Goal: Task Accomplishment & Management: Manage account settings

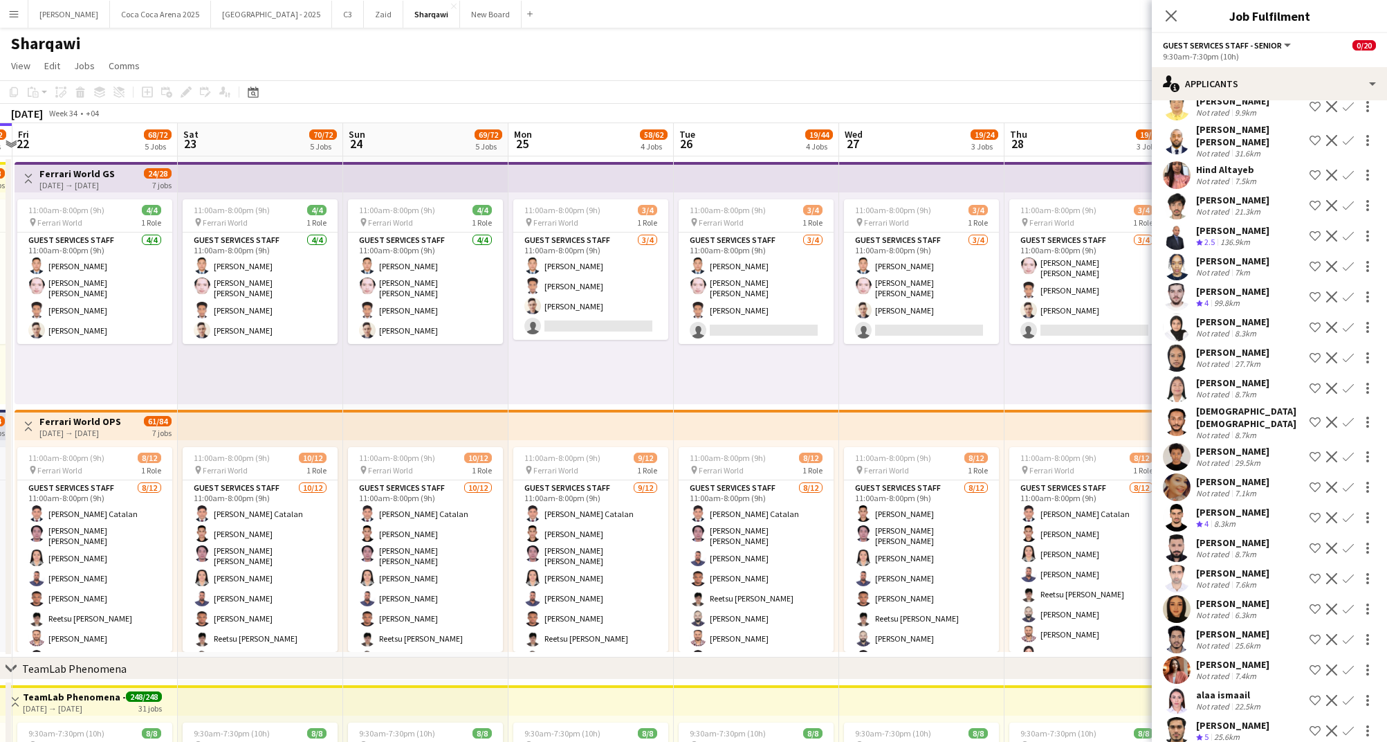
scroll to position [5942, 0]
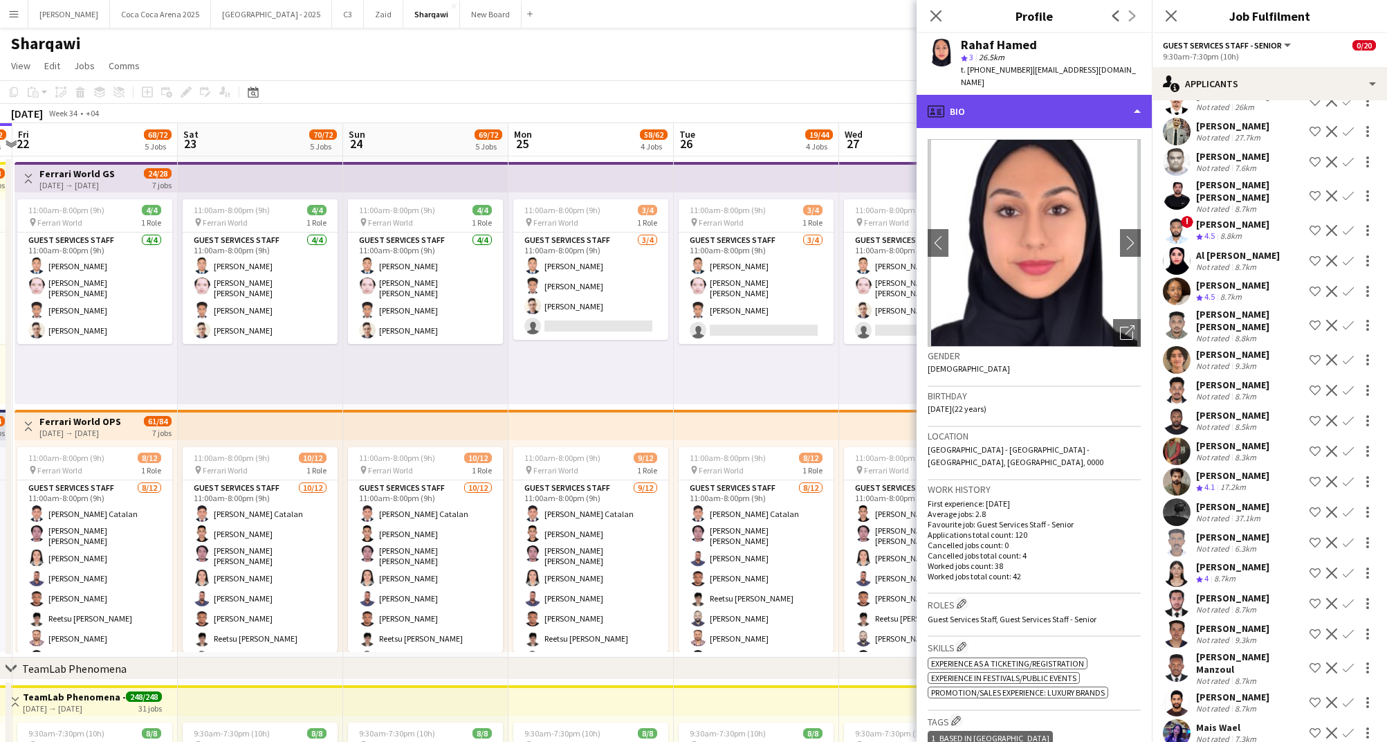
click at [987, 98] on div "profile Bio" at bounding box center [1034, 111] width 235 height 33
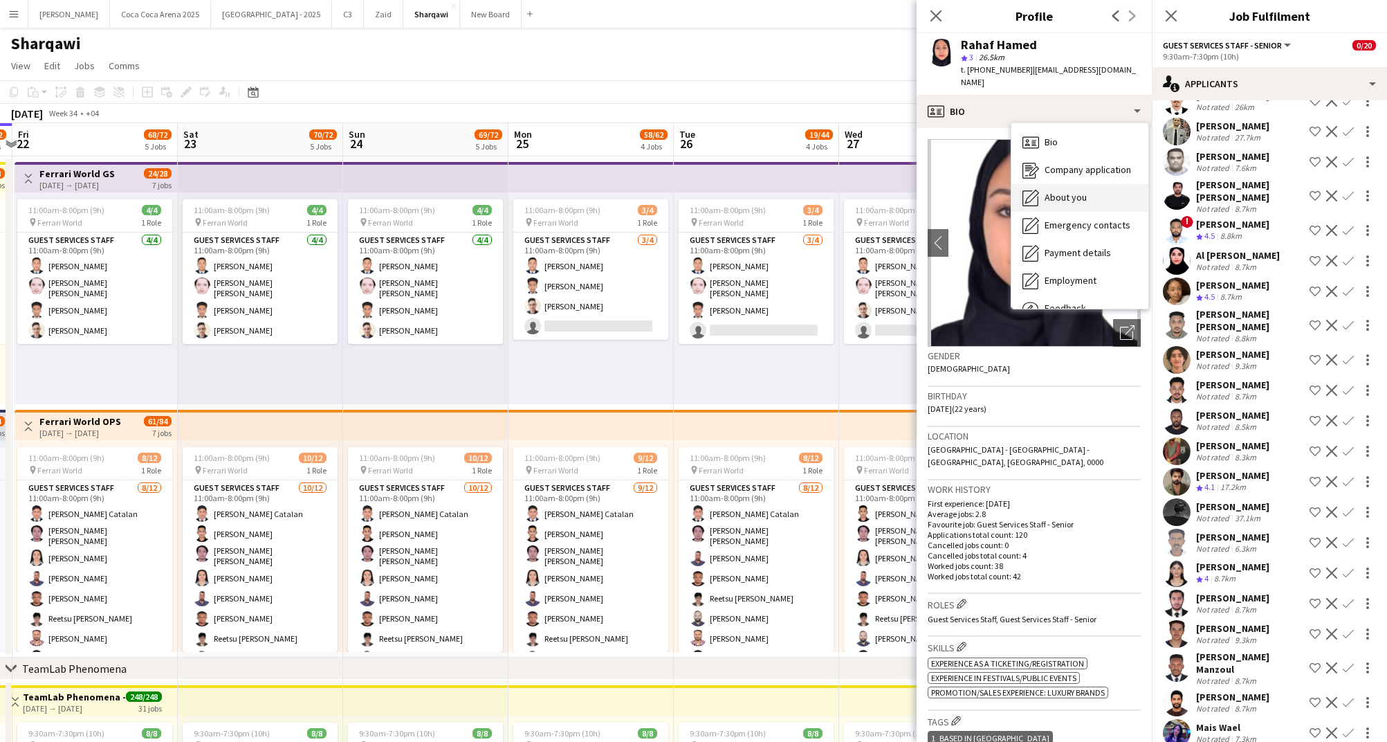
click at [1057, 191] on span "About you" at bounding box center [1066, 197] width 42 height 12
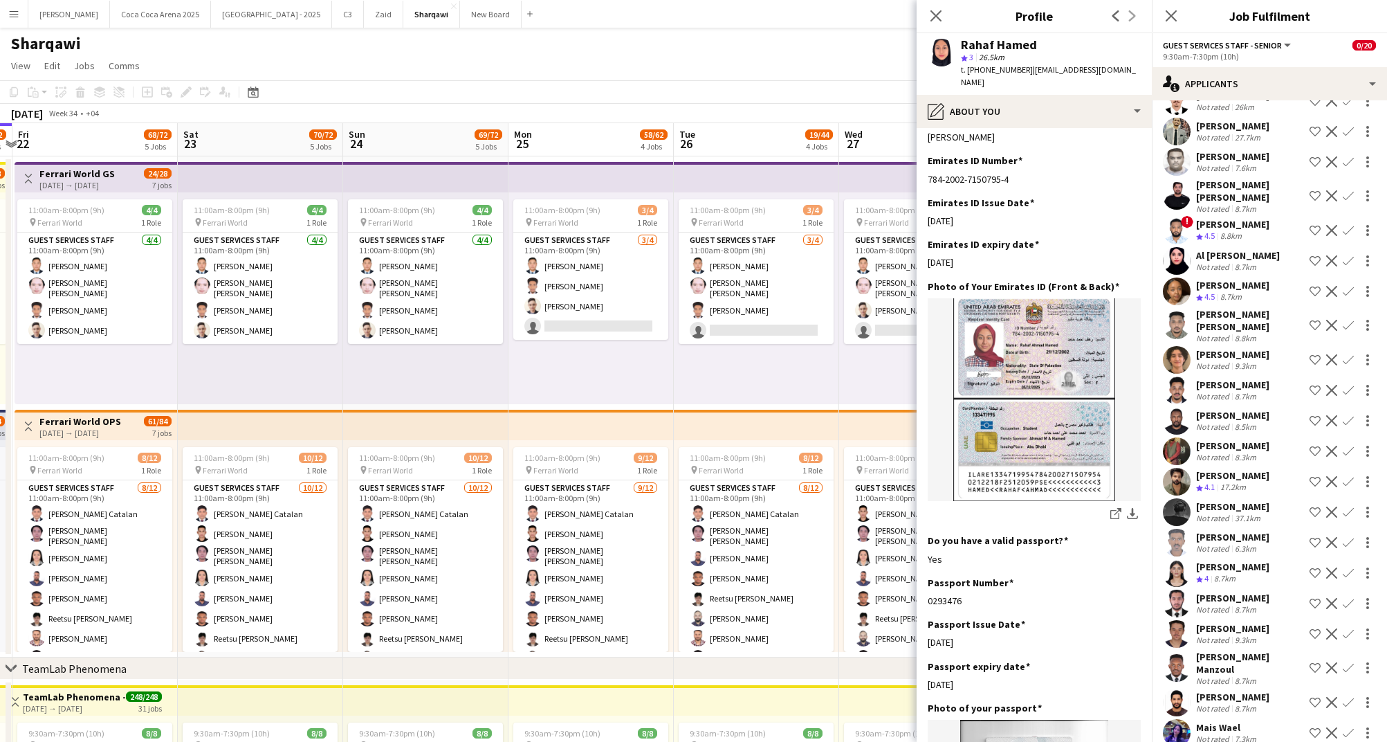
scroll to position [464, 0]
drag, startPoint x: 1023, startPoint y: 70, endPoint x: 969, endPoint y: 68, distance: 54.0
click at [969, 68] on div "t. [PHONE_NUMBER] | [EMAIL_ADDRESS][DOMAIN_NAME]" at bounding box center [1051, 76] width 180 height 25
copy span "971569087656"
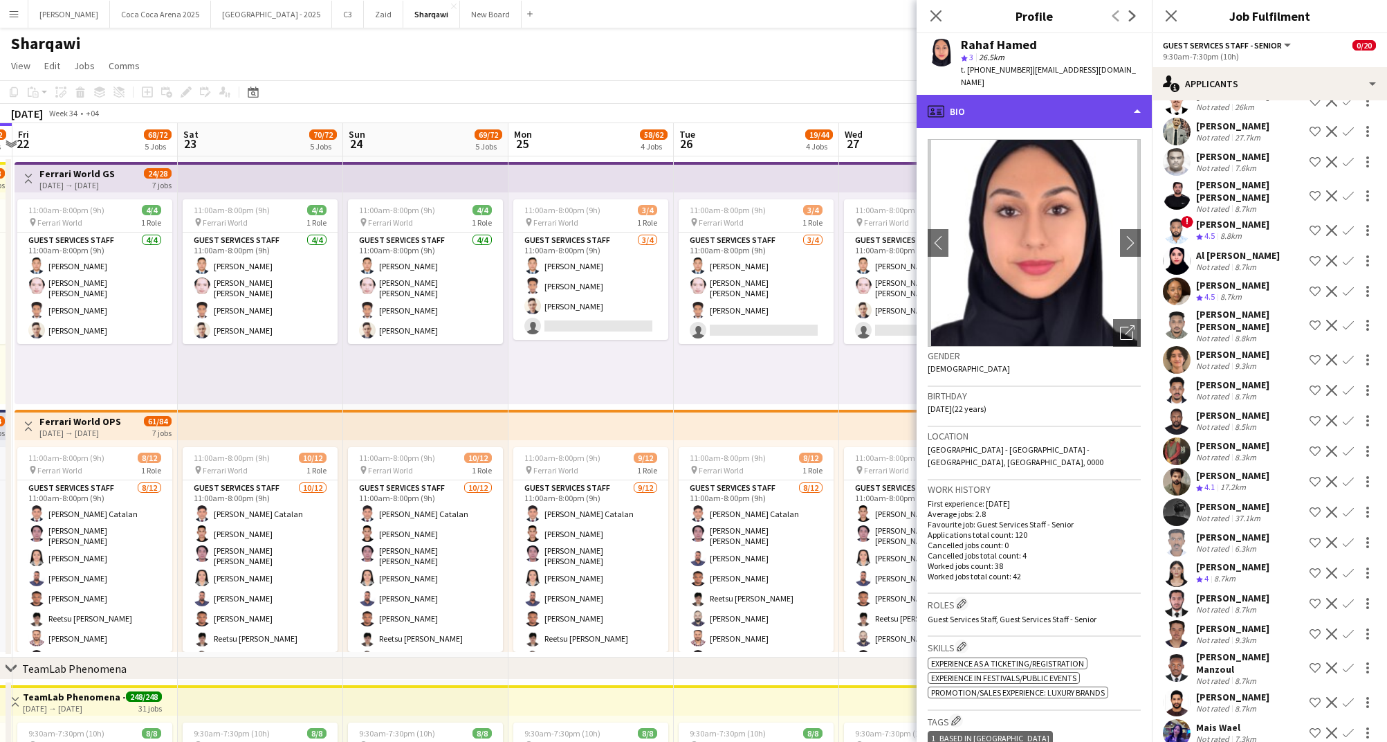
click at [997, 102] on div "profile Bio" at bounding box center [1034, 111] width 235 height 33
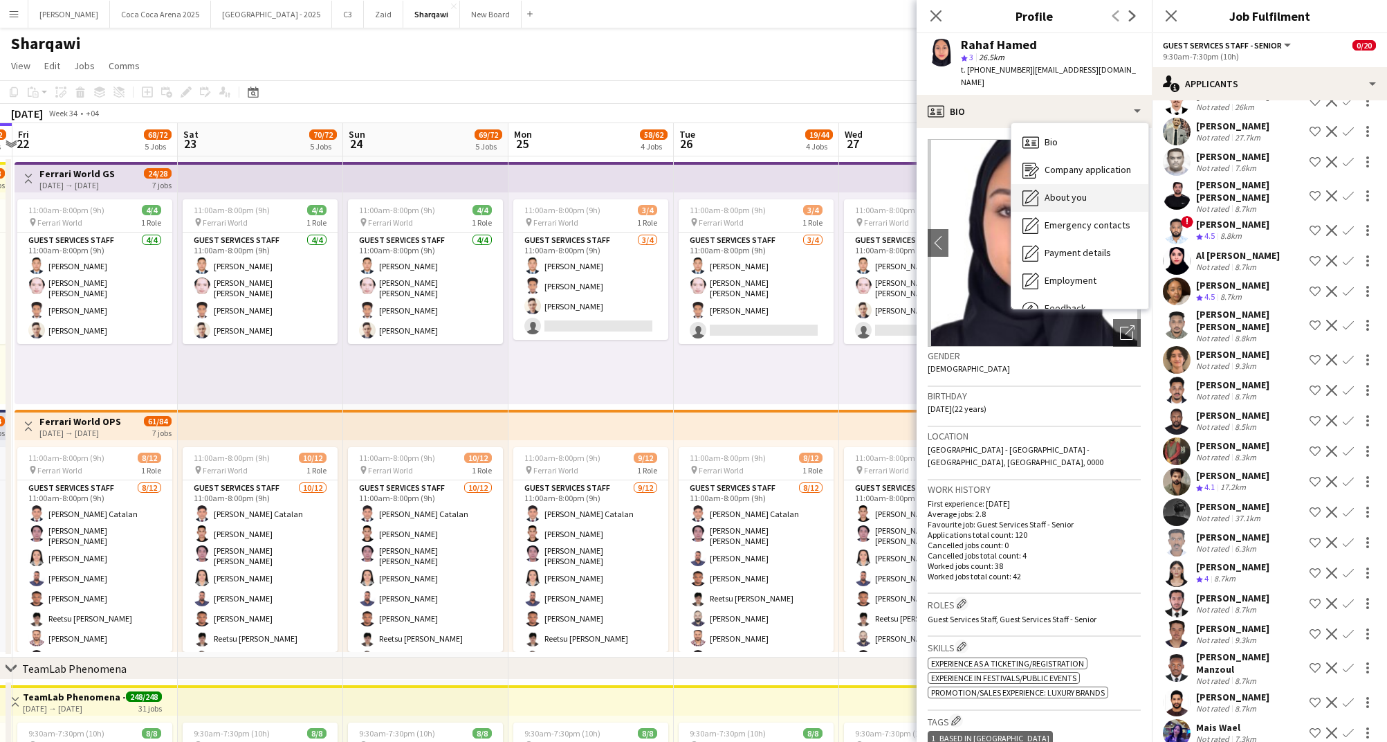
click at [1054, 191] on span "About you" at bounding box center [1066, 197] width 42 height 12
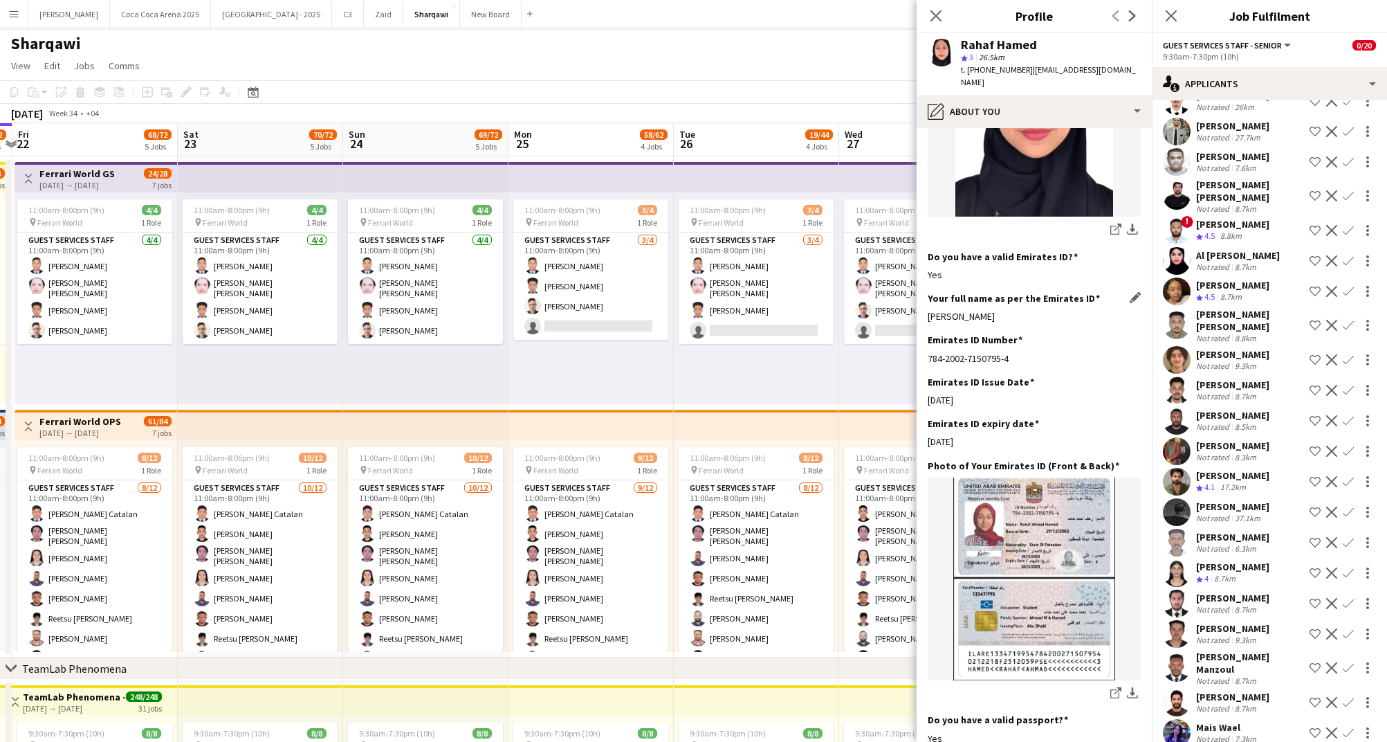
scroll to position [326, 0]
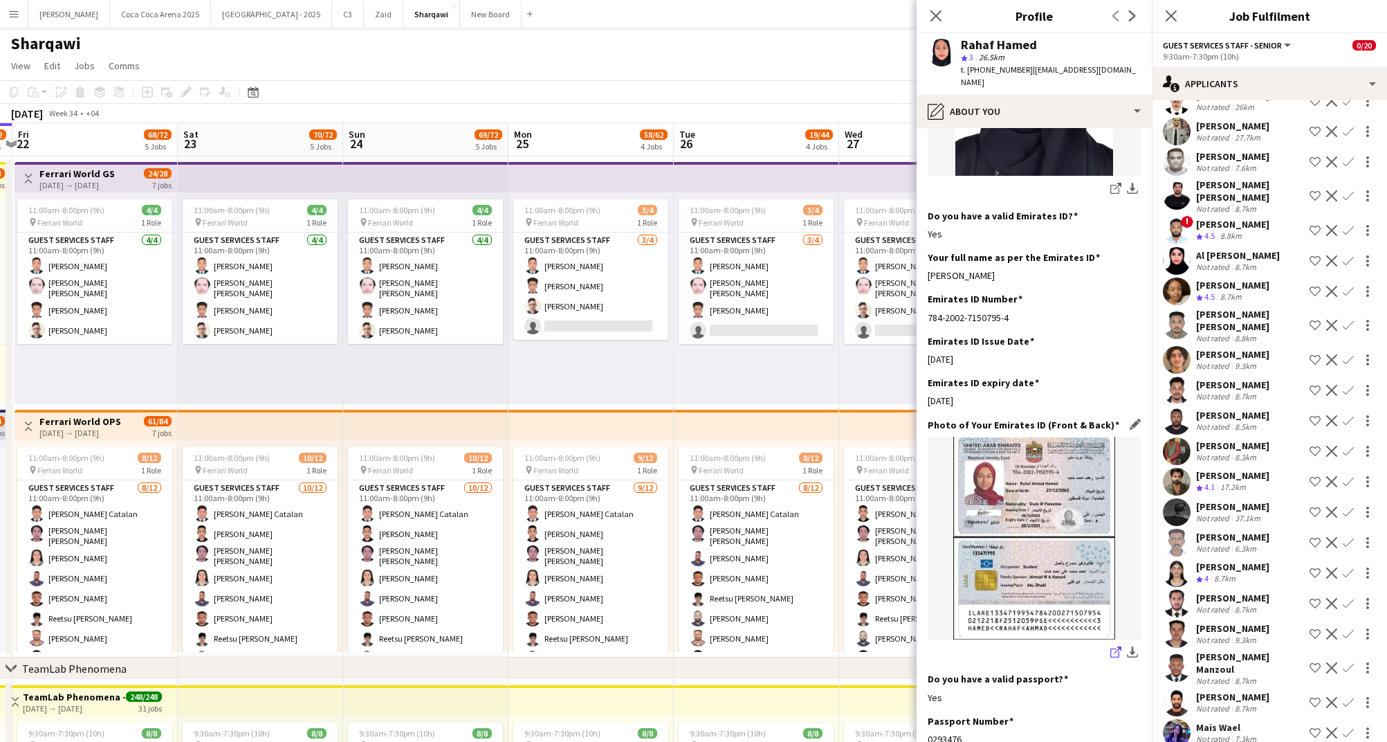
click at [1115, 646] on icon "share-external-link-1" at bounding box center [1116, 651] width 11 height 11
click at [1110, 645] on link "share-external-link-1" at bounding box center [1116, 653] width 17 height 17
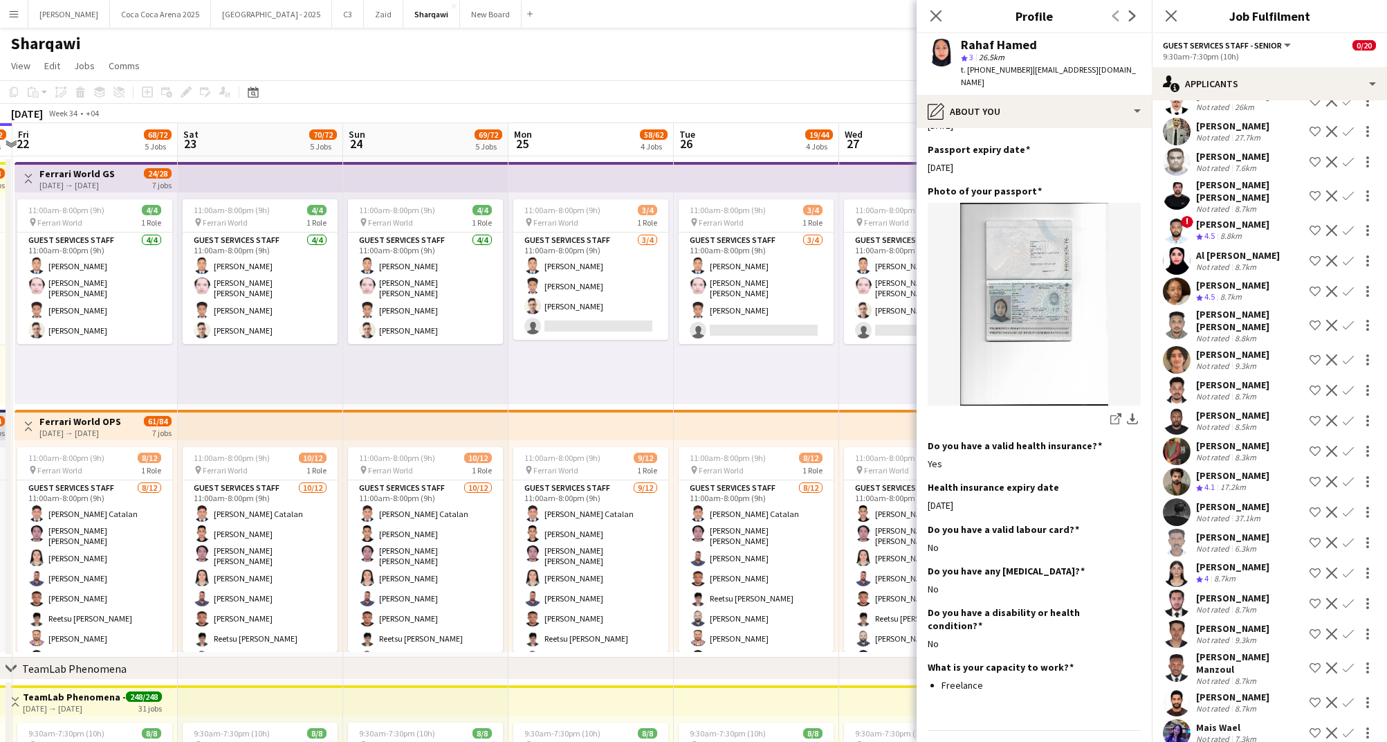
scroll to position [980, 0]
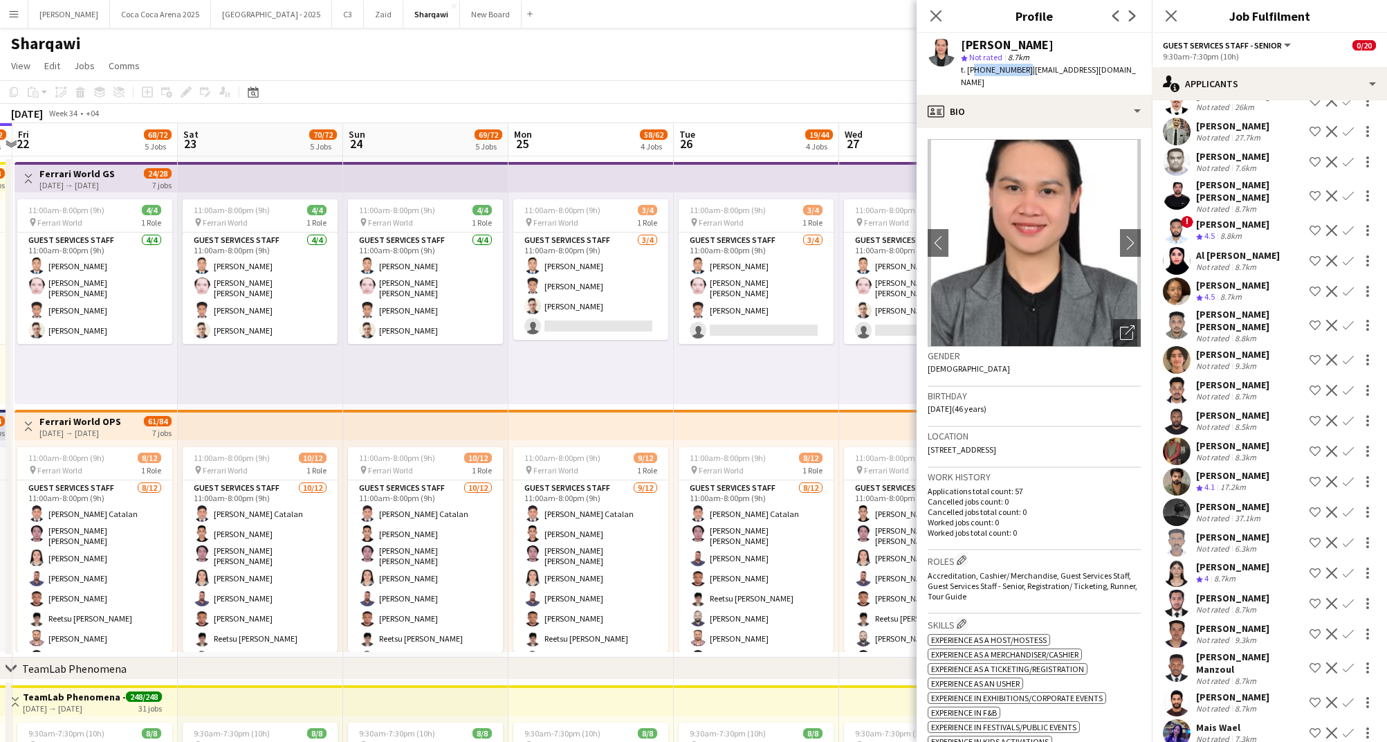
drag, startPoint x: 1021, startPoint y: 69, endPoint x: 970, endPoint y: 69, distance: 50.5
click at [970, 69] on span "t. [PHONE_NUMBER]" at bounding box center [997, 69] width 72 height 10
copy span "971562672023"
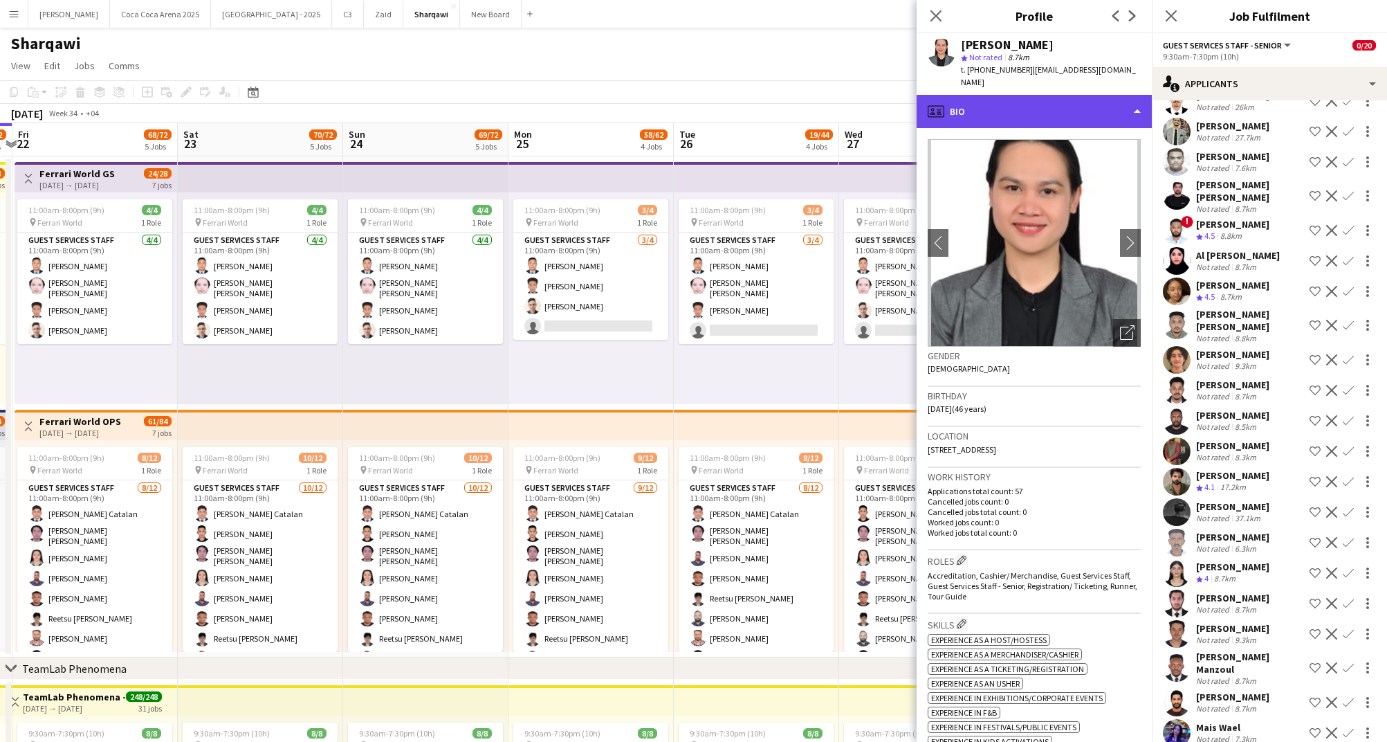
click at [988, 106] on div "profile Bio" at bounding box center [1034, 111] width 235 height 33
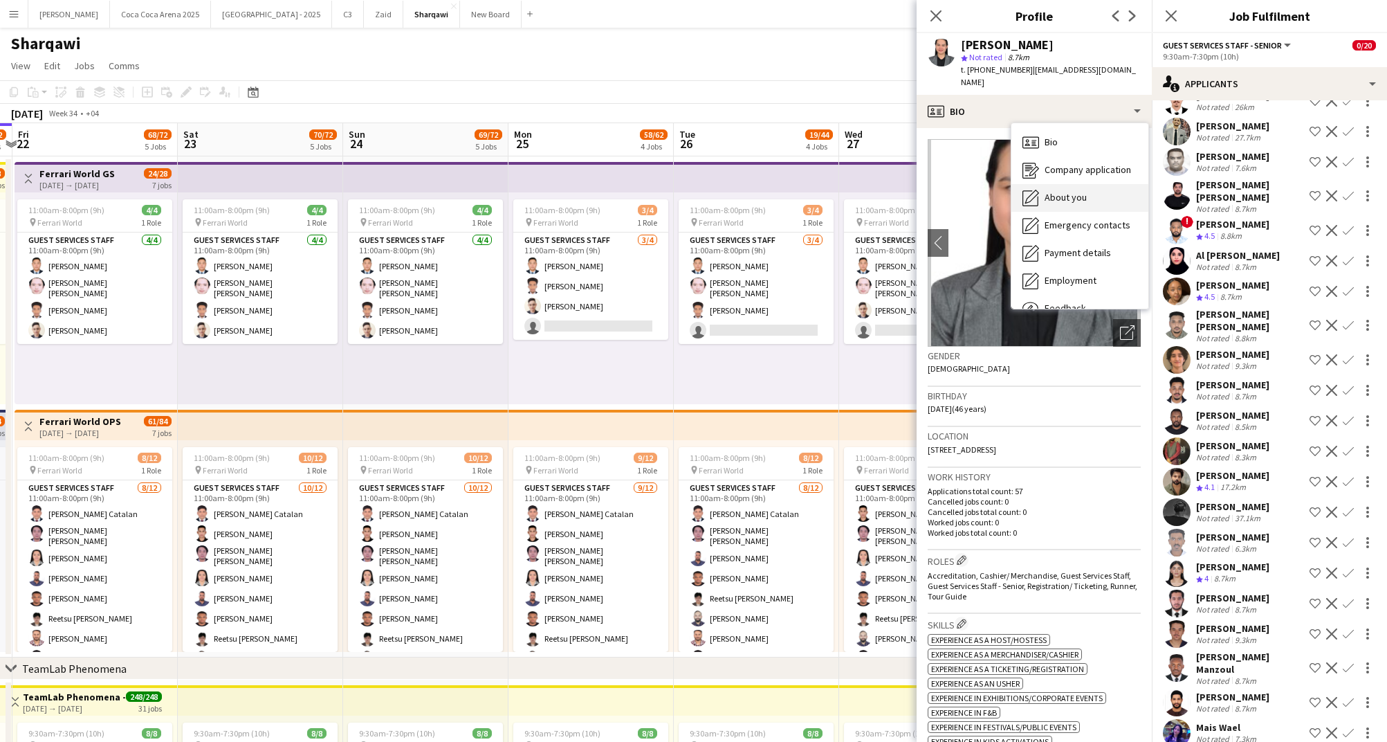
click at [1052, 191] on span "About you" at bounding box center [1066, 197] width 42 height 12
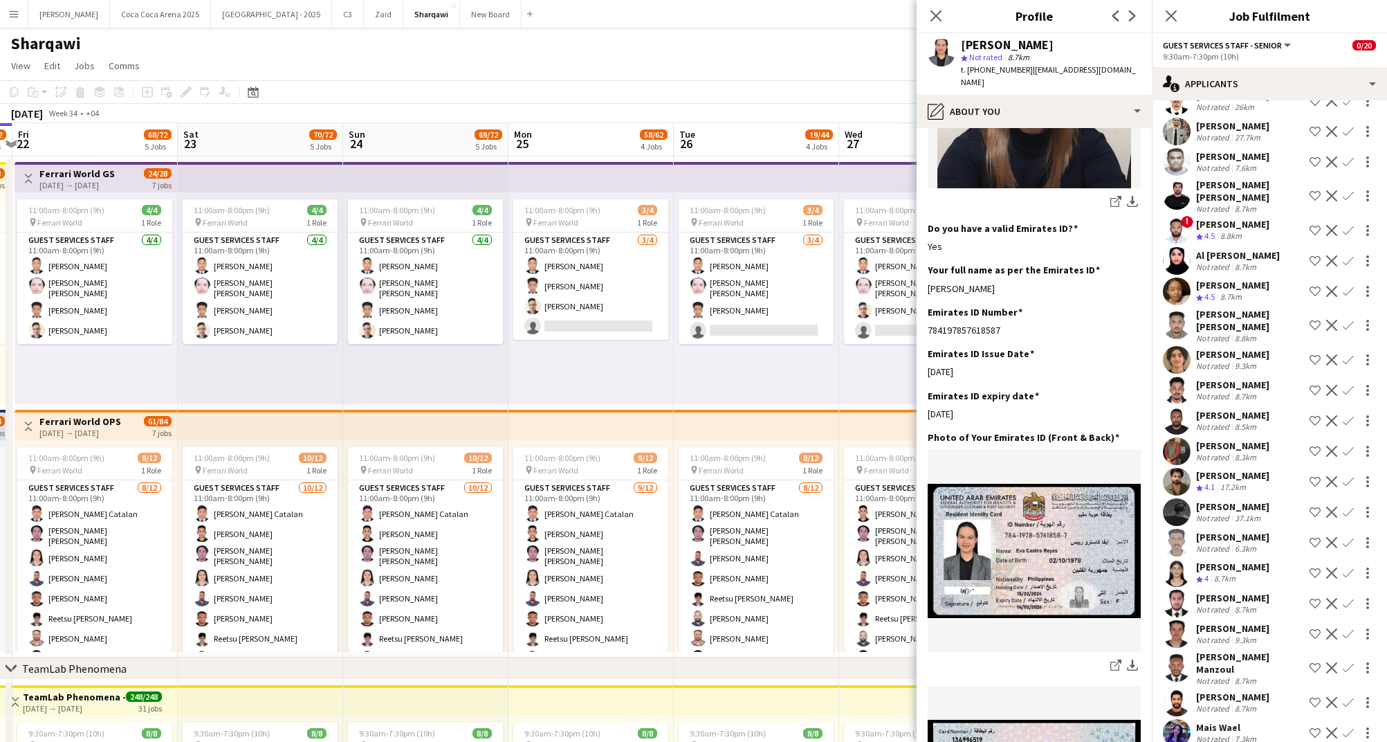
scroll to position [431, 0]
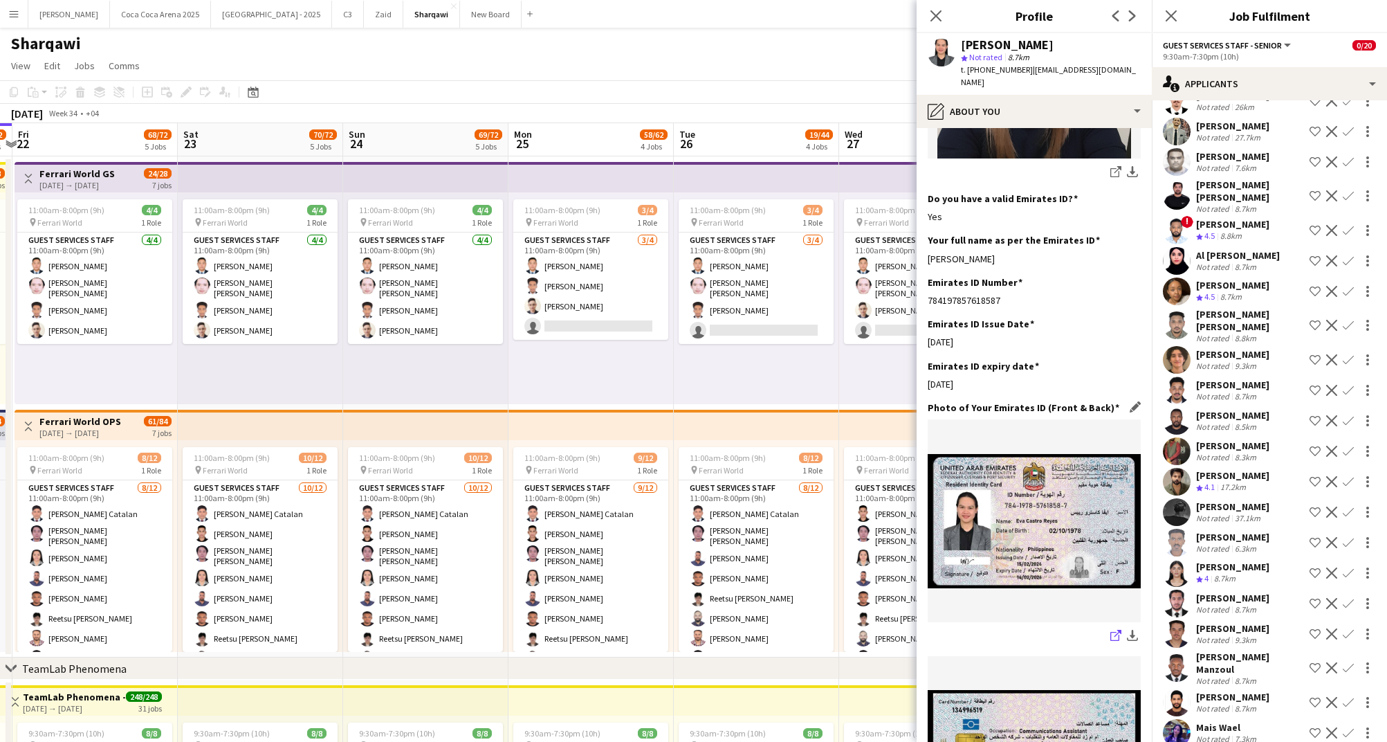
click at [1113, 630] on icon "share-external-link-1" at bounding box center [1116, 635] width 11 height 11
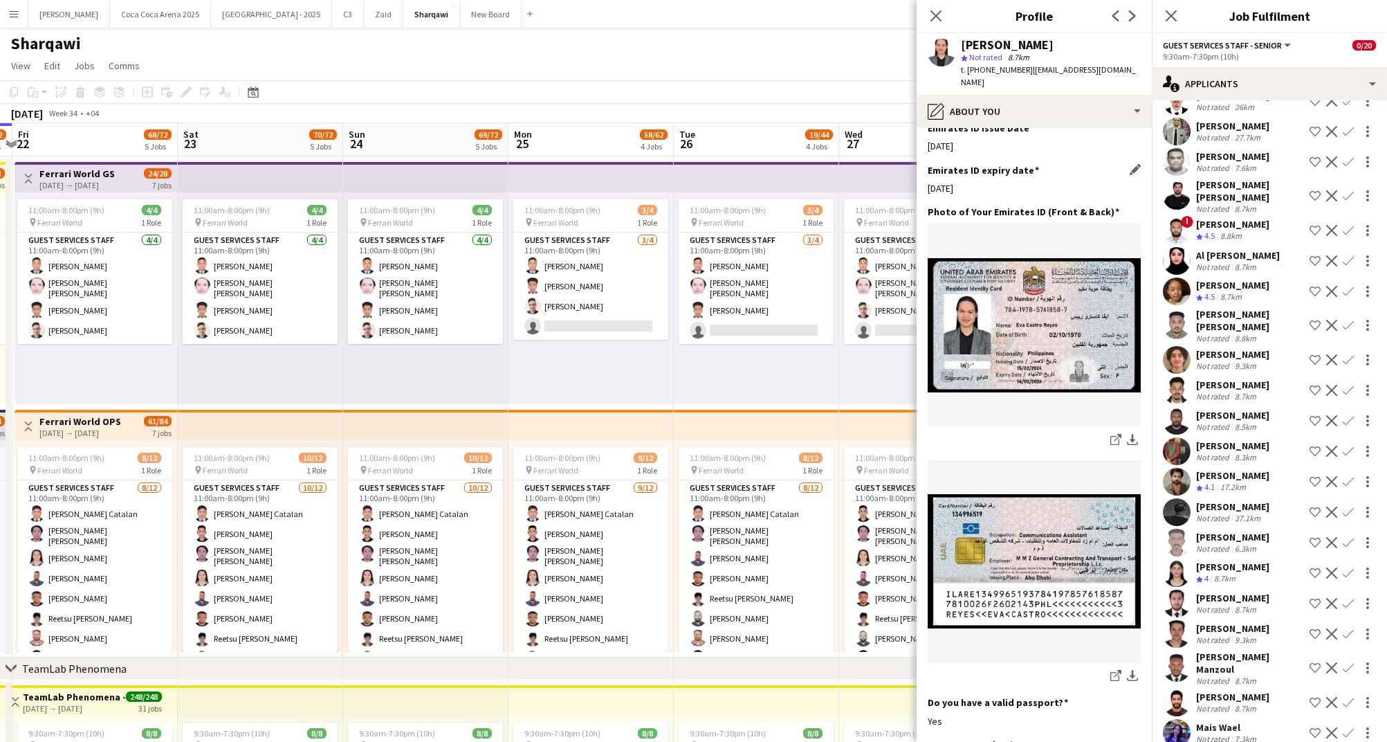
scroll to position [628, 0]
click at [1025, 535] on img at bounding box center [1034, 560] width 213 height 134
click at [1047, 366] on img at bounding box center [1034, 324] width 213 height 134
click at [1111, 432] on icon "share-external-link-1" at bounding box center [1116, 437] width 11 height 11
drag, startPoint x: 1023, startPoint y: 67, endPoint x: 968, endPoint y: 71, distance: 54.8
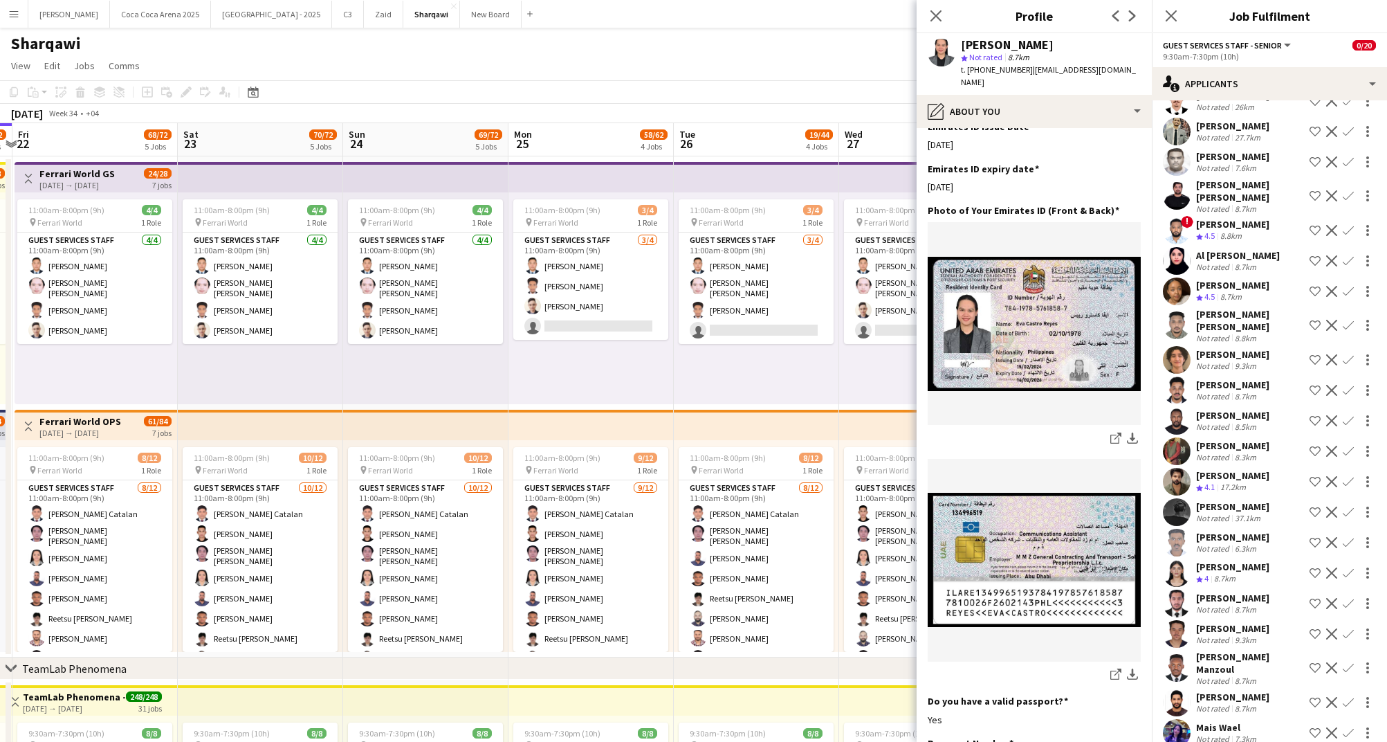
click at [968, 71] on div "t. [PHONE_NUMBER] | [EMAIL_ADDRESS][DOMAIN_NAME]" at bounding box center [1051, 76] width 180 height 25
copy span "[PHONE_NUMBER]"
drag, startPoint x: 1022, startPoint y: 46, endPoint x: 962, endPoint y: 46, distance: 60.2
click at [962, 46] on div "[PERSON_NAME]" at bounding box center [1051, 45] width 180 height 12
copy div "[PERSON_NAME]"
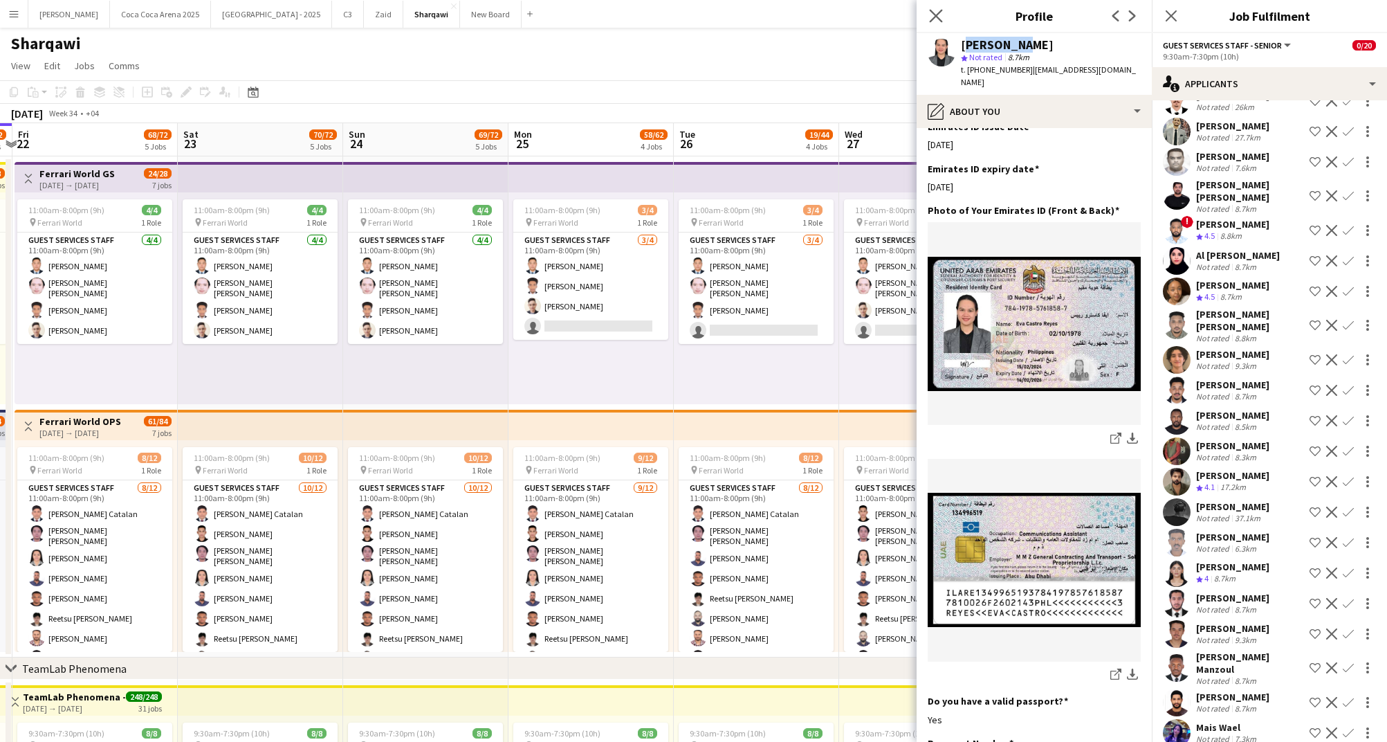
click at [928, 15] on app-icon "Close pop-in" at bounding box center [937, 16] width 20 height 20
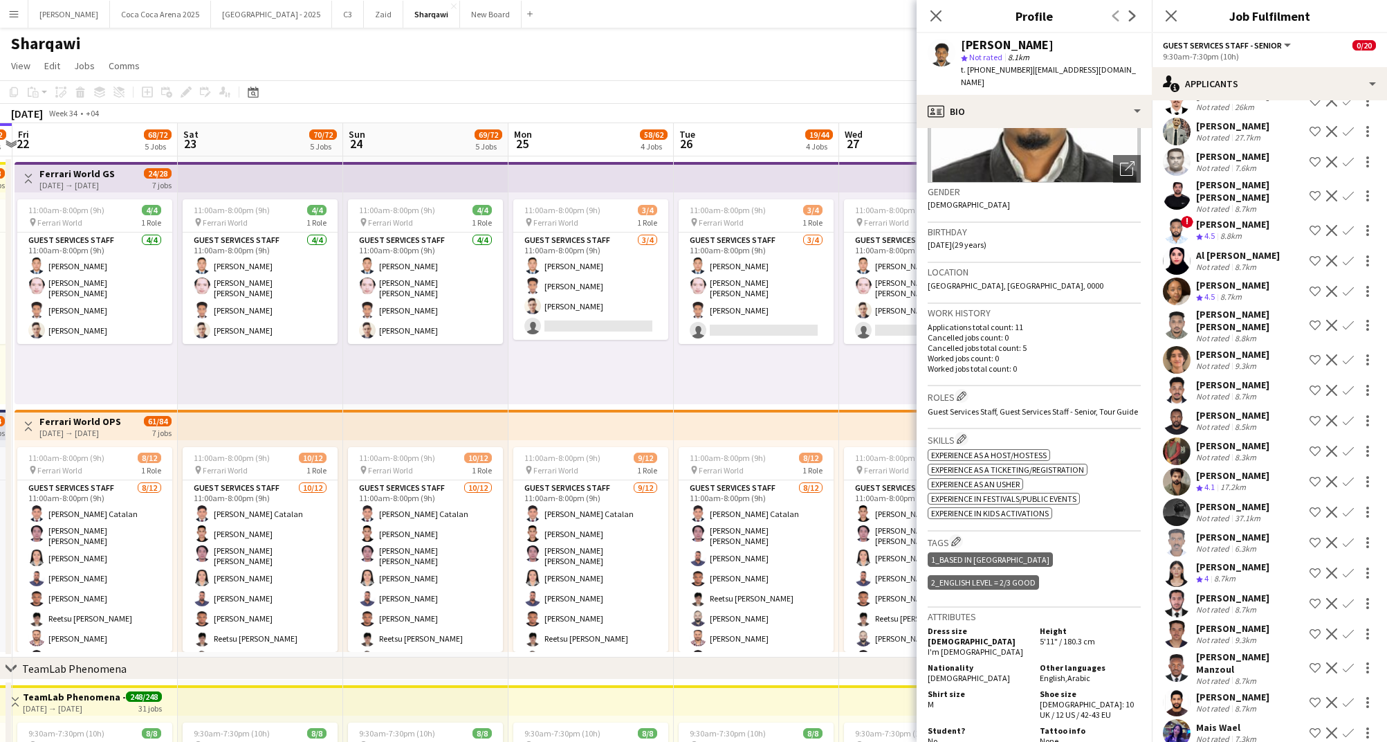
scroll to position [164, 0]
click at [1224, 703] on div "Not rated" at bounding box center [1214, 708] width 36 height 10
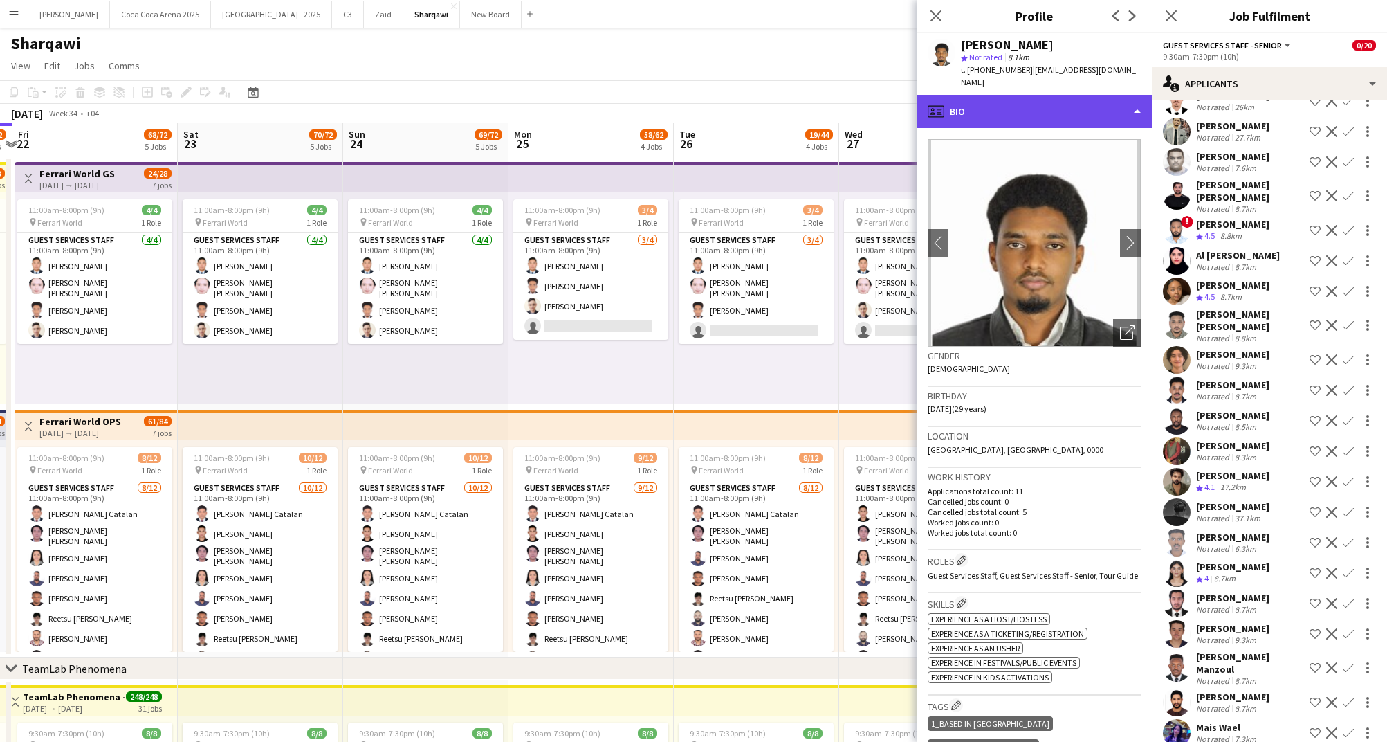
click at [994, 108] on div "profile Bio" at bounding box center [1034, 111] width 235 height 33
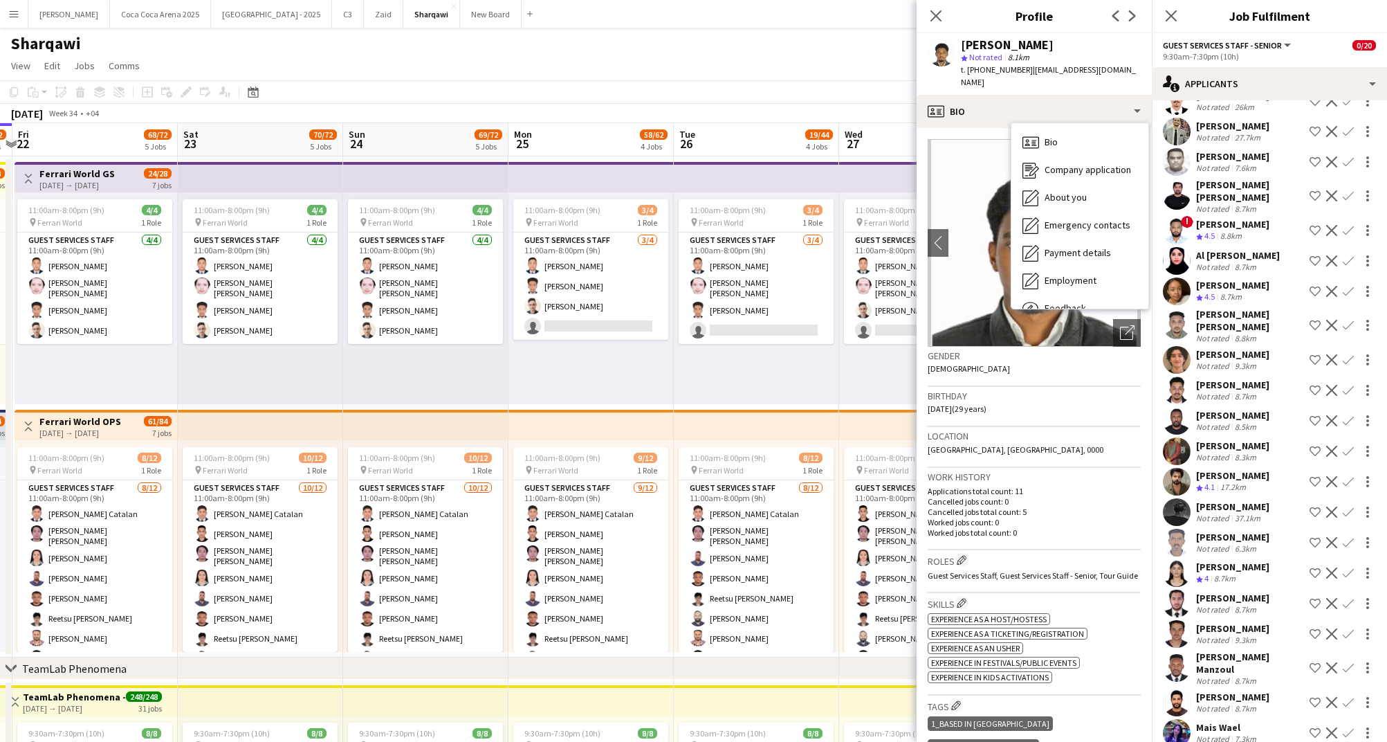
click at [1028, 429] on div "Location [GEOGRAPHIC_DATA], [GEOGRAPHIC_DATA], 0000" at bounding box center [1034, 447] width 213 height 40
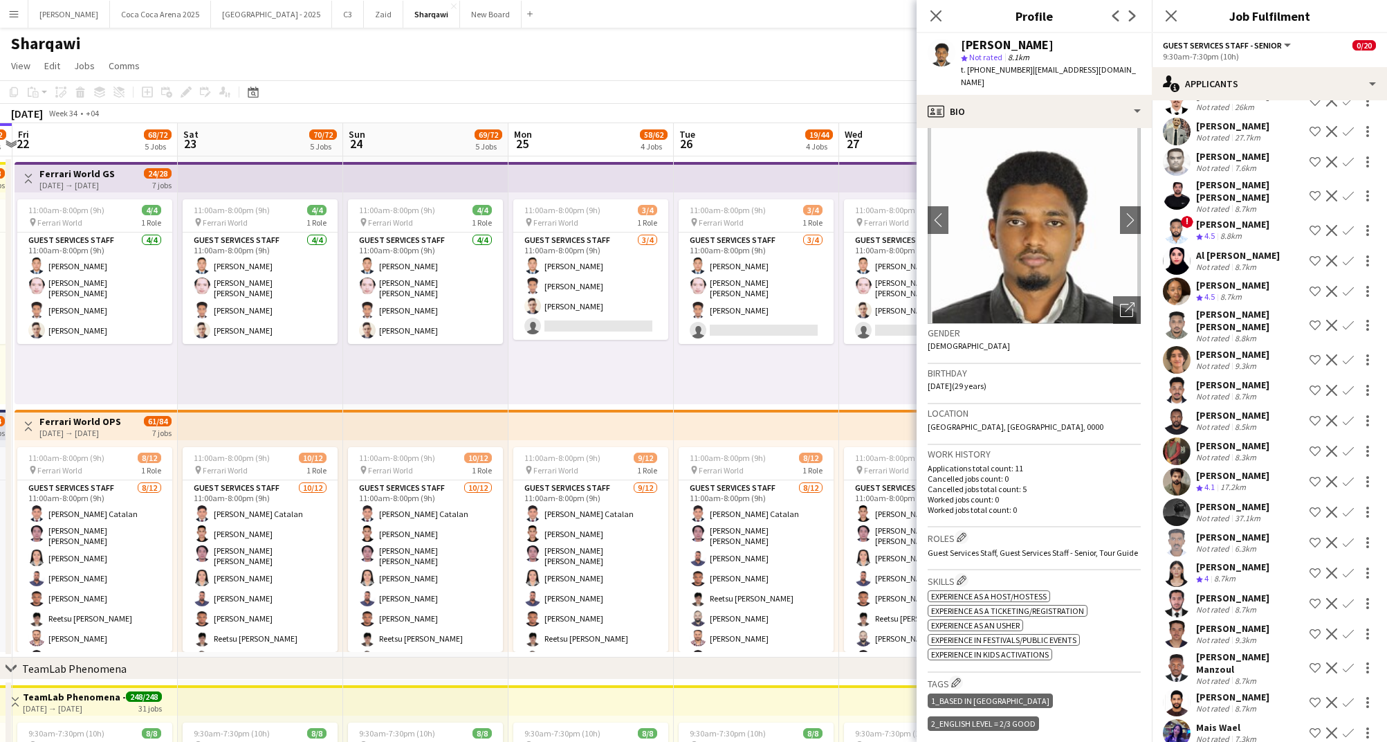
scroll to position [0, 0]
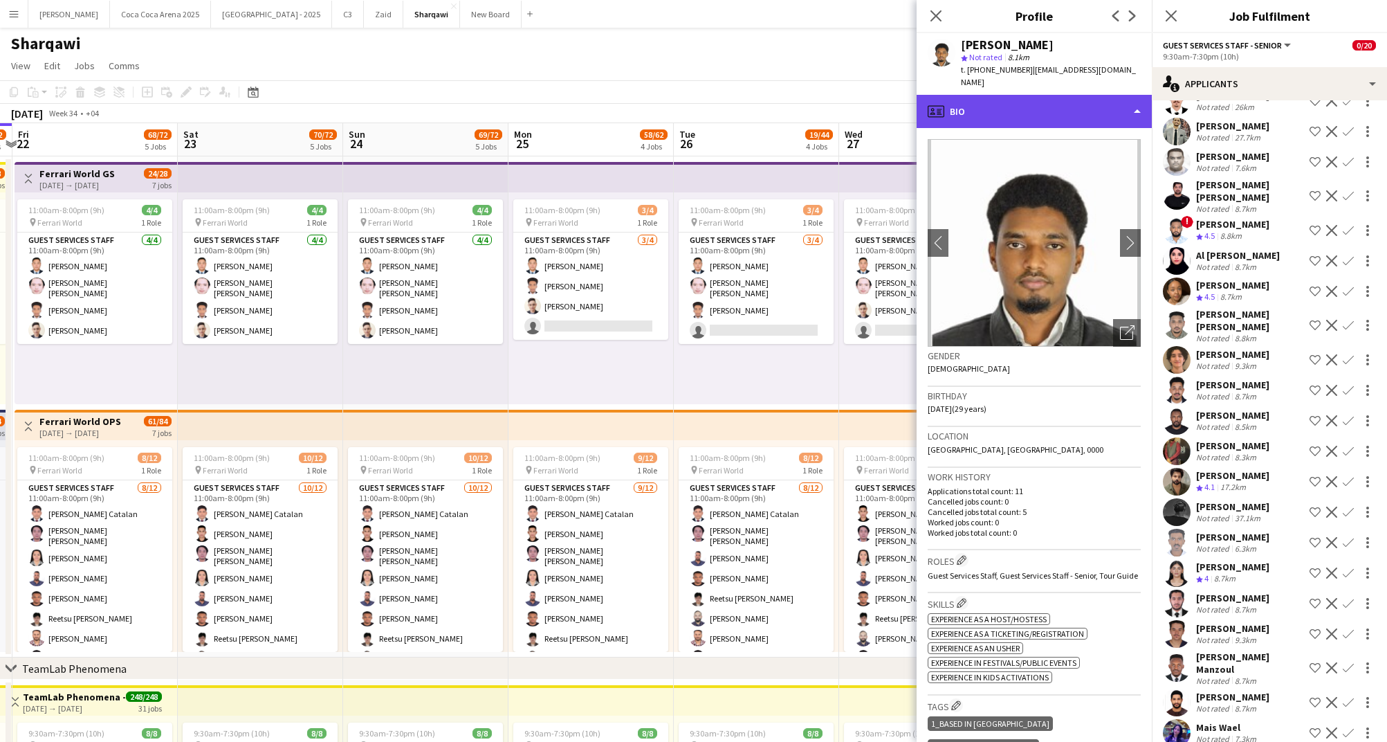
click at [994, 102] on div "profile Bio" at bounding box center [1034, 111] width 235 height 33
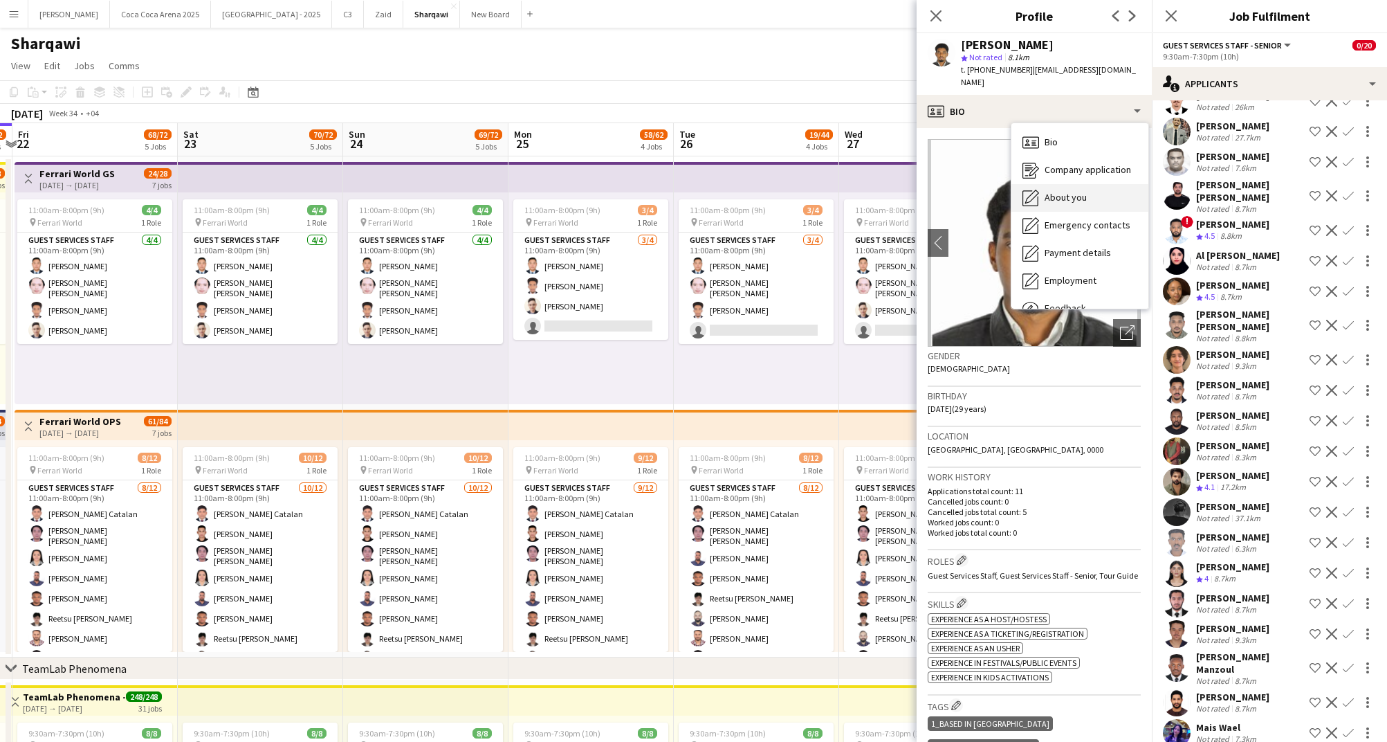
click at [1057, 191] on span "About you" at bounding box center [1066, 197] width 42 height 12
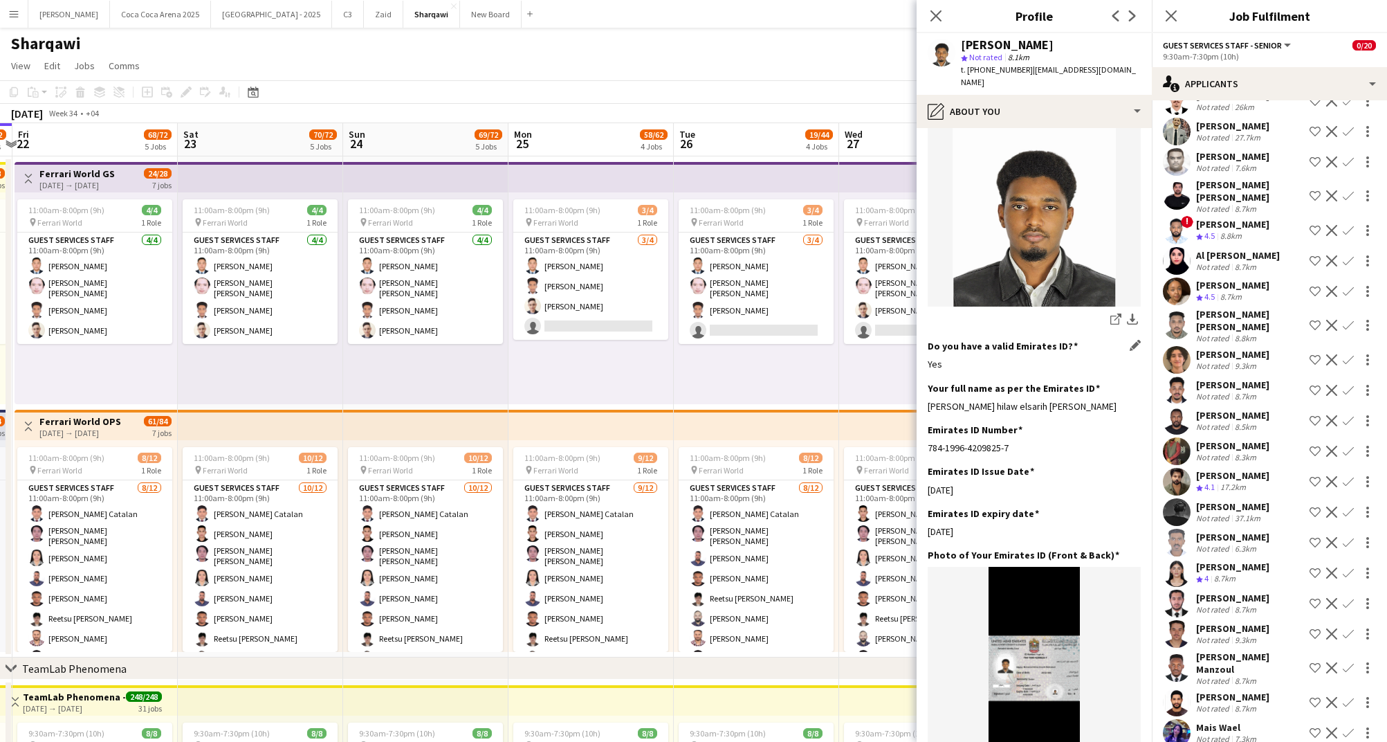
scroll to position [267, 0]
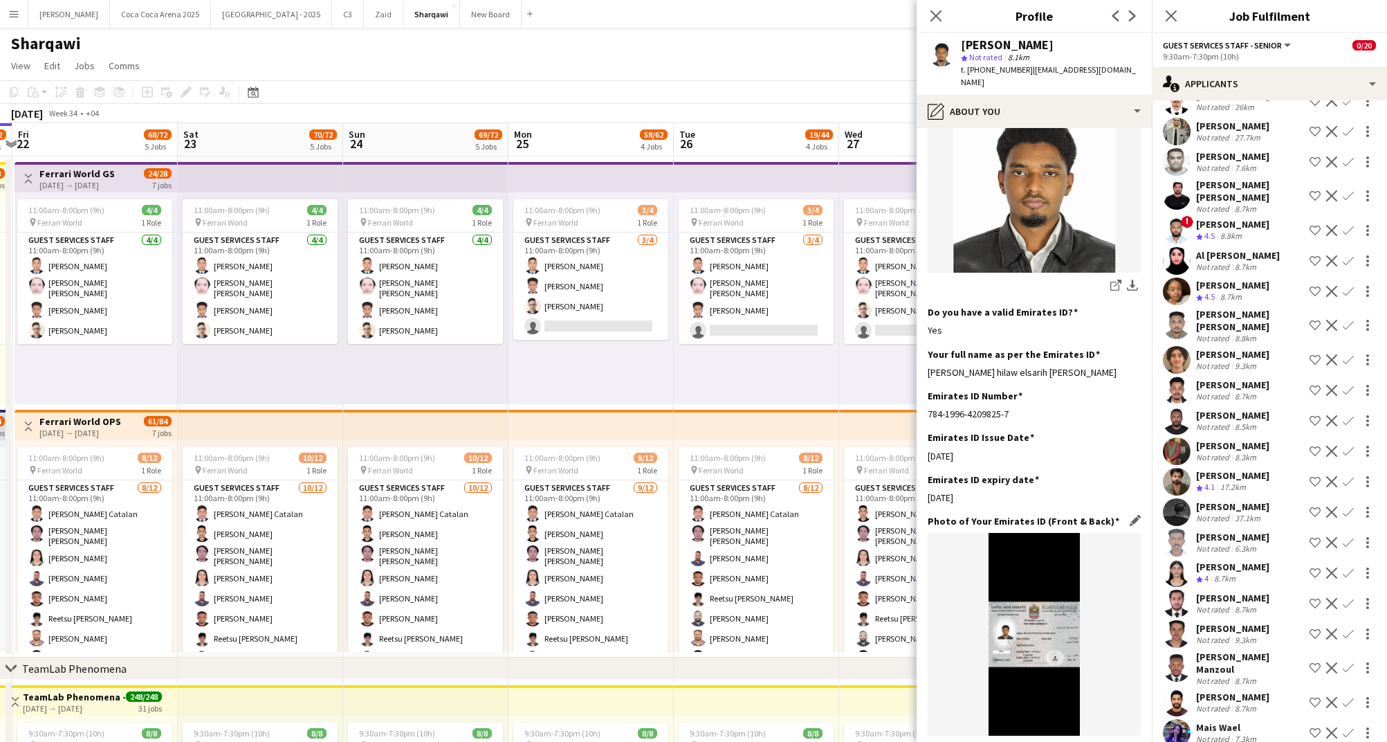
click at [1117, 741] on icon at bounding box center [1118, 746] width 7 height 7
click at [1230, 721] on div "Mais Wael" at bounding box center [1227, 727] width 63 height 12
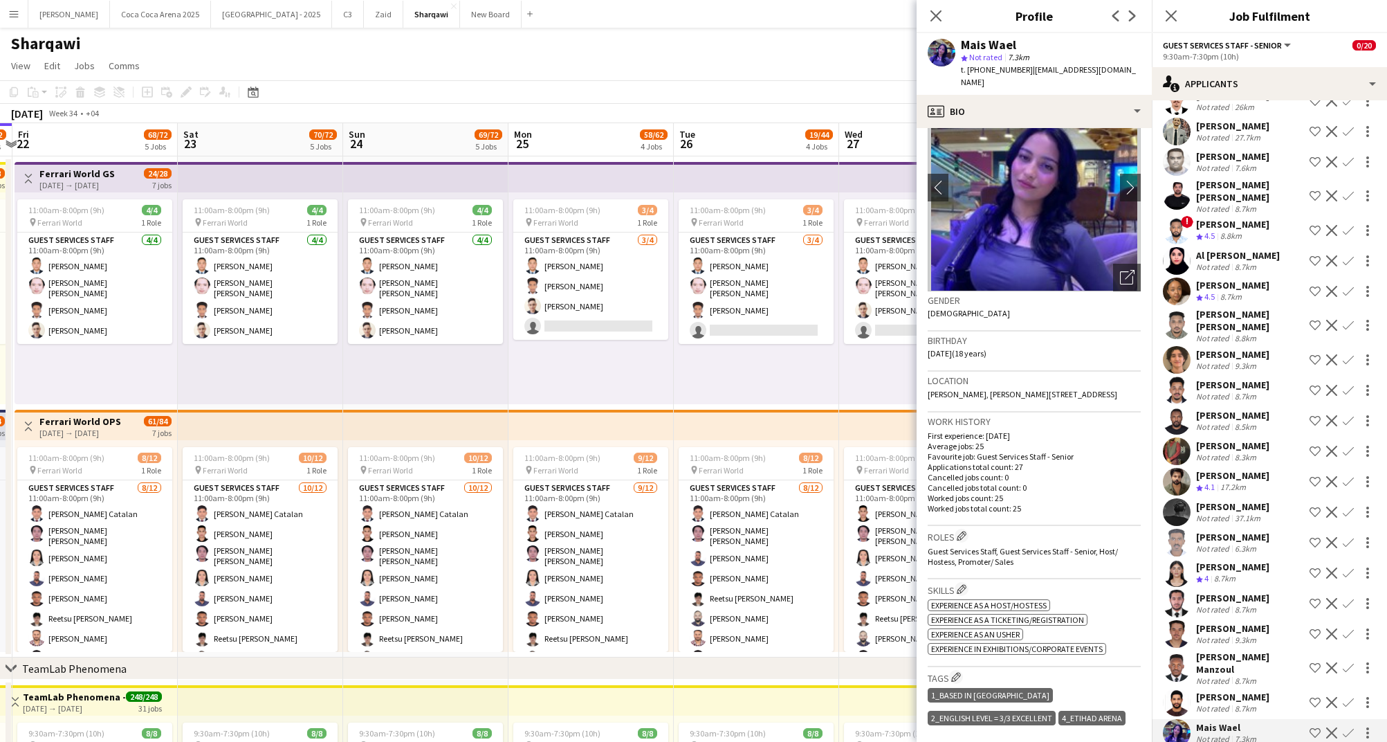
scroll to position [0, 0]
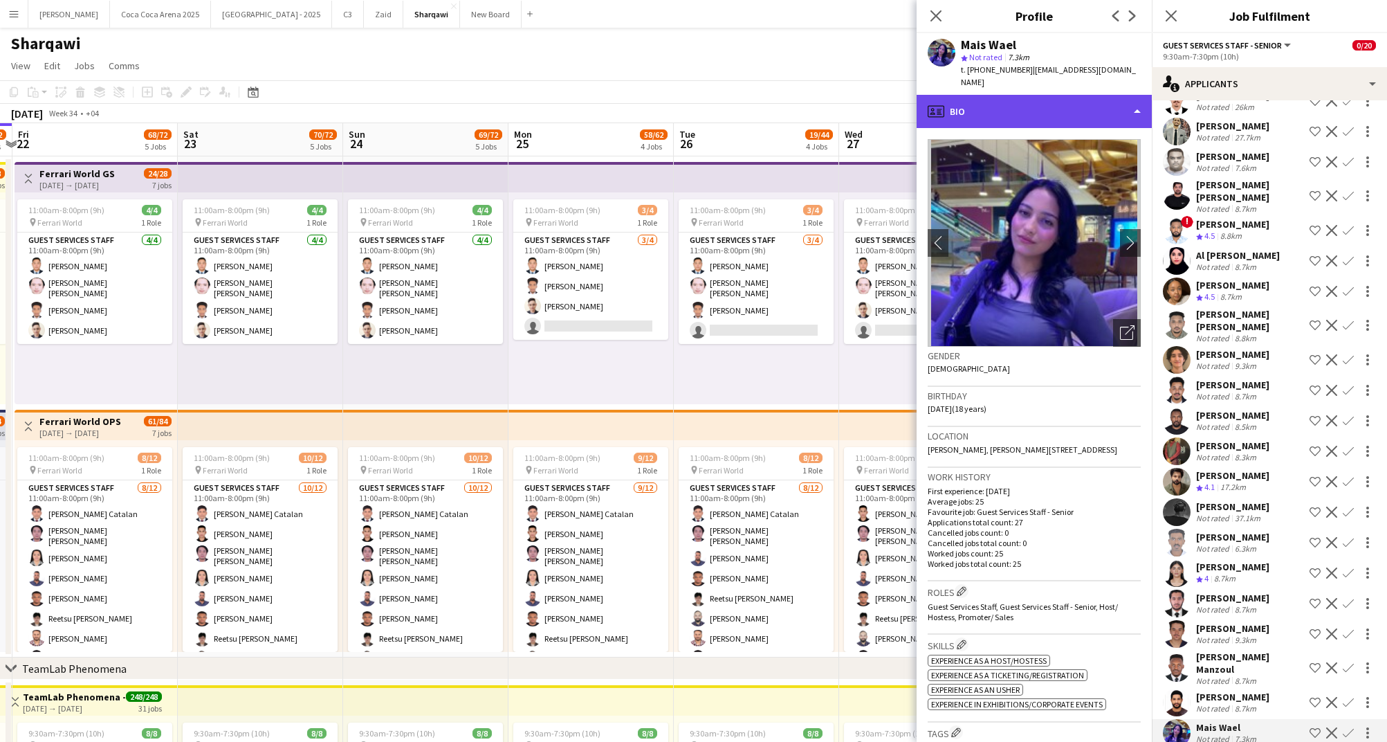
click at [1005, 98] on div "profile Bio" at bounding box center [1034, 111] width 235 height 33
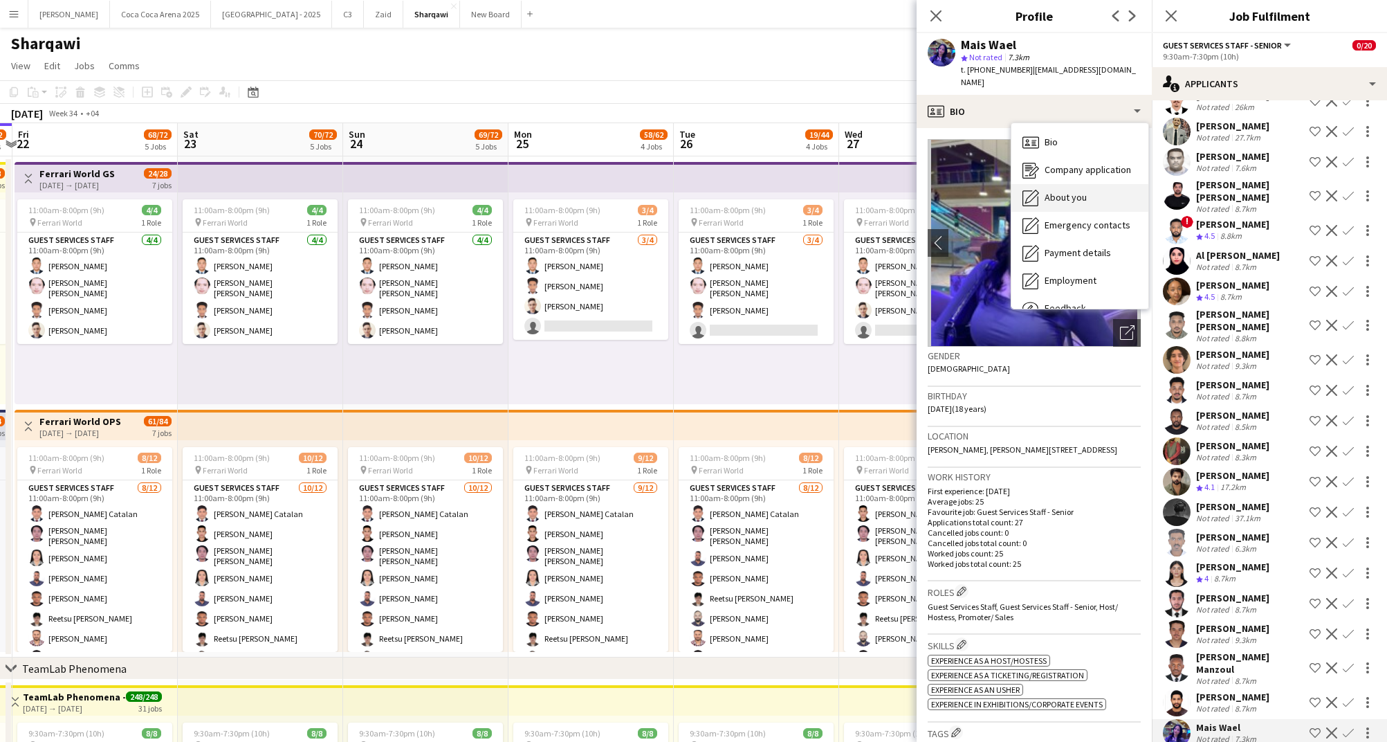
click at [1067, 191] on span "About you" at bounding box center [1066, 197] width 42 height 12
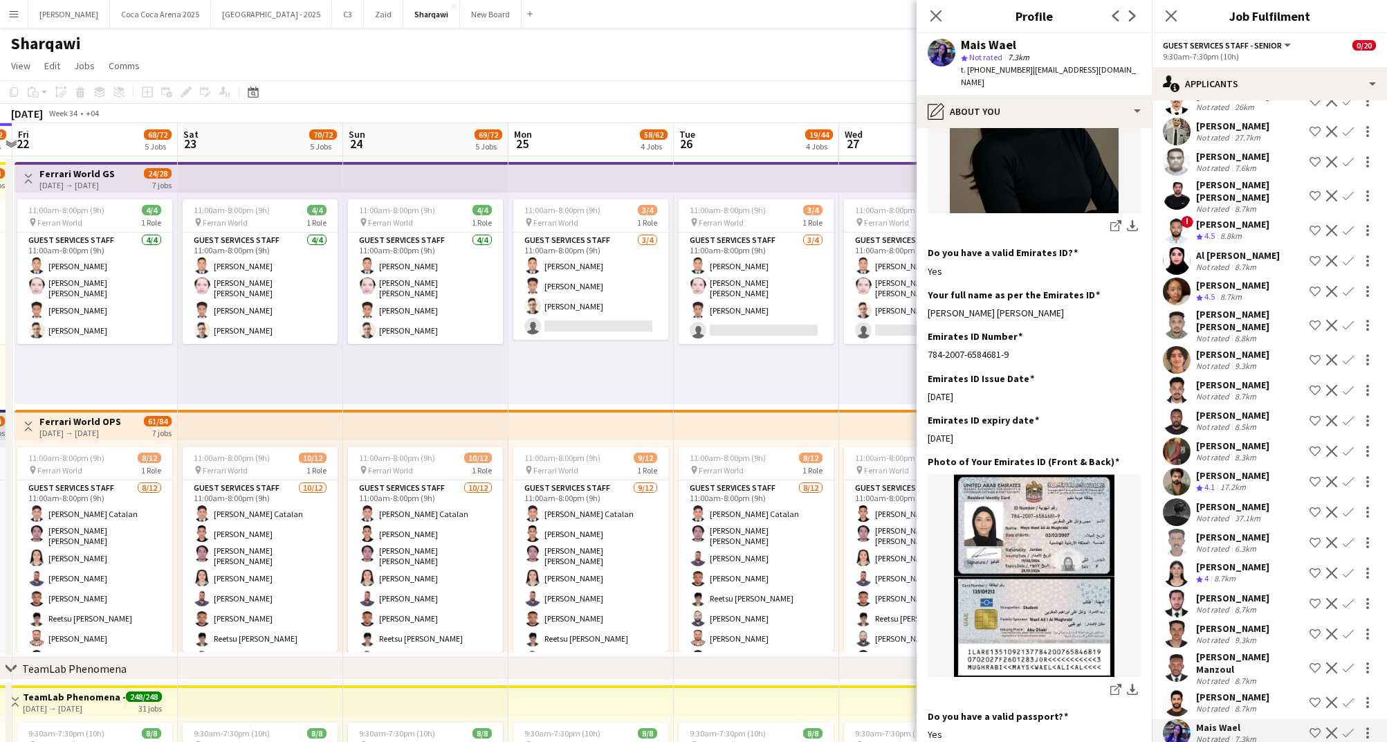
scroll to position [352, 0]
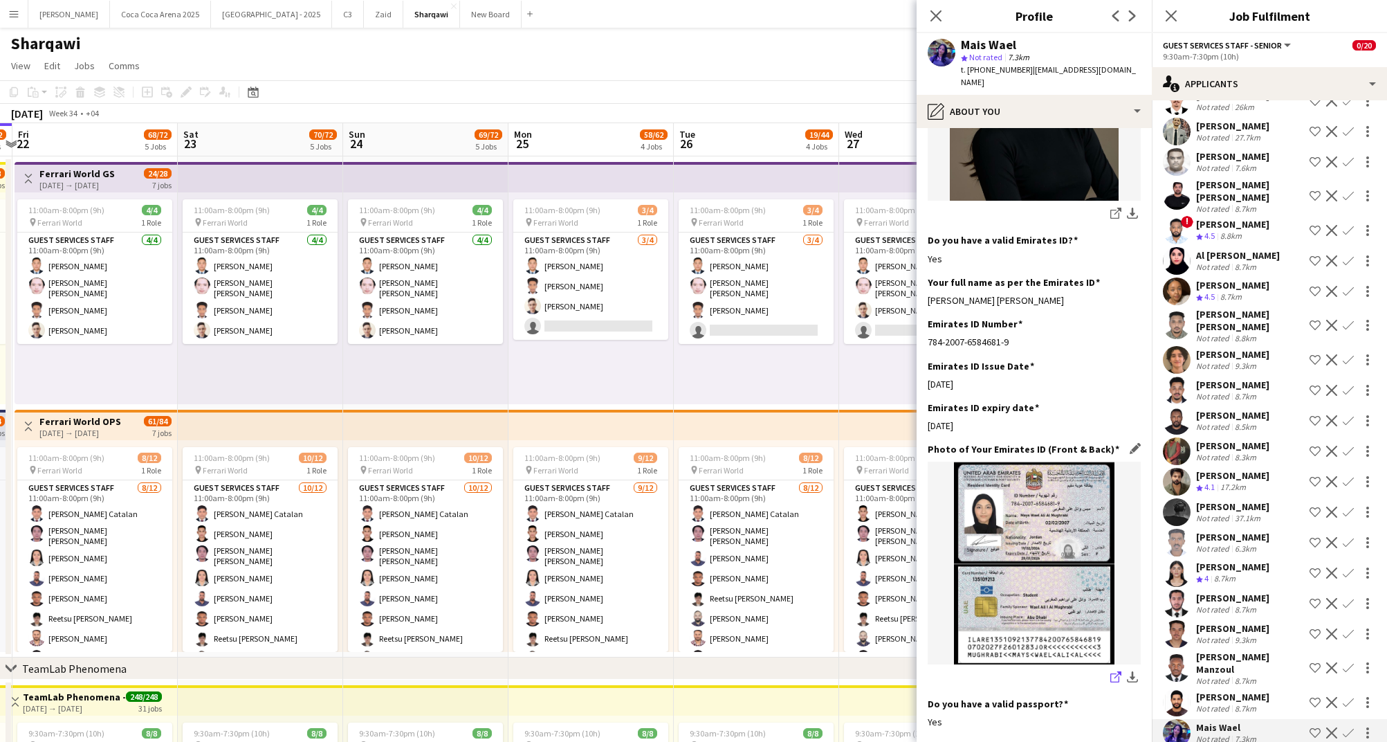
click at [1115, 671] on icon "share-external-link-1" at bounding box center [1116, 676] width 11 height 11
click at [1216, 691] on div "[PERSON_NAME]" at bounding box center [1232, 697] width 73 height 12
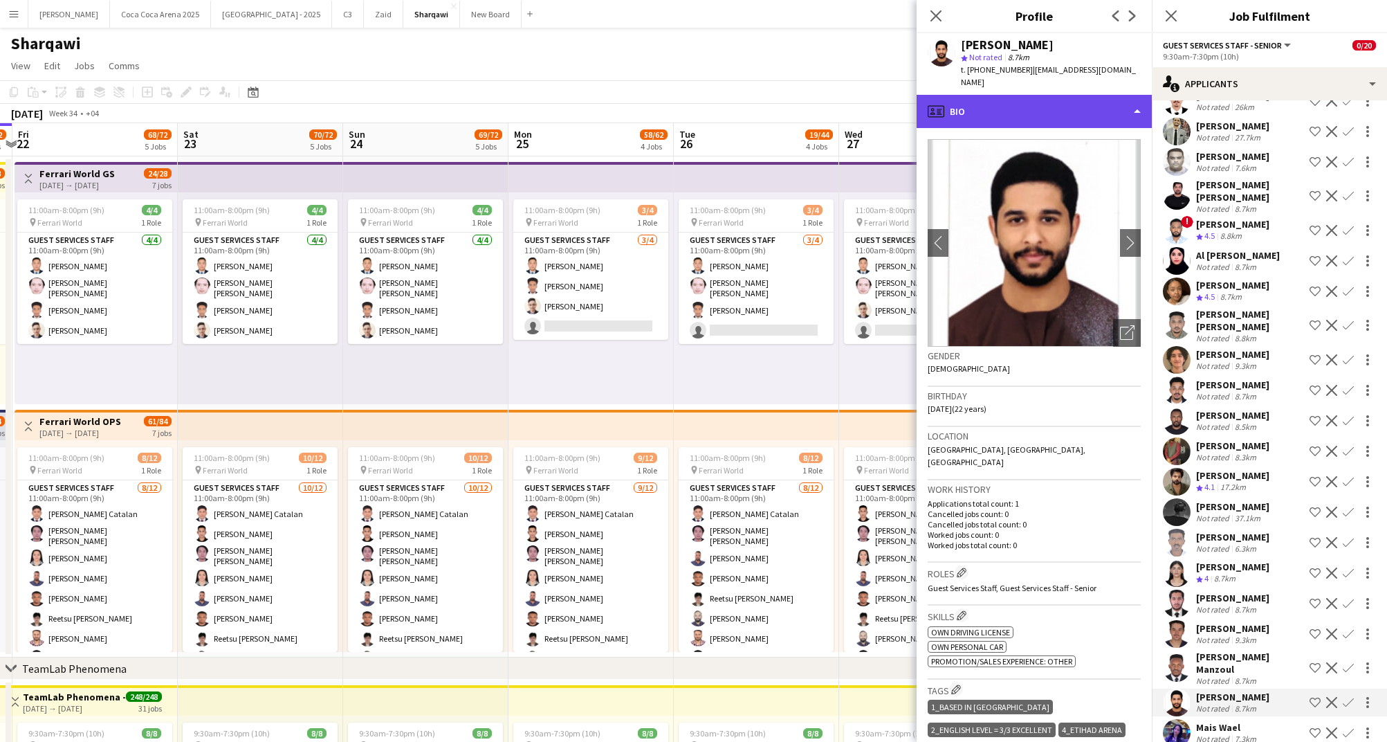
click at [1020, 99] on div "profile Bio" at bounding box center [1034, 111] width 235 height 33
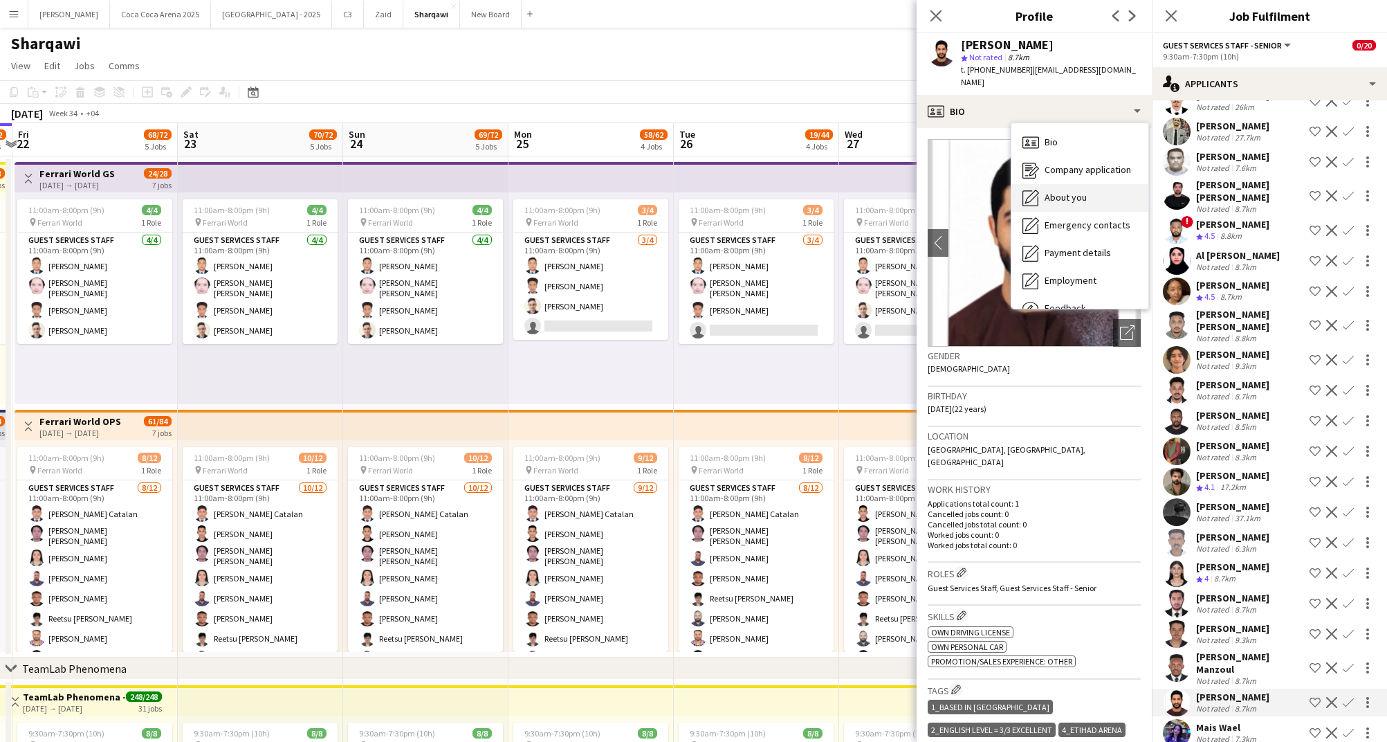
click at [1072, 191] on span "About you" at bounding box center [1066, 197] width 42 height 12
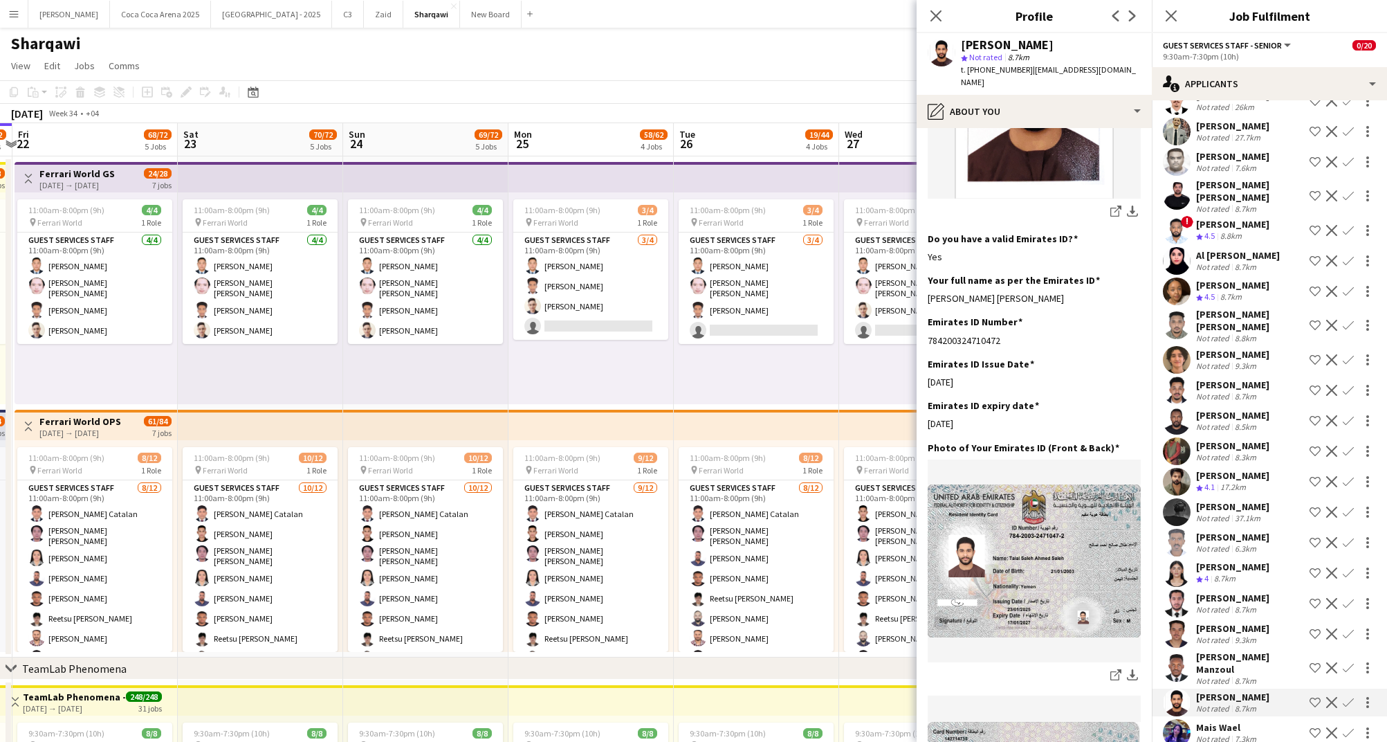
scroll to position [298, 0]
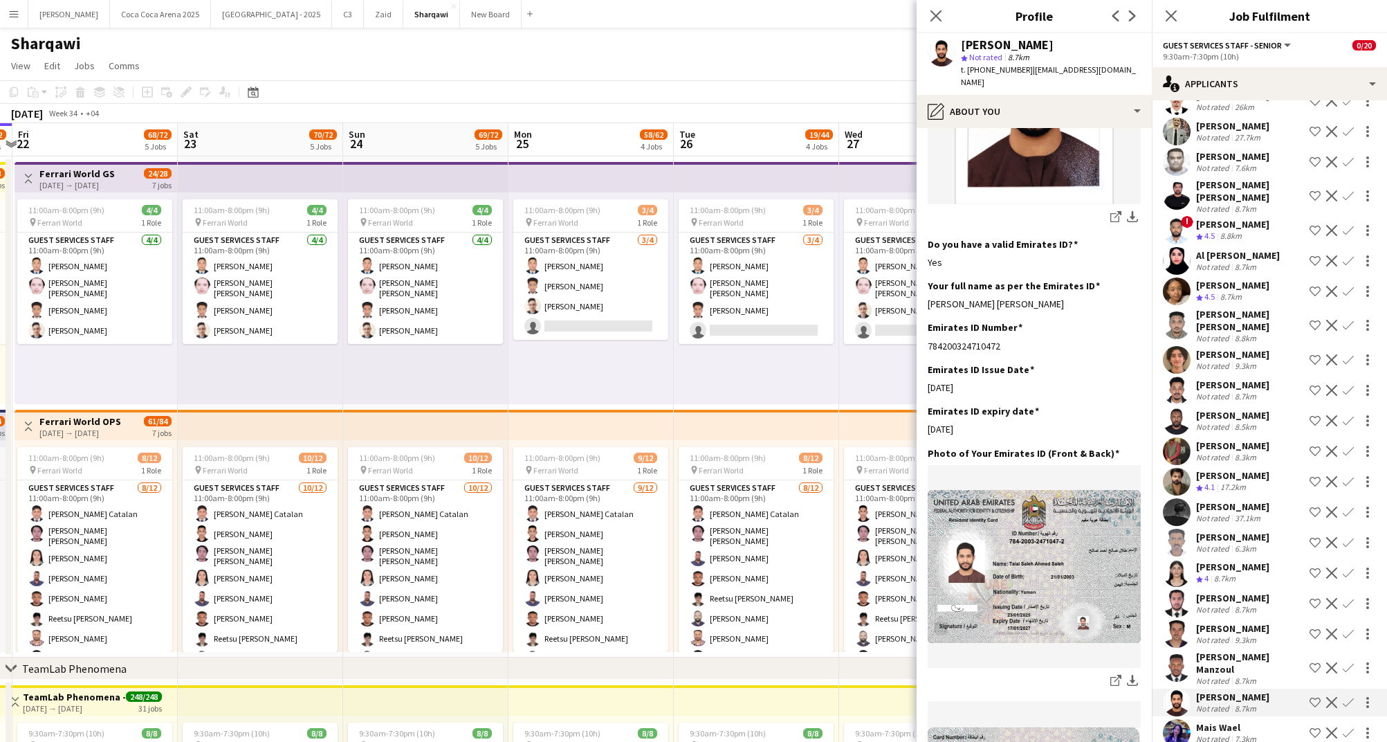
click at [1212, 650] on div "[PERSON_NAME] Manzoul" at bounding box center [1250, 662] width 108 height 25
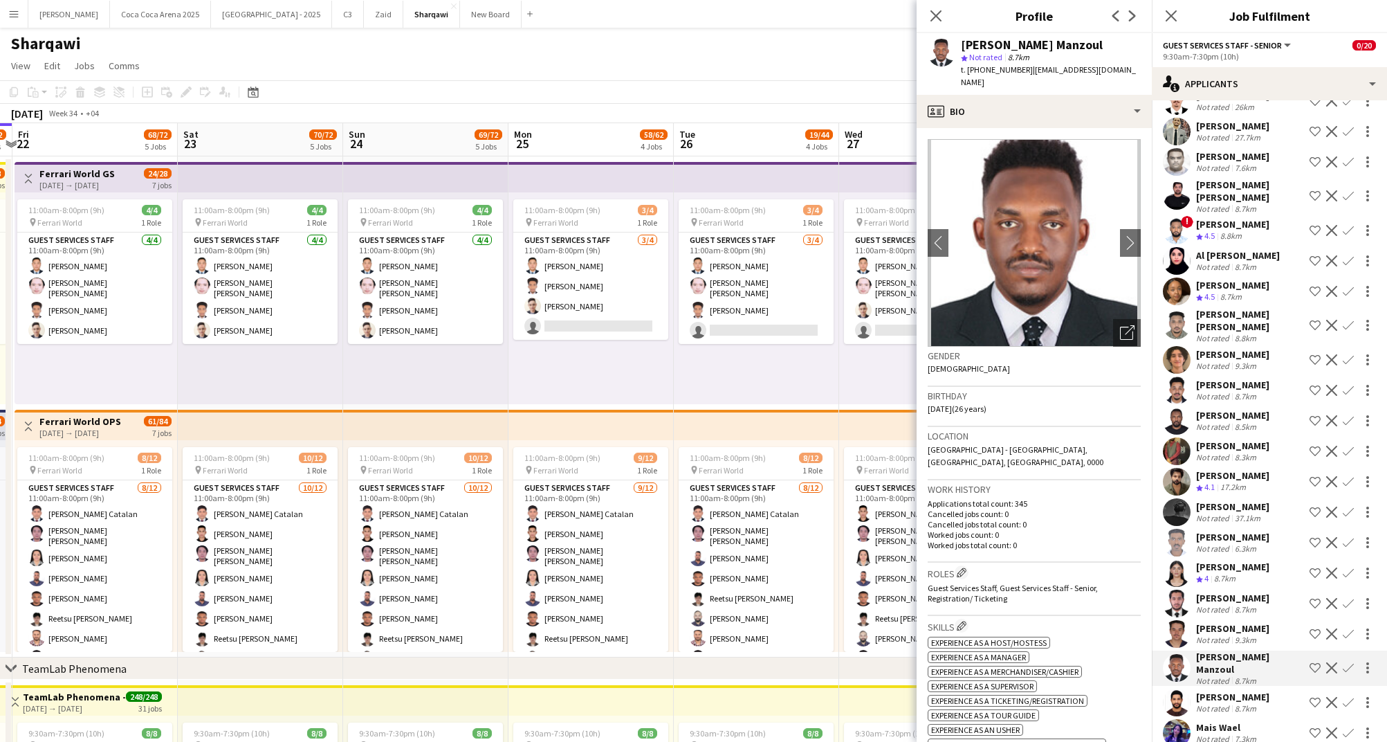
click at [1215, 622] on div "[PERSON_NAME]" at bounding box center [1232, 628] width 73 height 12
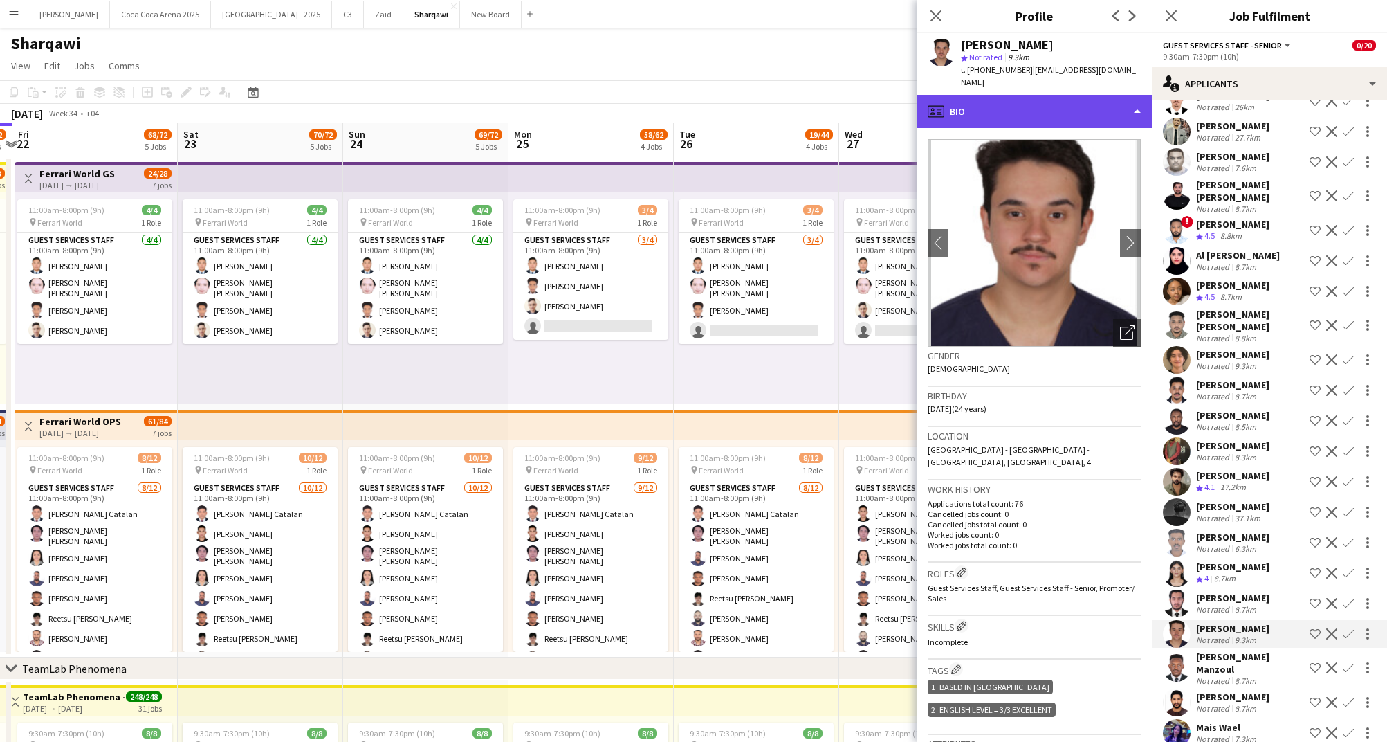
click at [1015, 107] on div "profile Bio" at bounding box center [1034, 111] width 235 height 33
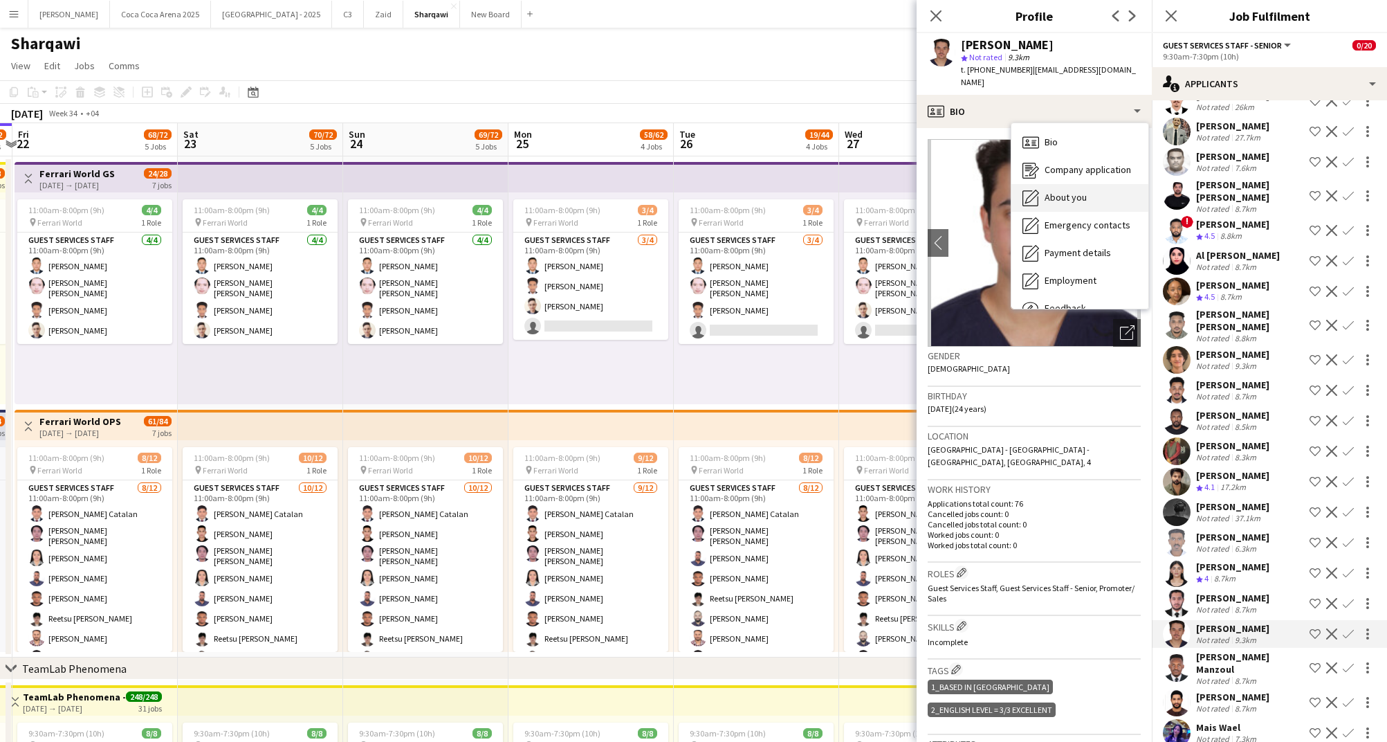
click at [1056, 191] on span "About you" at bounding box center [1066, 197] width 42 height 12
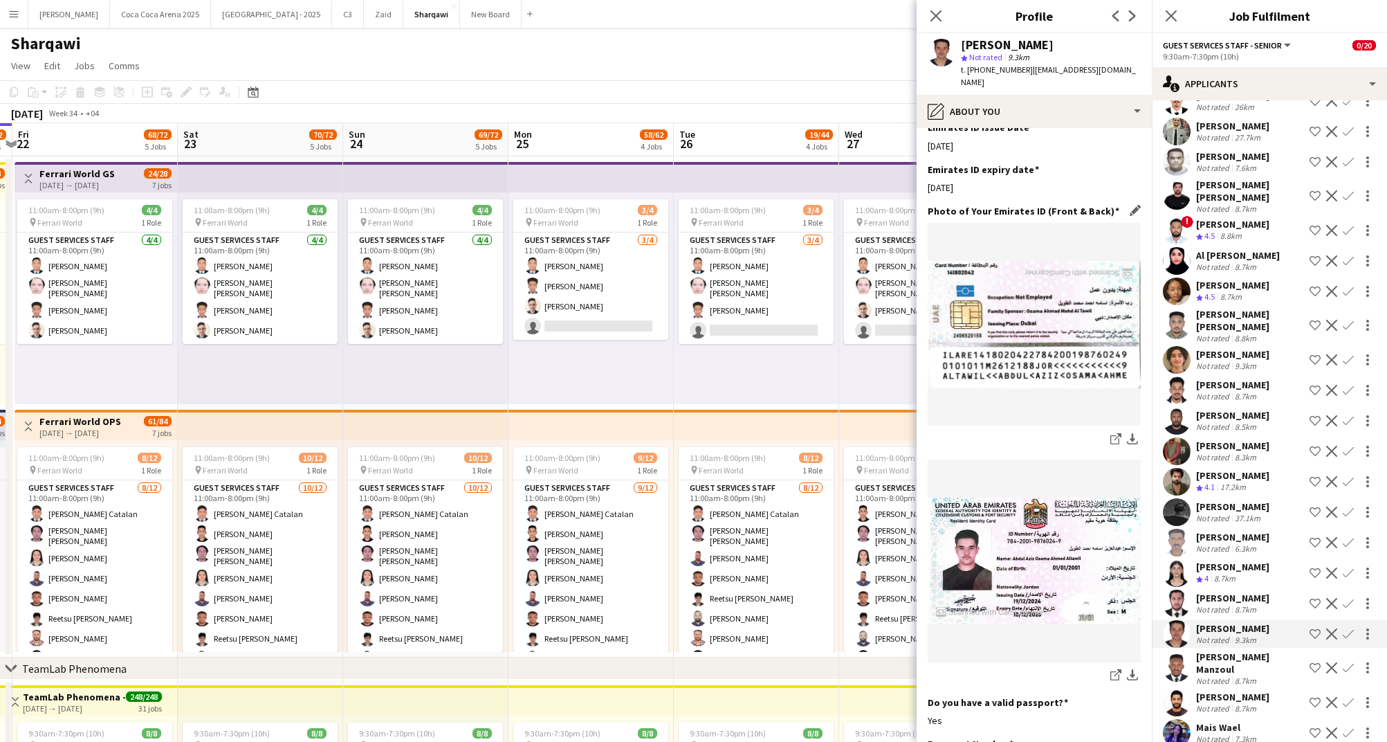
scroll to position [604, 0]
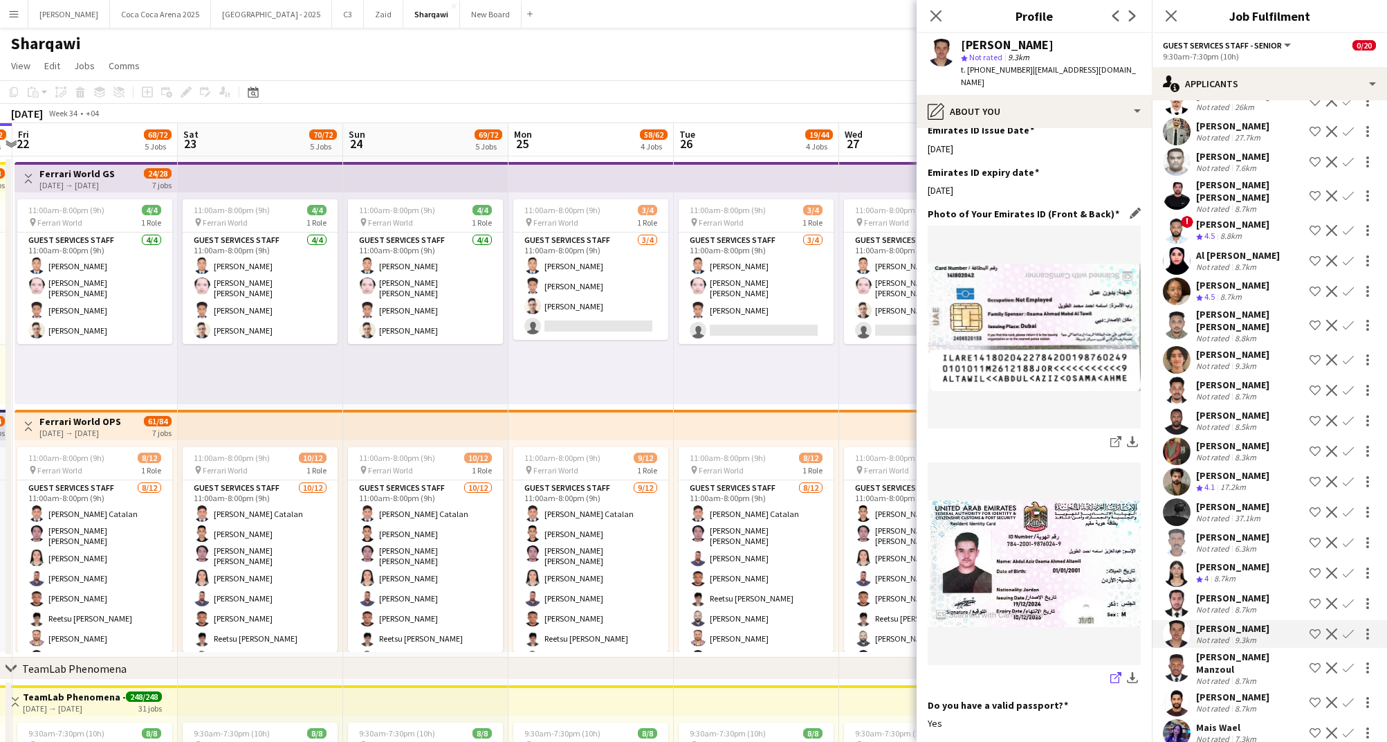
click at [1113, 672] on icon "share-external-link-1" at bounding box center [1116, 677] width 11 height 11
drag, startPoint x: 1025, startPoint y: 67, endPoint x: 969, endPoint y: 71, distance: 55.5
click at [969, 71] on span "t. [PHONE_NUMBER]" at bounding box center [997, 69] width 72 height 10
copy span "[PHONE_NUMBER]"
click at [1117, 672] on icon "share-external-link-1" at bounding box center [1116, 677] width 11 height 11
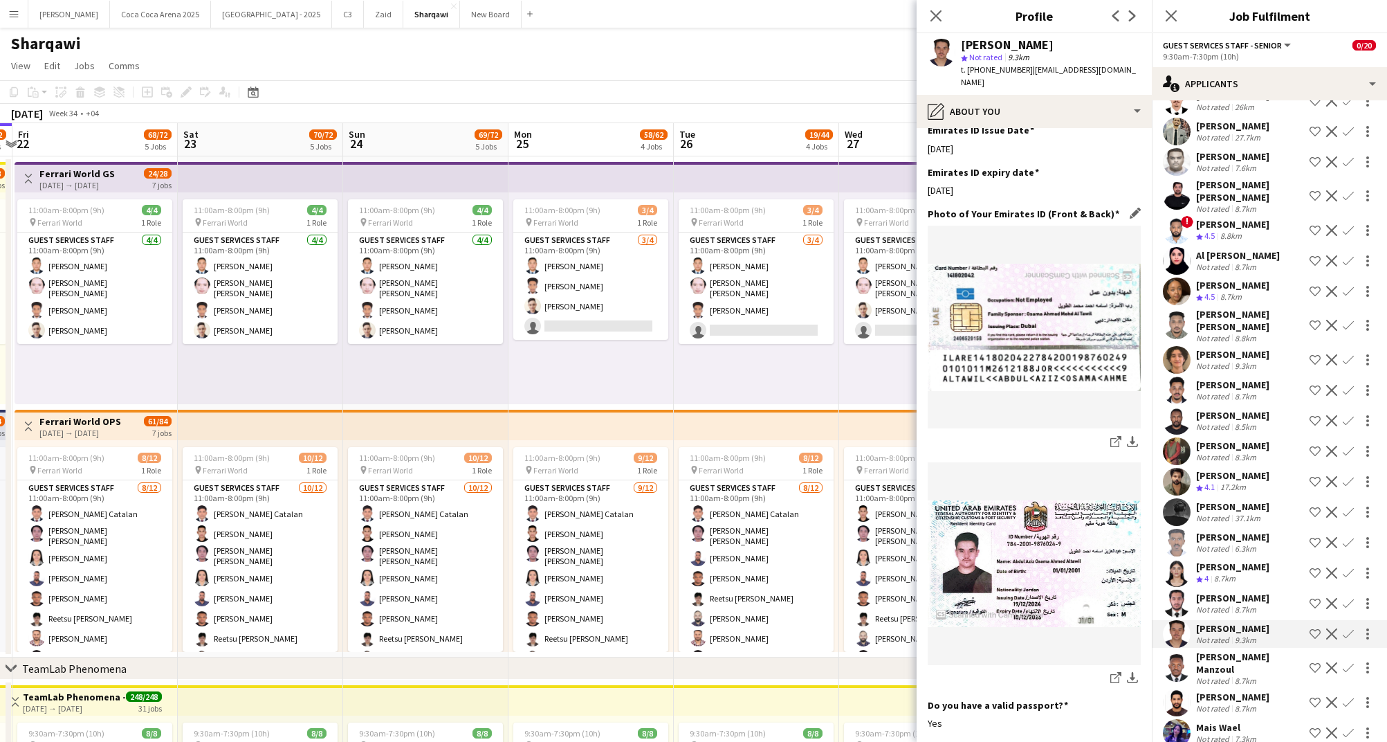
click at [1079, 295] on img at bounding box center [1034, 328] width 213 height 128
copy span "[PHONE_NUMBER]"
drag, startPoint x: 1058, startPoint y: 42, endPoint x: 954, endPoint y: 42, distance: 103.8
click at [954, 42] on div "[PERSON_NAME] star Not rated 9.3km t. [PHONE_NUMBER] | [EMAIL_ADDRESS][DOMAIN_N…" at bounding box center [1034, 64] width 235 height 62
copy div "[PERSON_NAME]"
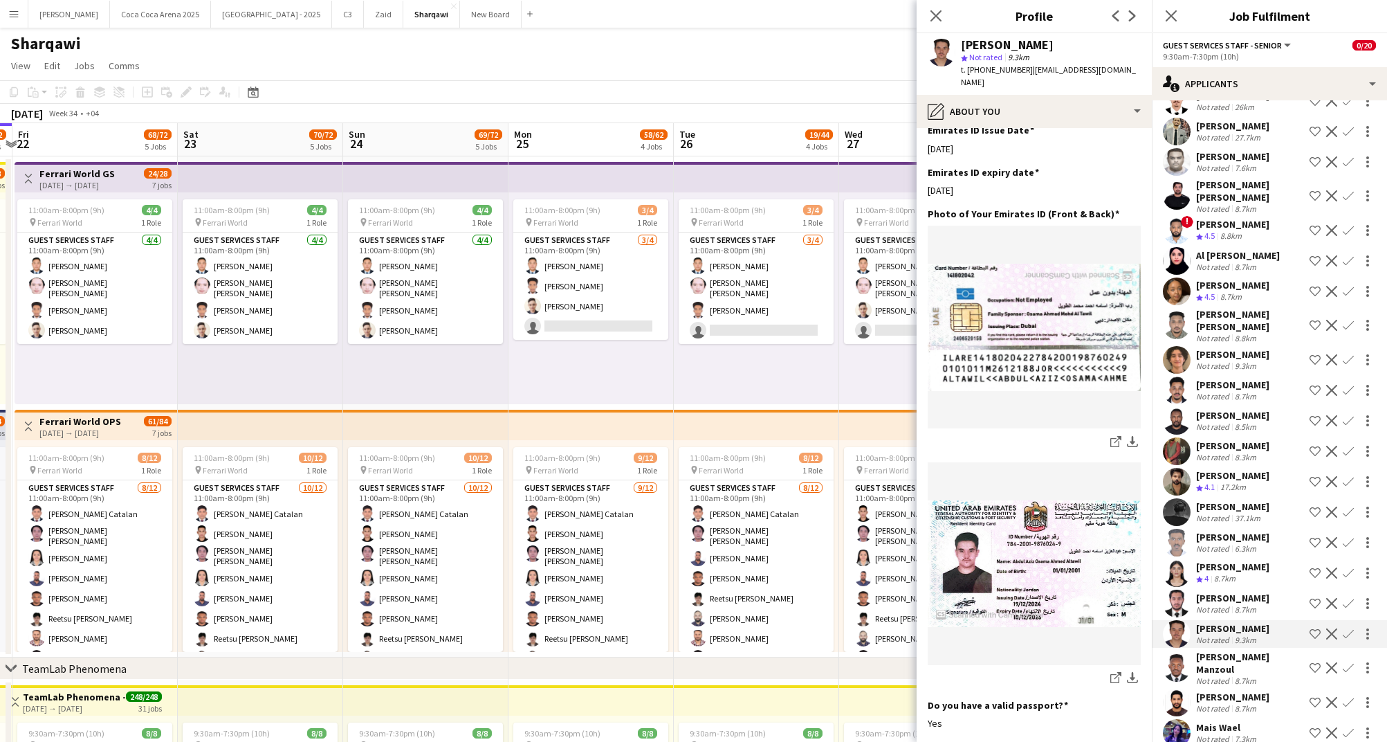
click at [1221, 592] on div "[PERSON_NAME]" at bounding box center [1232, 598] width 73 height 12
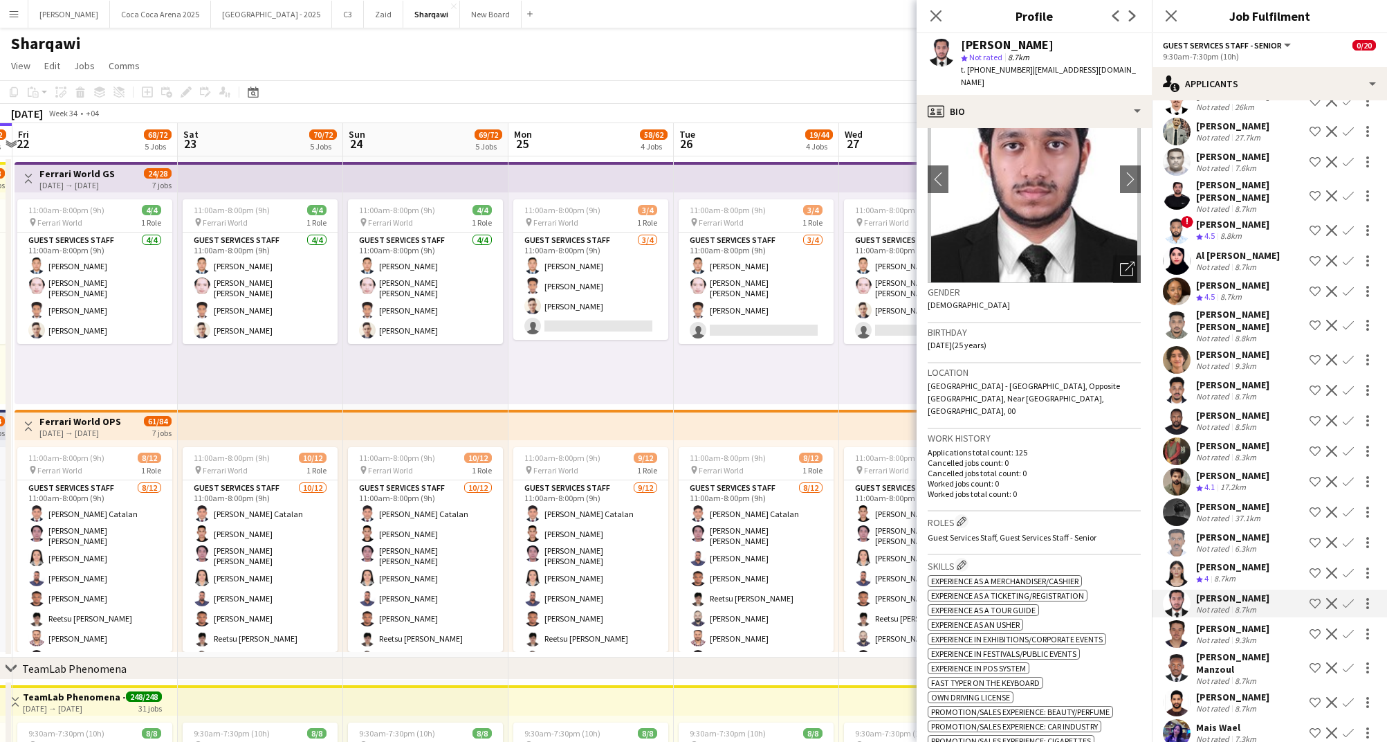
scroll to position [0, 0]
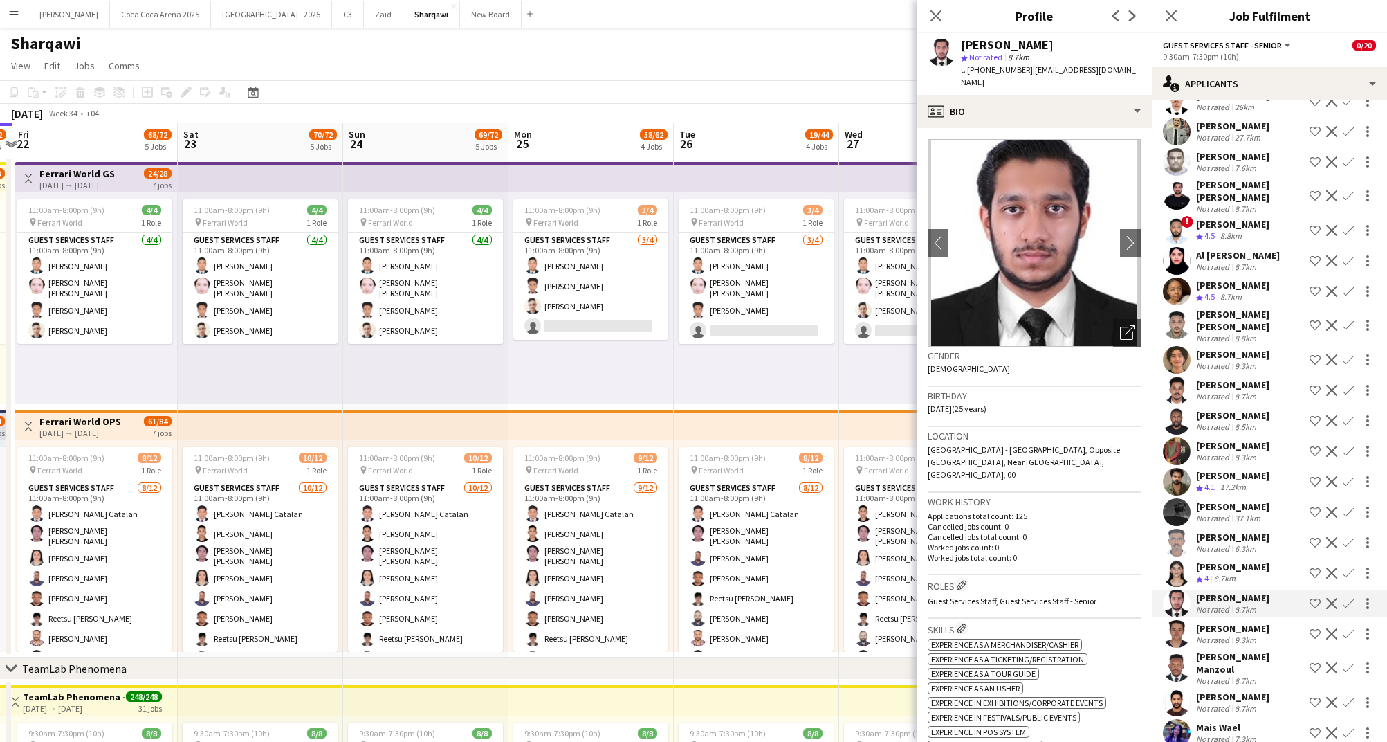
click at [1216, 560] on div "[PERSON_NAME]" at bounding box center [1232, 566] width 73 height 12
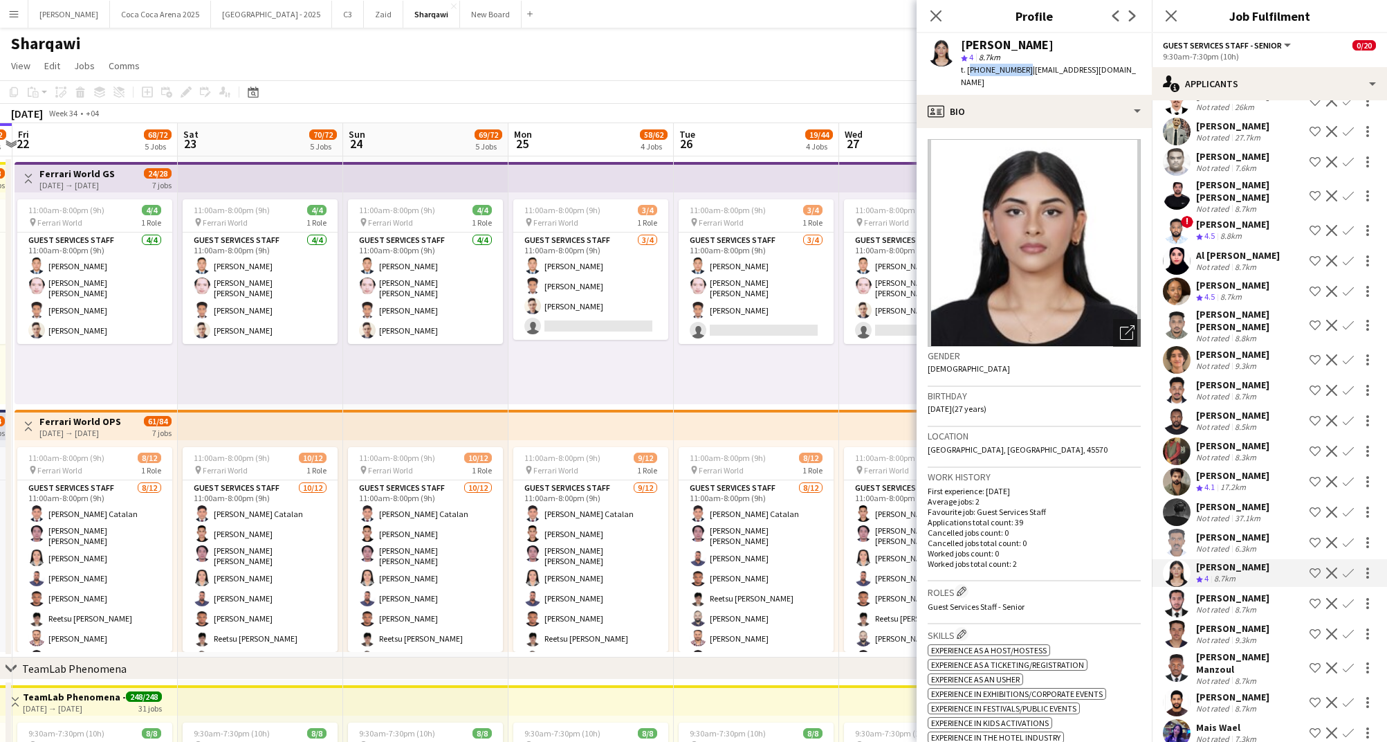
drag, startPoint x: 1021, startPoint y: 70, endPoint x: 969, endPoint y: 72, distance: 51.2
click at [969, 72] on span "t. [PHONE_NUMBER]" at bounding box center [997, 69] width 72 height 10
copy span "[PHONE_NUMBER]"
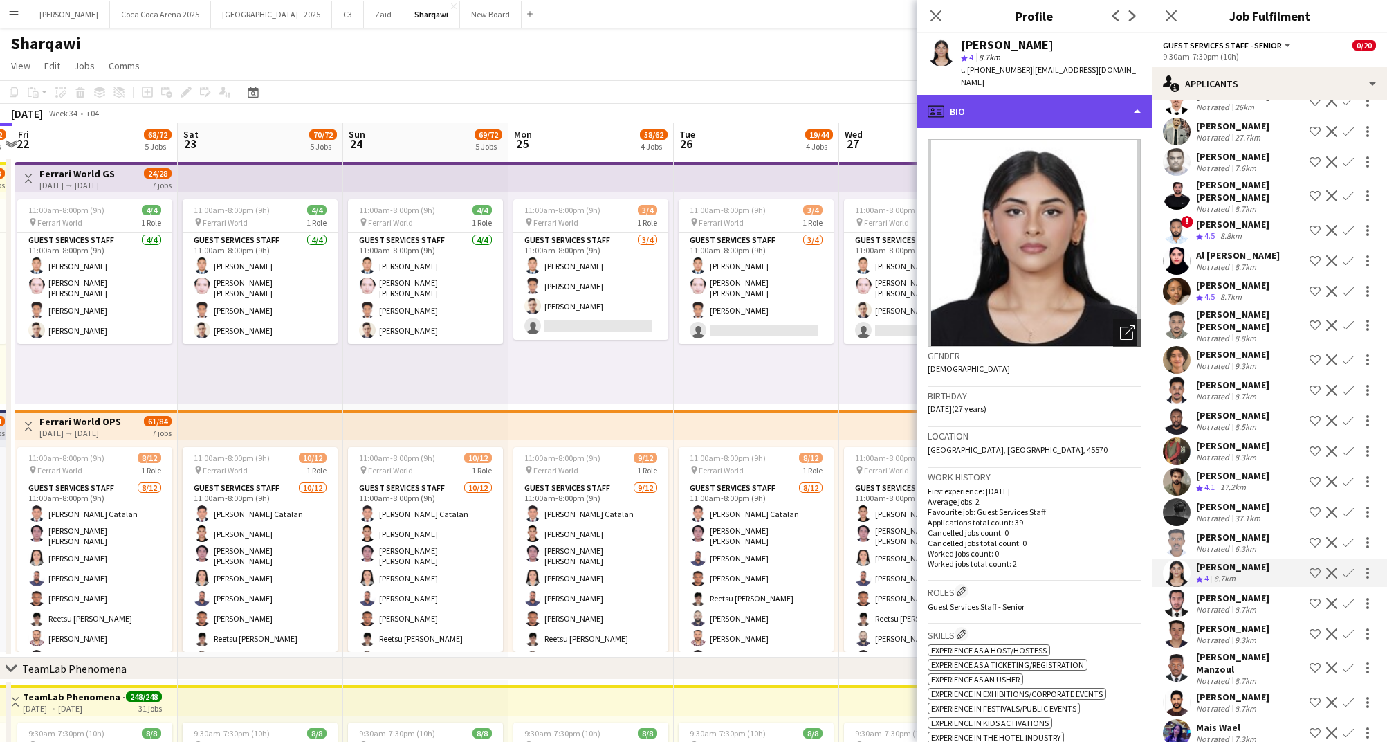
click at [1000, 95] on div "profile Bio" at bounding box center [1034, 111] width 235 height 33
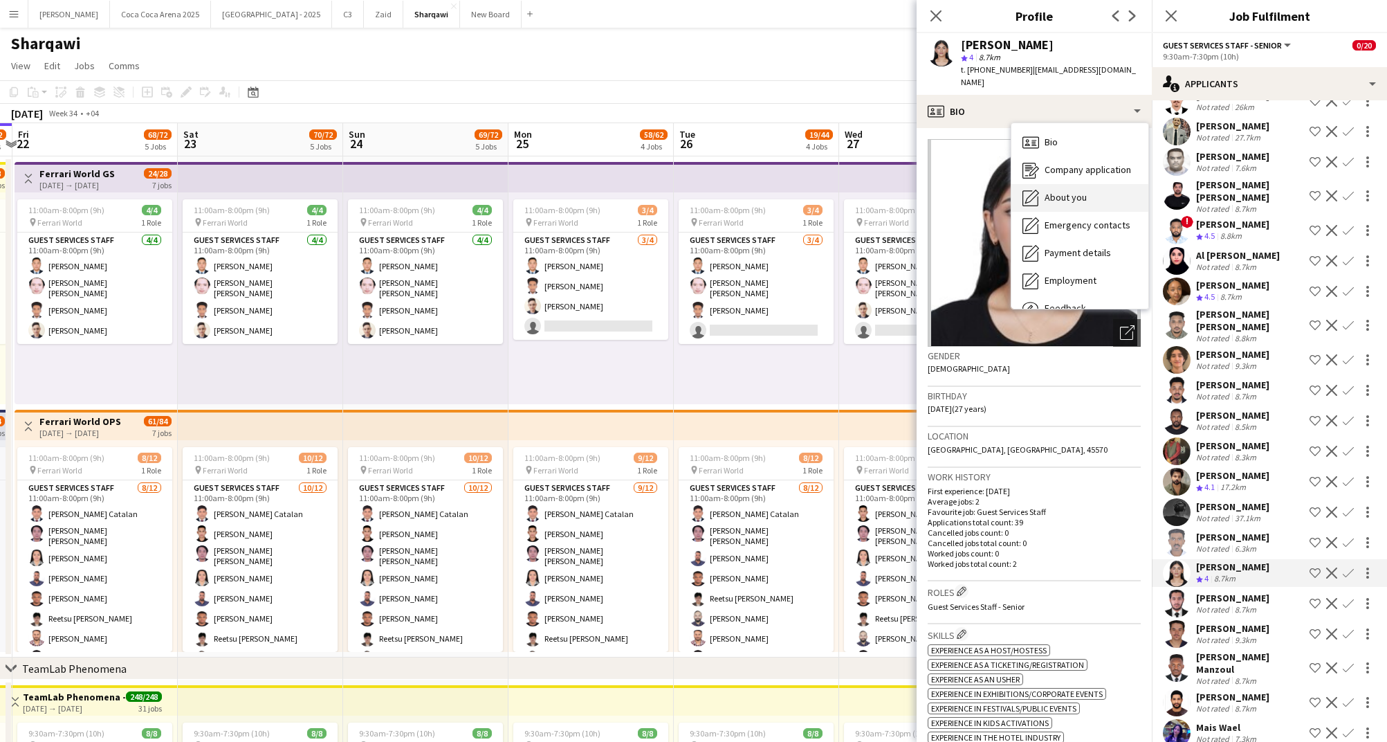
click at [1055, 191] on span "About you" at bounding box center [1066, 197] width 42 height 12
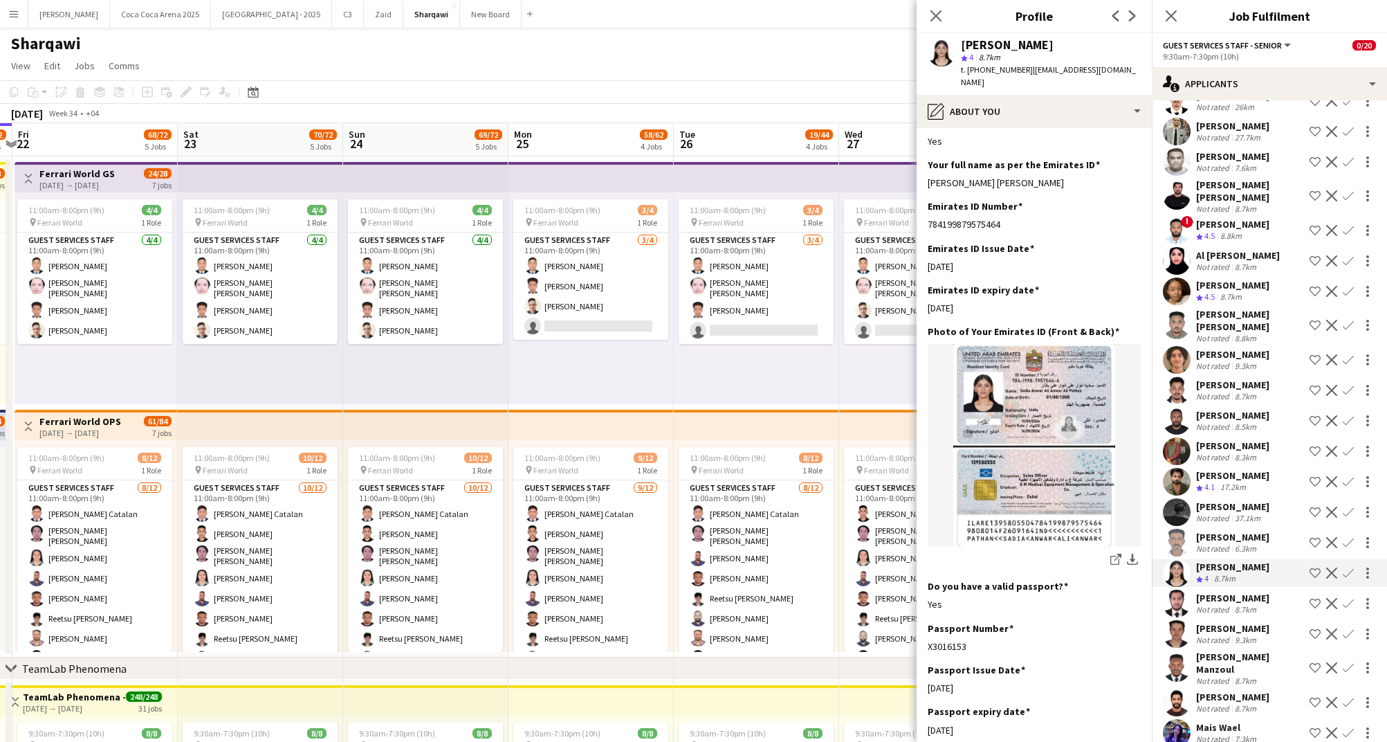
scroll to position [405, 0]
click at [1216, 531] on div "[PERSON_NAME]" at bounding box center [1232, 537] width 73 height 12
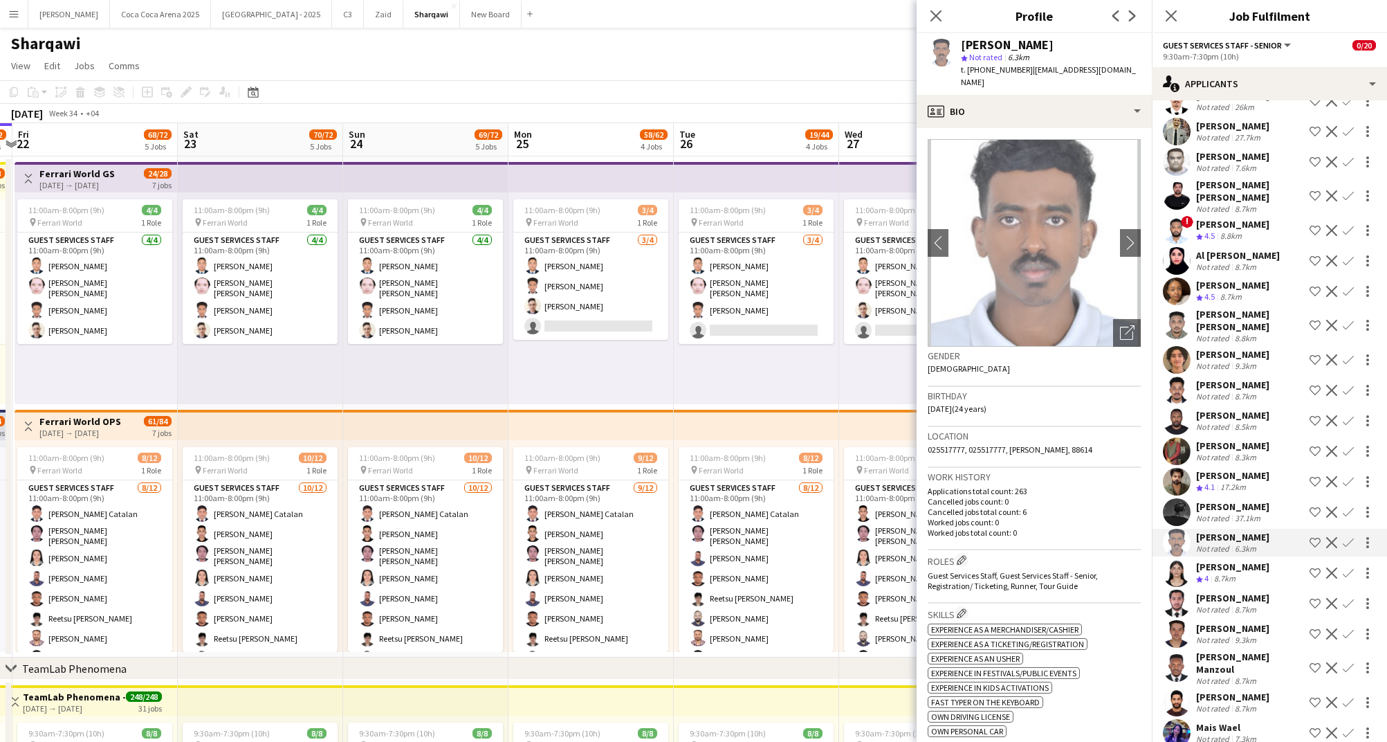
click at [1215, 500] on div "[PERSON_NAME]" at bounding box center [1232, 506] width 73 height 12
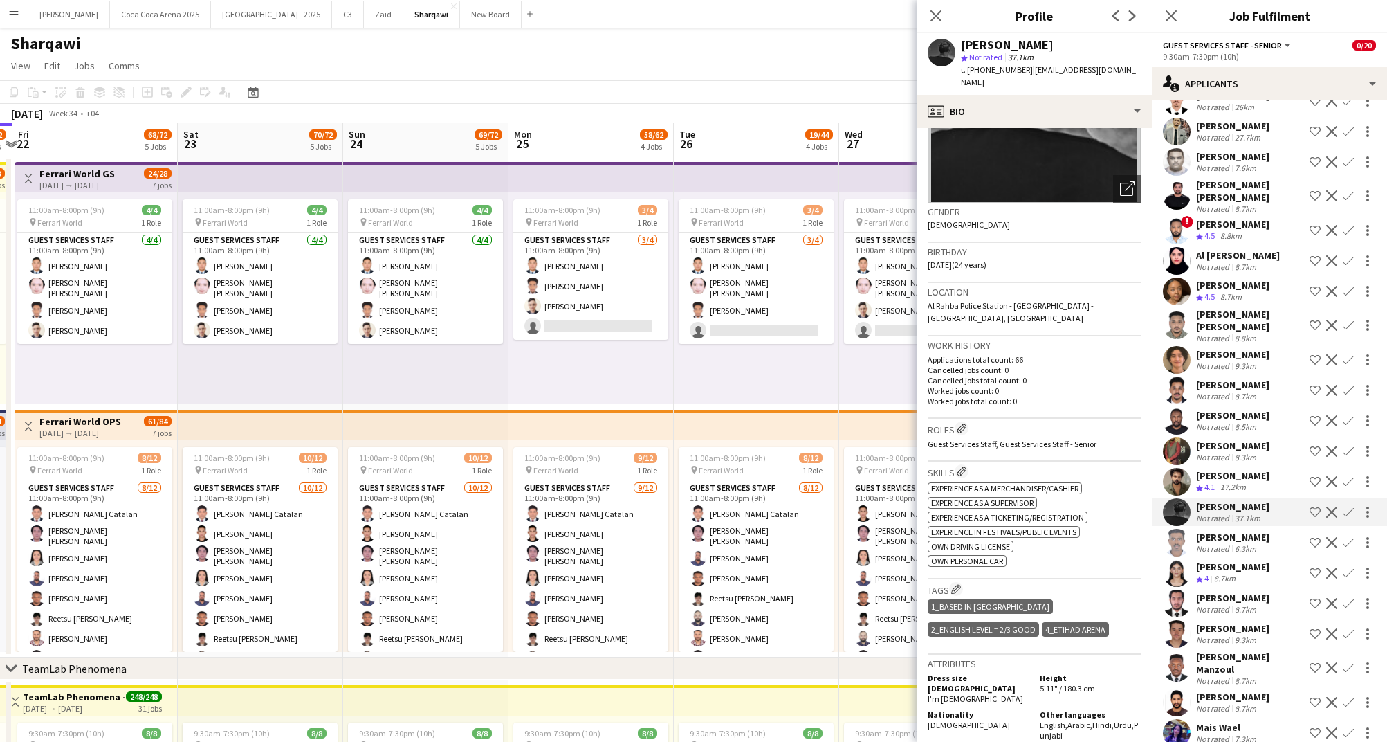
scroll to position [163, 0]
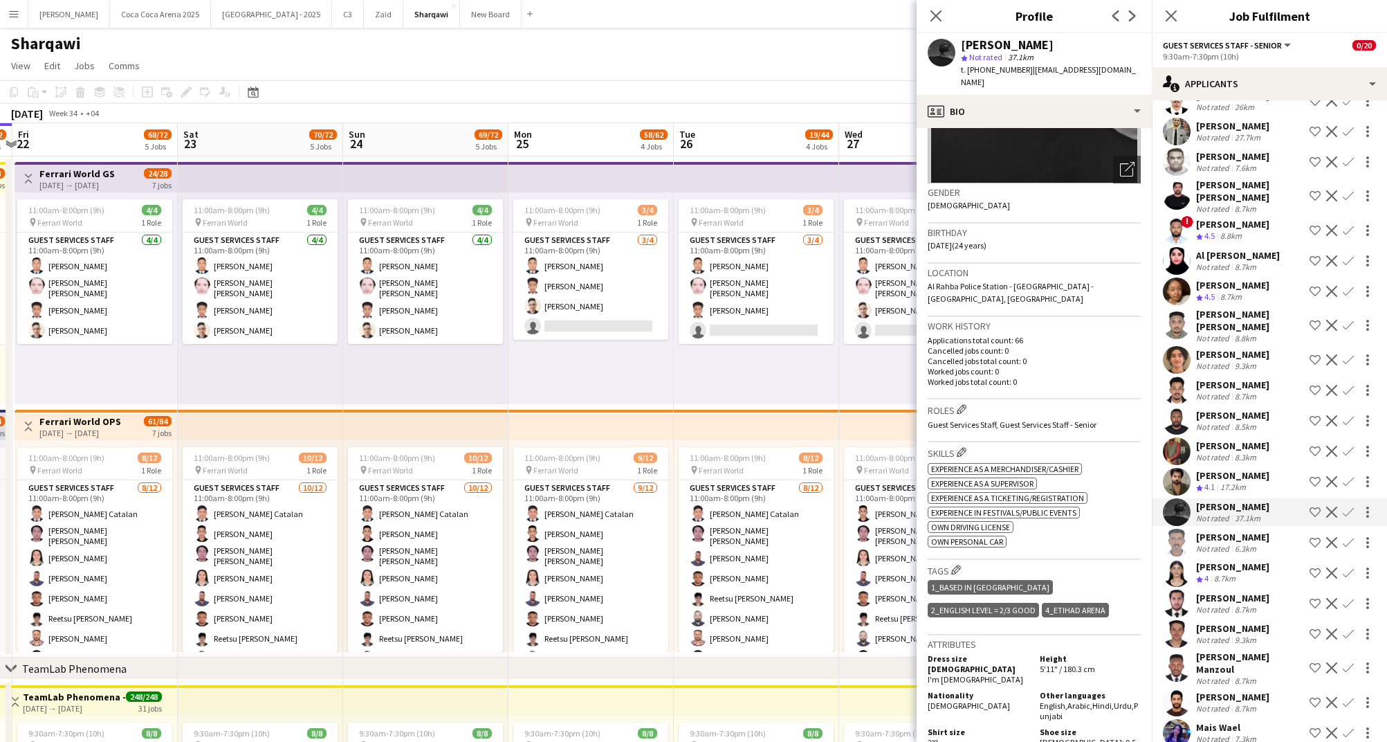
click at [1203, 500] on div "[PERSON_NAME]" at bounding box center [1232, 506] width 73 height 12
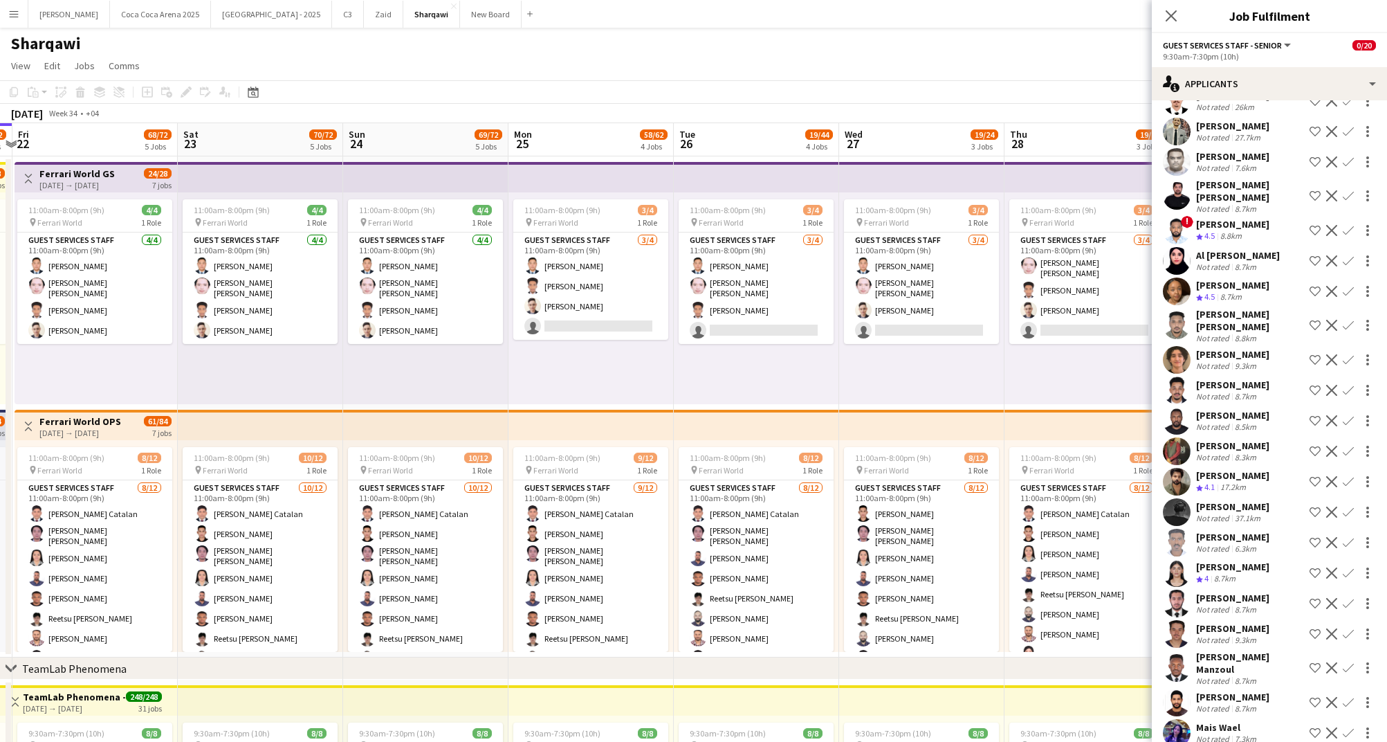
click at [1216, 452] on div "Not rated" at bounding box center [1214, 457] width 36 height 10
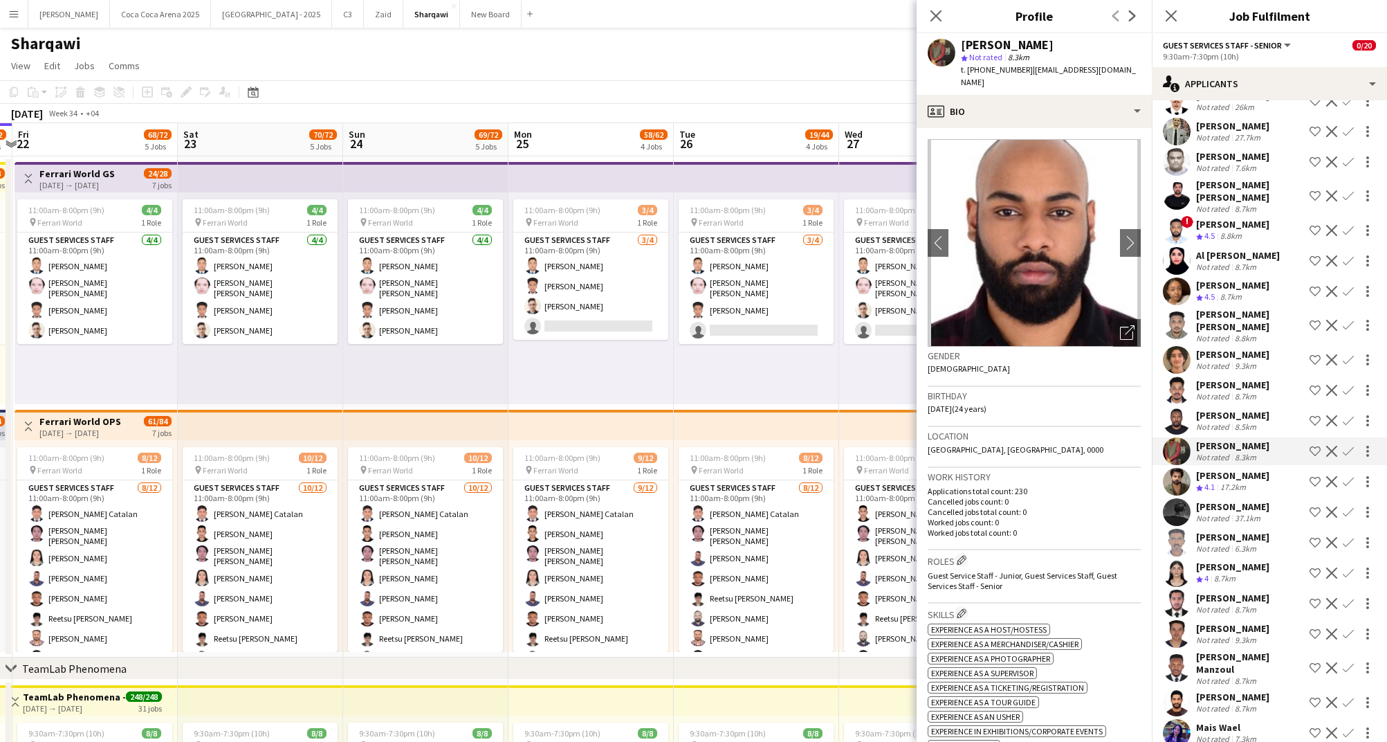
click at [1219, 421] on div "Not rated" at bounding box center [1214, 426] width 36 height 10
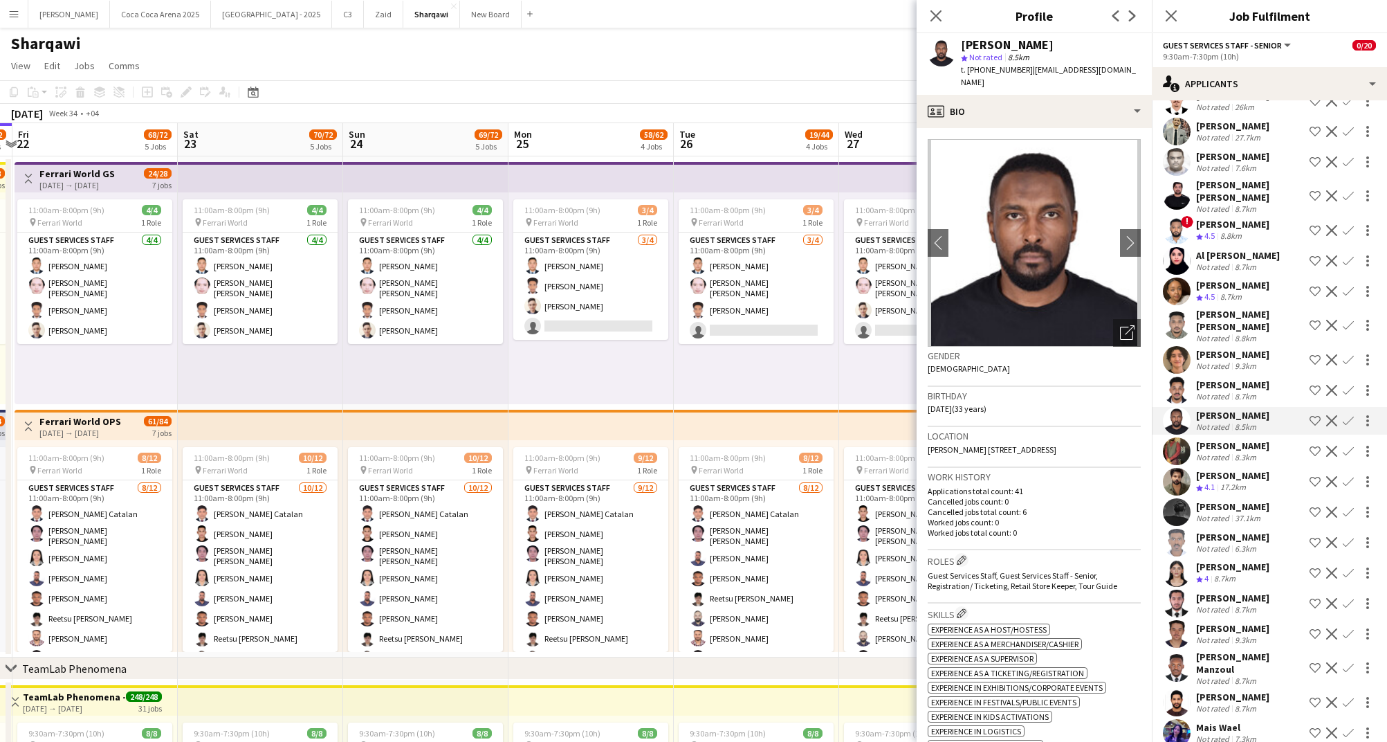
click at [1219, 391] on div "Not rated" at bounding box center [1214, 396] width 36 height 10
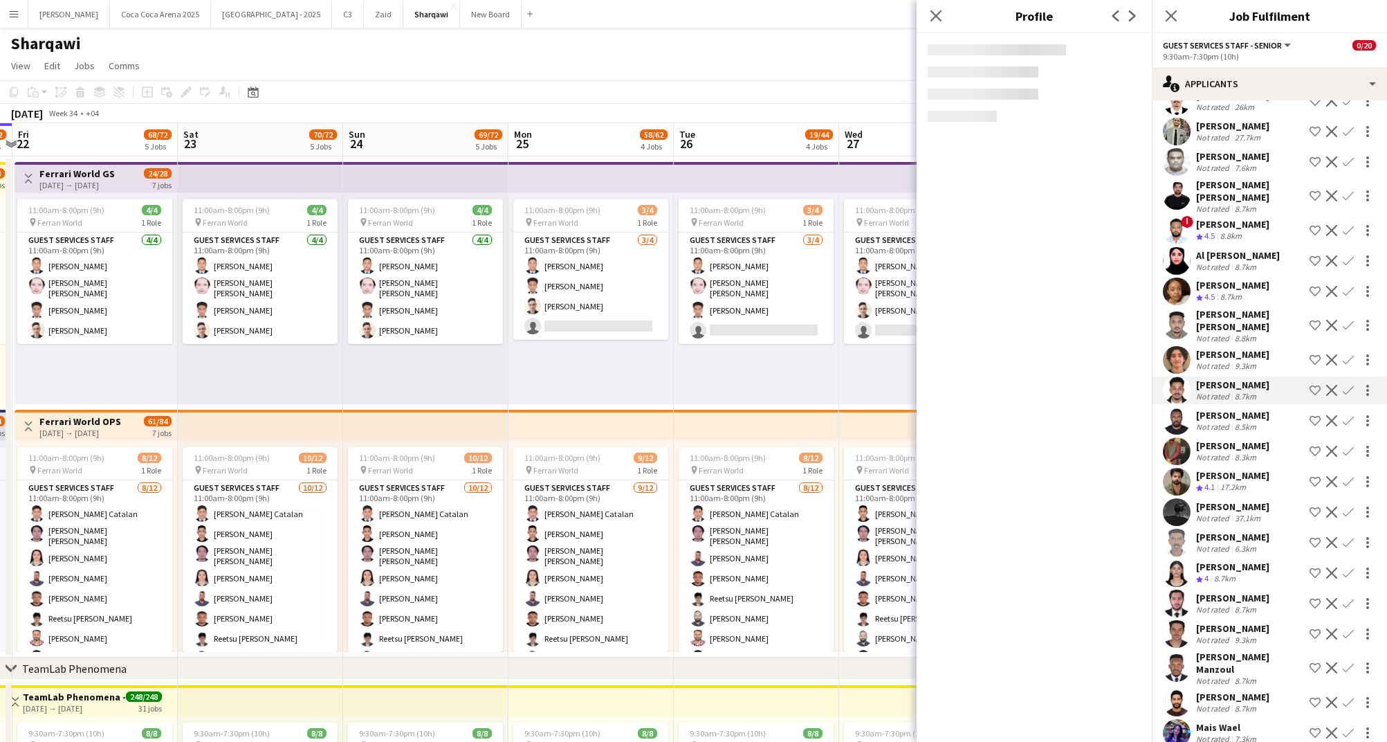
click at [1215, 348] on div "[PERSON_NAME]" at bounding box center [1232, 354] width 73 height 12
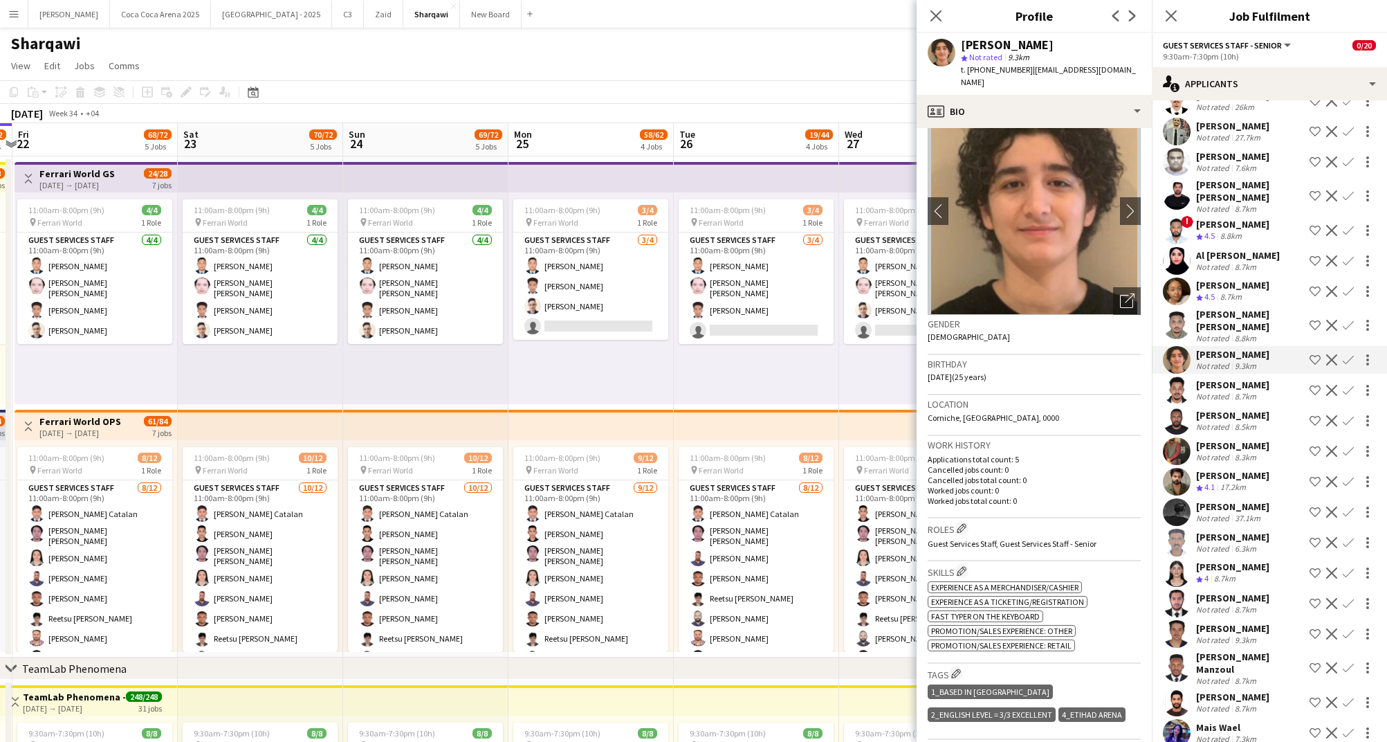
scroll to position [0, 0]
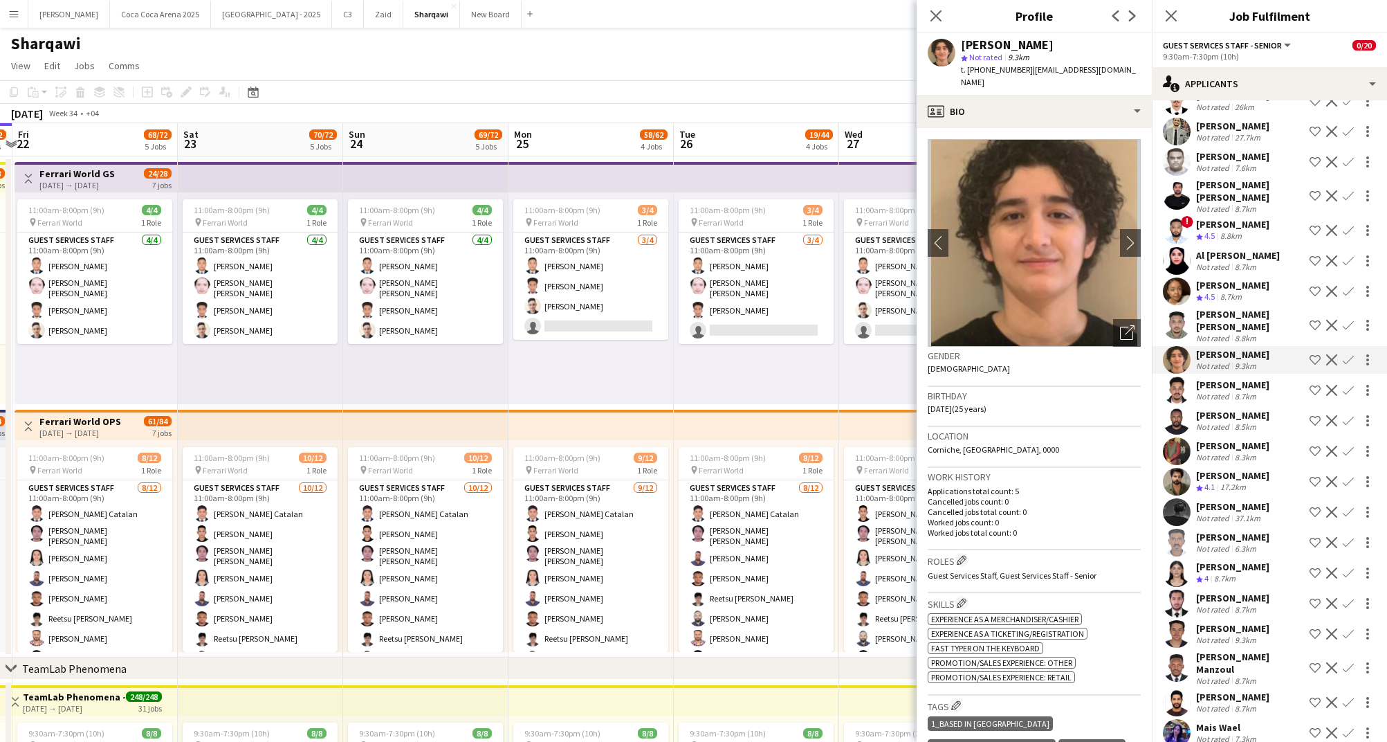
click at [1214, 308] on div "[PERSON_NAME] [PERSON_NAME]" at bounding box center [1250, 320] width 108 height 25
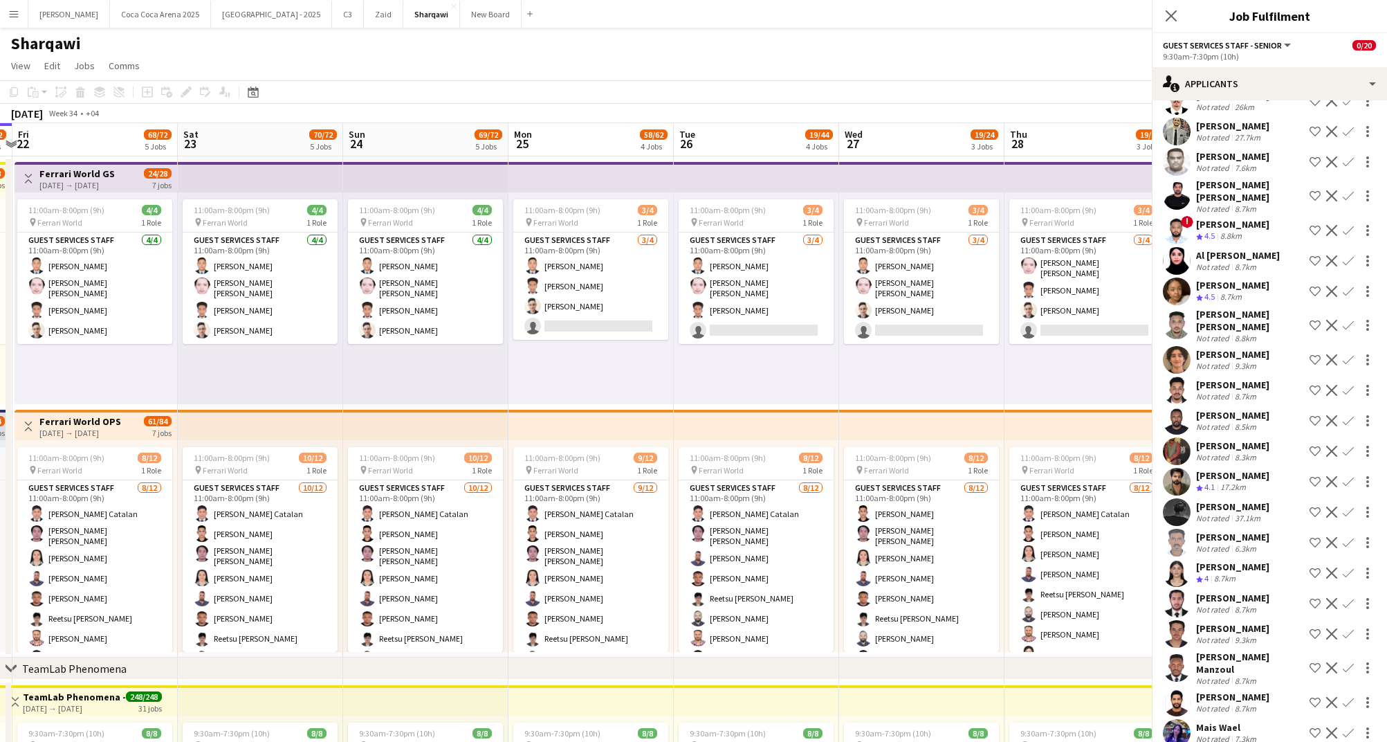
click at [1212, 291] on span "4.5" at bounding box center [1210, 296] width 10 height 10
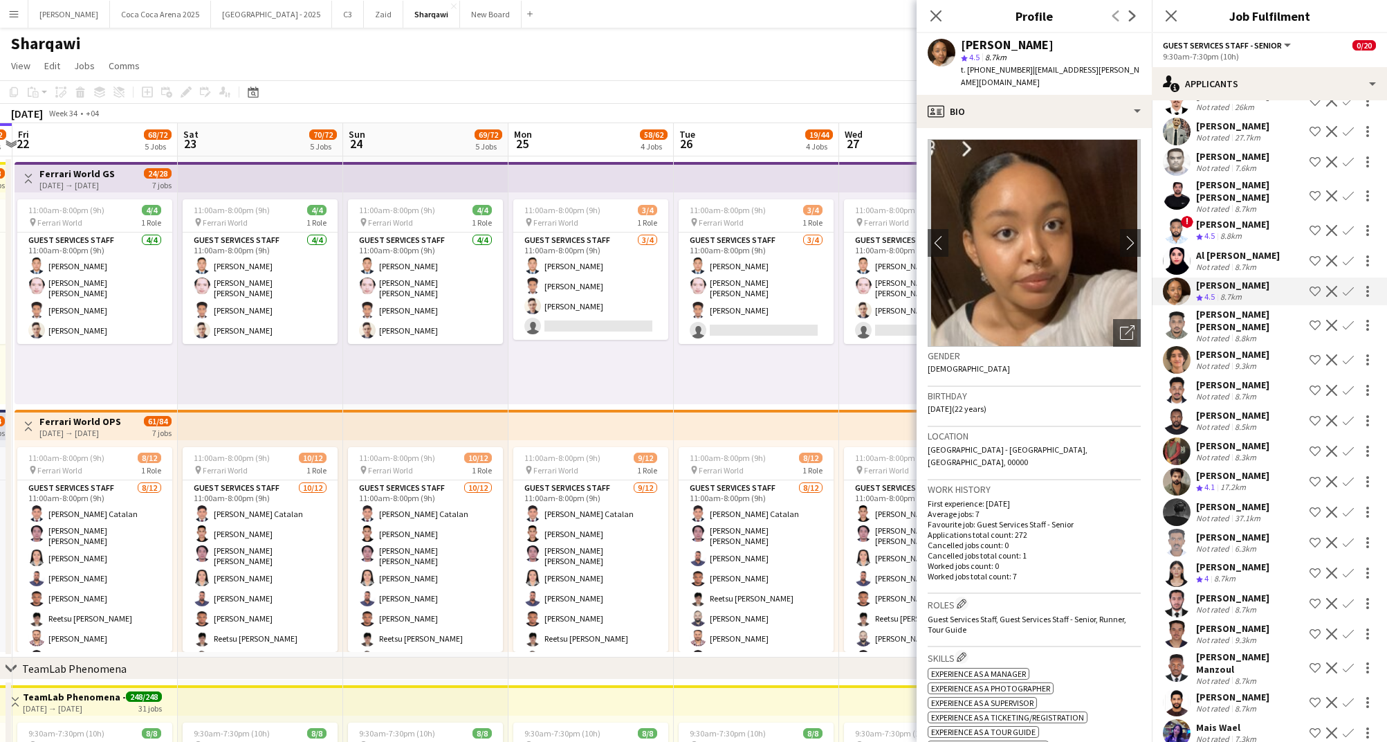
click at [1210, 262] on div "Not rated" at bounding box center [1214, 267] width 36 height 10
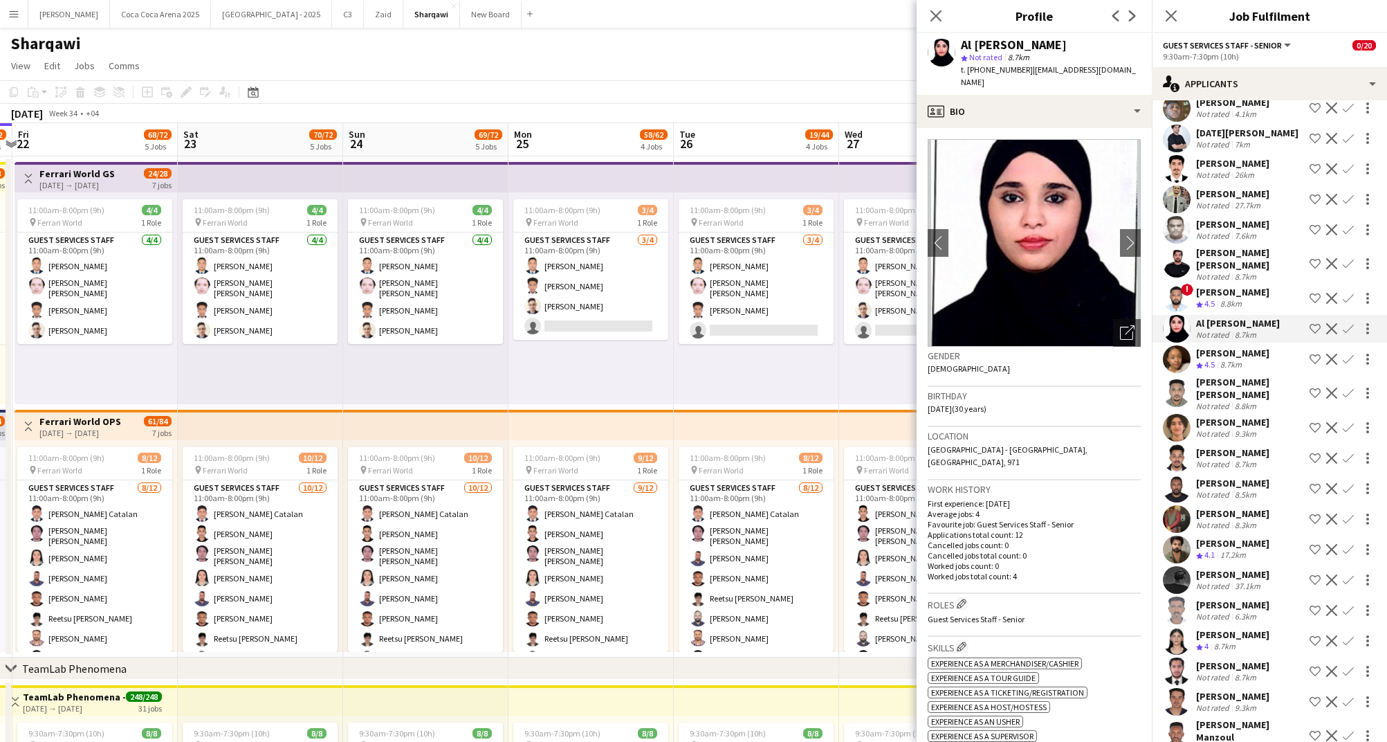
scroll to position [5873, 0]
click at [1211, 287] on div "[PERSON_NAME]" at bounding box center [1232, 293] width 73 height 12
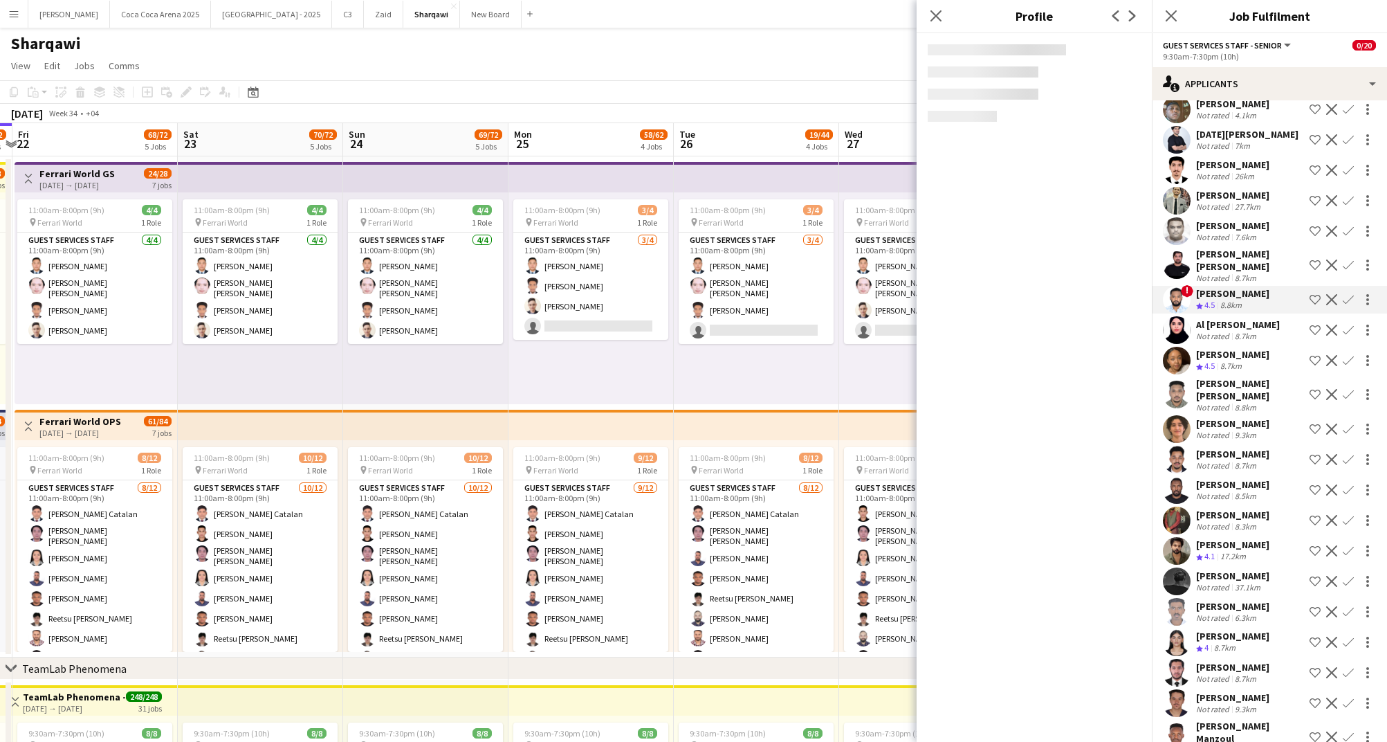
click at [1211, 248] on div "[PERSON_NAME] [PERSON_NAME]" at bounding box center [1250, 260] width 108 height 25
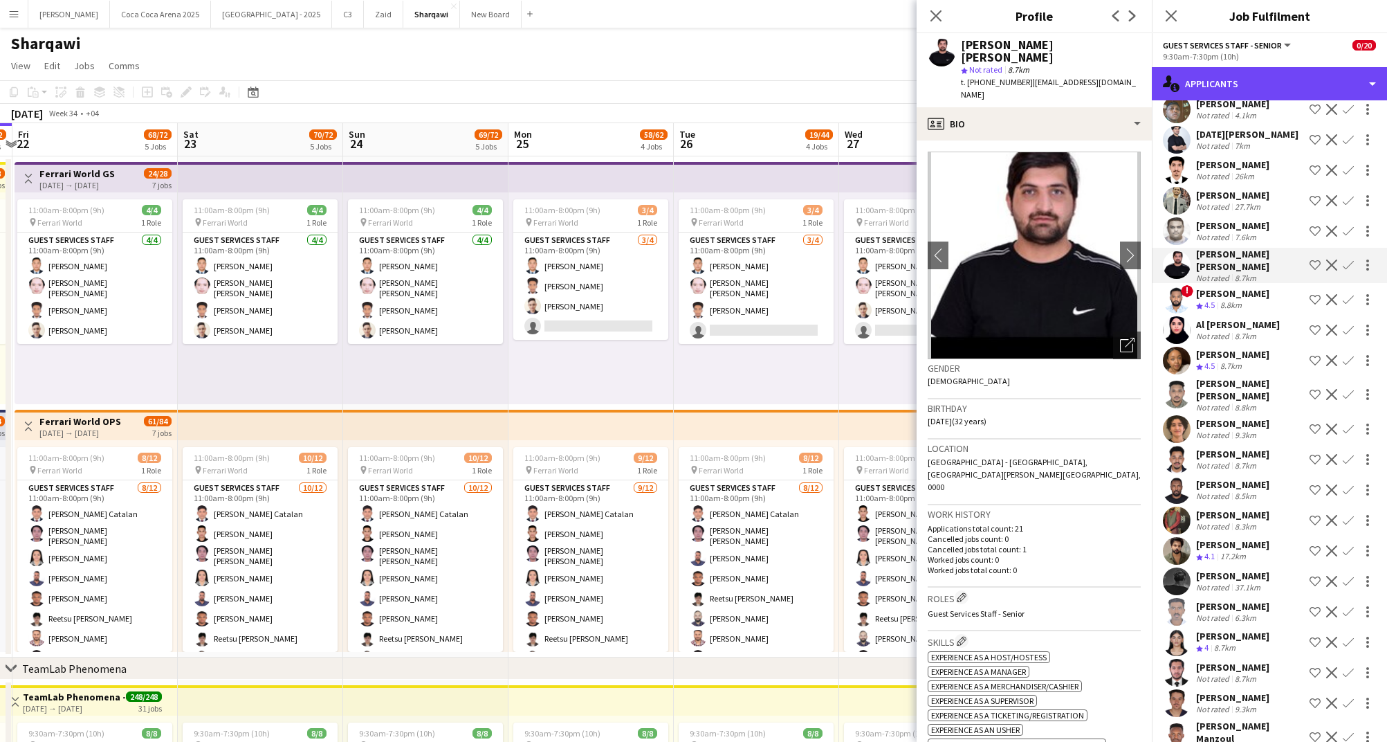
click at [1206, 86] on div "single-neutral-actions-information Applicants" at bounding box center [1269, 83] width 235 height 33
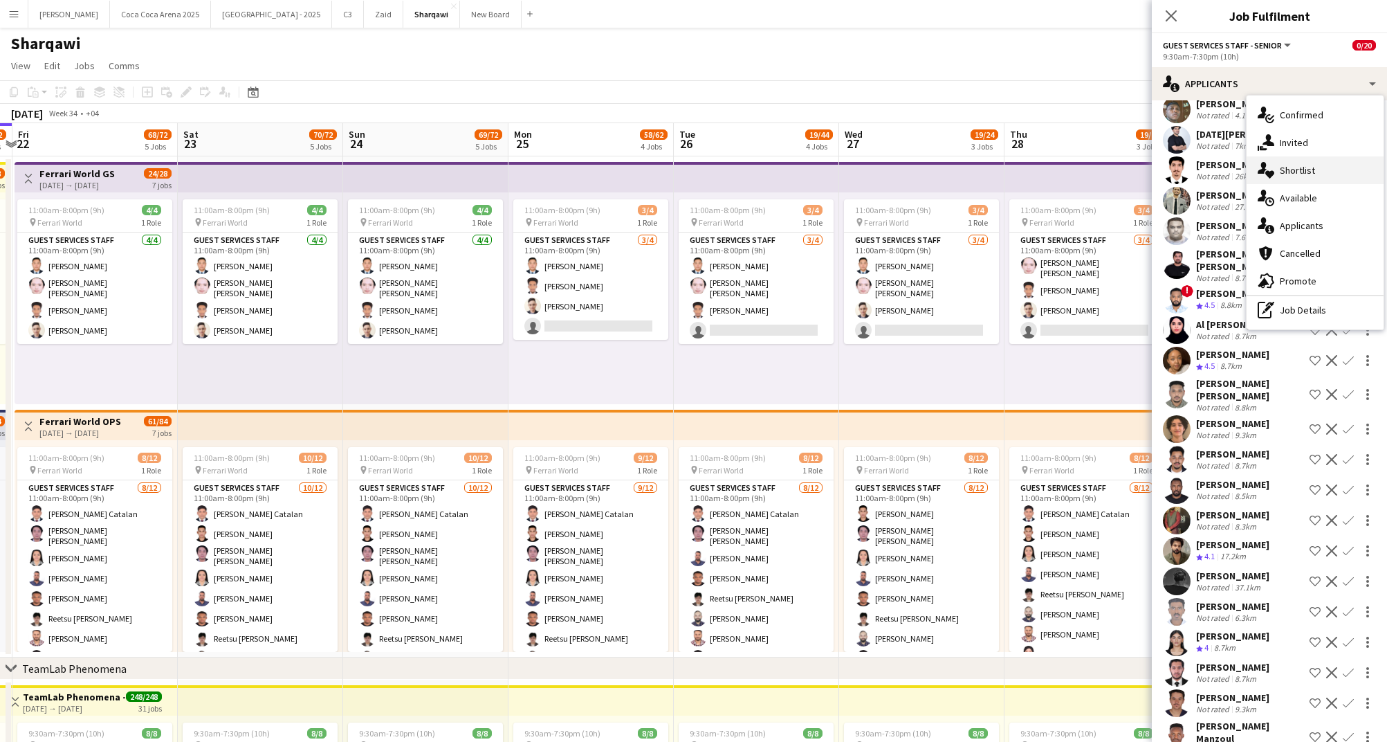
click at [1284, 176] on div "single-neutral-actions-heart Shortlist" at bounding box center [1315, 170] width 137 height 28
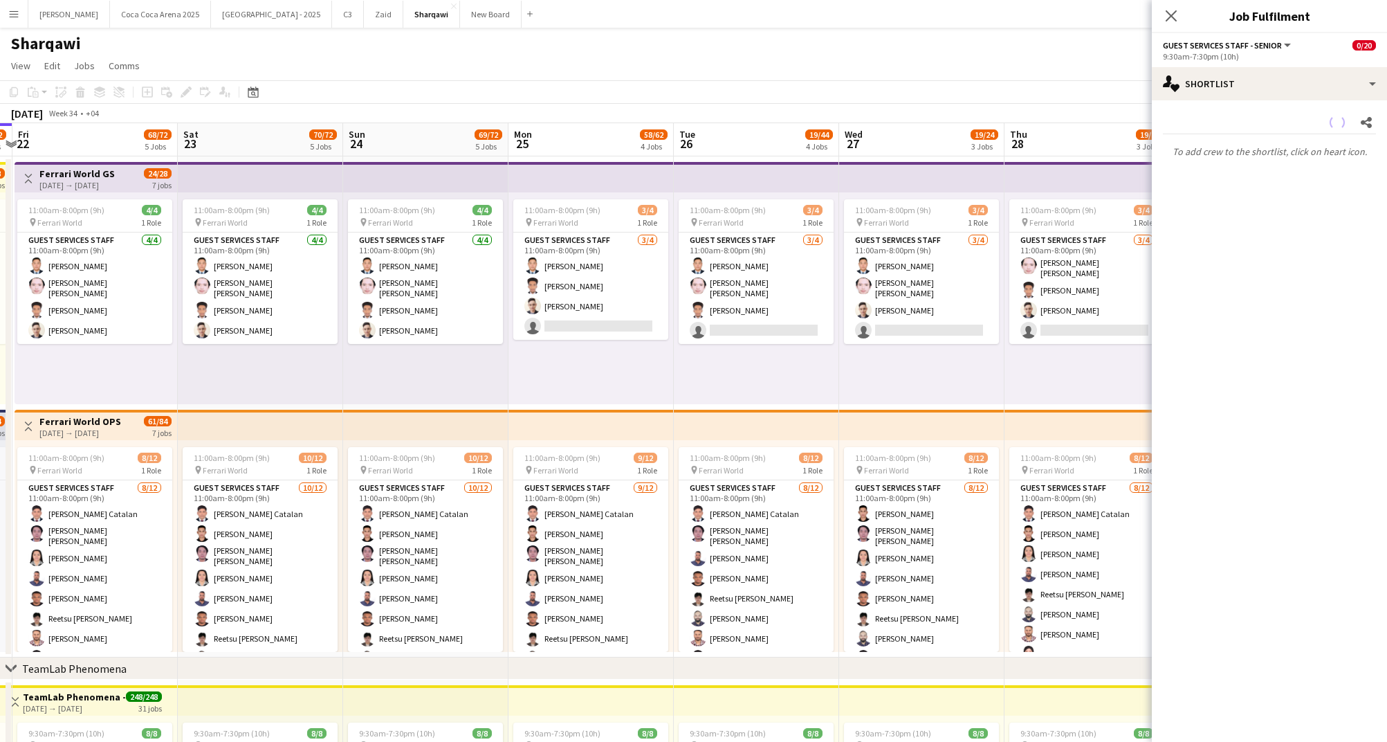
scroll to position [0, 0]
click at [1237, 91] on div "single-neutral-actions-heart Shortlist" at bounding box center [1269, 83] width 235 height 33
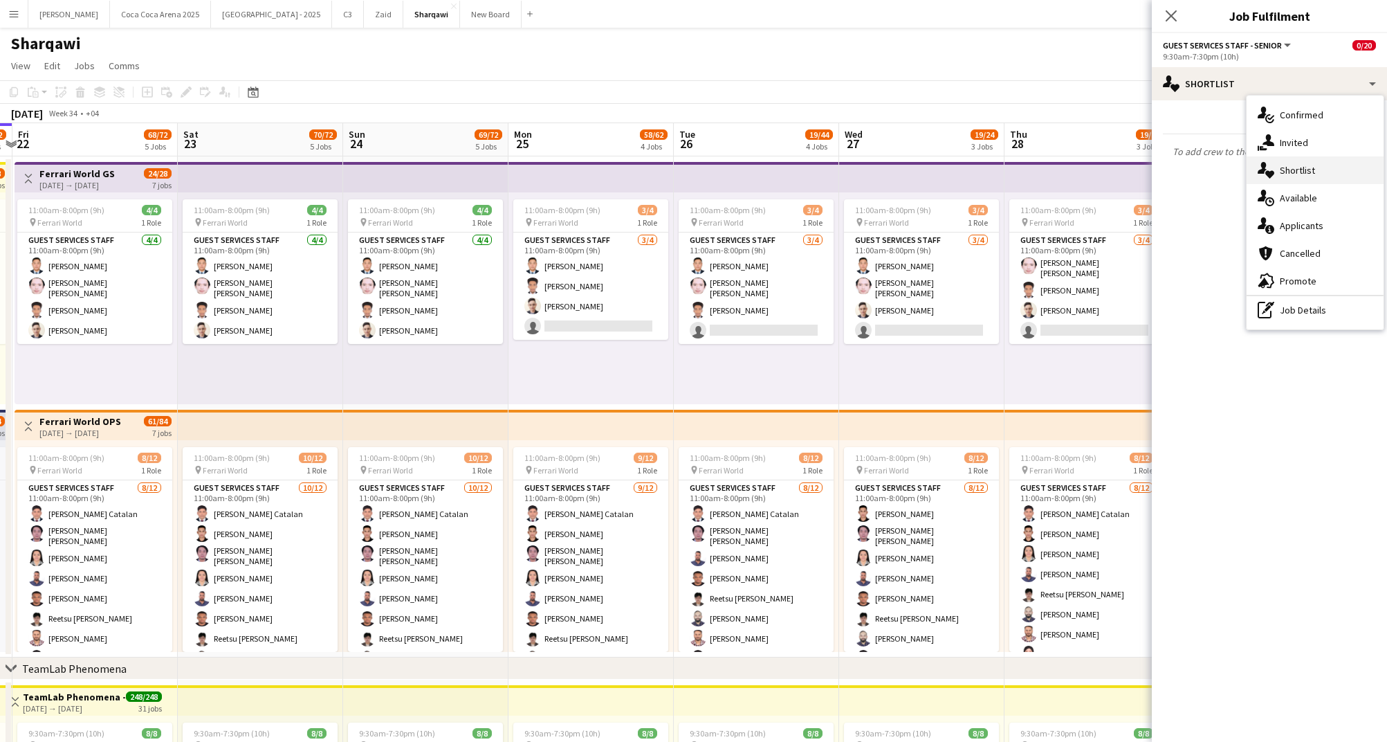
click at [1284, 176] on div "single-neutral-actions-heart Shortlist" at bounding box center [1315, 170] width 137 height 28
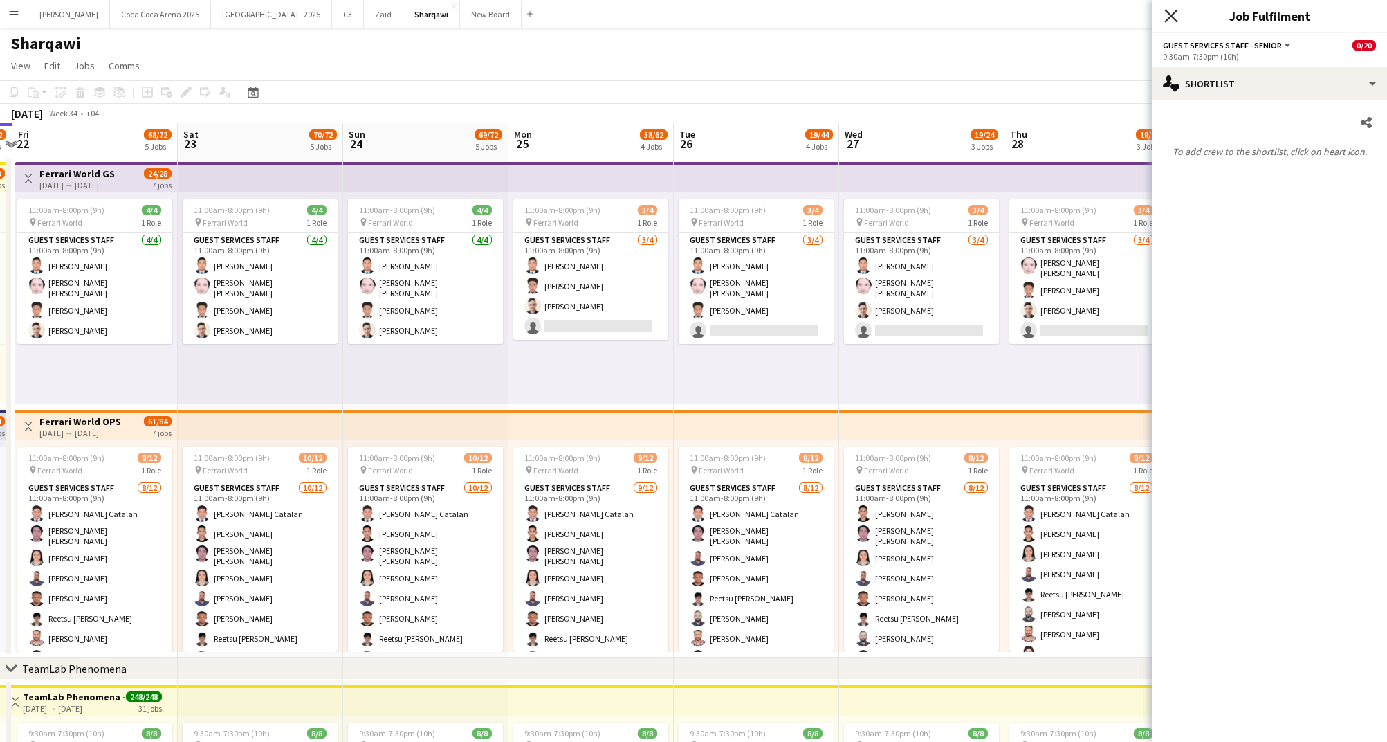
click at [1171, 15] on icon at bounding box center [1171, 15] width 13 height 13
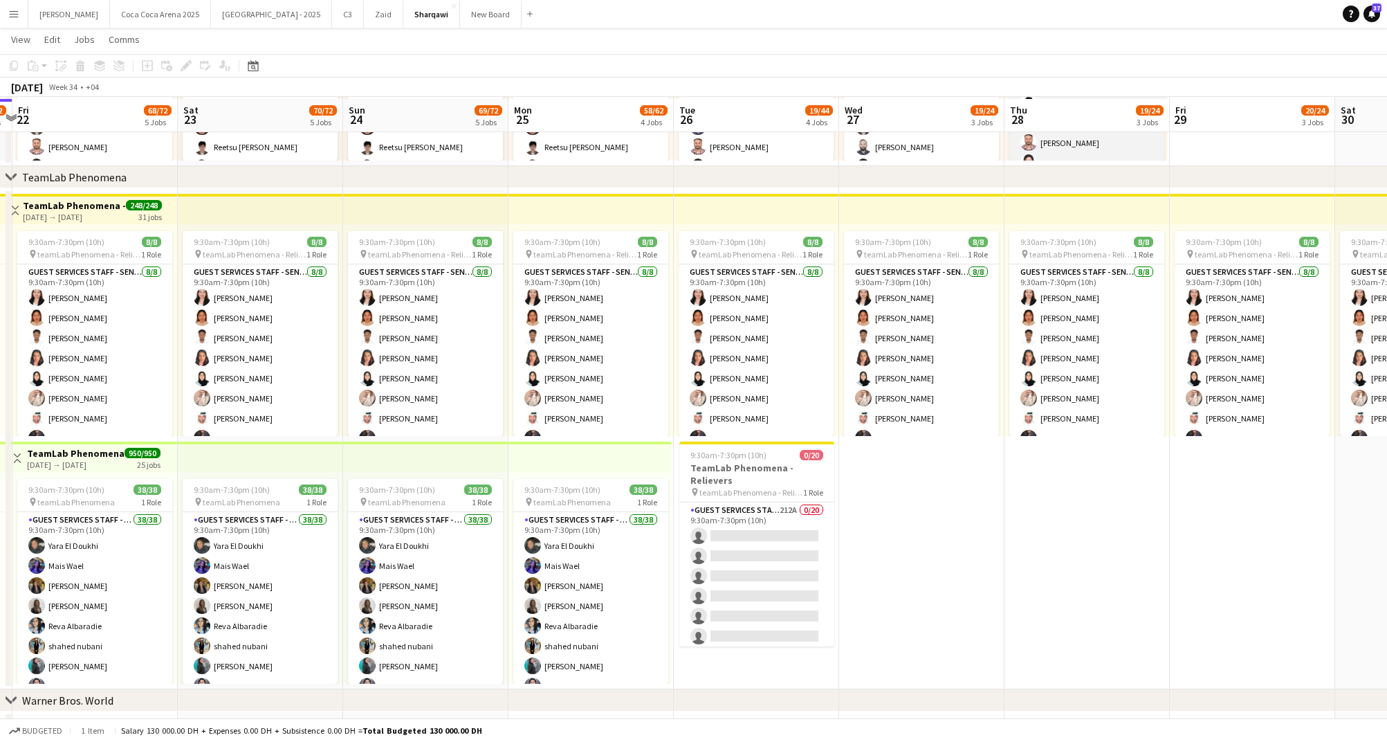
scroll to position [492, 0]
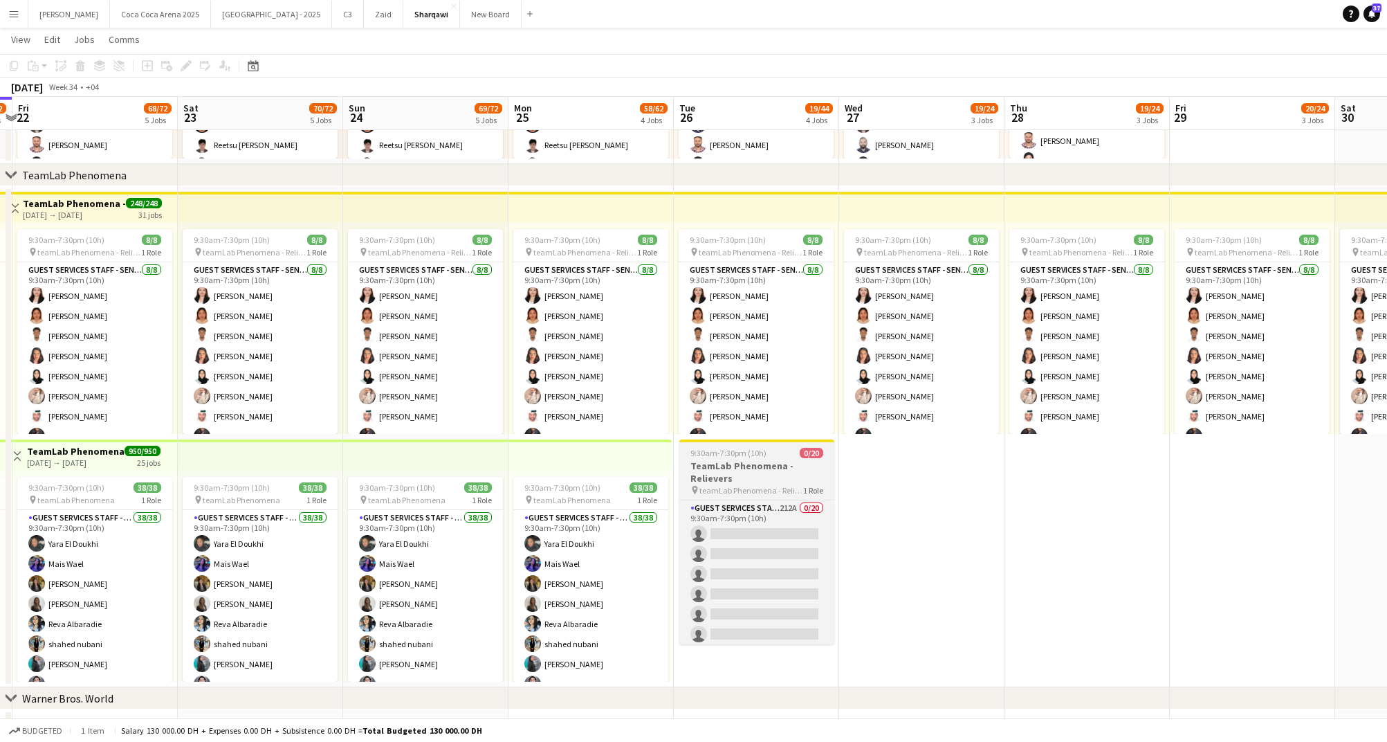
click at [749, 455] on span "9:30am-7:30pm (10h)" at bounding box center [729, 453] width 76 height 10
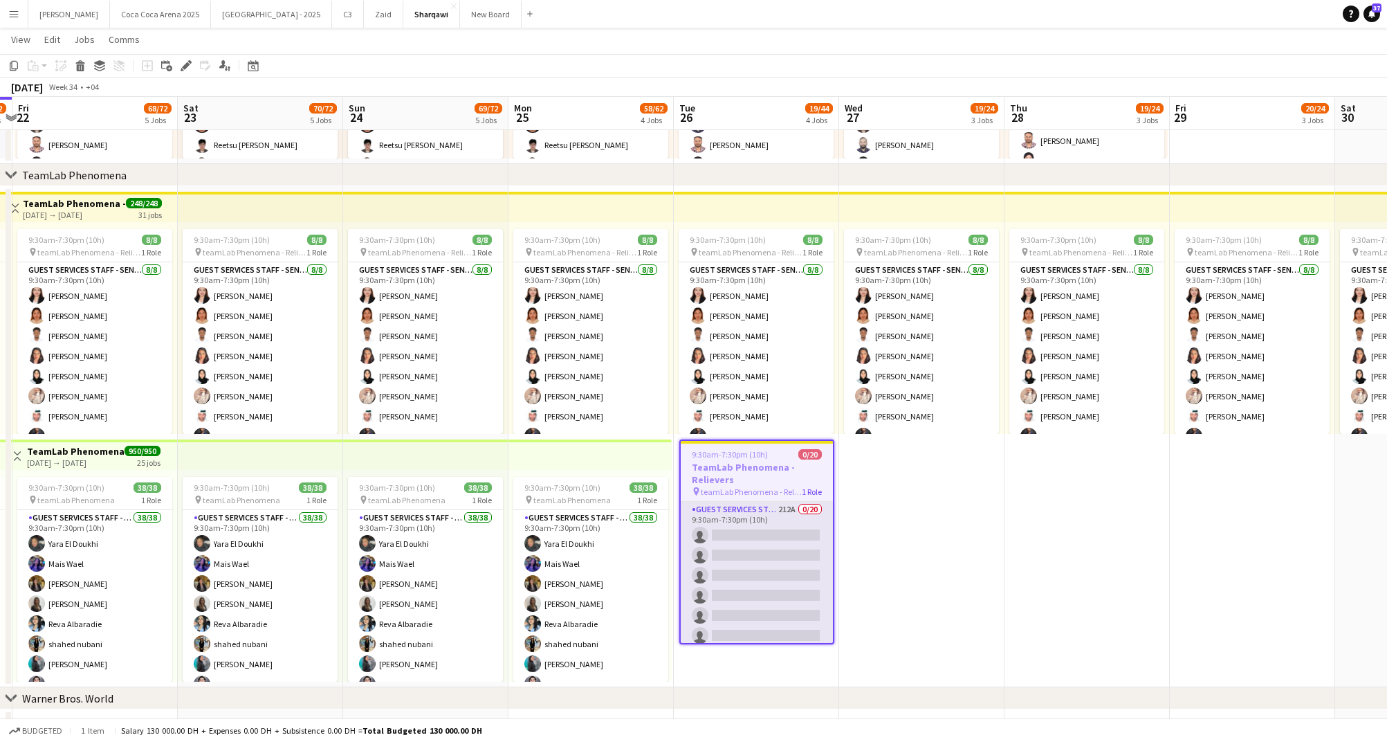
drag, startPoint x: 783, startPoint y: 583, endPoint x: 810, endPoint y: 578, distance: 26.9
click at [783, 583] on app-card-role "Guest Services Staff - Senior 212A 0/20 9:30am-7:30pm (10h) single-neutral-acti…" at bounding box center [757, 716] width 152 height 428
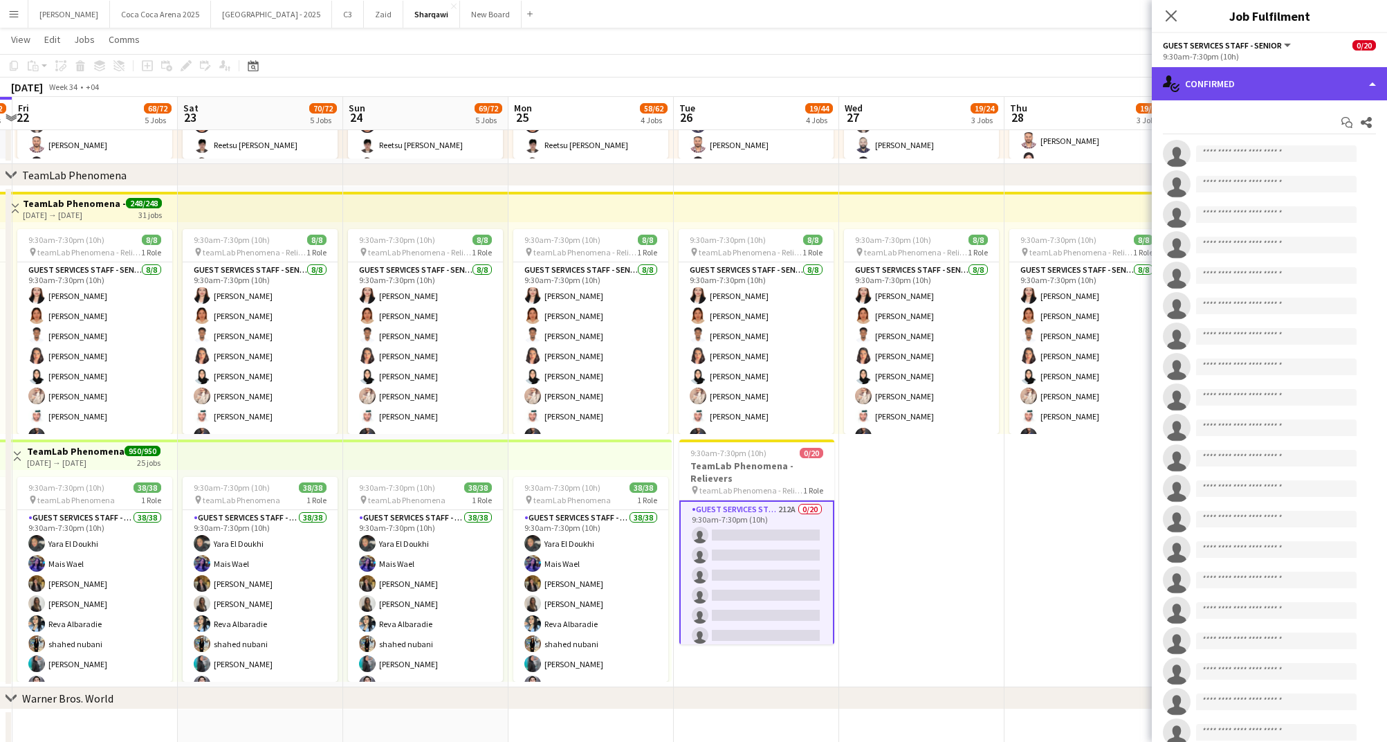
click at [1266, 86] on div "single-neutral-actions-check-2 Confirmed" at bounding box center [1269, 83] width 235 height 33
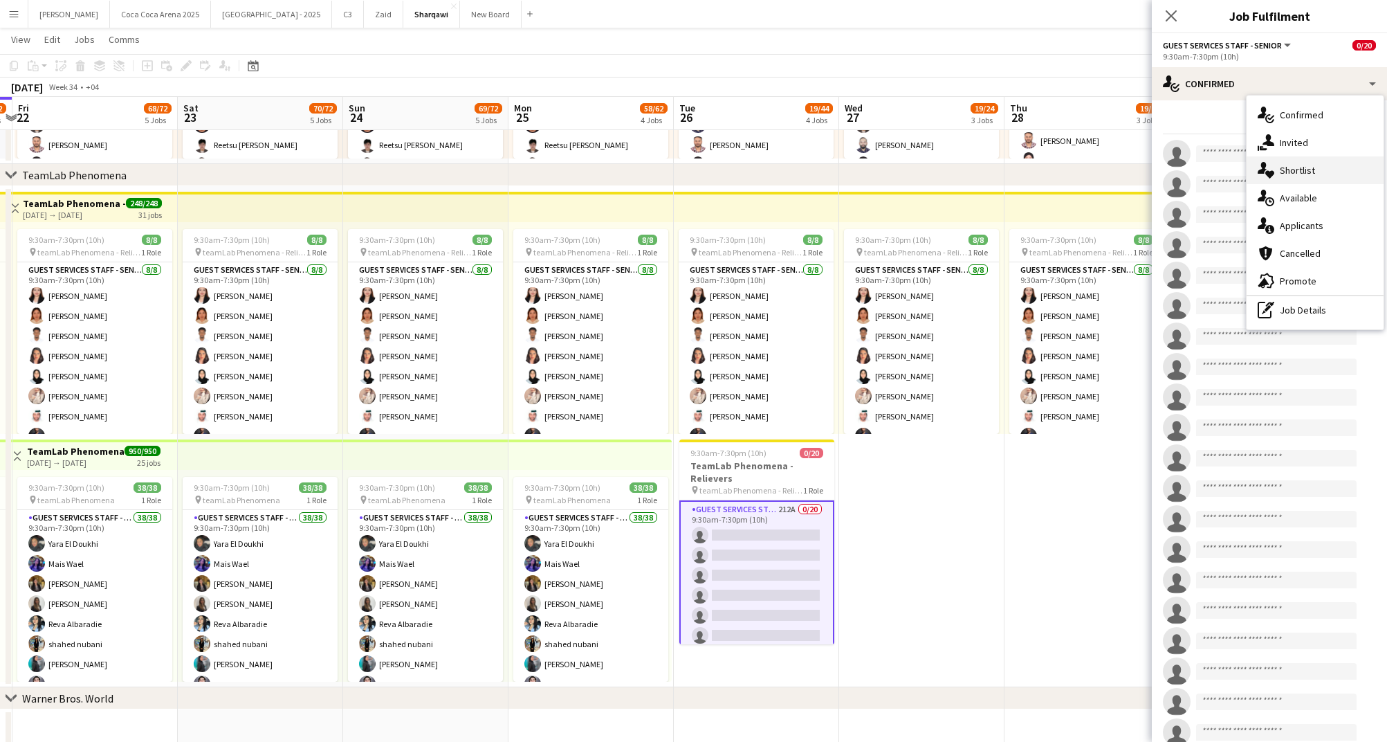
click at [1307, 174] on div "single-neutral-actions-heart Shortlist" at bounding box center [1315, 170] width 137 height 28
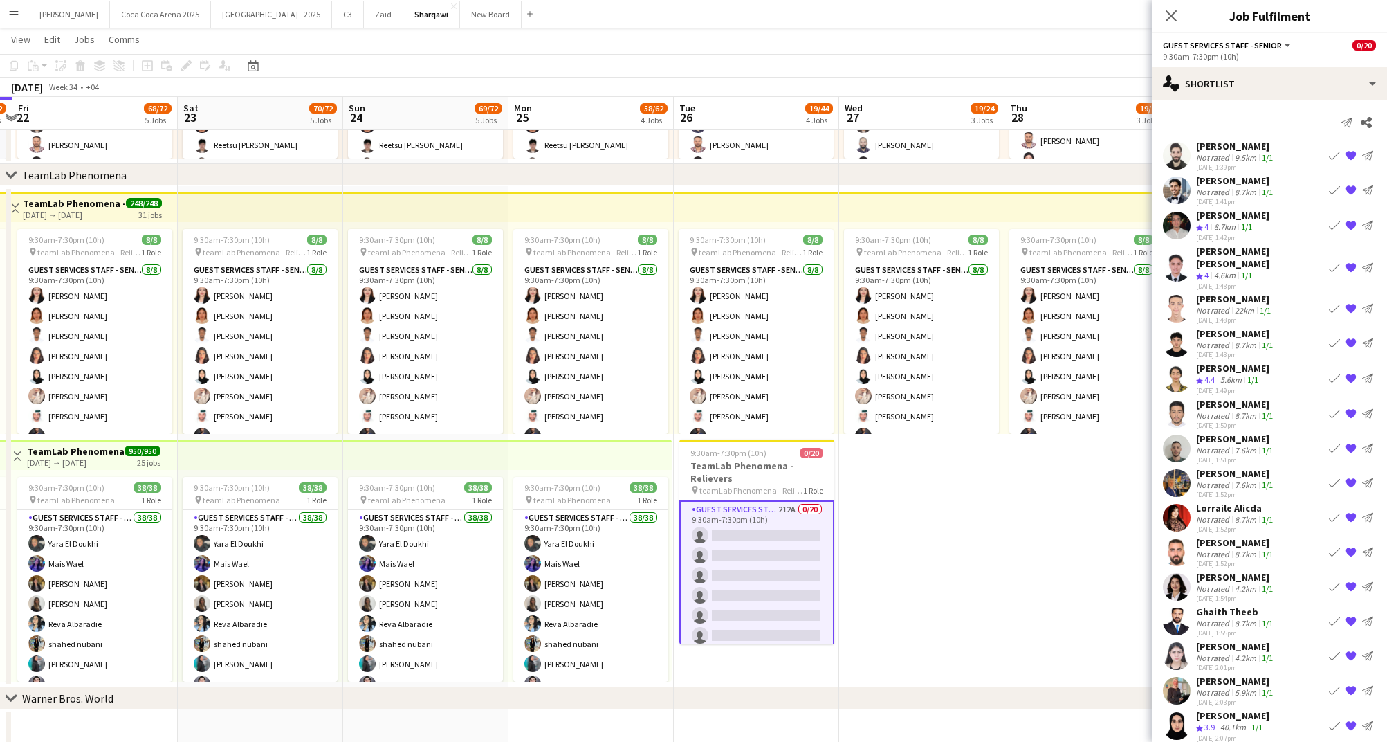
scroll to position [208, 0]
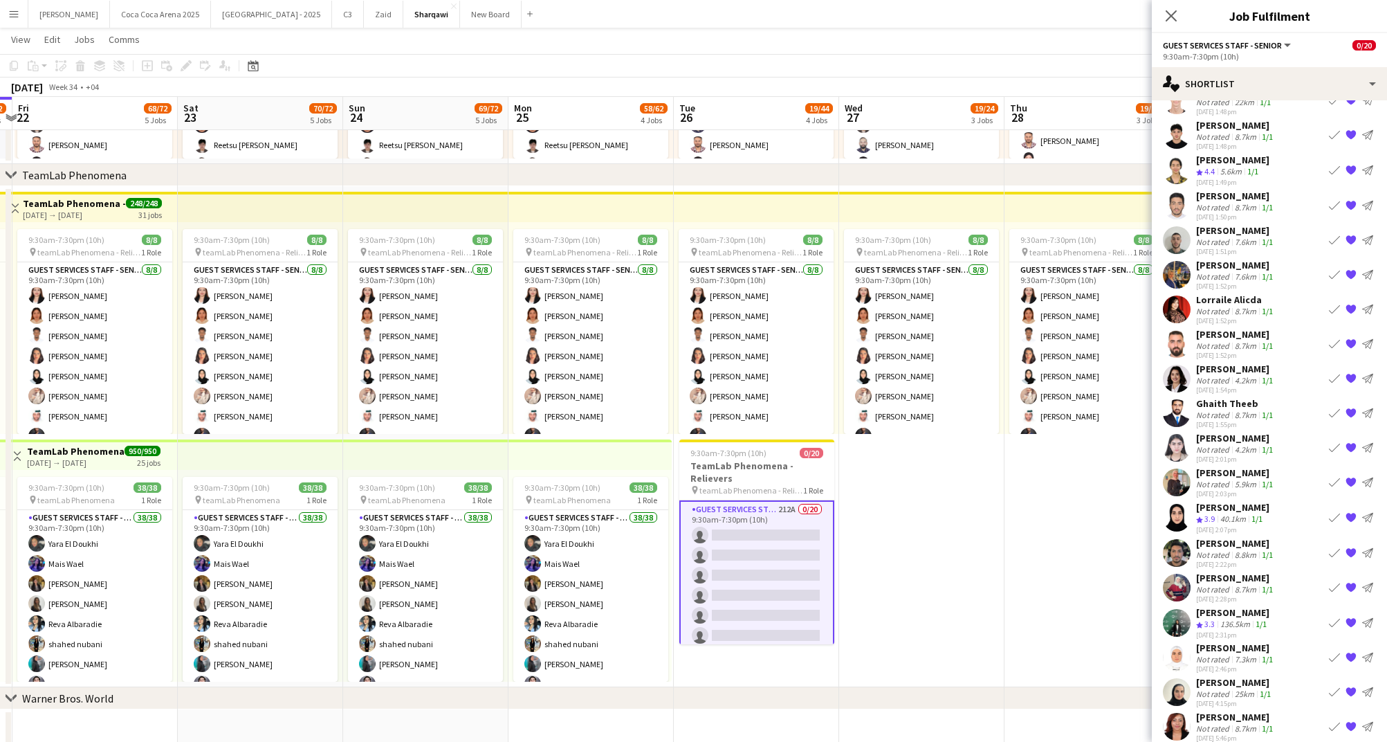
click at [1240, 723] on div "8.7km" at bounding box center [1245, 728] width 27 height 10
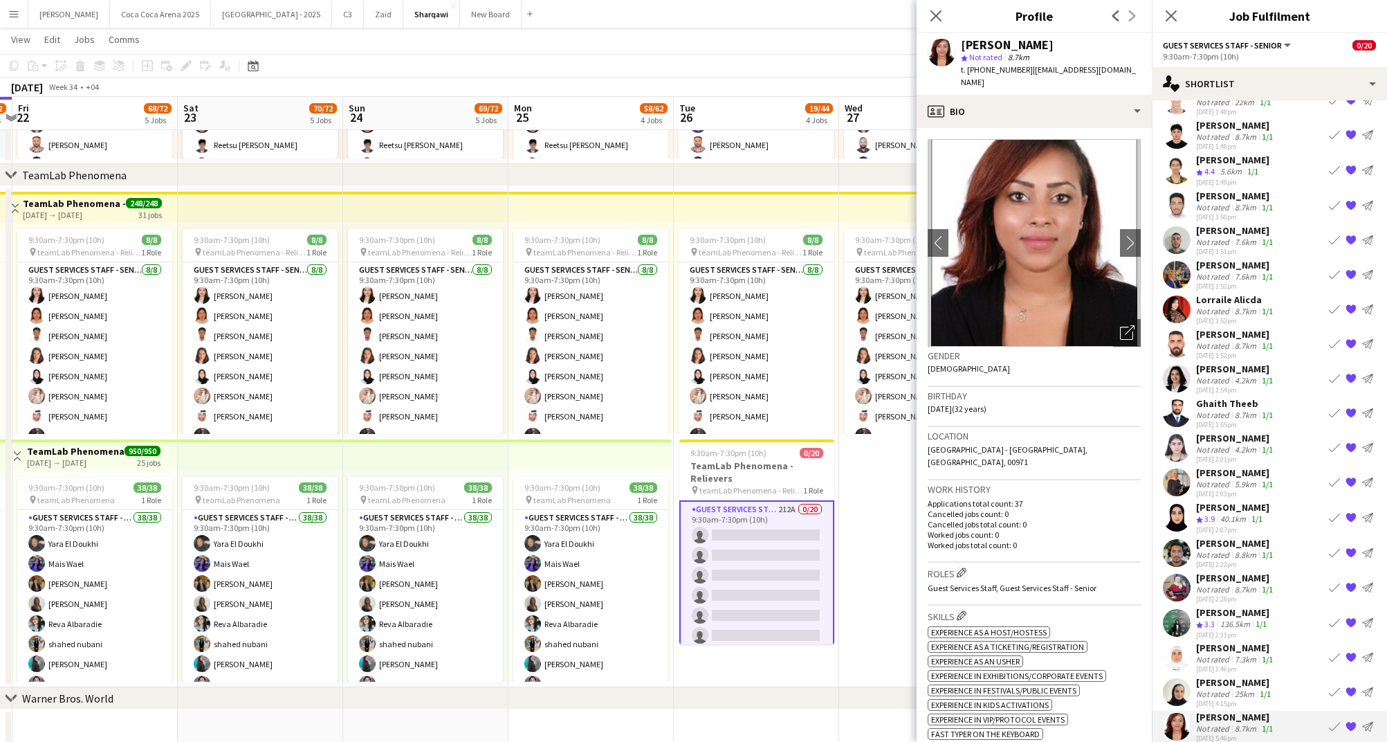
click at [1235, 688] on div "25km" at bounding box center [1244, 693] width 25 height 10
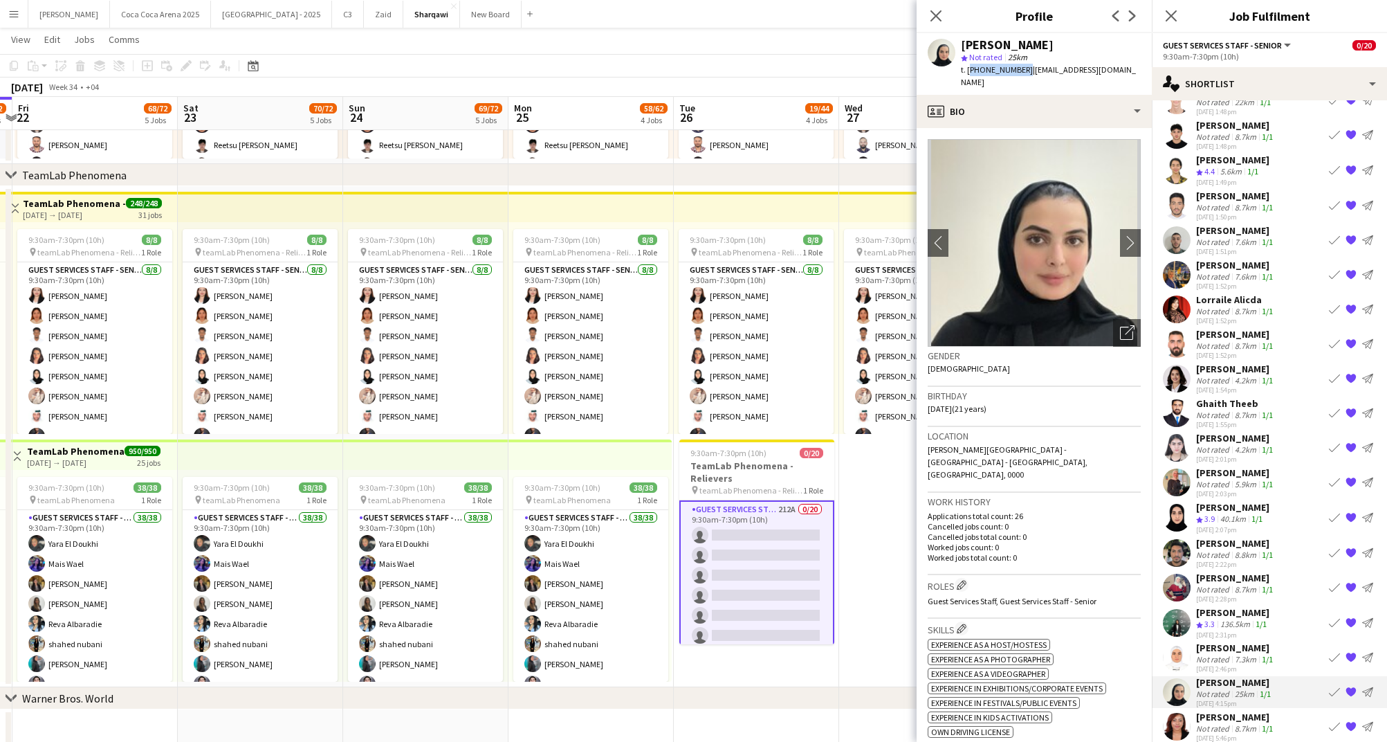
drag, startPoint x: 1022, startPoint y: 70, endPoint x: 969, endPoint y: 70, distance: 53.3
click at [969, 70] on span "t. [PHONE_NUMBER]" at bounding box center [997, 69] width 72 height 10
copy span "[PHONE_NUMBER]"
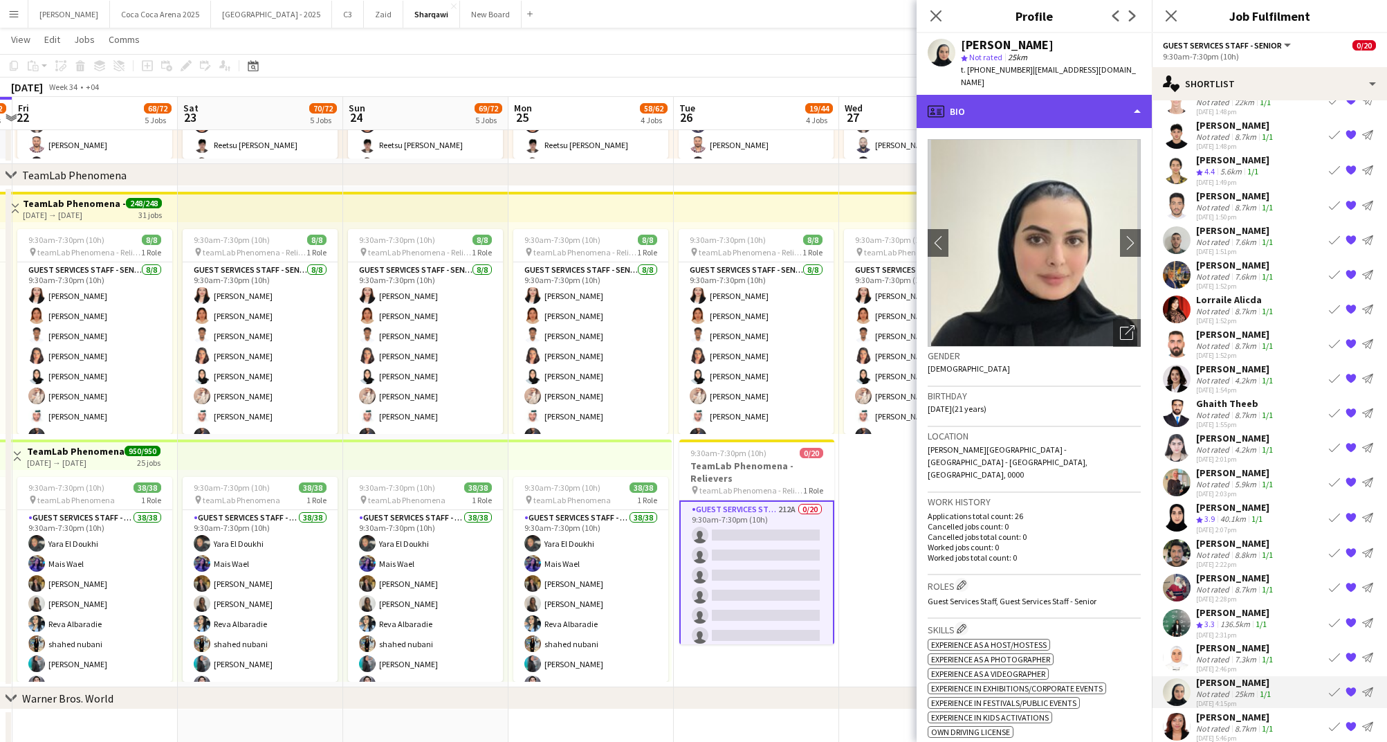
click at [1046, 101] on div "profile Bio" at bounding box center [1034, 111] width 235 height 33
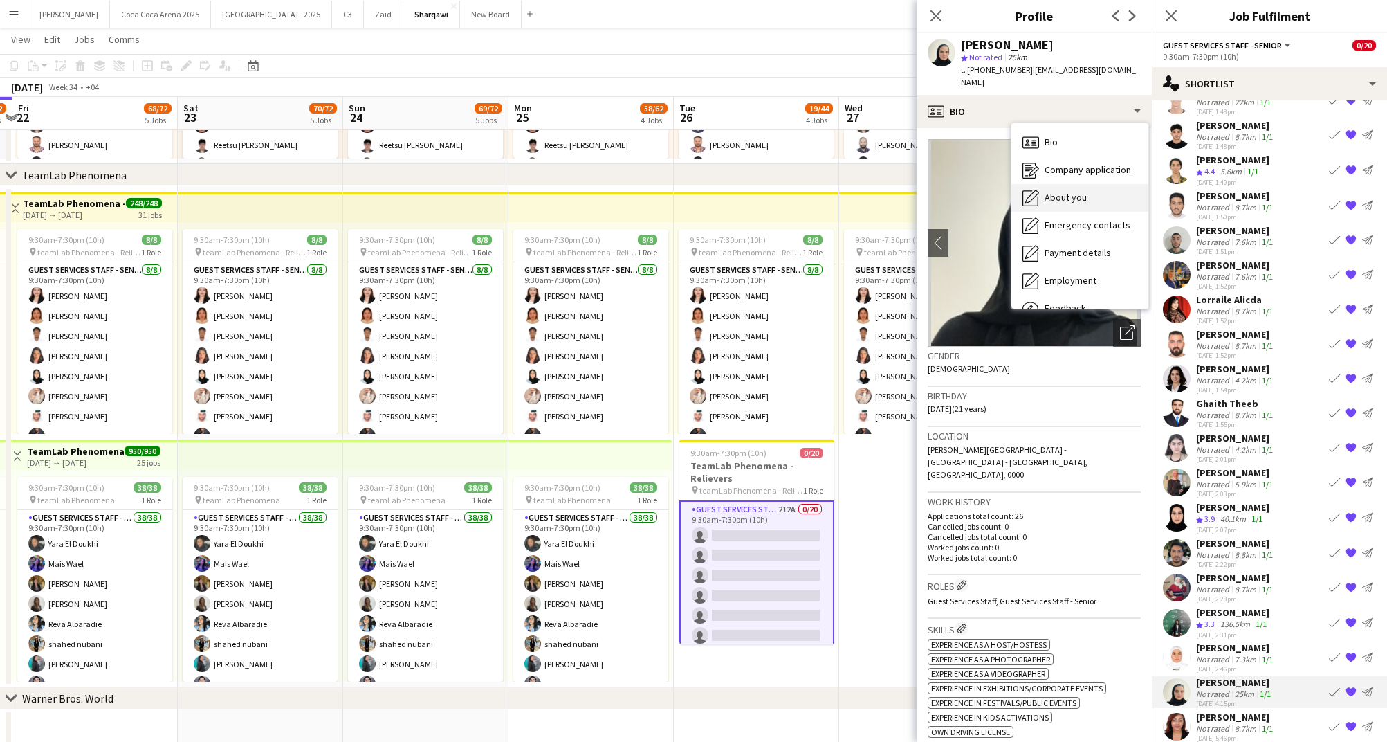
click at [1068, 184] on div "About you About you" at bounding box center [1080, 198] width 137 height 28
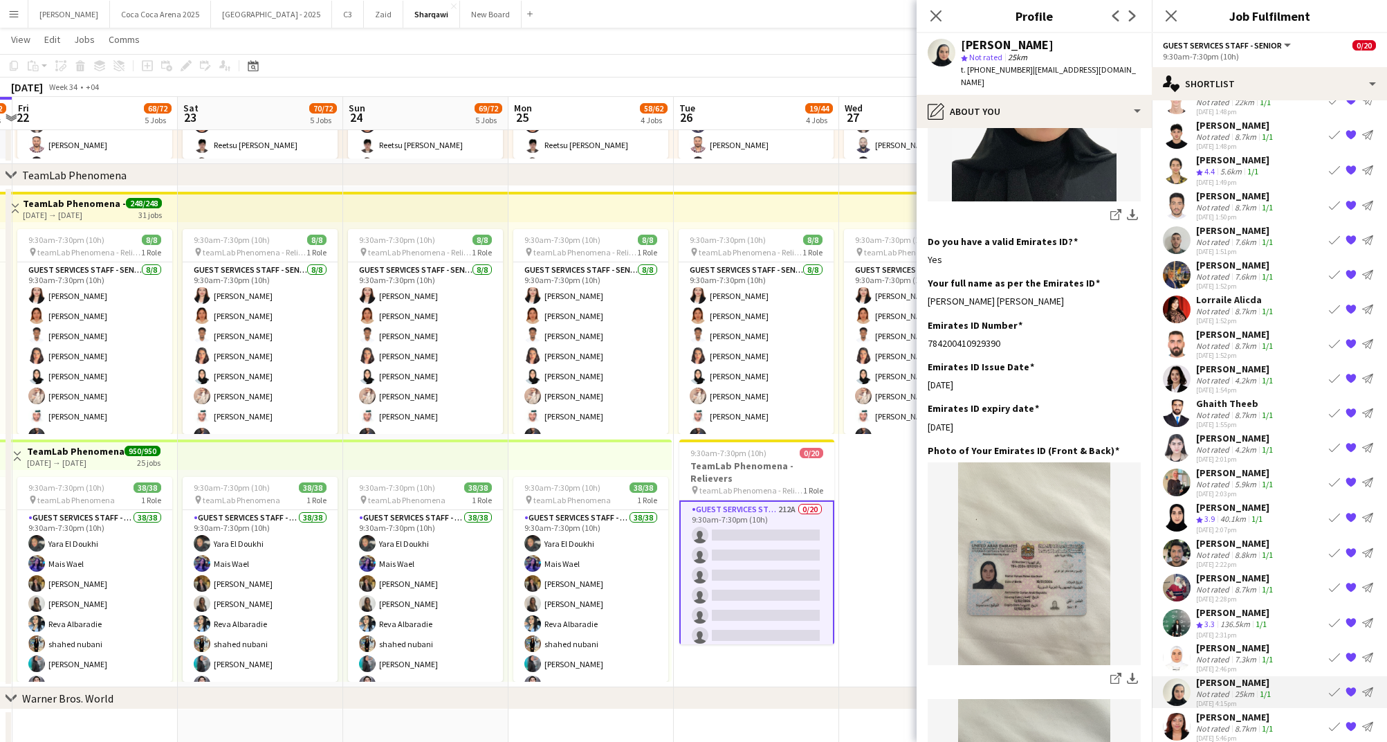
scroll to position [392, 0]
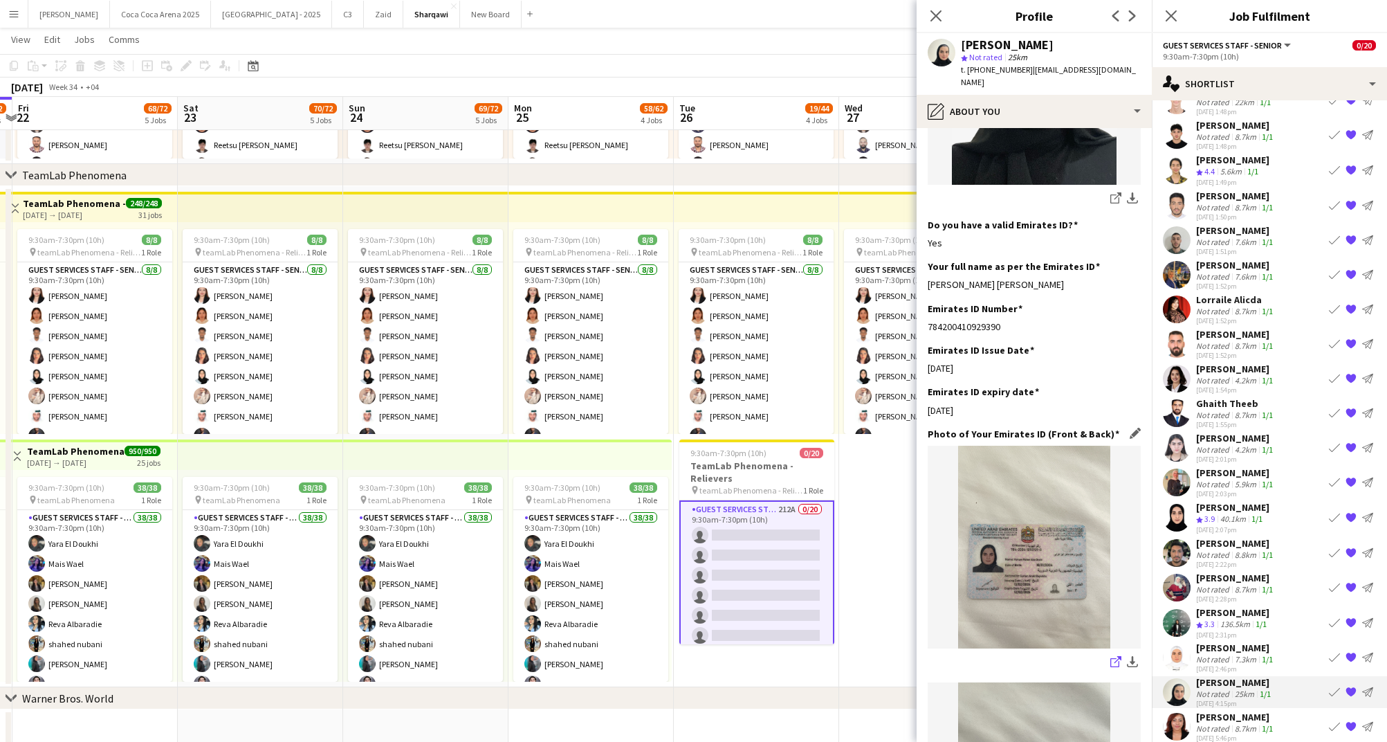
click at [1114, 656] on icon "share-external-link-1" at bounding box center [1116, 661] width 11 height 11
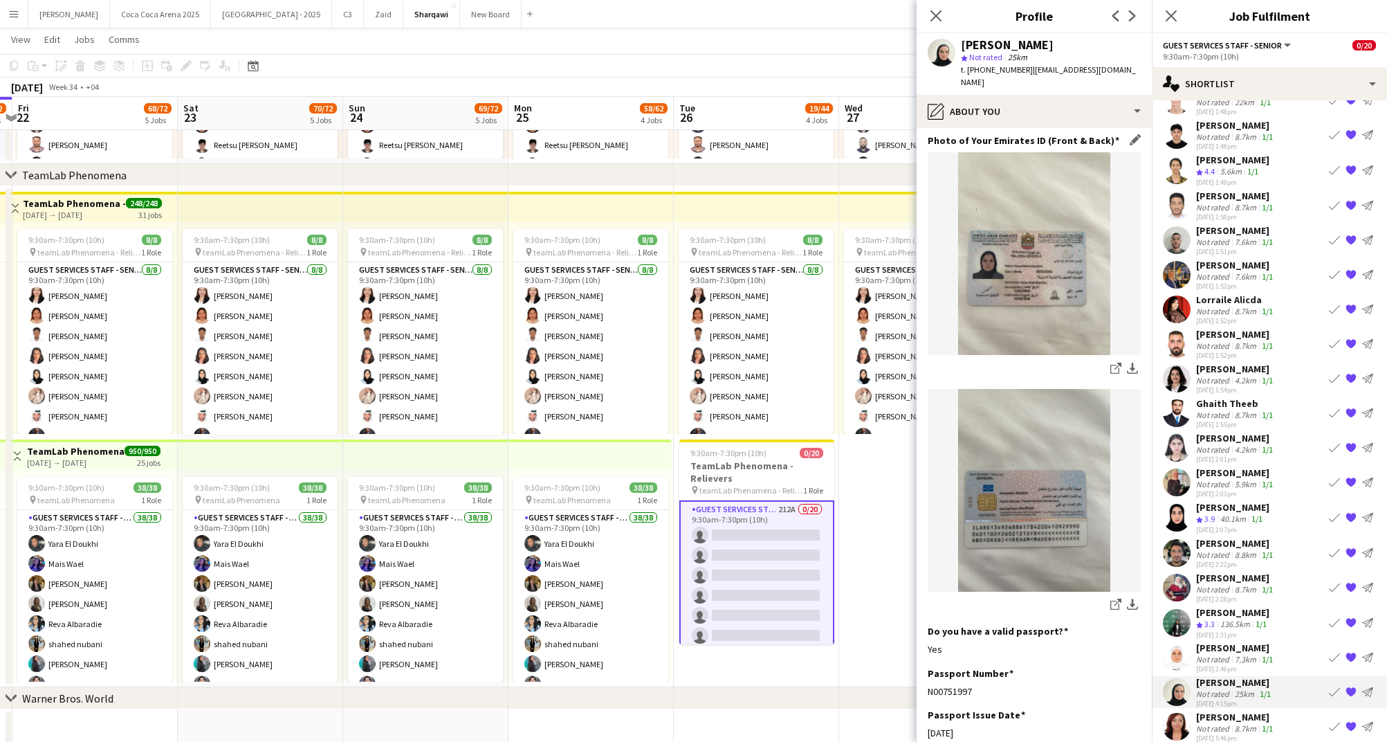
scroll to position [691, 0]
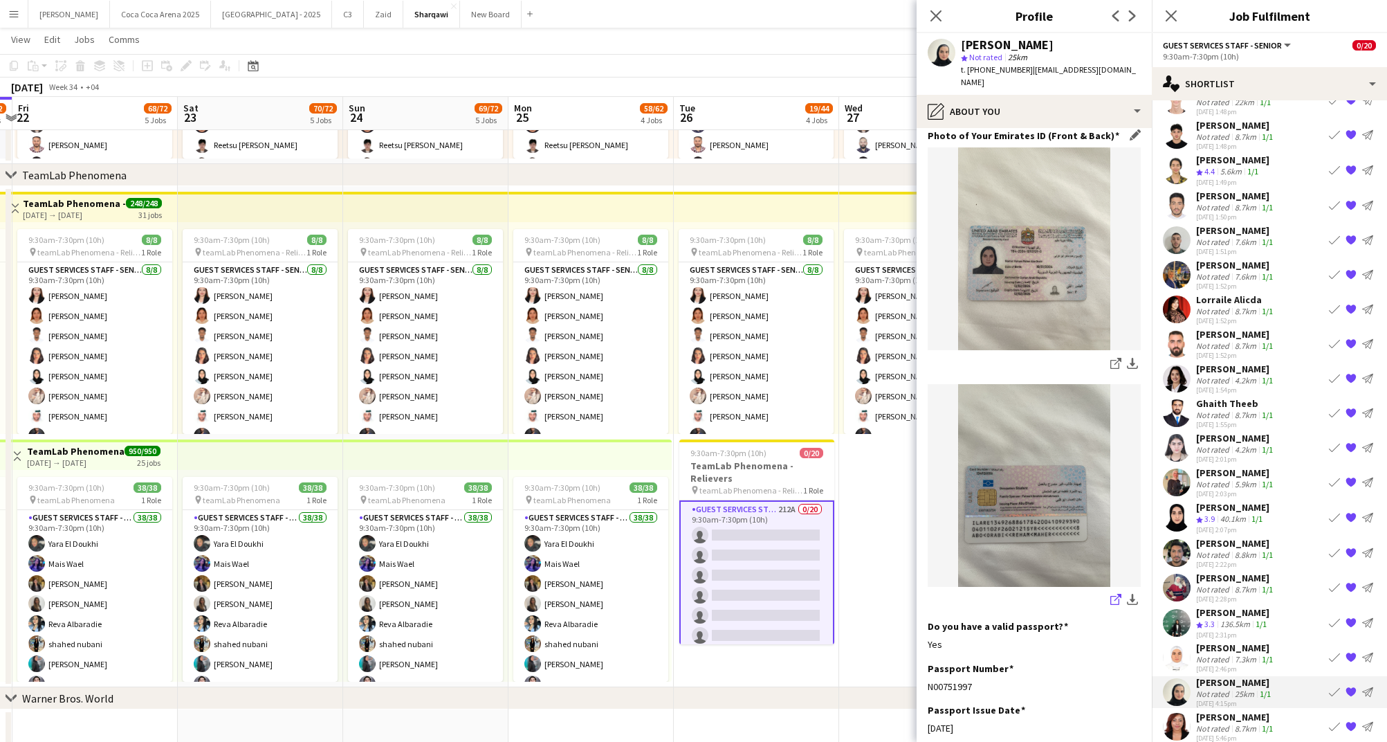
click at [1113, 596] on icon at bounding box center [1115, 600] width 9 height 9
click at [1223, 641] on div "[PERSON_NAME]" at bounding box center [1236, 647] width 80 height 12
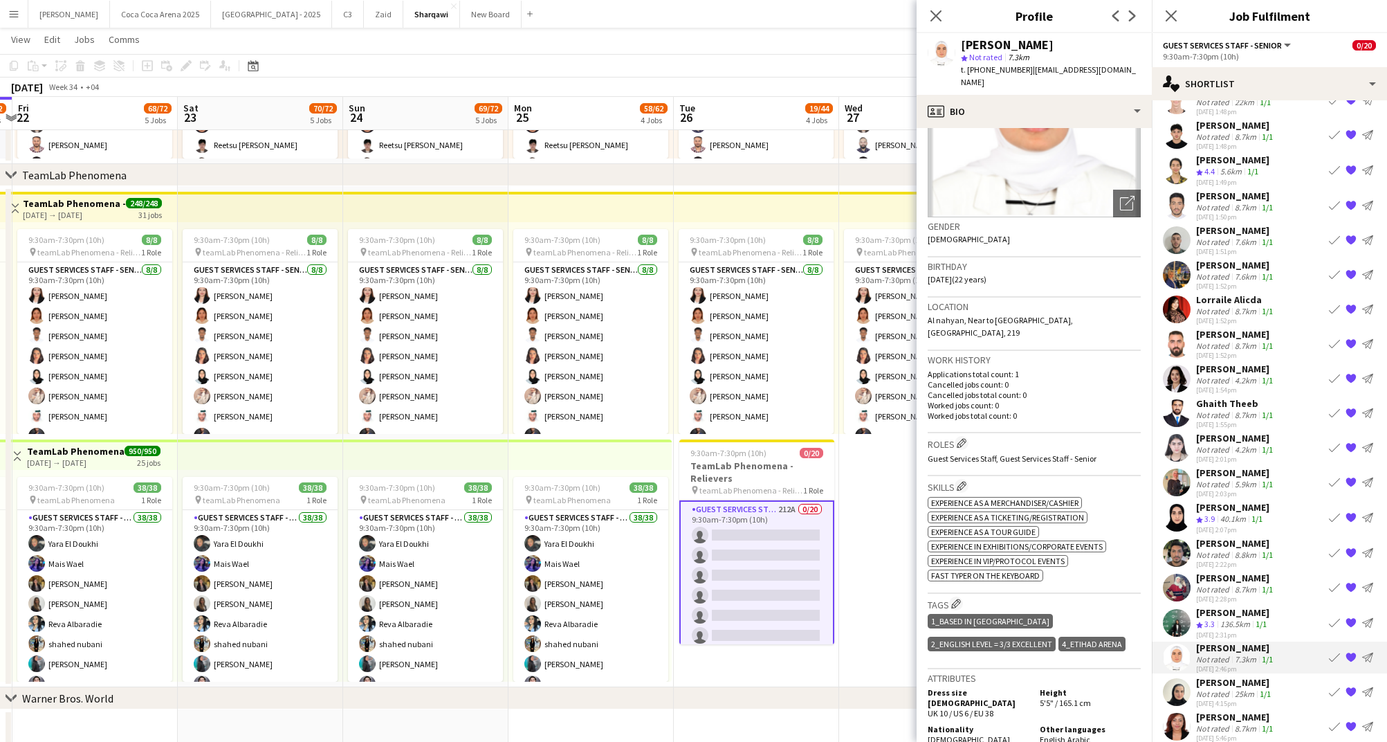
scroll to position [0, 0]
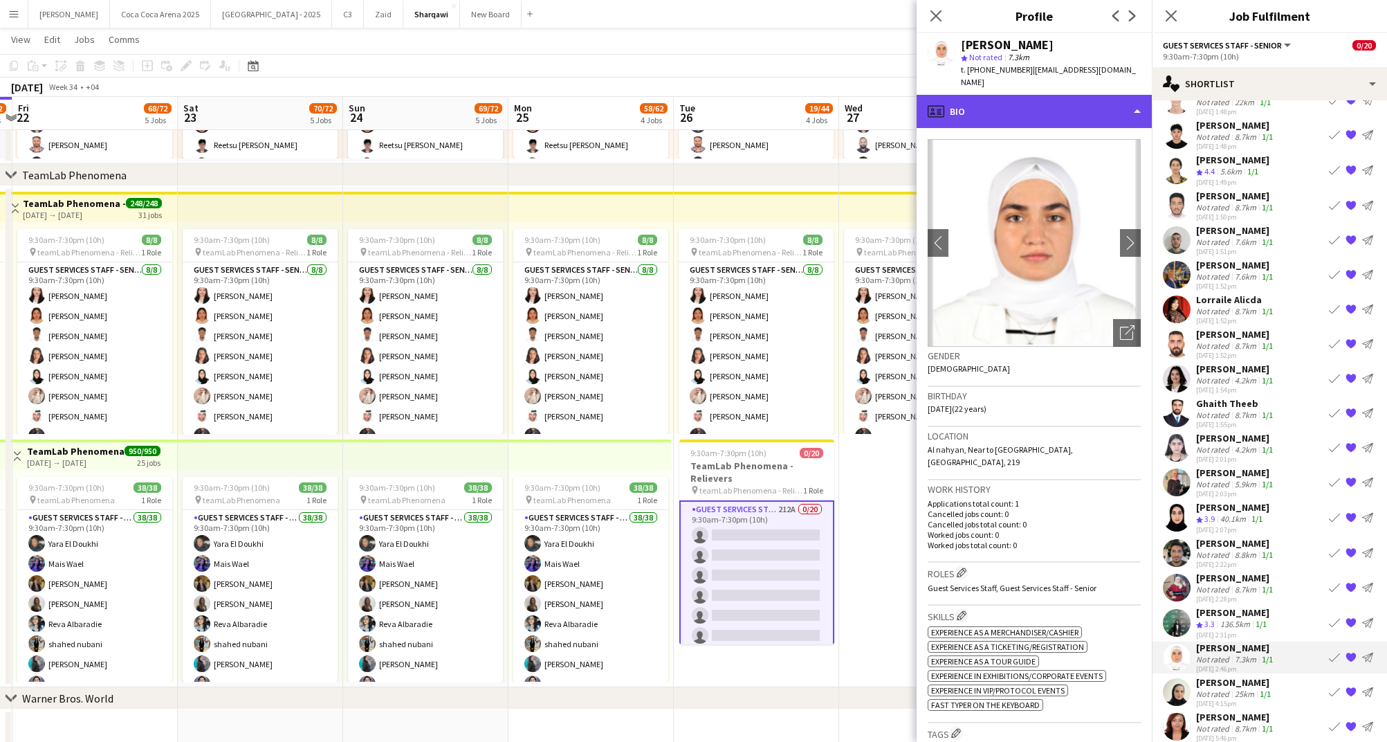
click at [975, 98] on div "profile Bio" at bounding box center [1034, 111] width 235 height 33
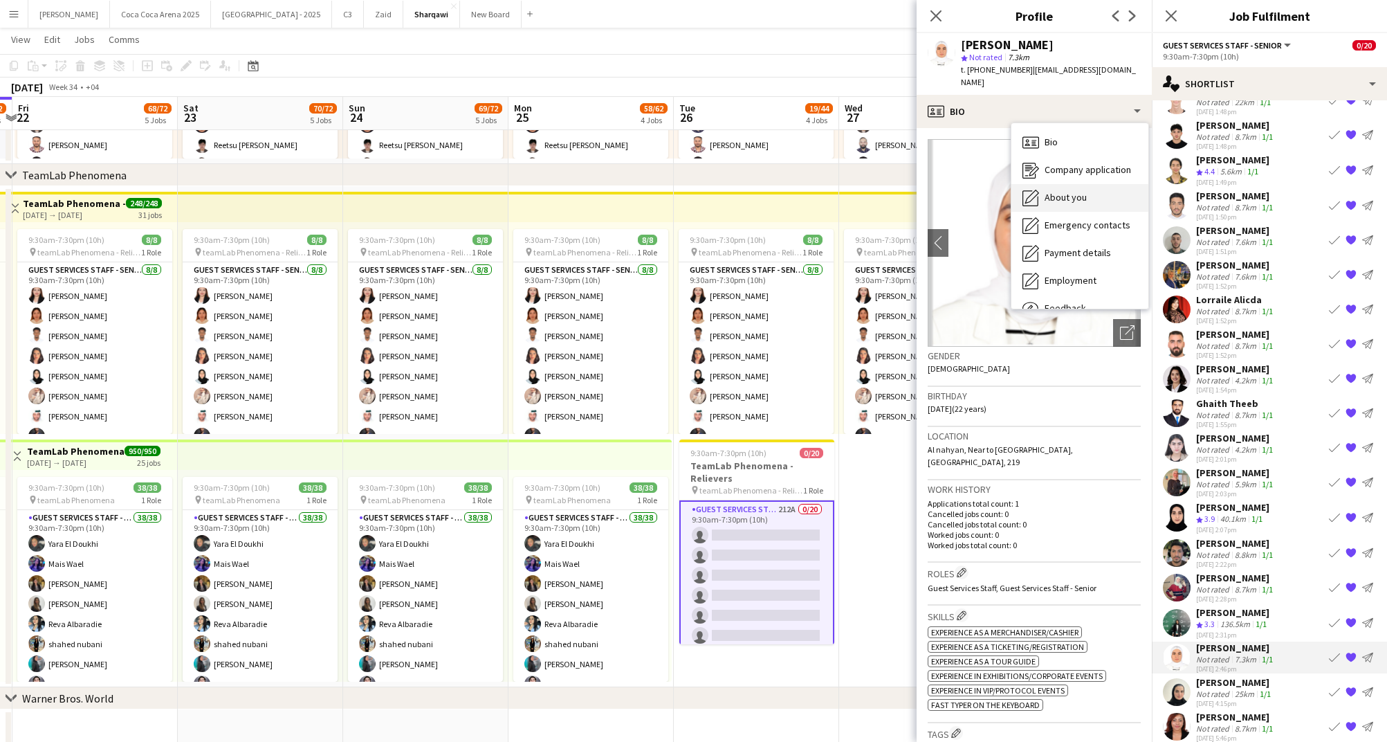
click at [1050, 191] on span "About you" at bounding box center [1066, 197] width 42 height 12
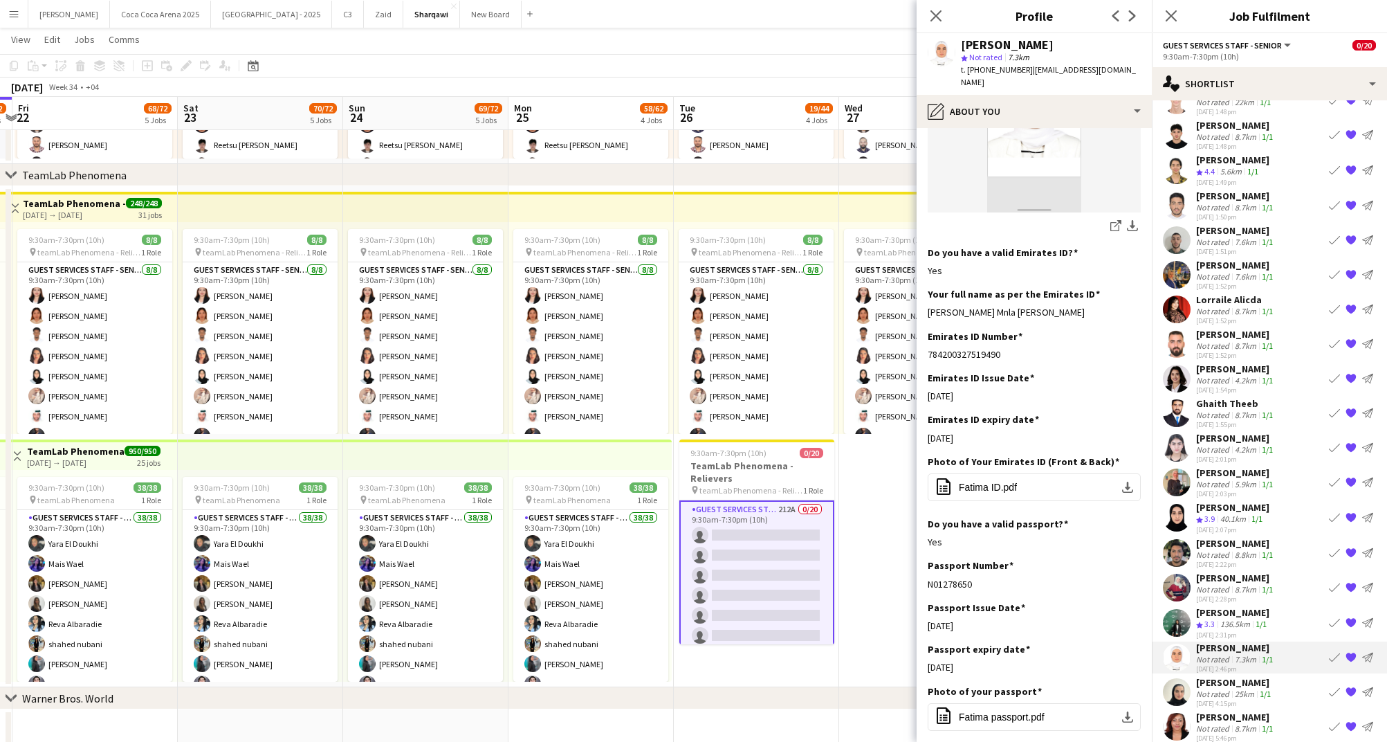
scroll to position [365, 0]
click at [1003, 481] on span "Fatima ID.pdf" at bounding box center [988, 486] width 58 height 11
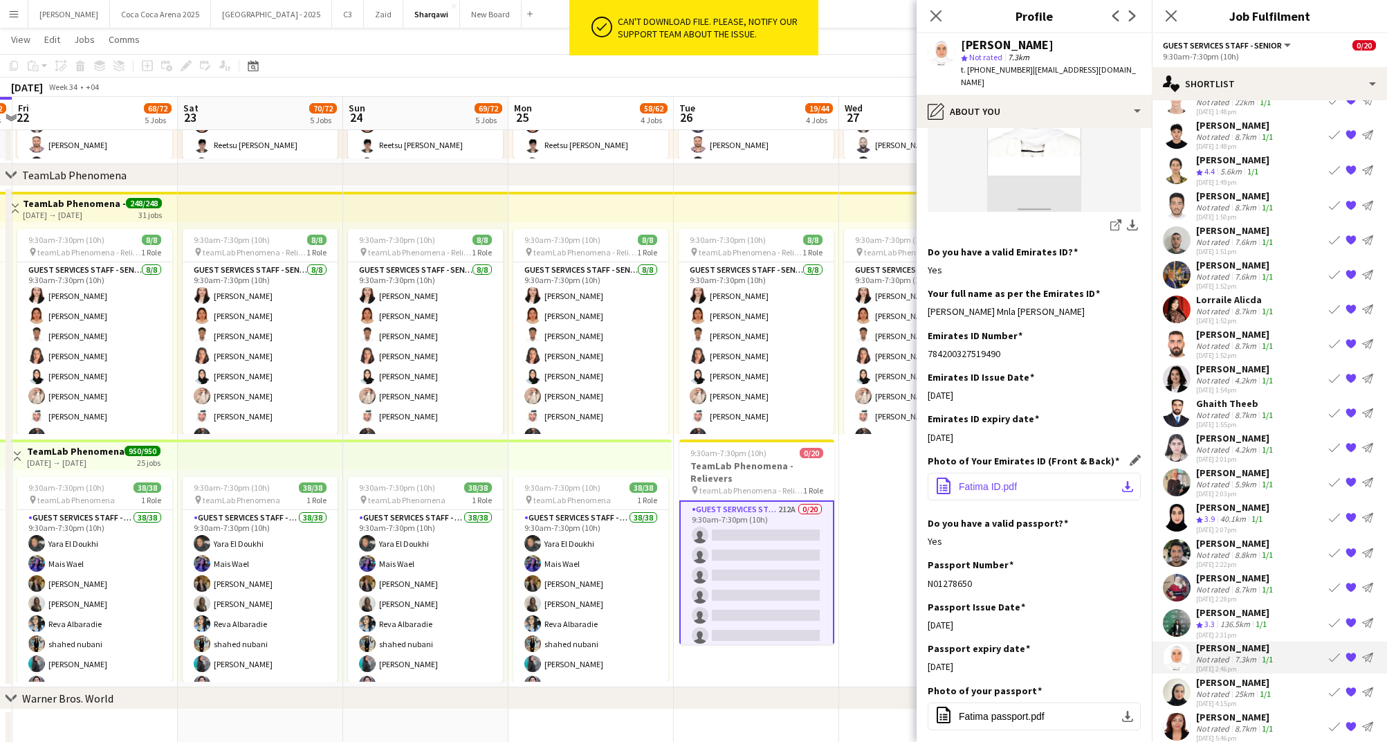
click at [998, 481] on span "Fatima ID.pdf" at bounding box center [988, 486] width 58 height 11
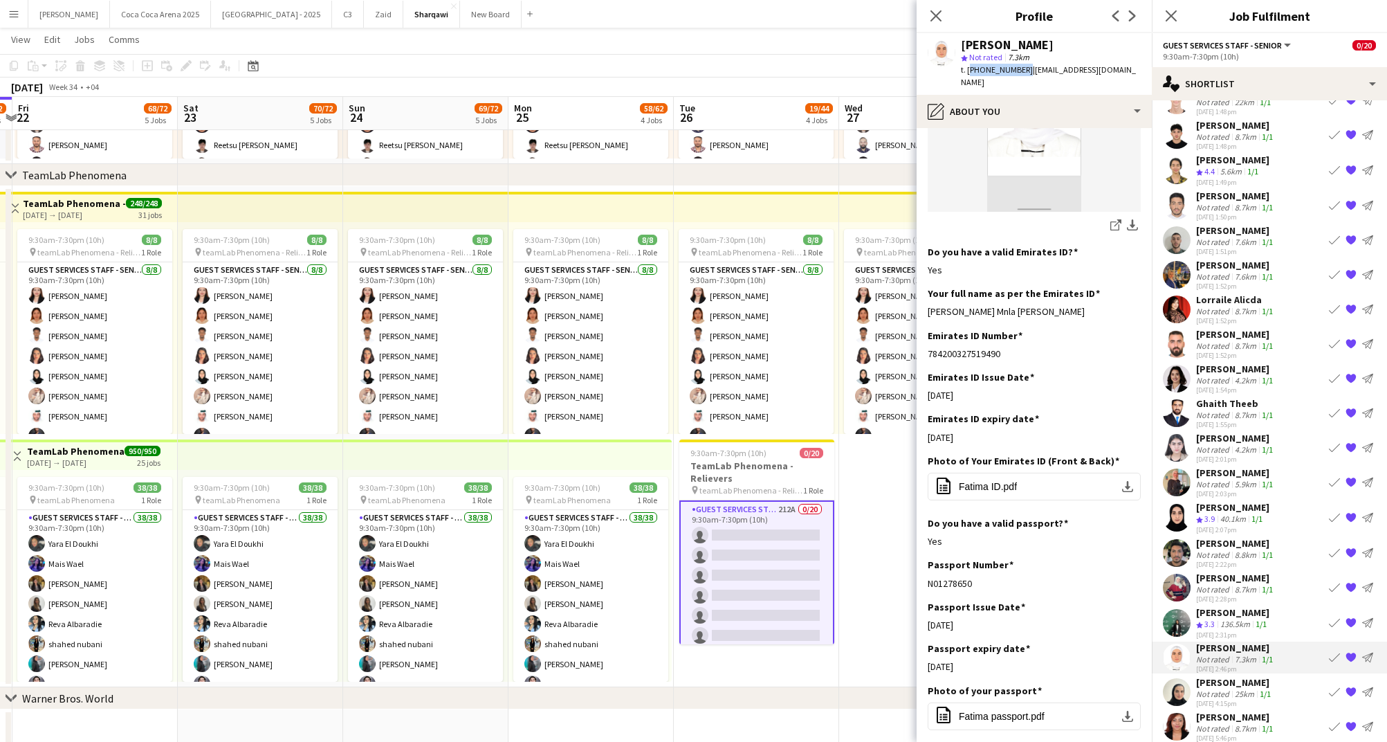
drag, startPoint x: 1021, startPoint y: 68, endPoint x: 969, endPoint y: 69, distance: 52.6
click at [969, 69] on span "t. [PHONE_NUMBER]" at bounding box center [997, 69] width 72 height 10
copy span "[PHONE_NUMBER]"
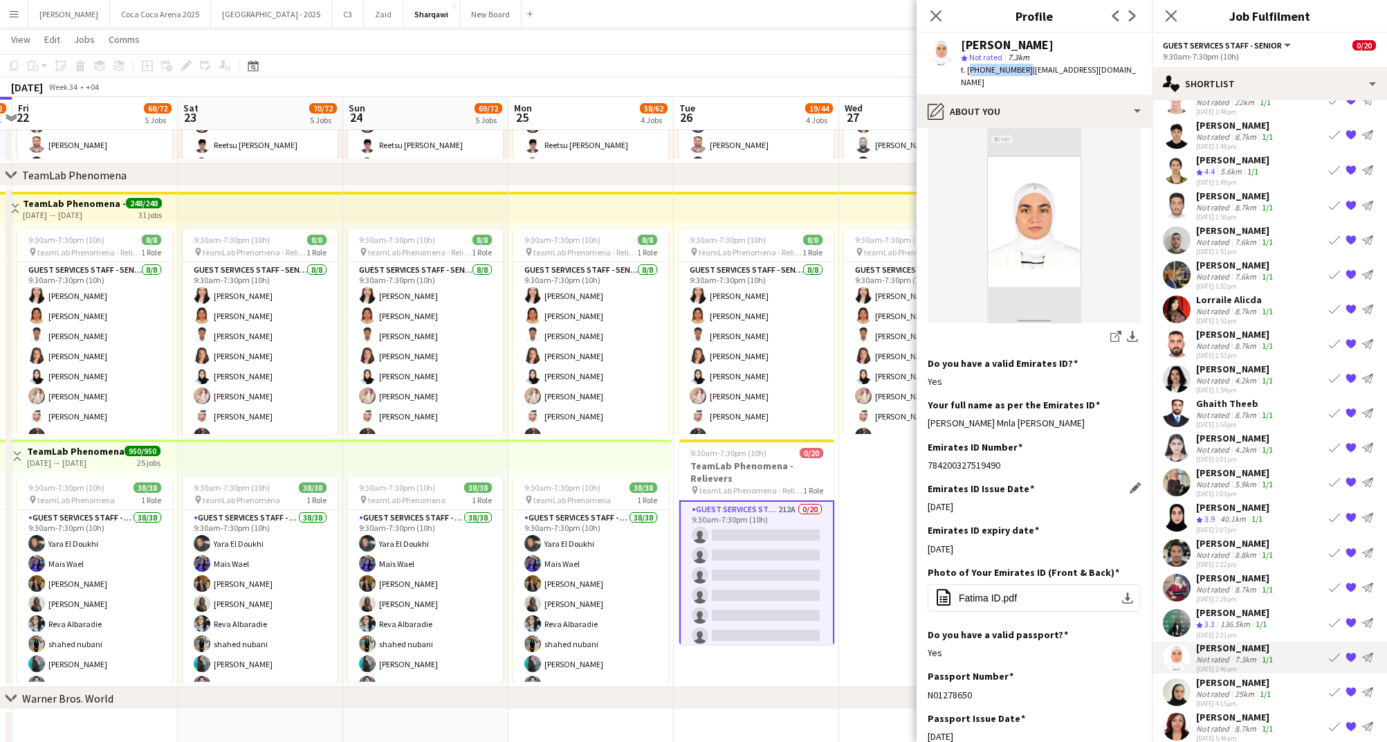
scroll to position [264, 0]
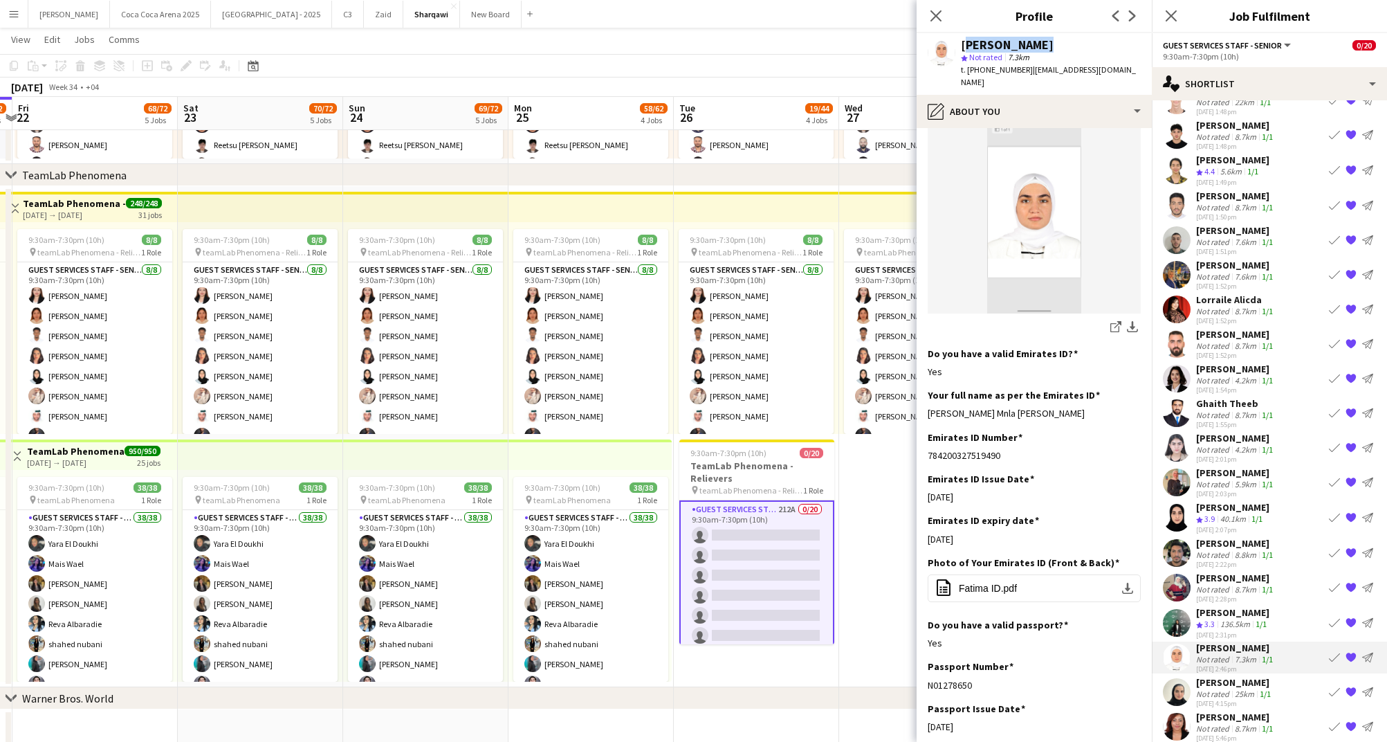
drag, startPoint x: 1041, startPoint y: 48, endPoint x: 960, endPoint y: 45, distance: 81.0
click at [960, 45] on div "[PERSON_NAME] star Not rated 7.3km t. [PHONE_NUMBER] | [EMAIL_ADDRESS][DOMAIN_N…" at bounding box center [1034, 64] width 235 height 62
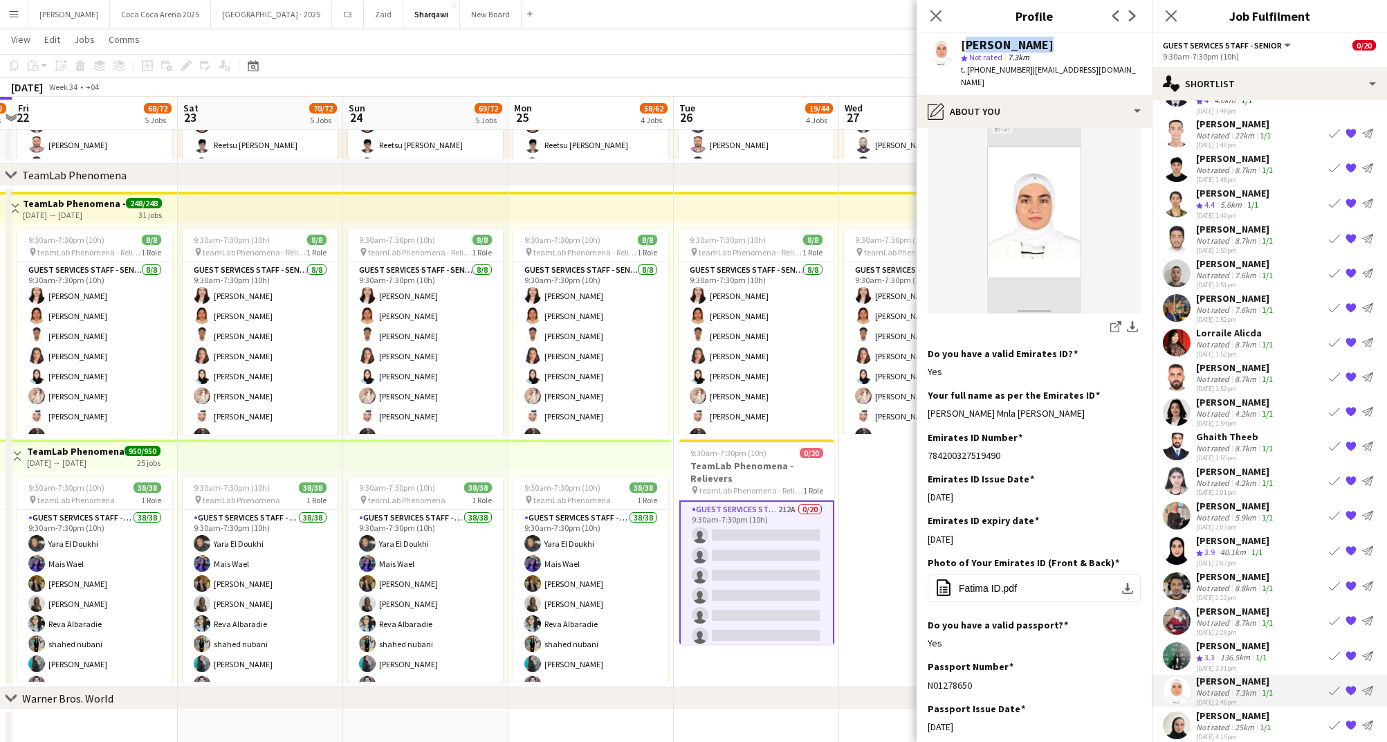
scroll to position [208, 0]
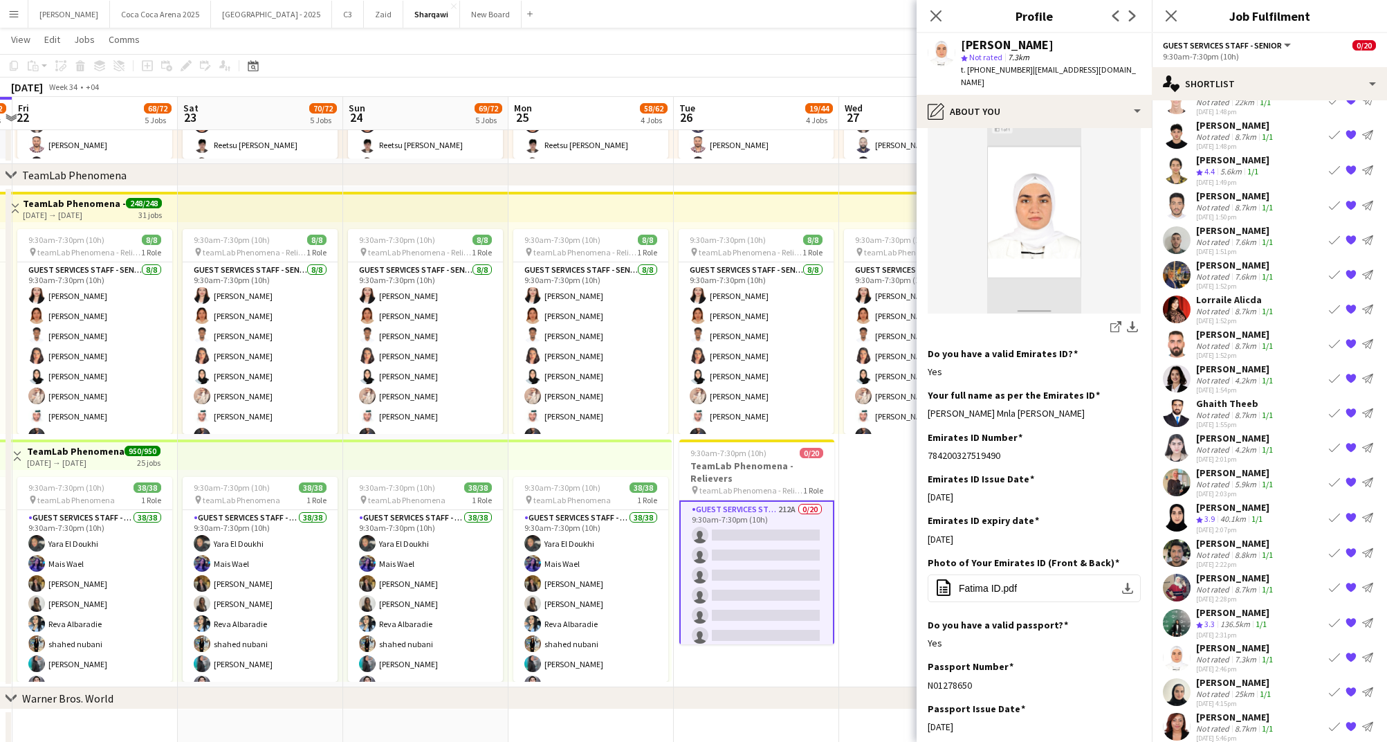
click at [1226, 619] on div "136.5km" at bounding box center [1235, 625] width 35 height 12
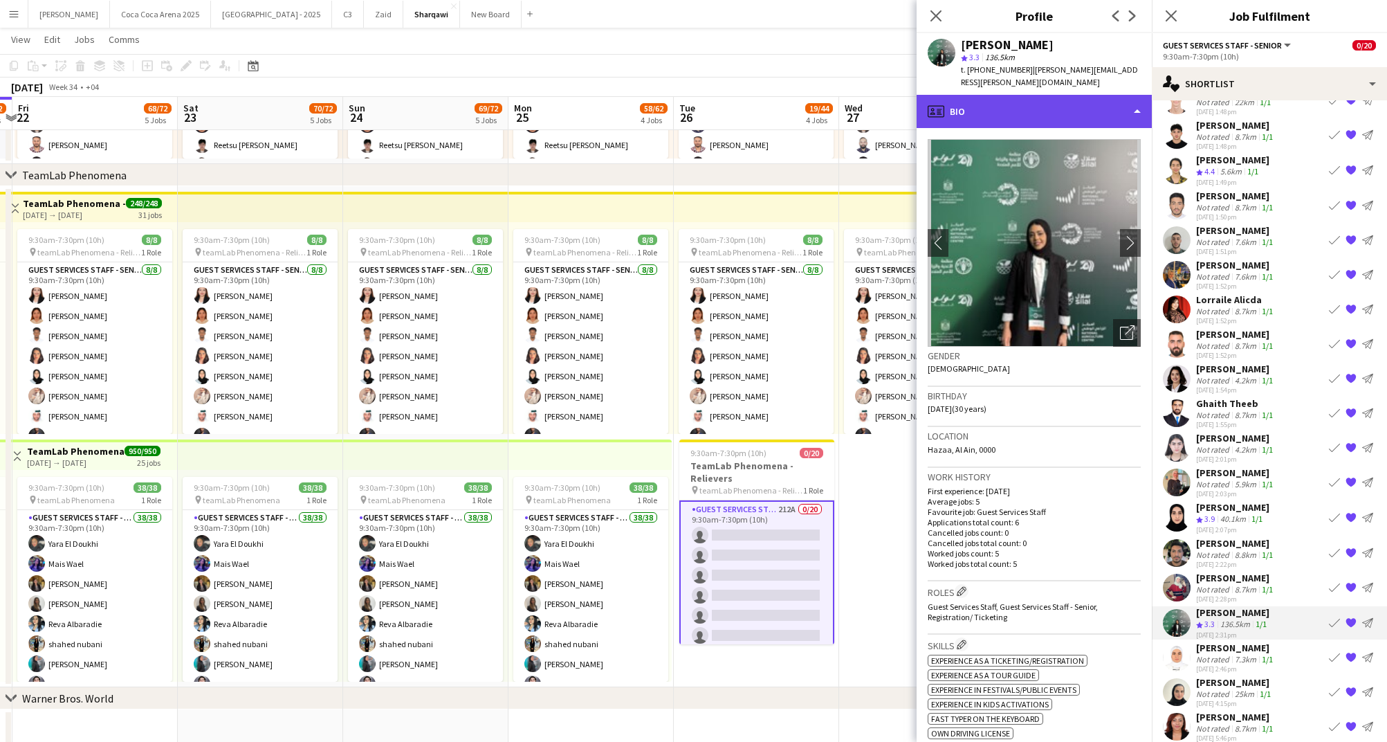
click at [1011, 104] on div "profile Bio" at bounding box center [1034, 111] width 235 height 33
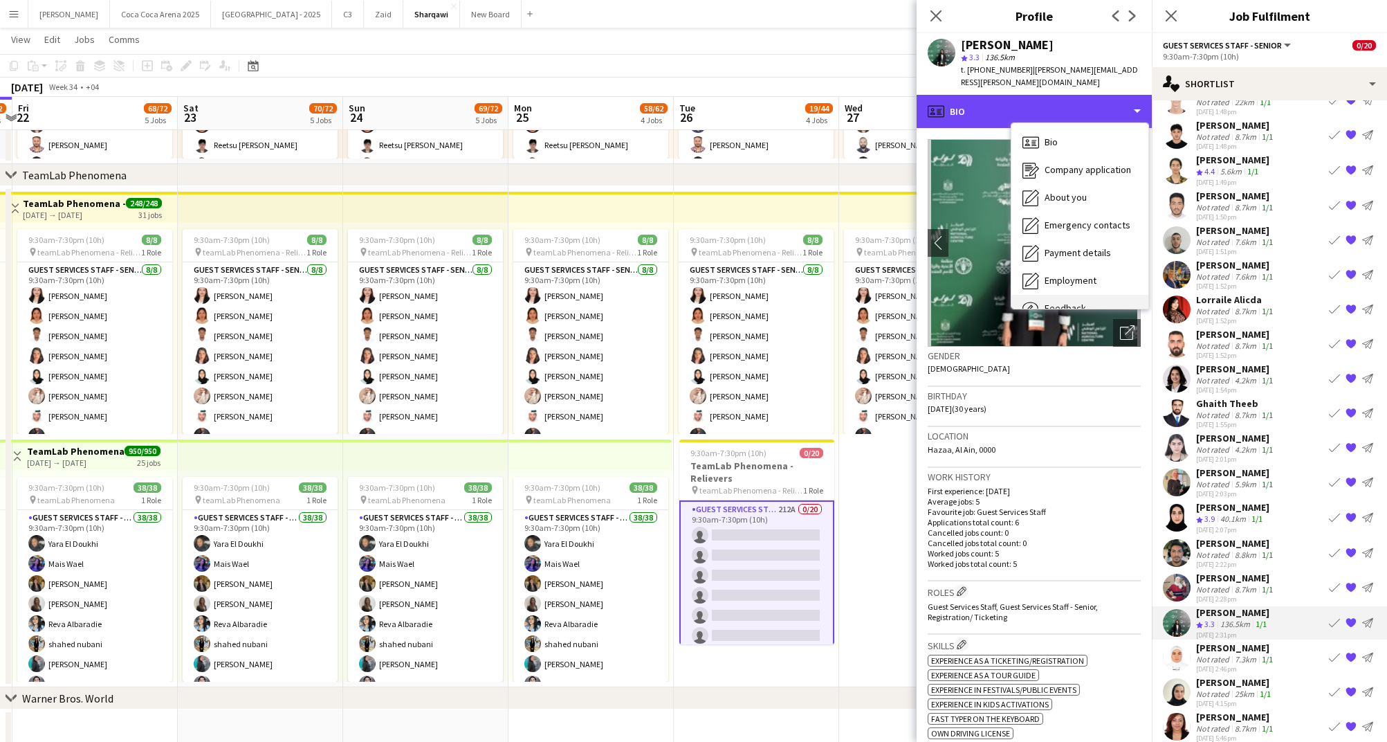
scroll to position [46, 0]
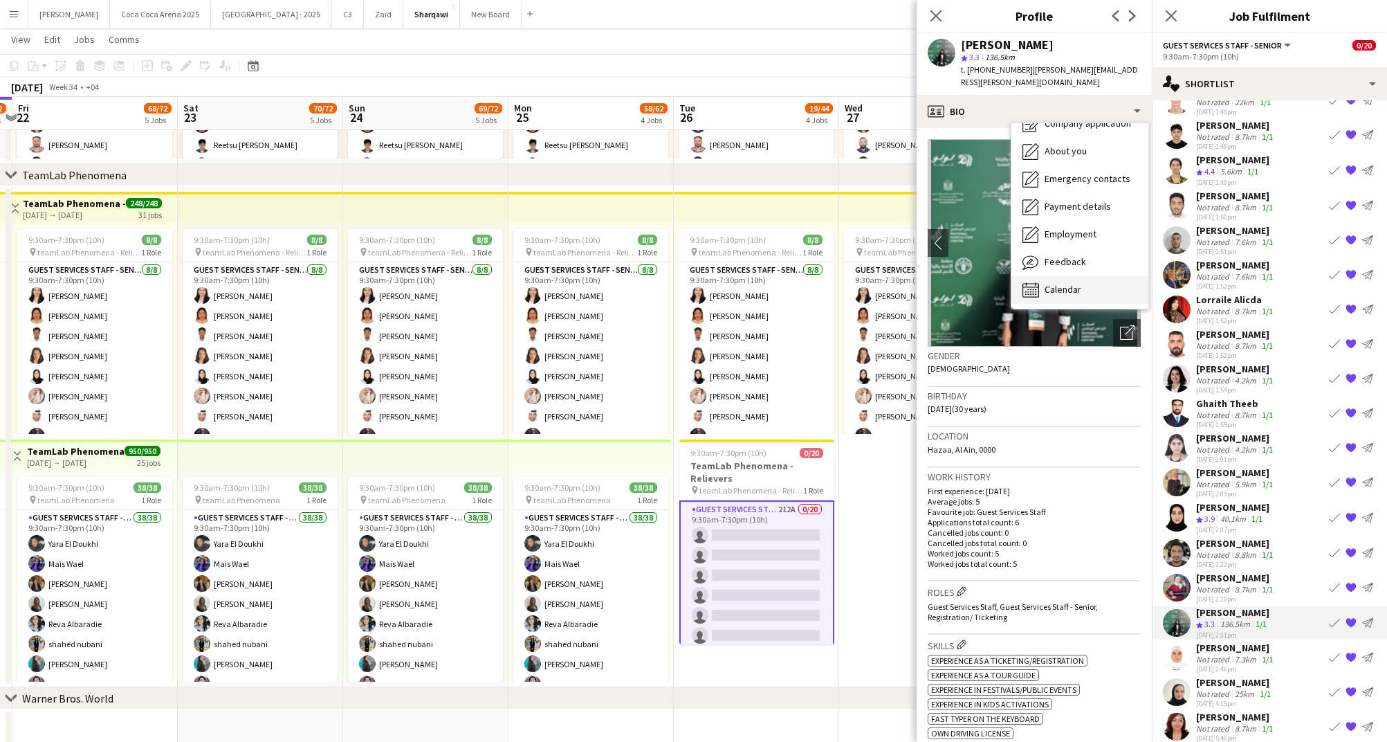
click at [1051, 283] on span "Calendar" at bounding box center [1063, 289] width 37 height 12
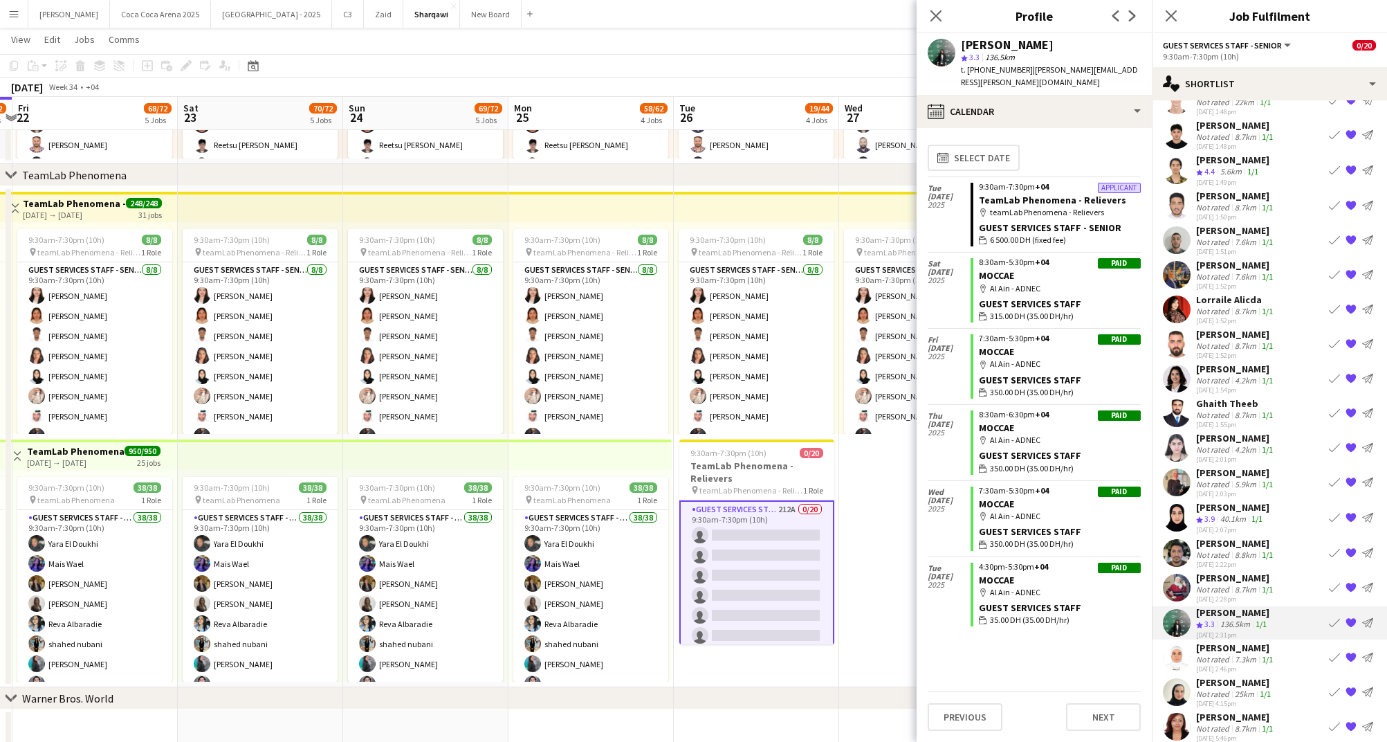
click at [1230, 572] on div "[PERSON_NAME]" at bounding box center [1236, 578] width 80 height 12
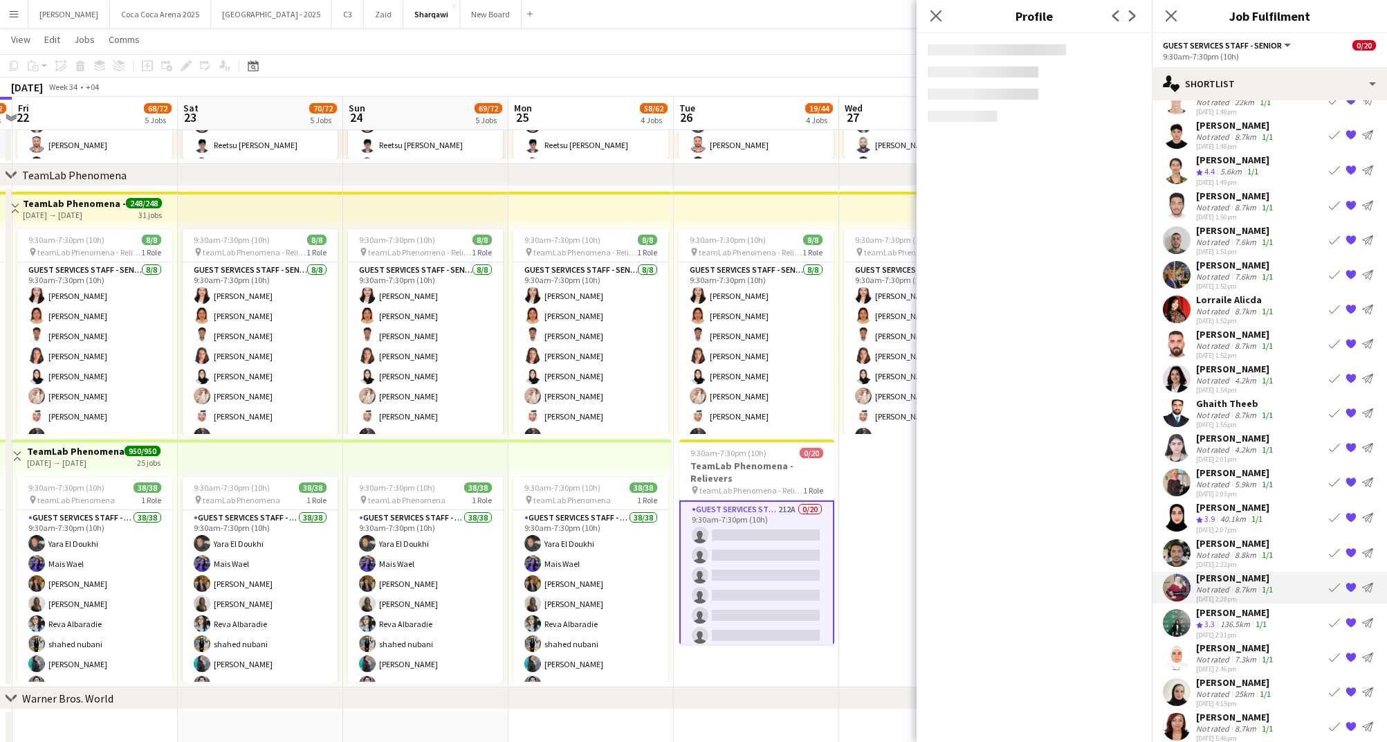
click at [1227, 549] on div "Not rated" at bounding box center [1214, 554] width 36 height 10
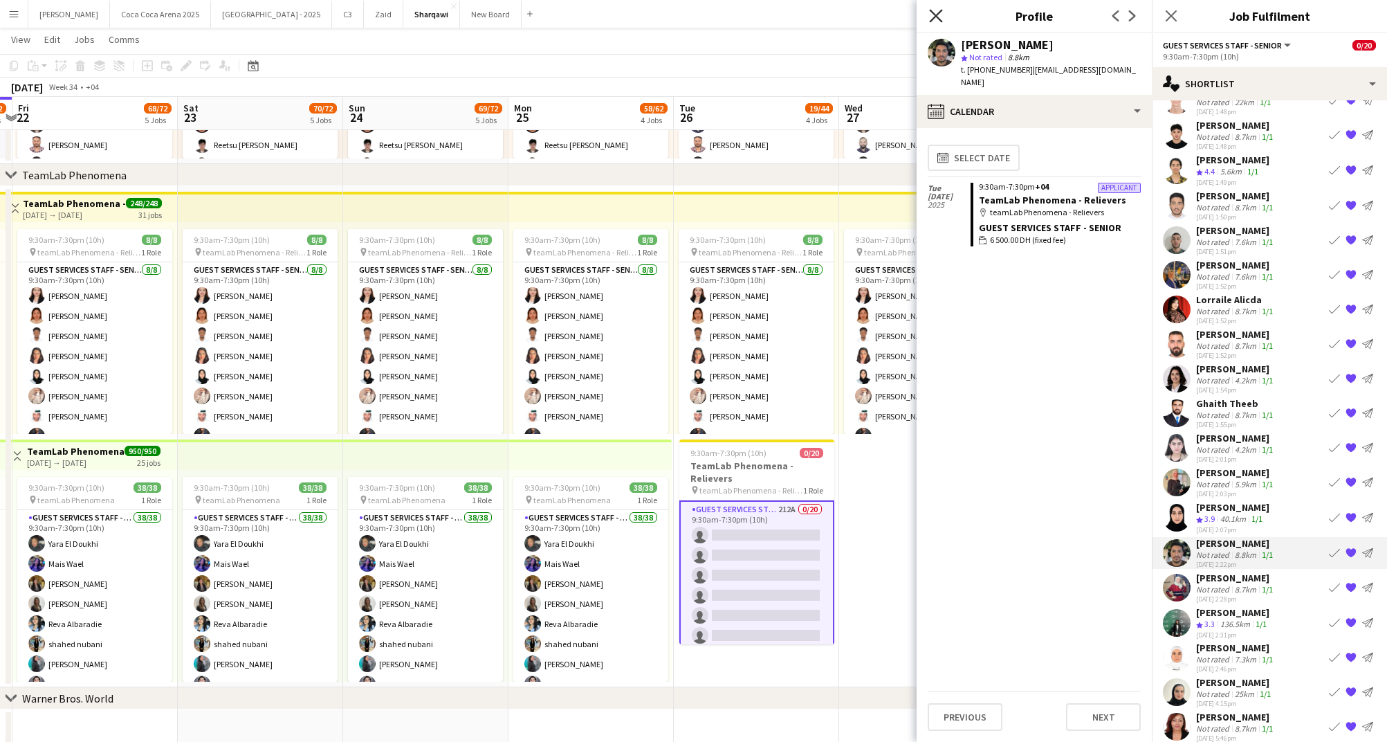
click at [939, 18] on icon at bounding box center [935, 15] width 13 height 13
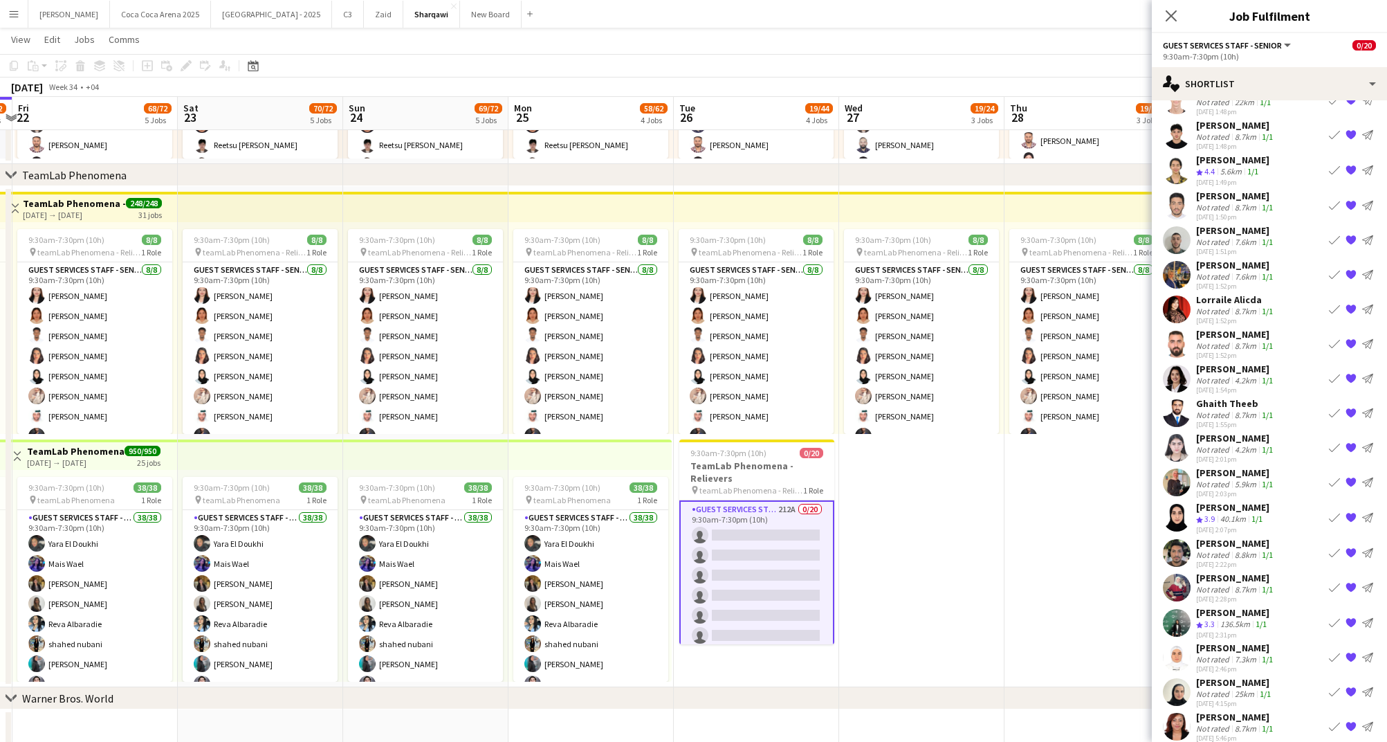
click at [1215, 549] on div "Not rated" at bounding box center [1214, 554] width 36 height 10
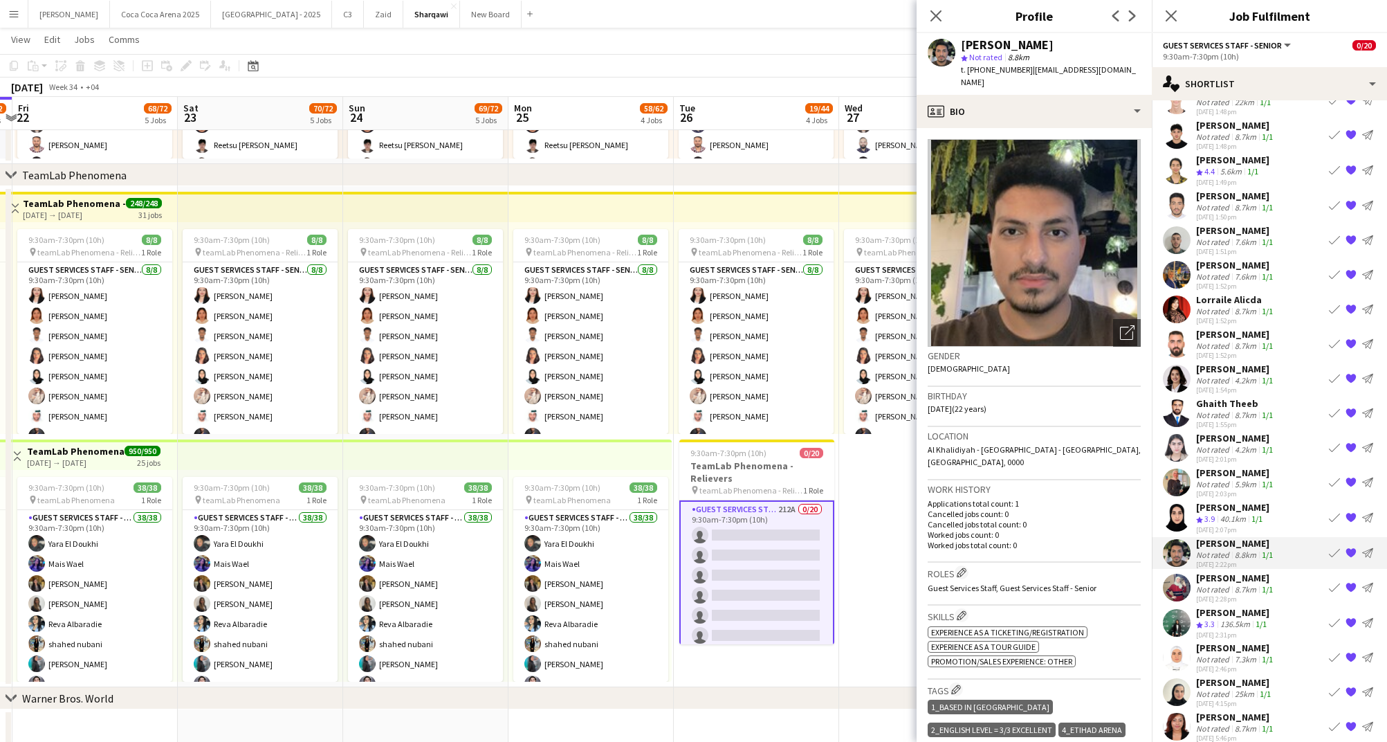
click at [1214, 513] on span "3.9" at bounding box center [1210, 518] width 10 height 10
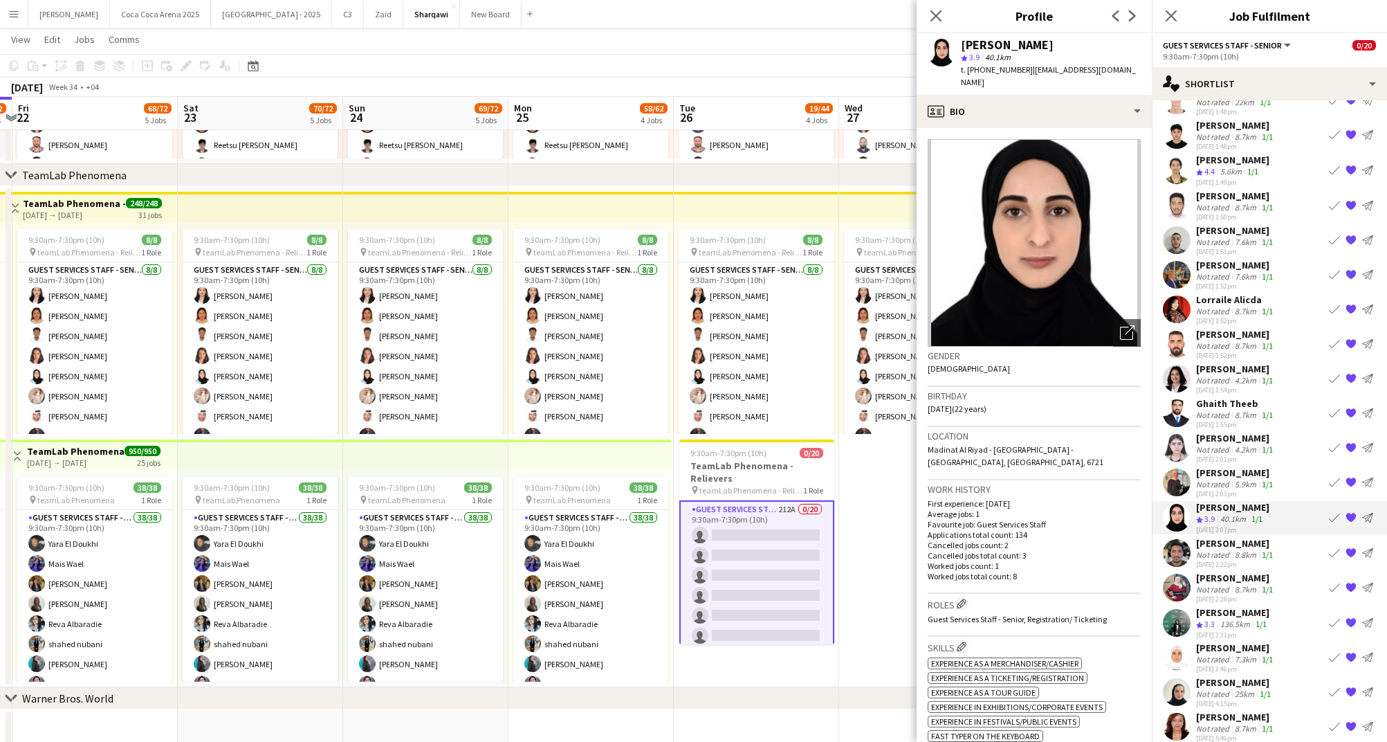
click at [1218, 489] on div "[DATE] 2:03pm" at bounding box center [1236, 493] width 80 height 9
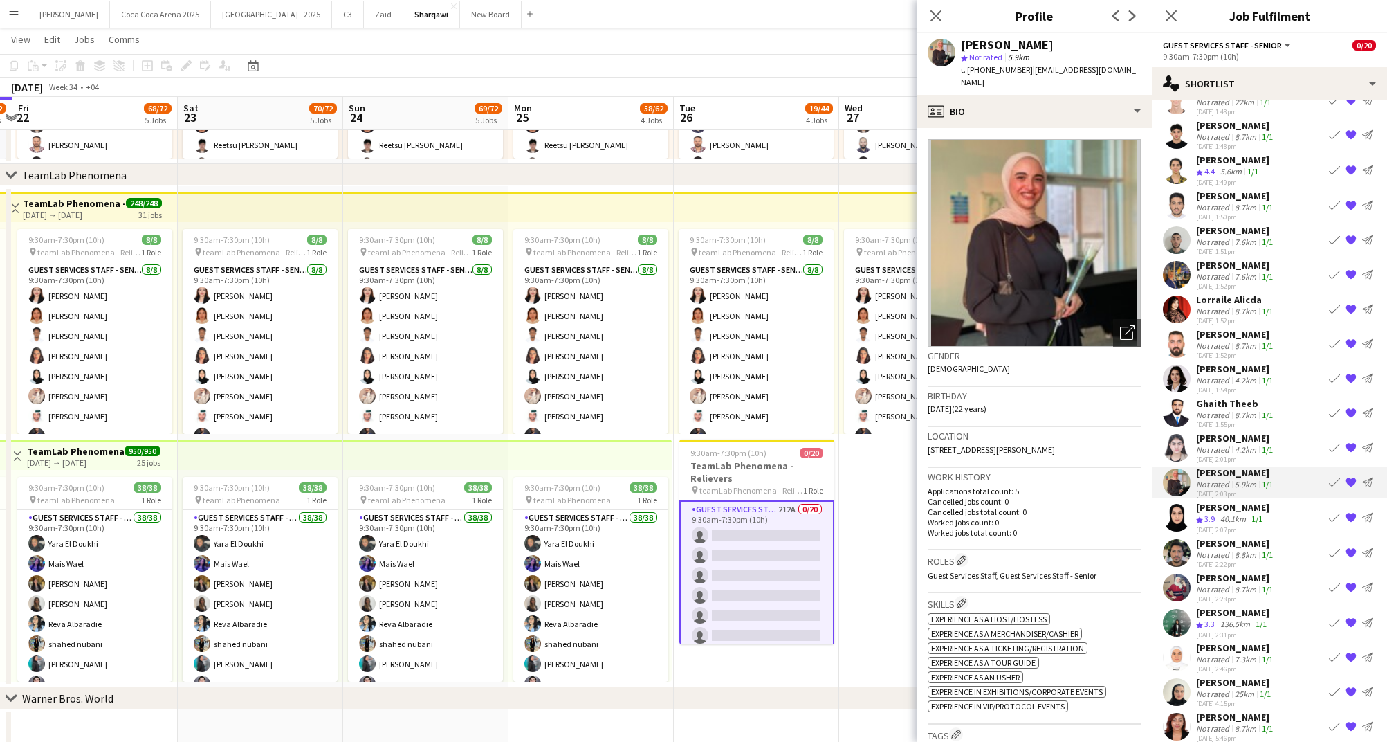
drag, startPoint x: 1022, startPoint y: 70, endPoint x: 968, endPoint y: 69, distance: 54.0
click at [968, 69] on span "t. [PHONE_NUMBER]" at bounding box center [997, 69] width 72 height 10
click at [1237, 479] on div "5.9km" at bounding box center [1245, 484] width 27 height 10
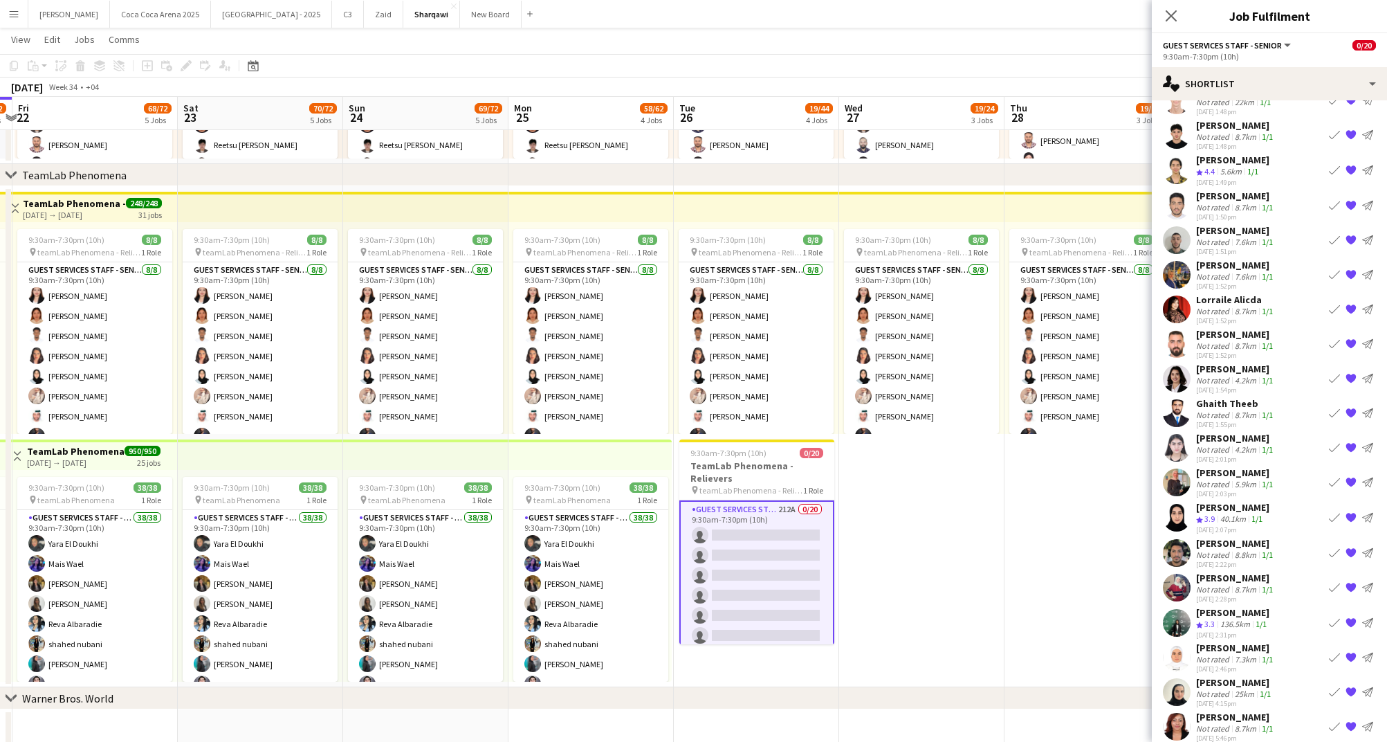
click at [1237, 479] on div "5.9km" at bounding box center [1245, 484] width 27 height 10
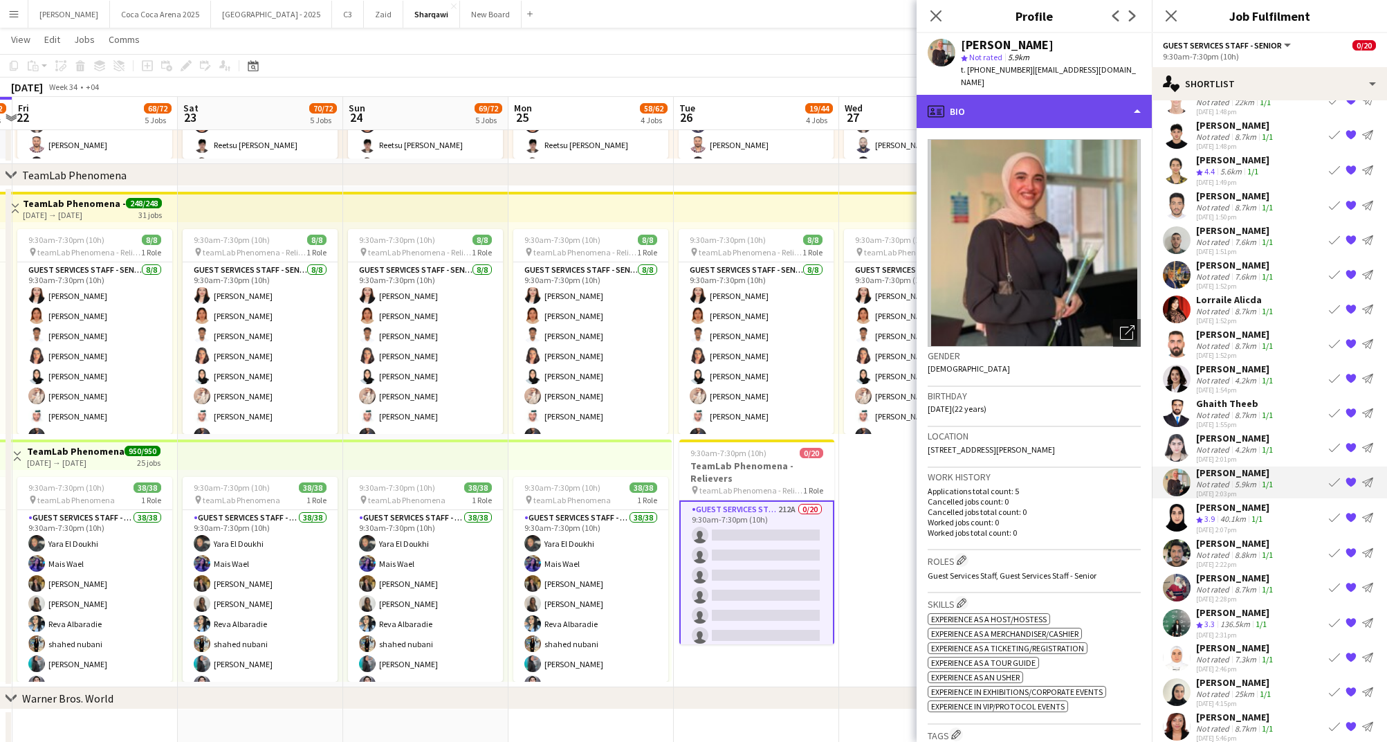
click at [1005, 99] on div "profile Bio" at bounding box center [1034, 111] width 235 height 33
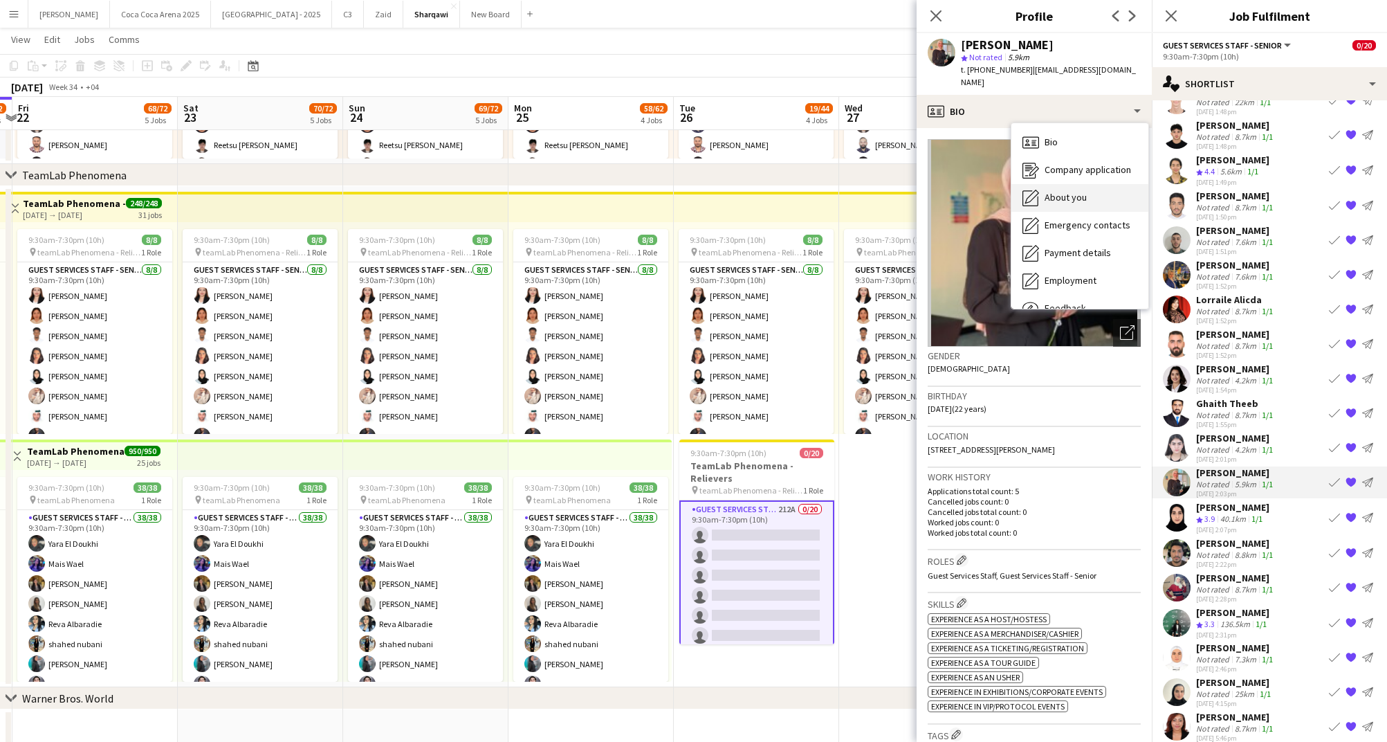
click at [1043, 184] on div "About you About you" at bounding box center [1080, 198] width 137 height 28
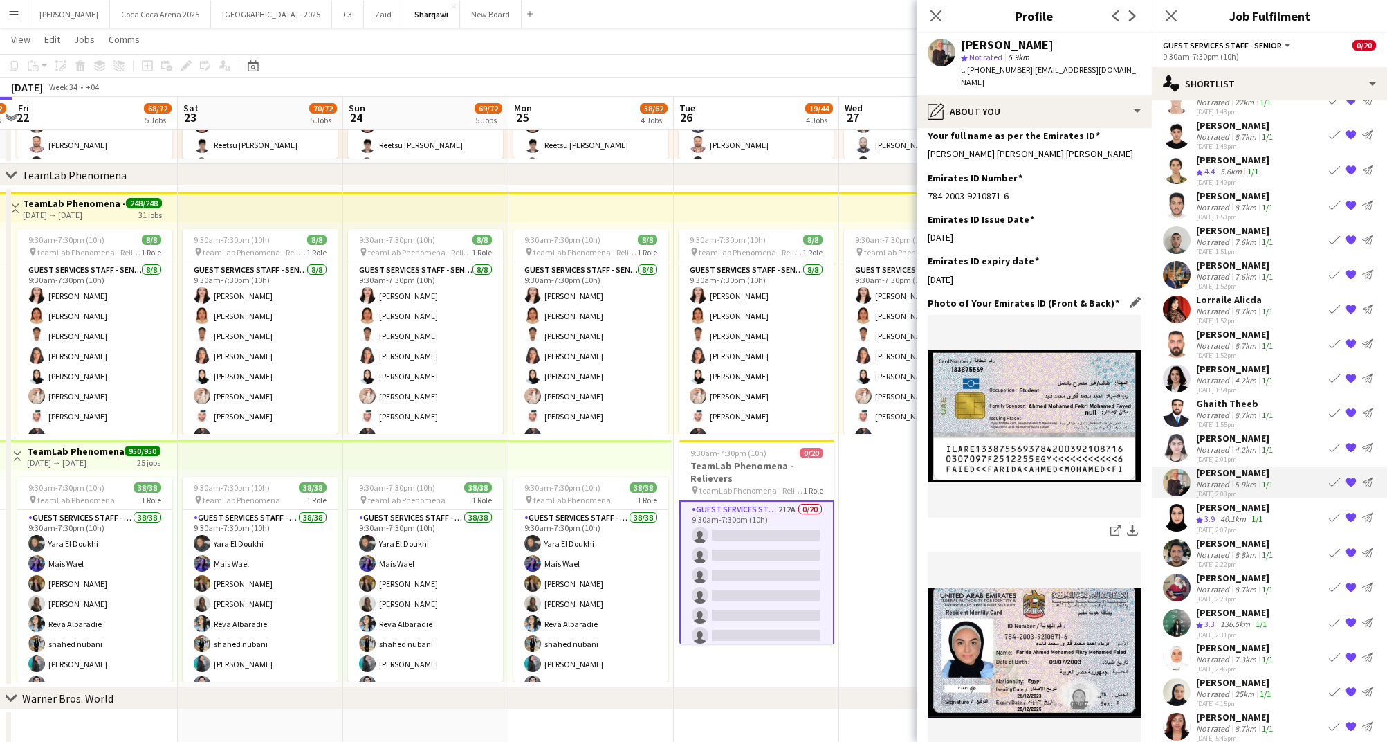
scroll to position [610, 0]
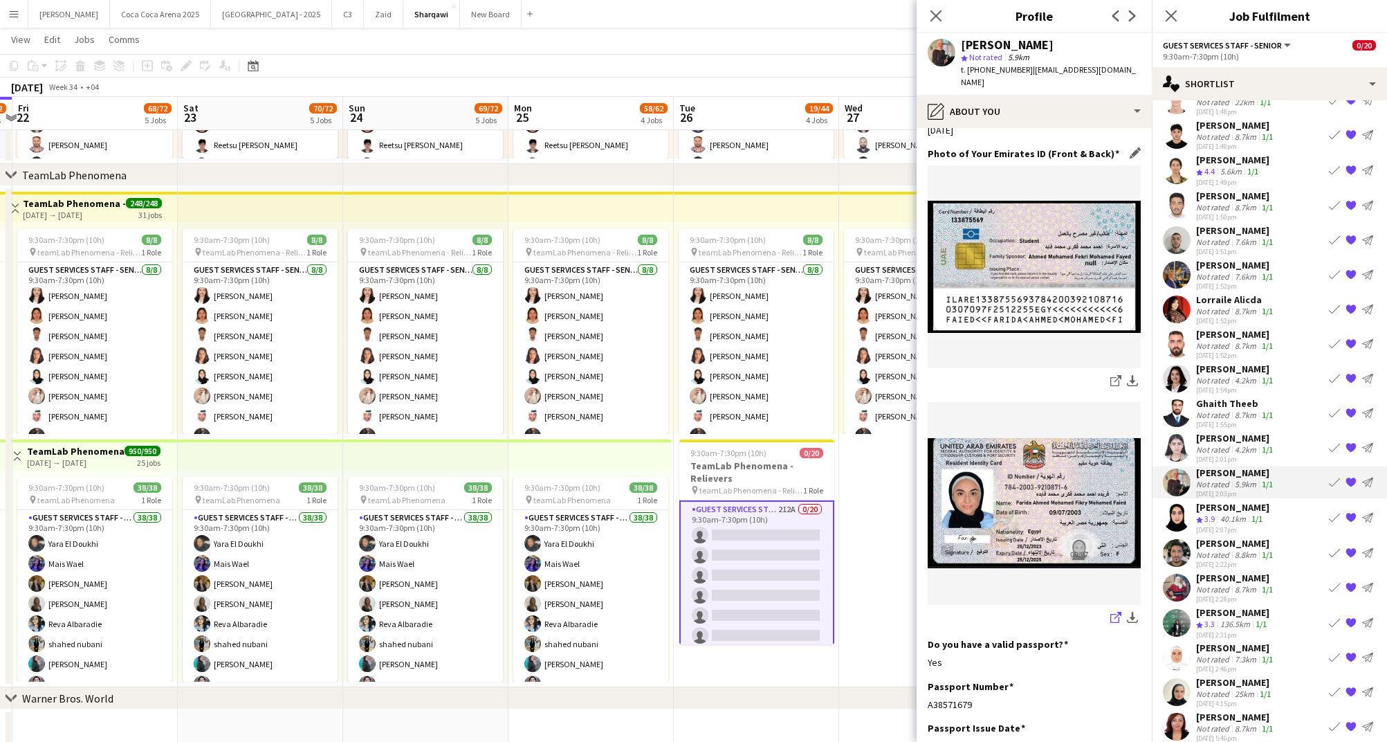
click at [1111, 614] on icon at bounding box center [1115, 618] width 9 height 9
click at [1230, 444] on div "Not rated" at bounding box center [1214, 449] width 36 height 10
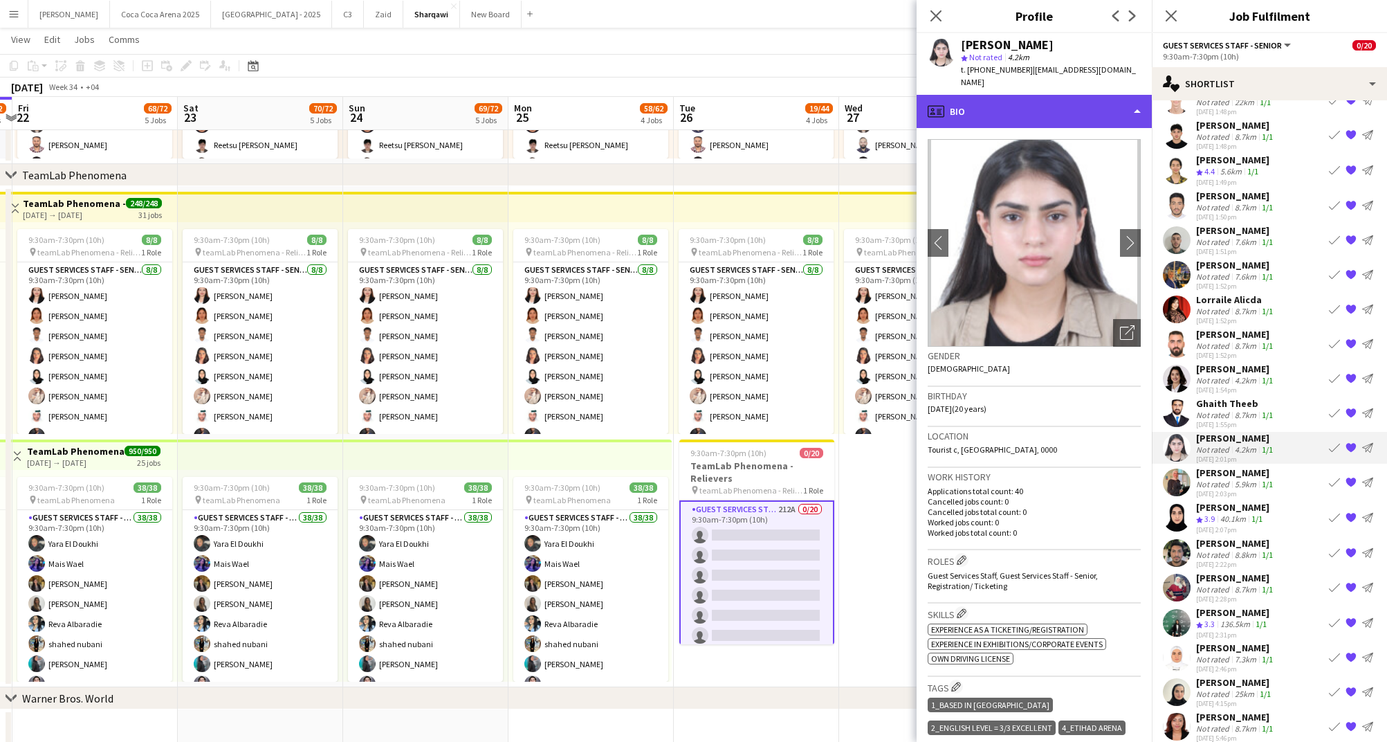
click at [1037, 96] on div "profile Bio" at bounding box center [1034, 111] width 235 height 33
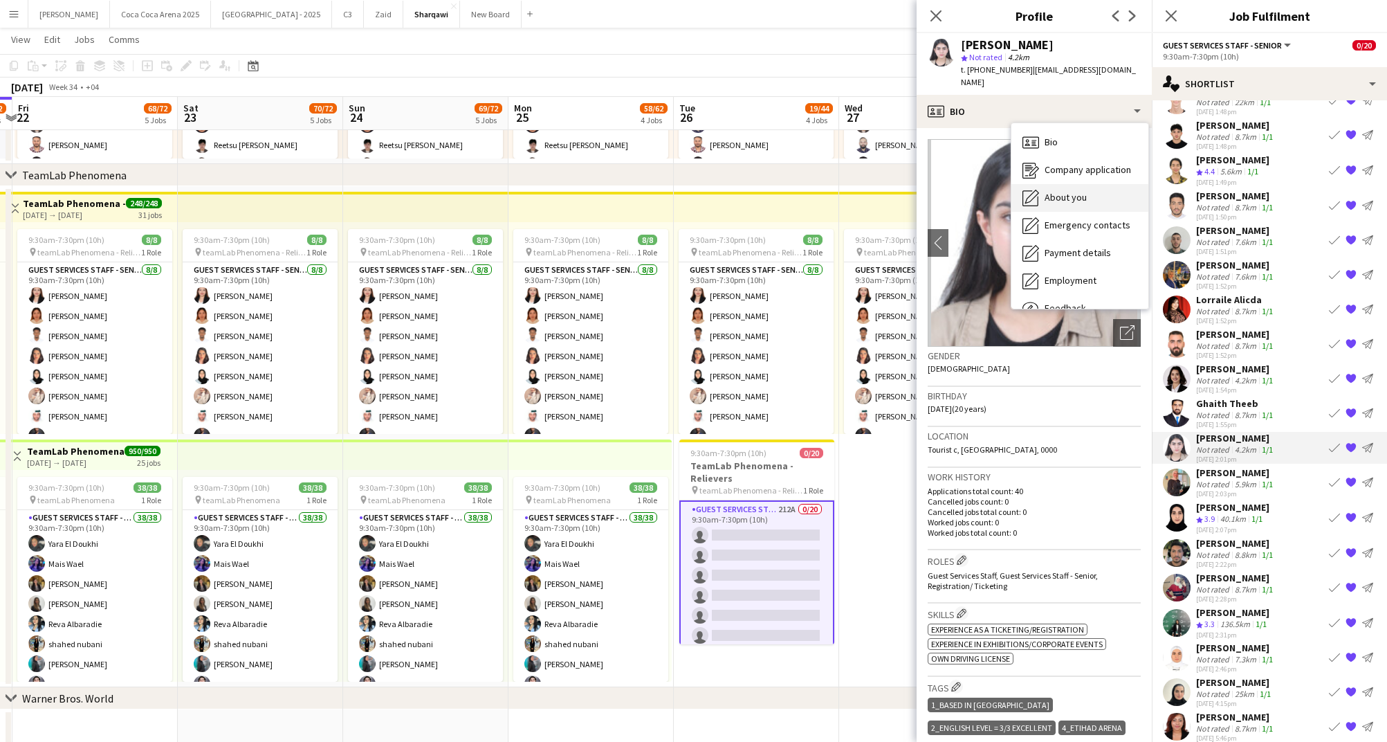
click at [1052, 191] on span "About you" at bounding box center [1066, 197] width 42 height 12
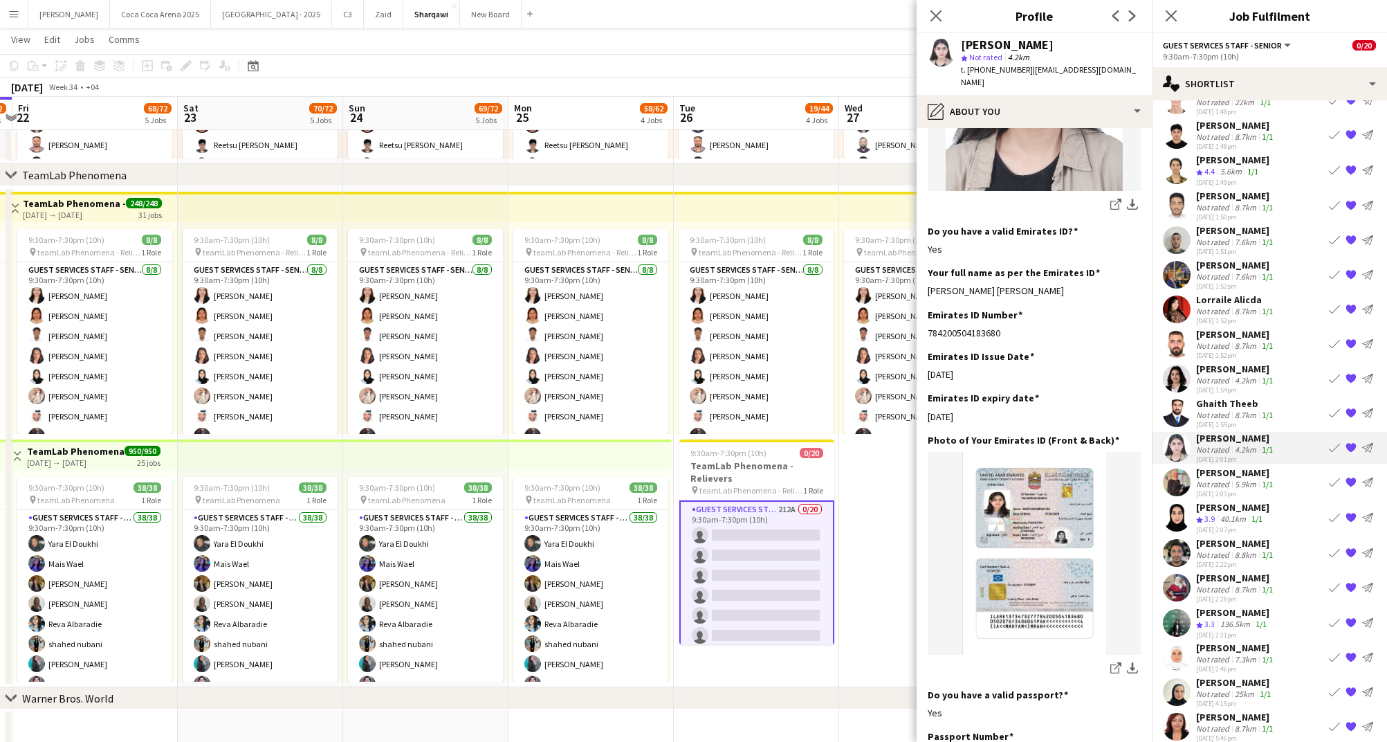
scroll to position [386, 0]
click at [1113, 662] on icon "share-external-link-1" at bounding box center [1116, 667] width 11 height 11
drag, startPoint x: 1025, startPoint y: 68, endPoint x: 966, endPoint y: 71, distance: 58.9
click at [966, 71] on div "t. [PHONE_NUMBER] | [EMAIL_ADDRESS][DOMAIN_NAME]" at bounding box center [1051, 76] width 180 height 25
click at [1221, 549] on div "Not rated" at bounding box center [1214, 554] width 36 height 10
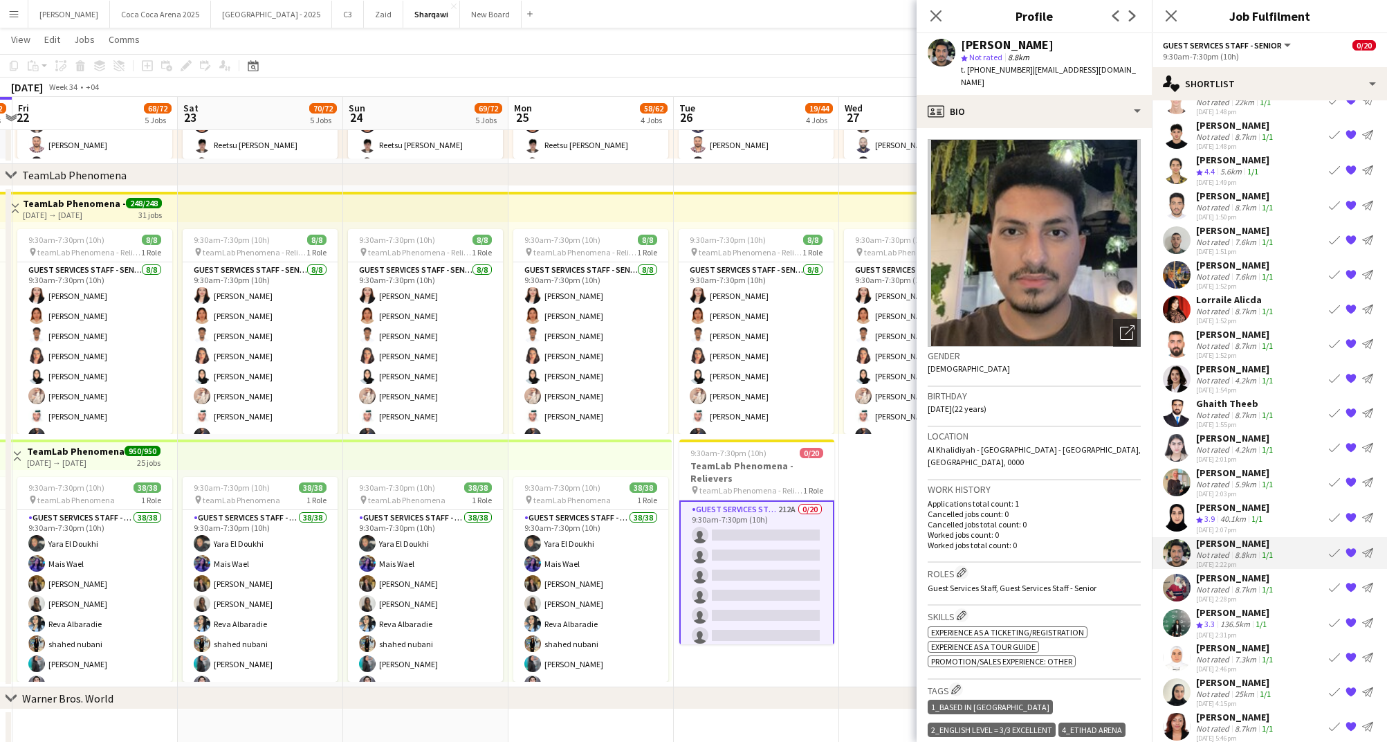
click at [1235, 479] on div "5.9km" at bounding box center [1245, 484] width 27 height 10
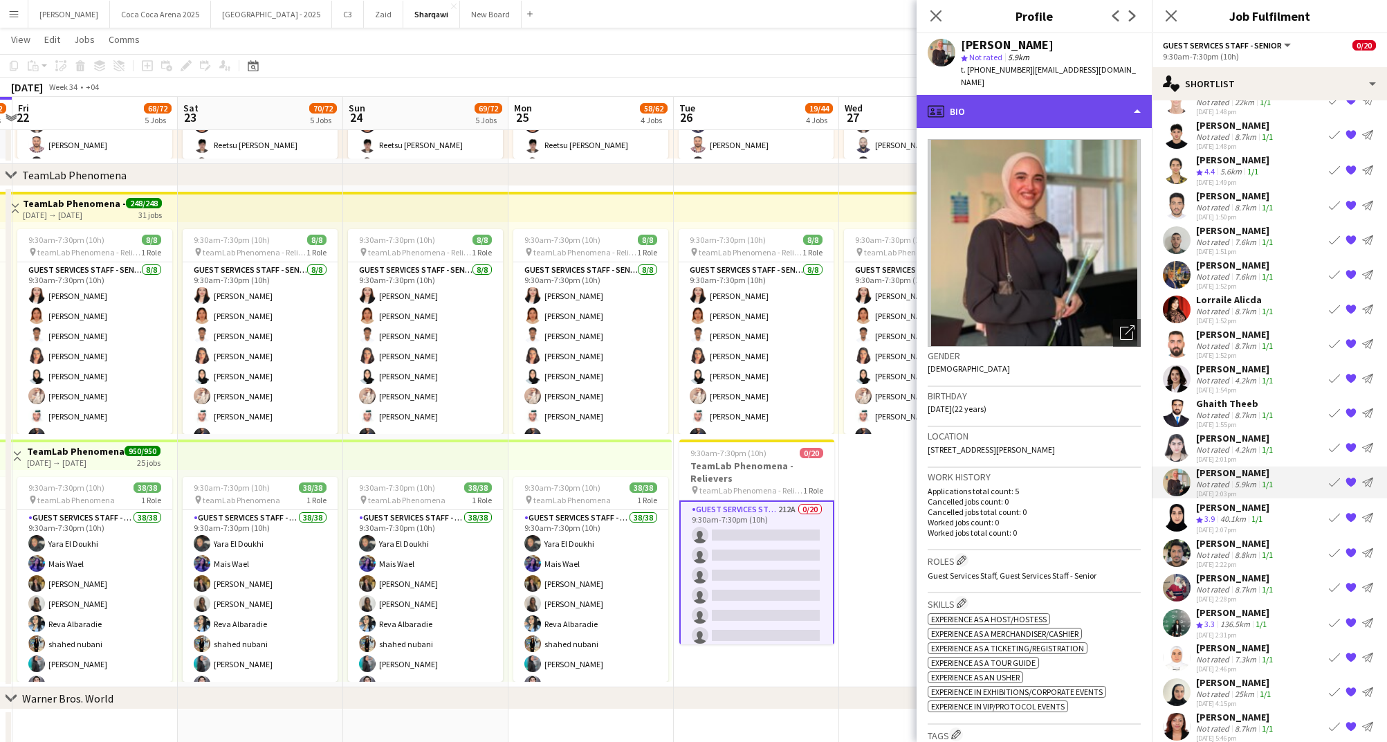
click at [1017, 101] on div "profile Bio" at bounding box center [1034, 111] width 235 height 33
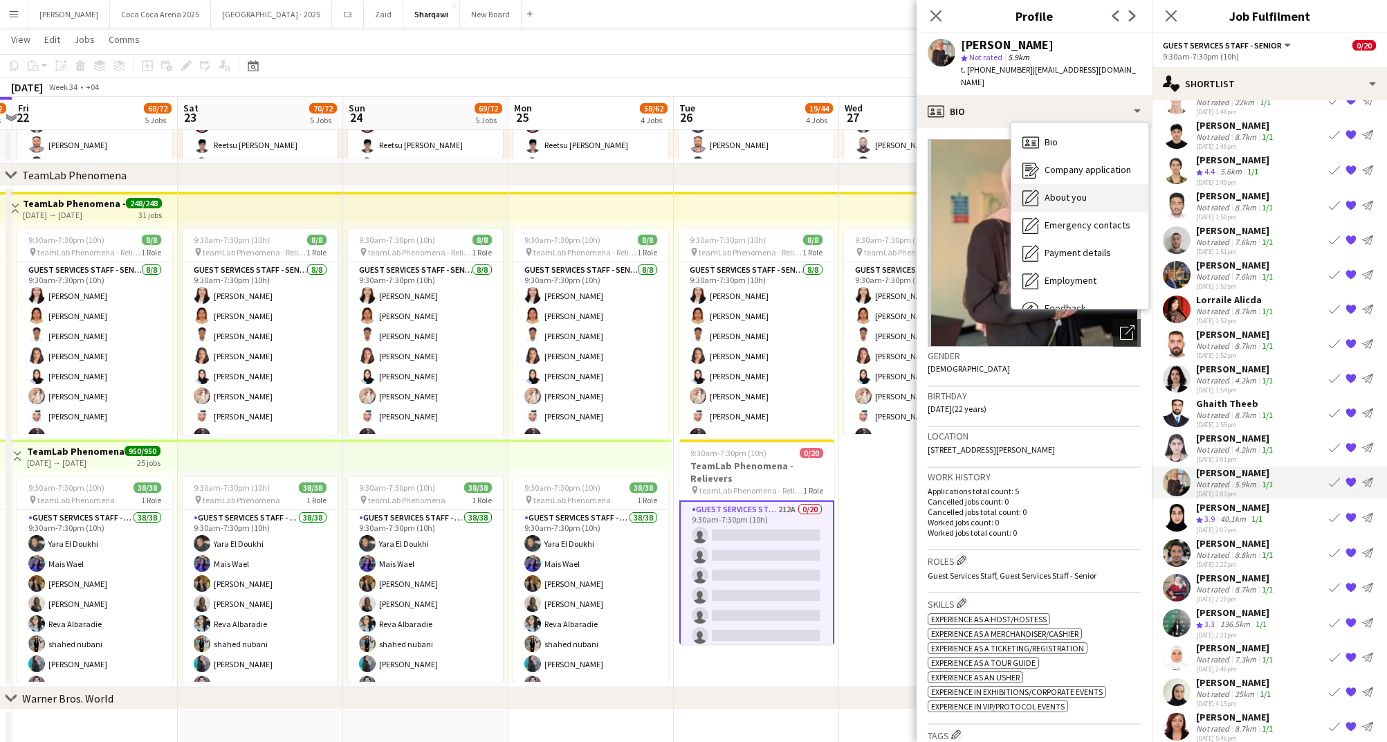
click at [1069, 191] on span "About you" at bounding box center [1066, 197] width 42 height 12
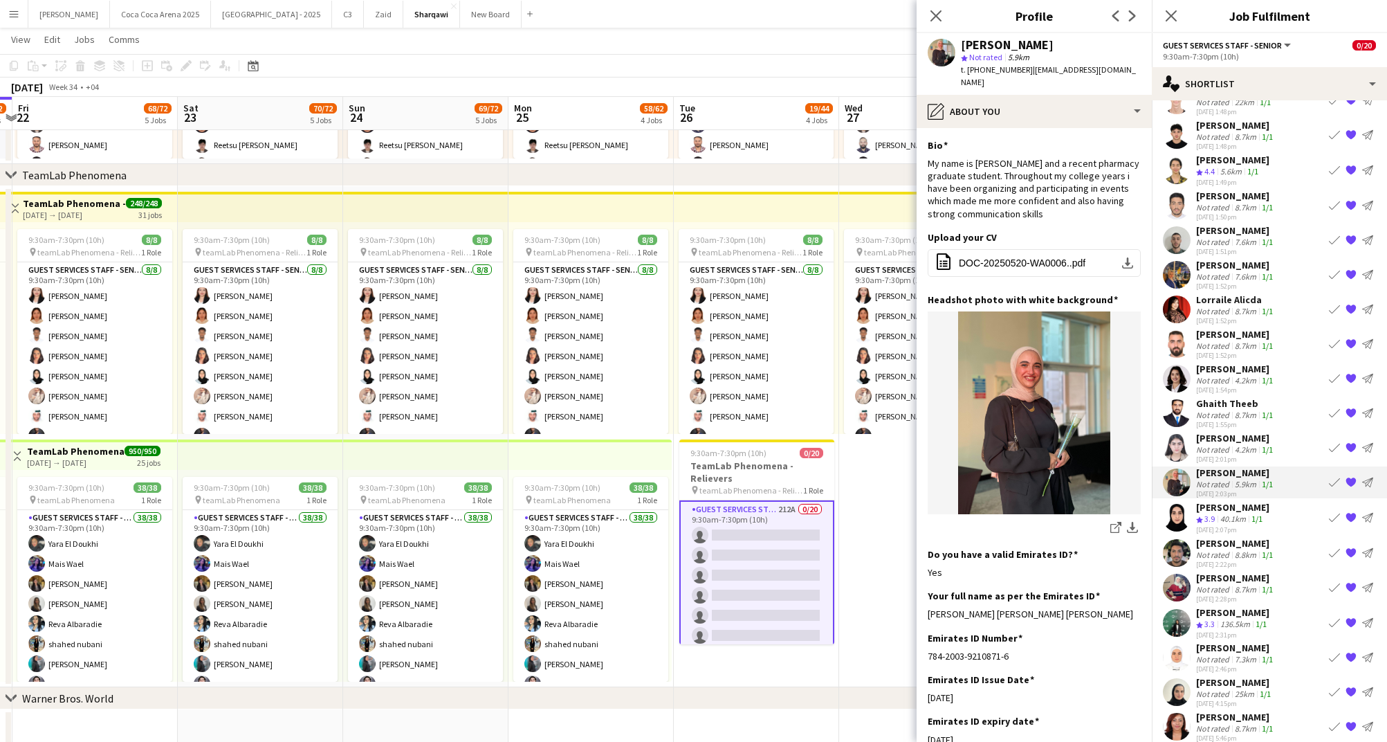
click at [1223, 432] on div "[PERSON_NAME]" at bounding box center [1236, 438] width 80 height 12
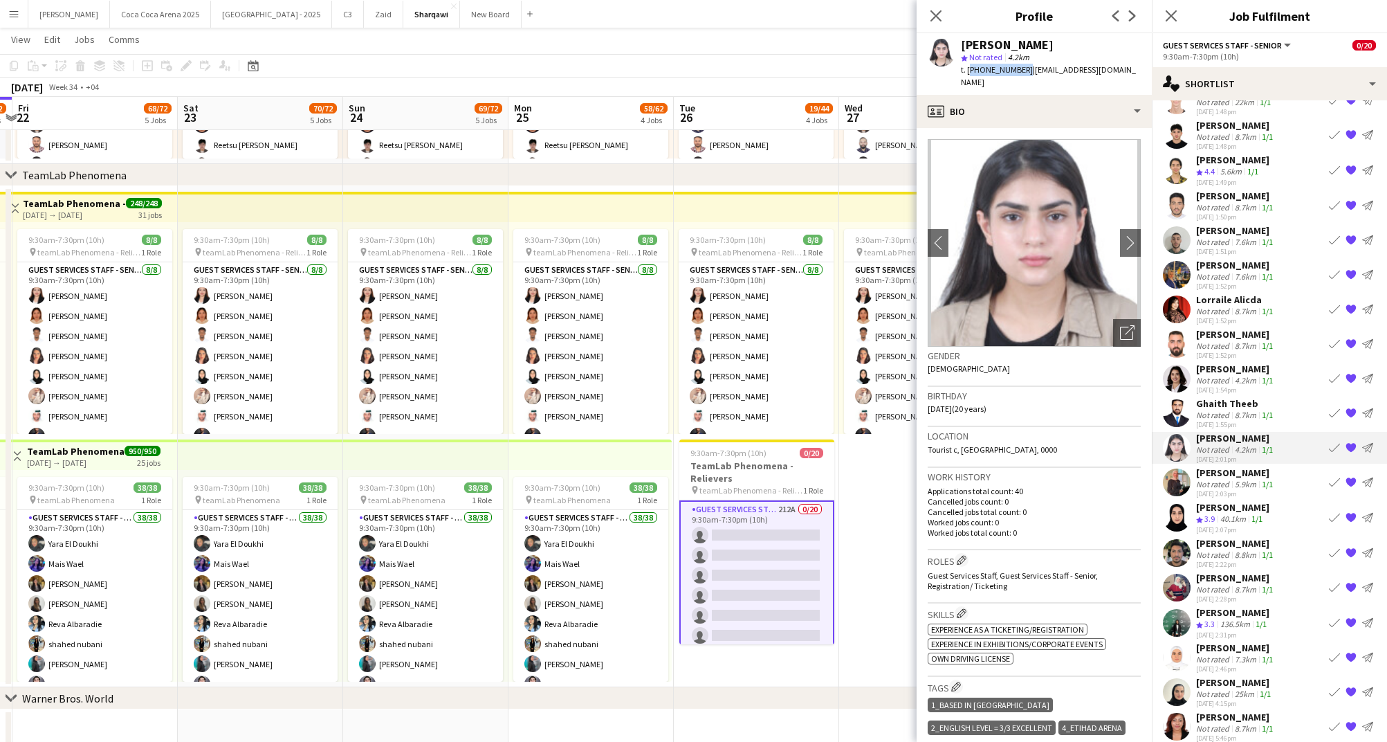
drag, startPoint x: 1021, startPoint y: 71, endPoint x: 968, endPoint y: 69, distance: 52.6
click at [968, 69] on span "t. [PHONE_NUMBER]" at bounding box center [997, 69] width 72 height 10
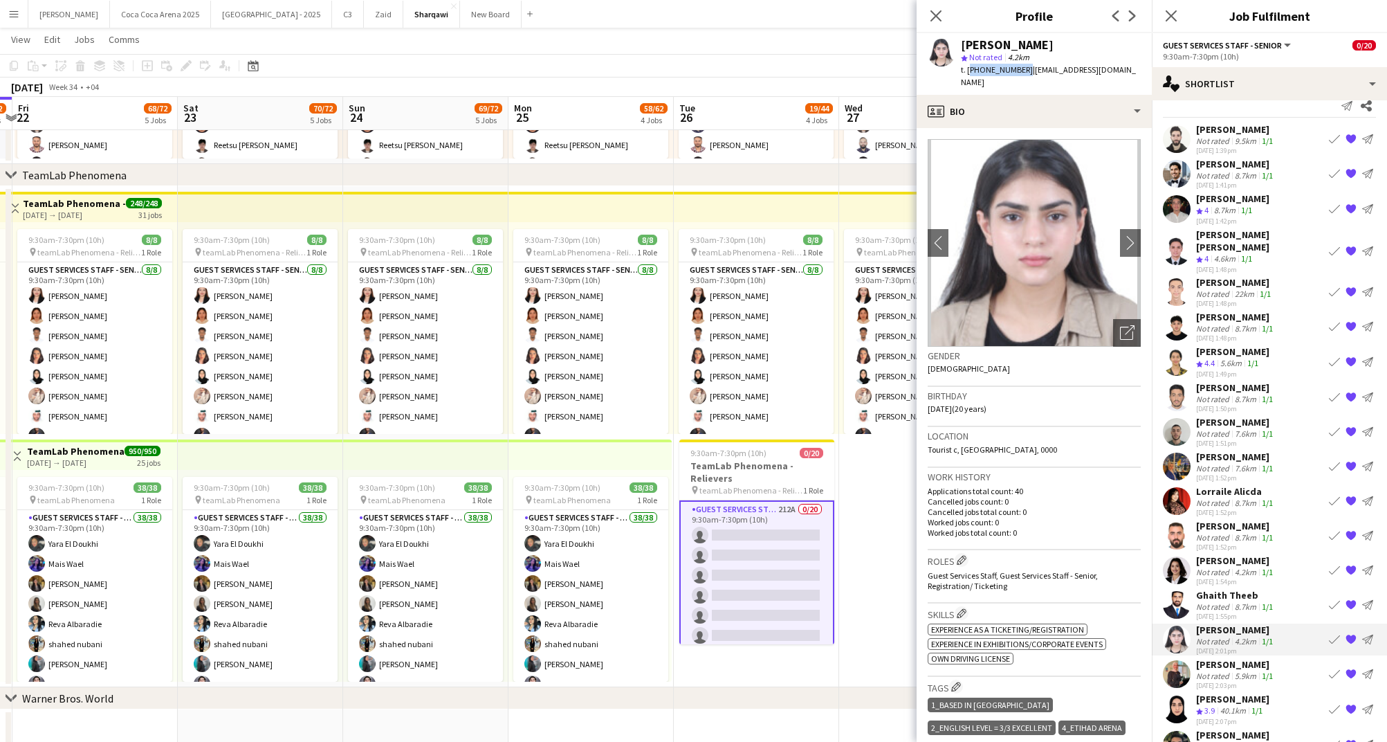
scroll to position [0, 0]
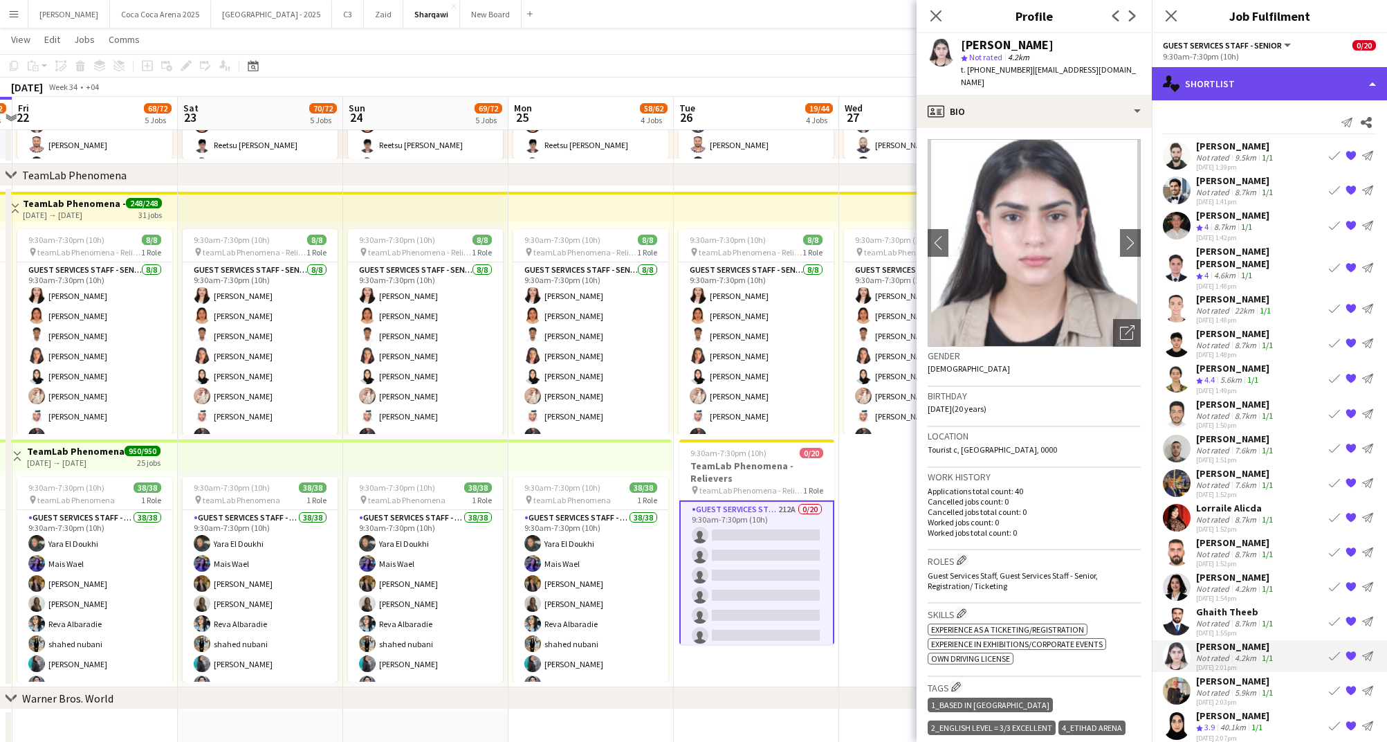
click at [1203, 84] on div "single-neutral-actions-heart Shortlist" at bounding box center [1269, 83] width 235 height 33
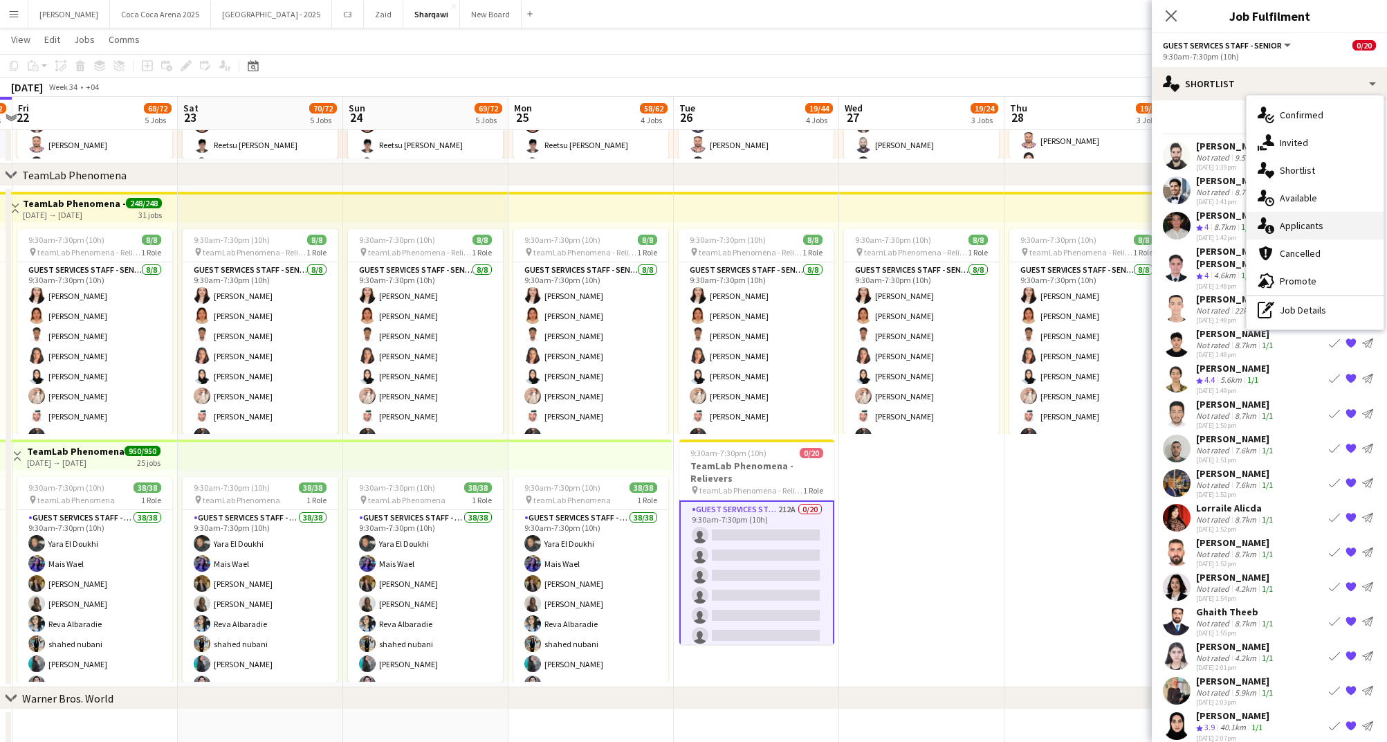
click at [1284, 222] on div "single-neutral-actions-information Applicants" at bounding box center [1315, 226] width 137 height 28
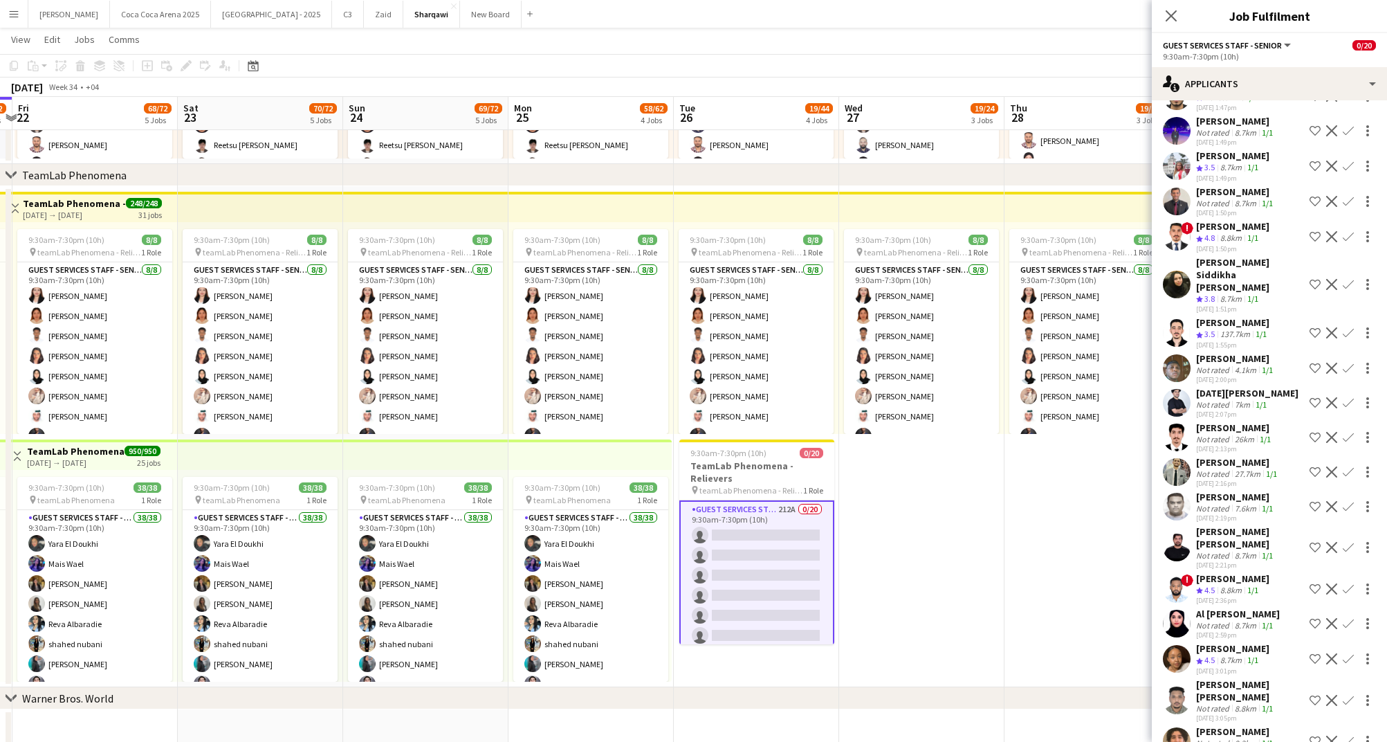
scroll to position [6899, 0]
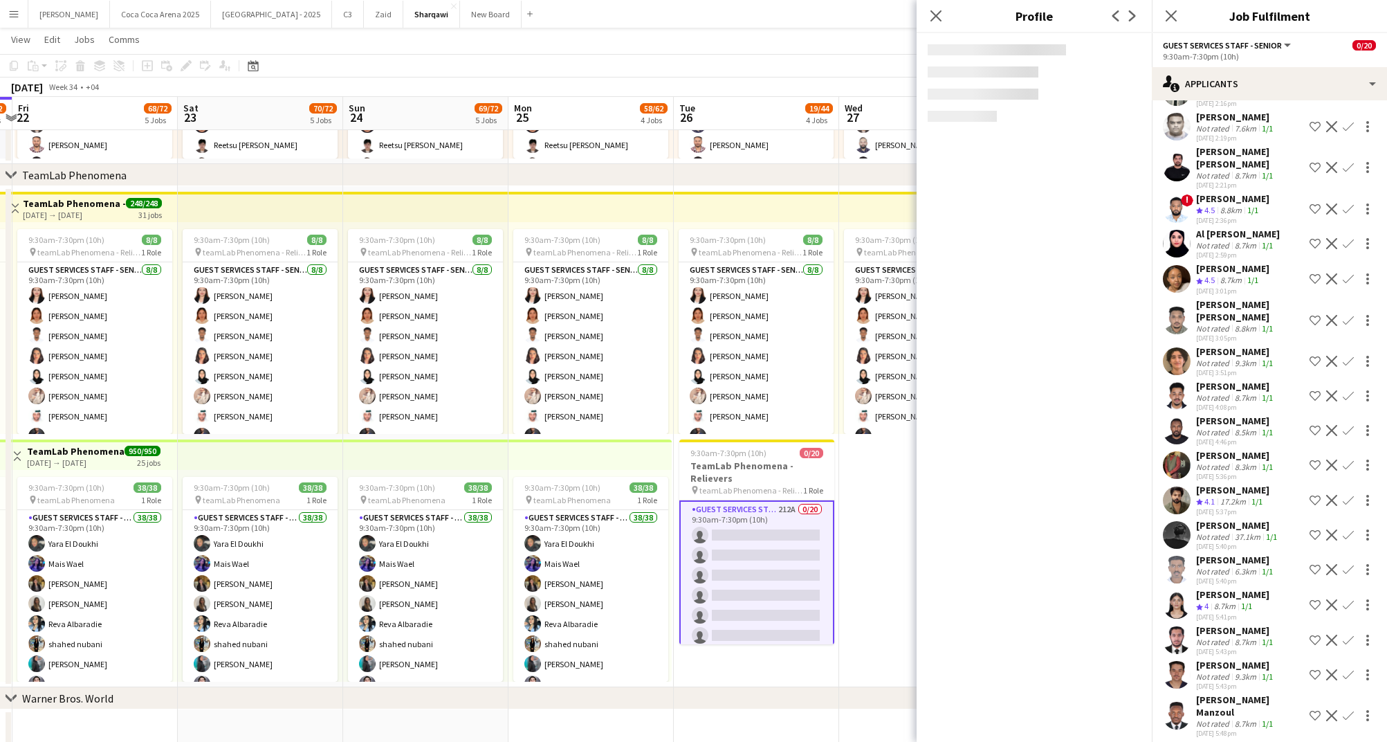
click at [1211, 740] on div "[PERSON_NAME]" at bounding box center [1236, 746] width 80 height 12
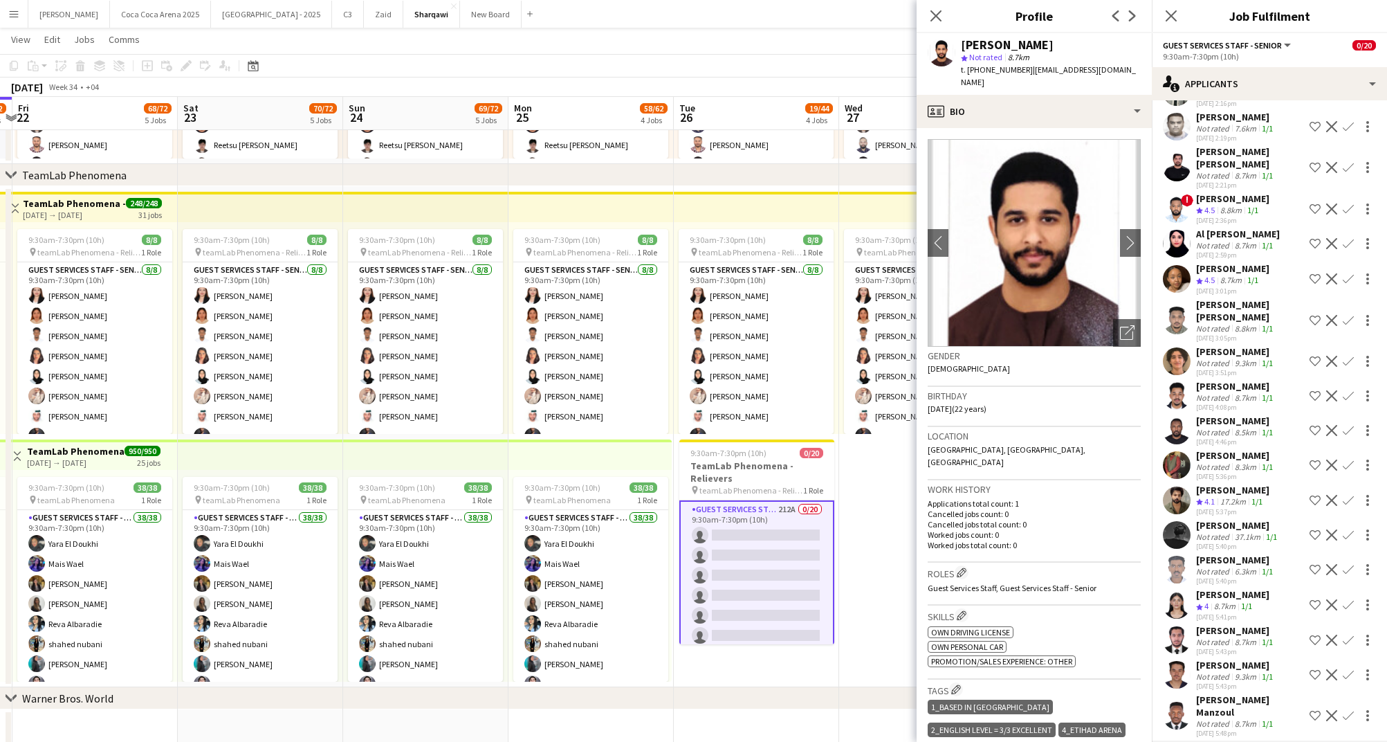
click at [1212, 693] on div "[PERSON_NAME] Manzoul" at bounding box center [1250, 705] width 108 height 25
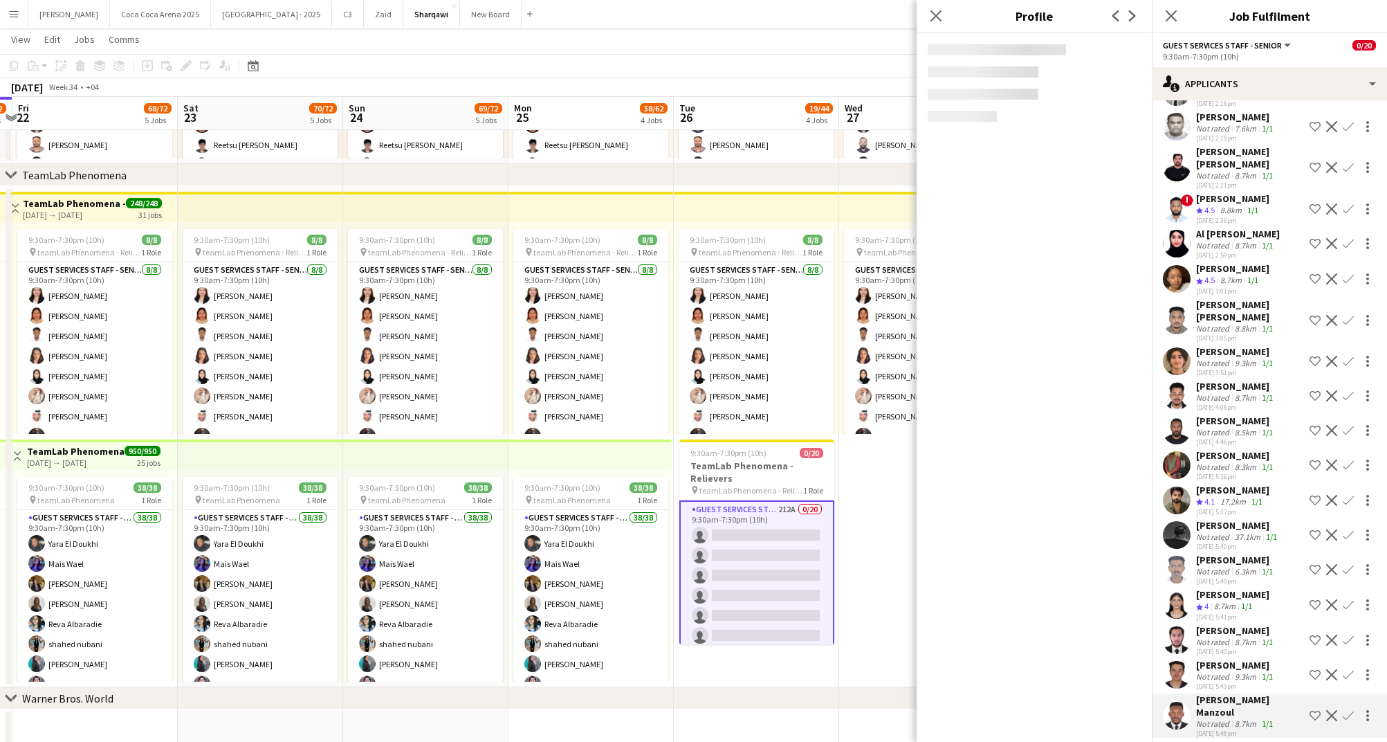
click at [1212, 671] on div "Not rated" at bounding box center [1214, 676] width 36 height 10
click at [1210, 637] on div "Not rated" at bounding box center [1214, 642] width 36 height 10
click at [1209, 601] on span "4" at bounding box center [1207, 606] width 4 height 10
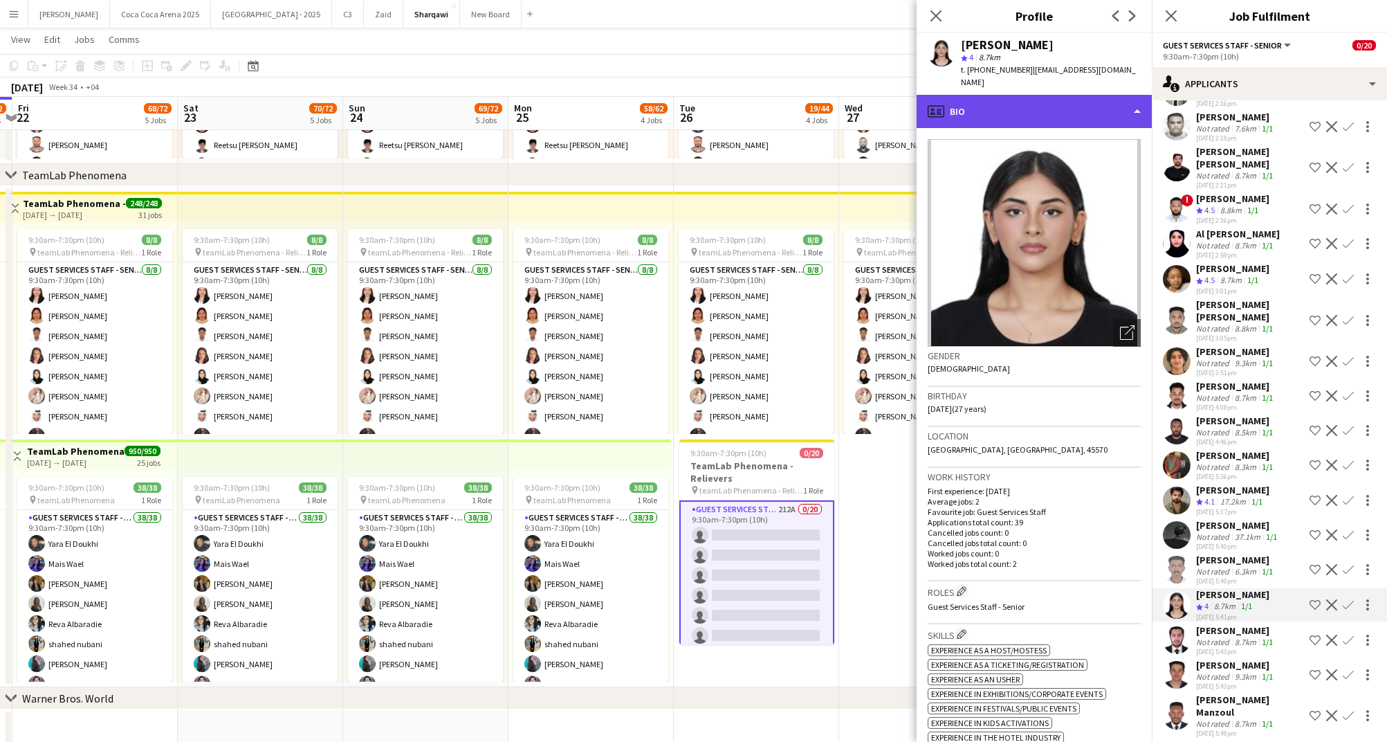
click at [997, 102] on div "profile Bio" at bounding box center [1034, 111] width 235 height 33
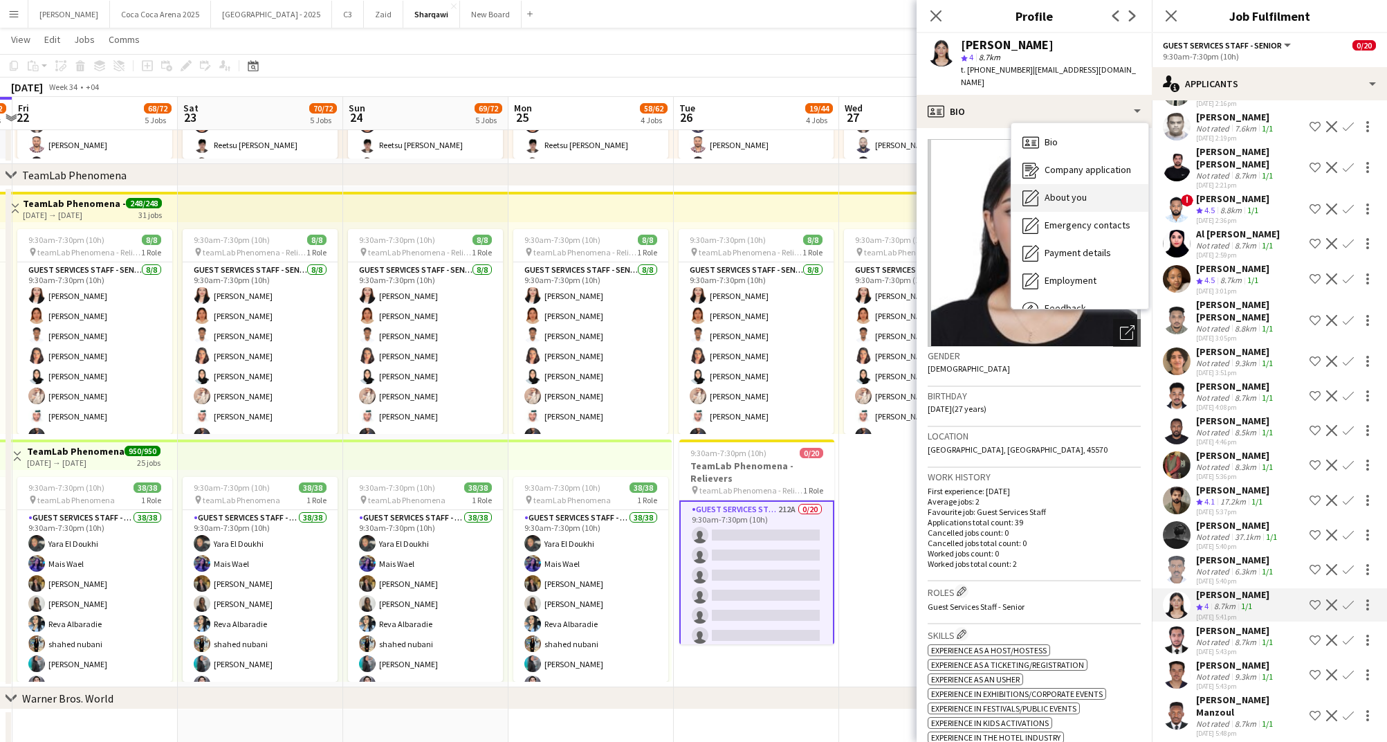
click at [1066, 192] on div "About you About you" at bounding box center [1080, 198] width 137 height 28
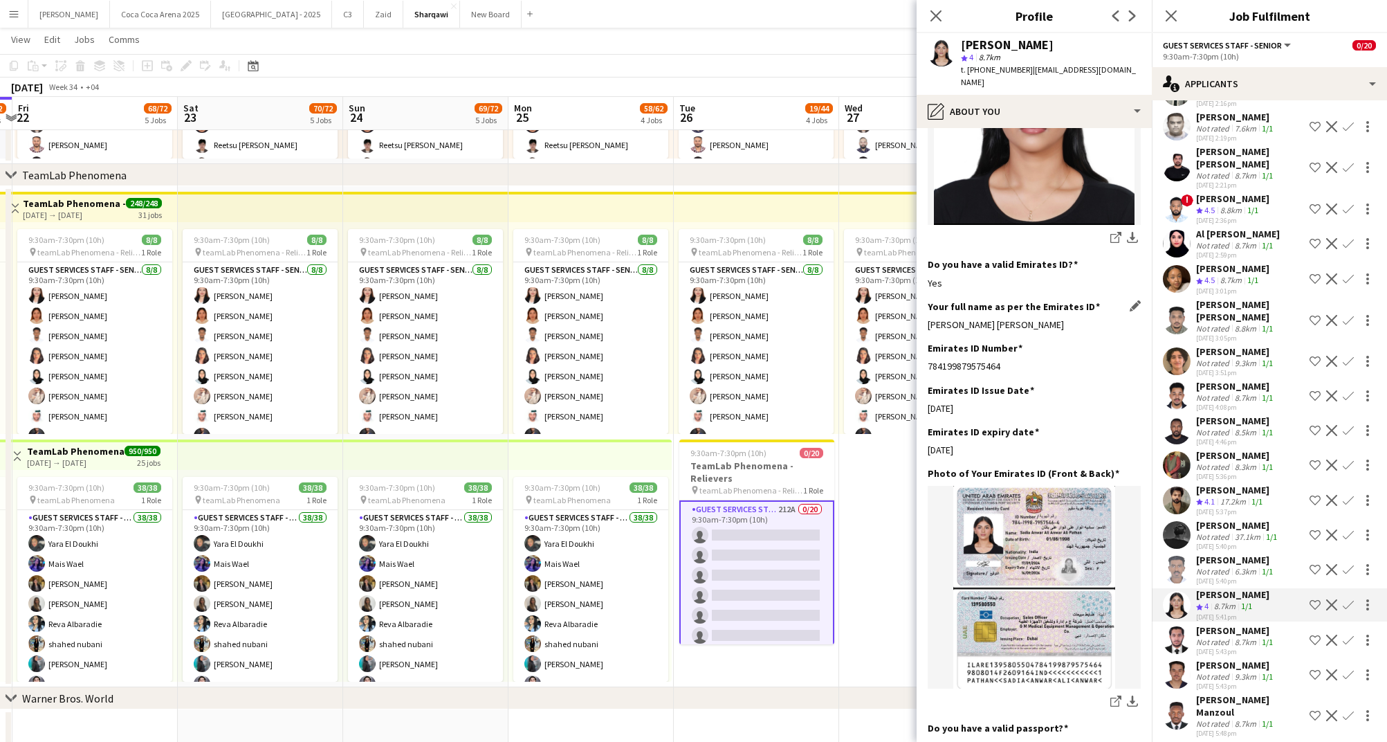
scroll to position [275, 0]
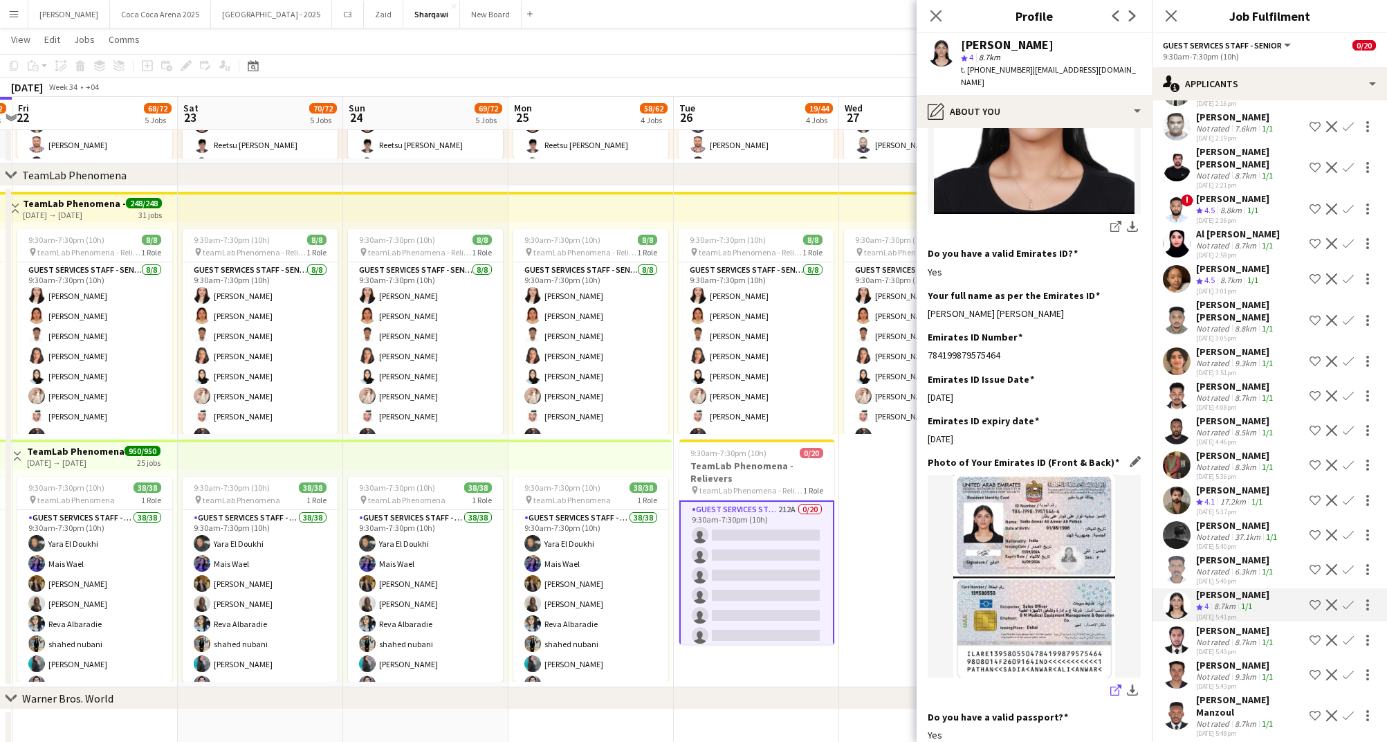
click at [1114, 684] on icon "share-external-link-1" at bounding box center [1116, 689] width 11 height 11
click at [1243, 566] on div "6.3km" at bounding box center [1245, 571] width 27 height 10
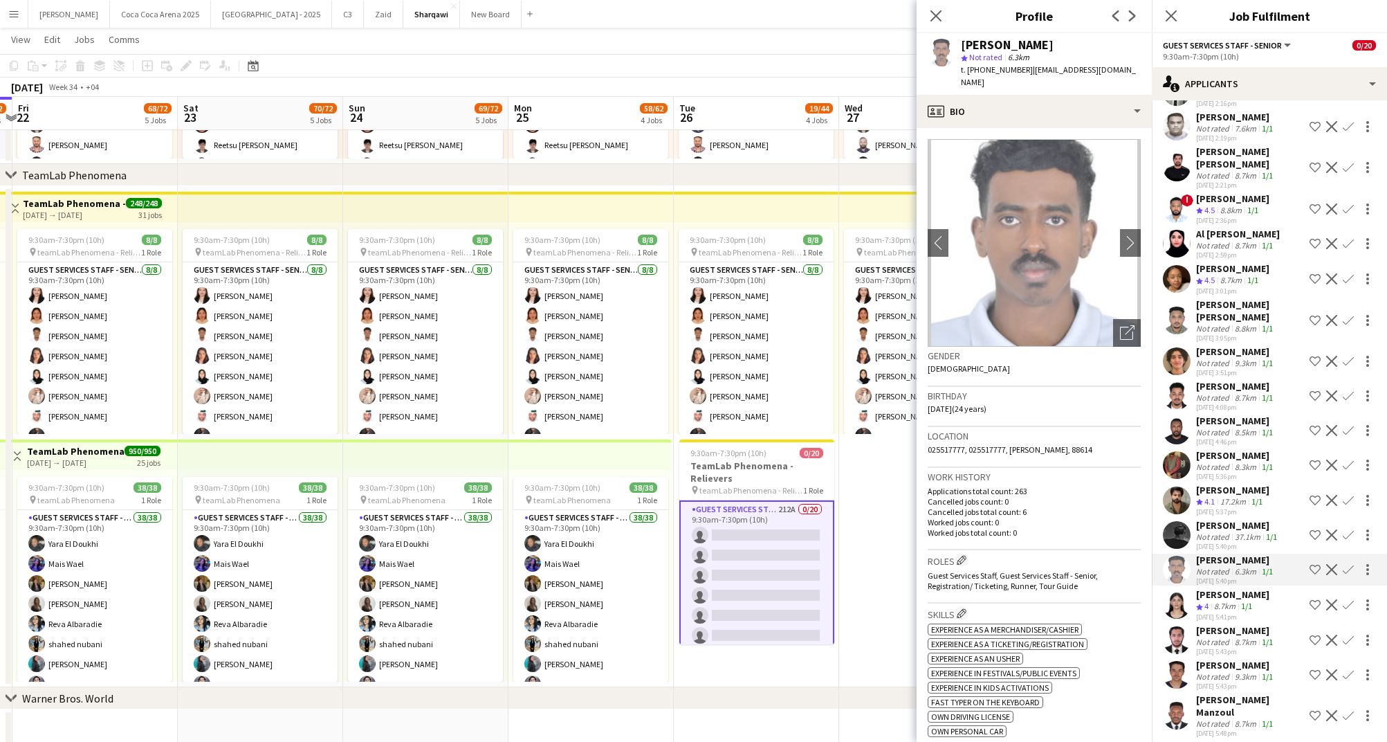
click at [1233, 519] on div "[PERSON_NAME]" at bounding box center [1238, 525] width 84 height 12
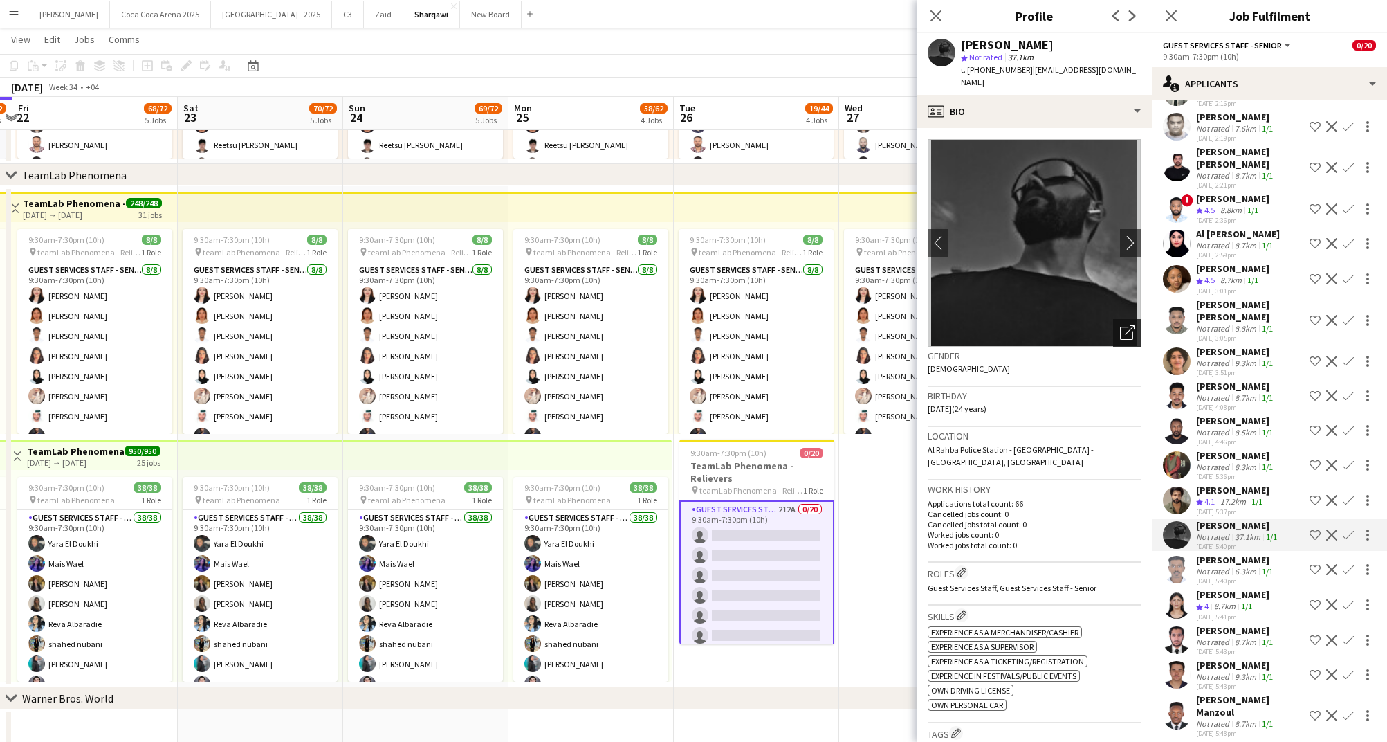
click at [1126, 325] on icon "Open photos pop-in" at bounding box center [1127, 332] width 15 height 15
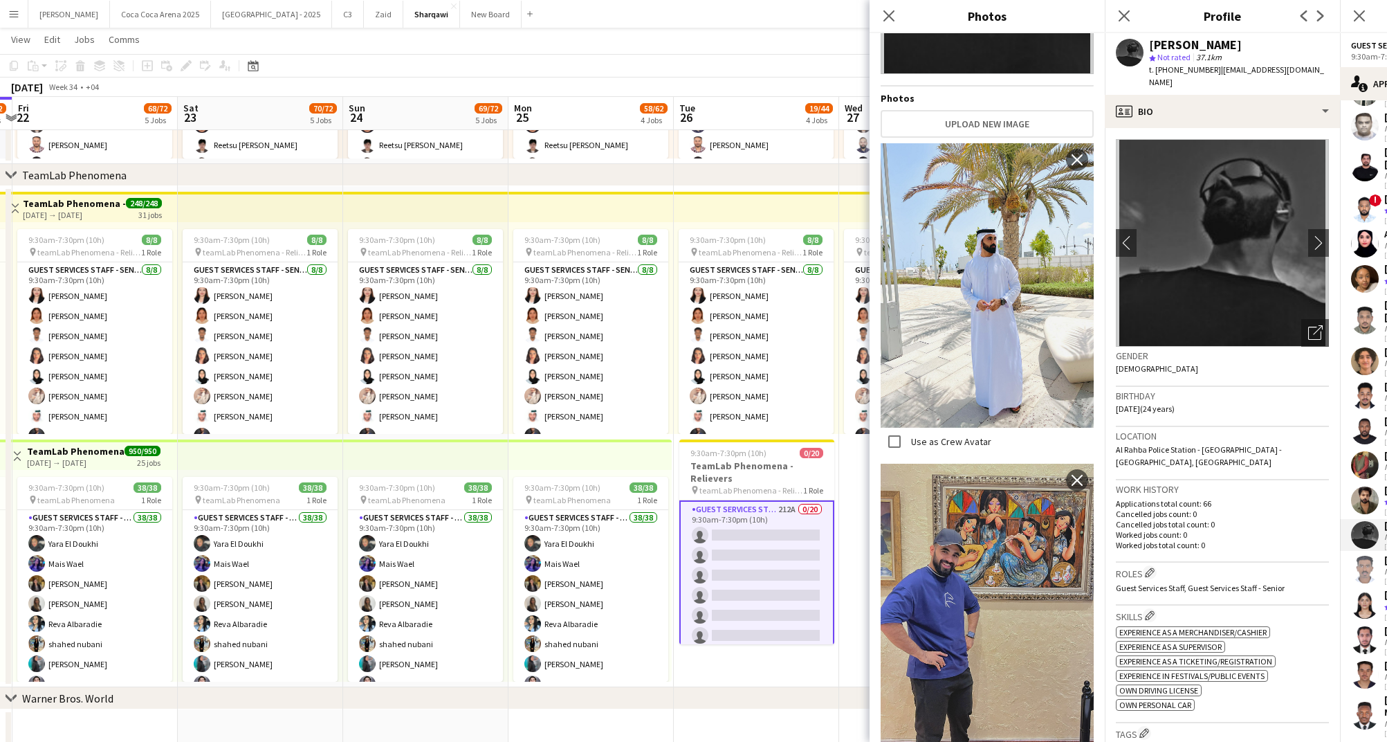
scroll to position [226, 0]
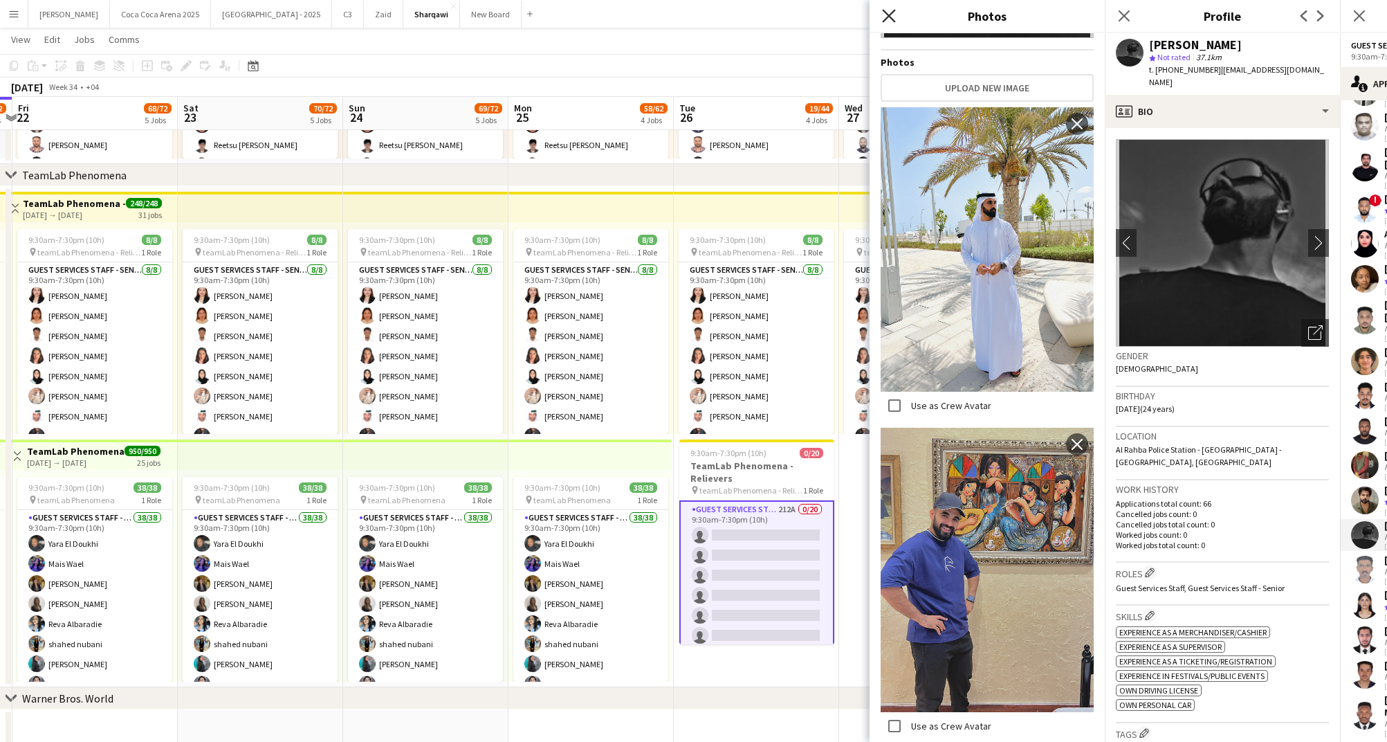
click at [890, 12] on icon "Close pop-in" at bounding box center [888, 15] width 13 height 13
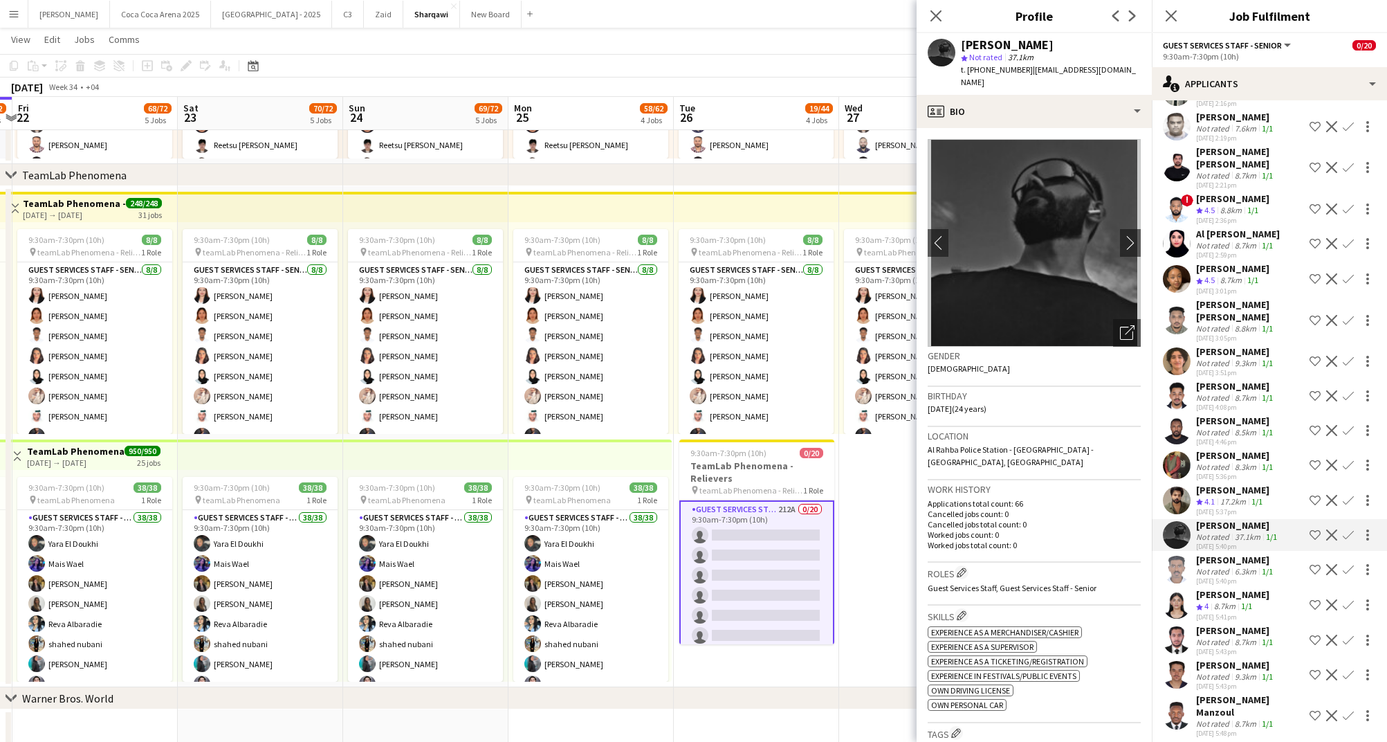
click at [1229, 496] on div "17.2km" at bounding box center [1233, 502] width 31 height 12
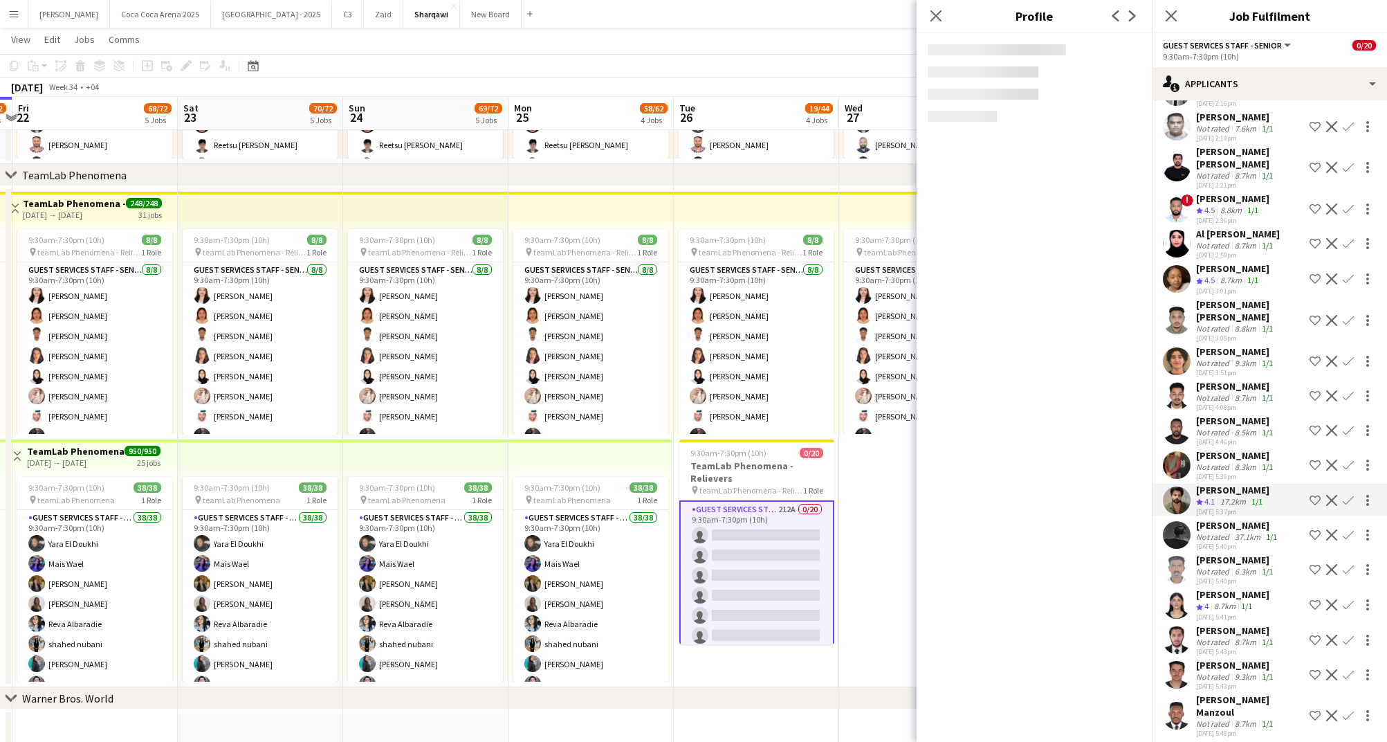
click at [1221, 462] on div "Not rated" at bounding box center [1214, 467] width 36 height 10
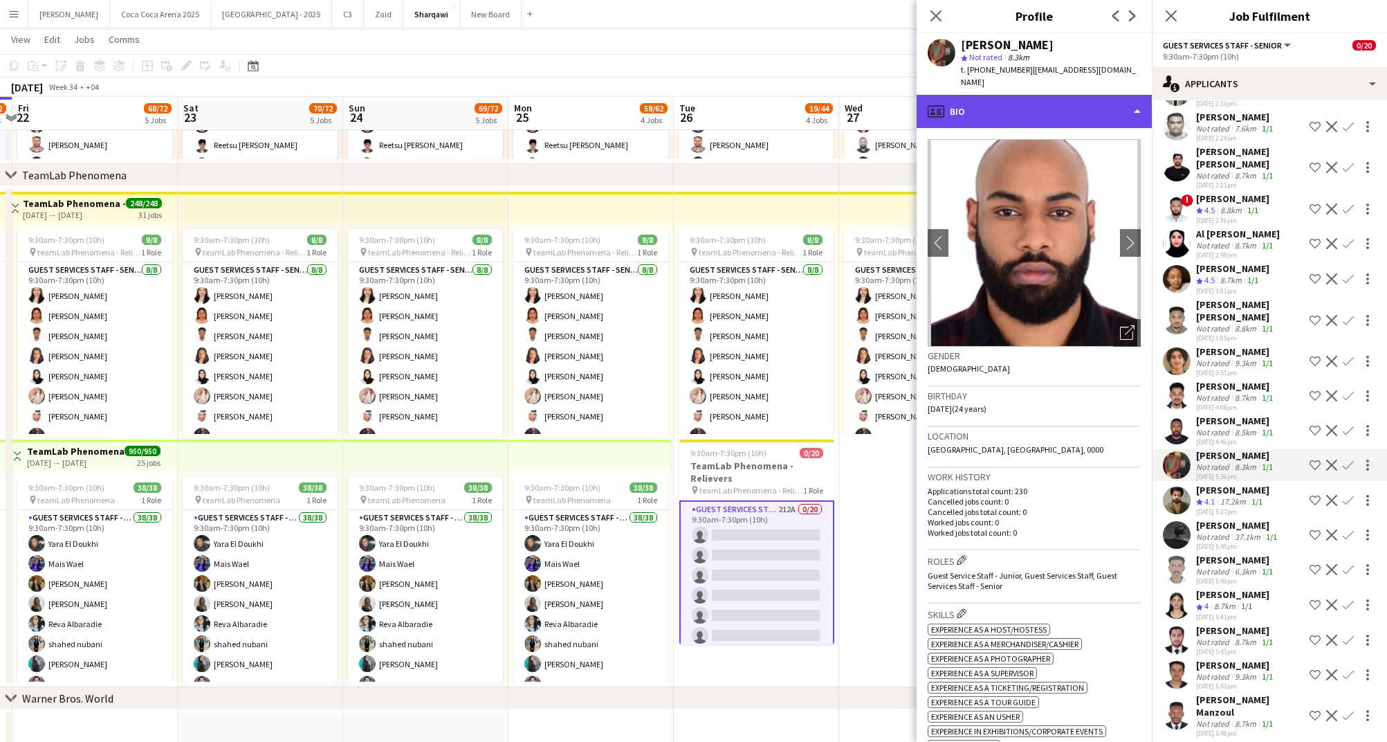
click at [1037, 107] on div "profile Bio" at bounding box center [1034, 111] width 235 height 33
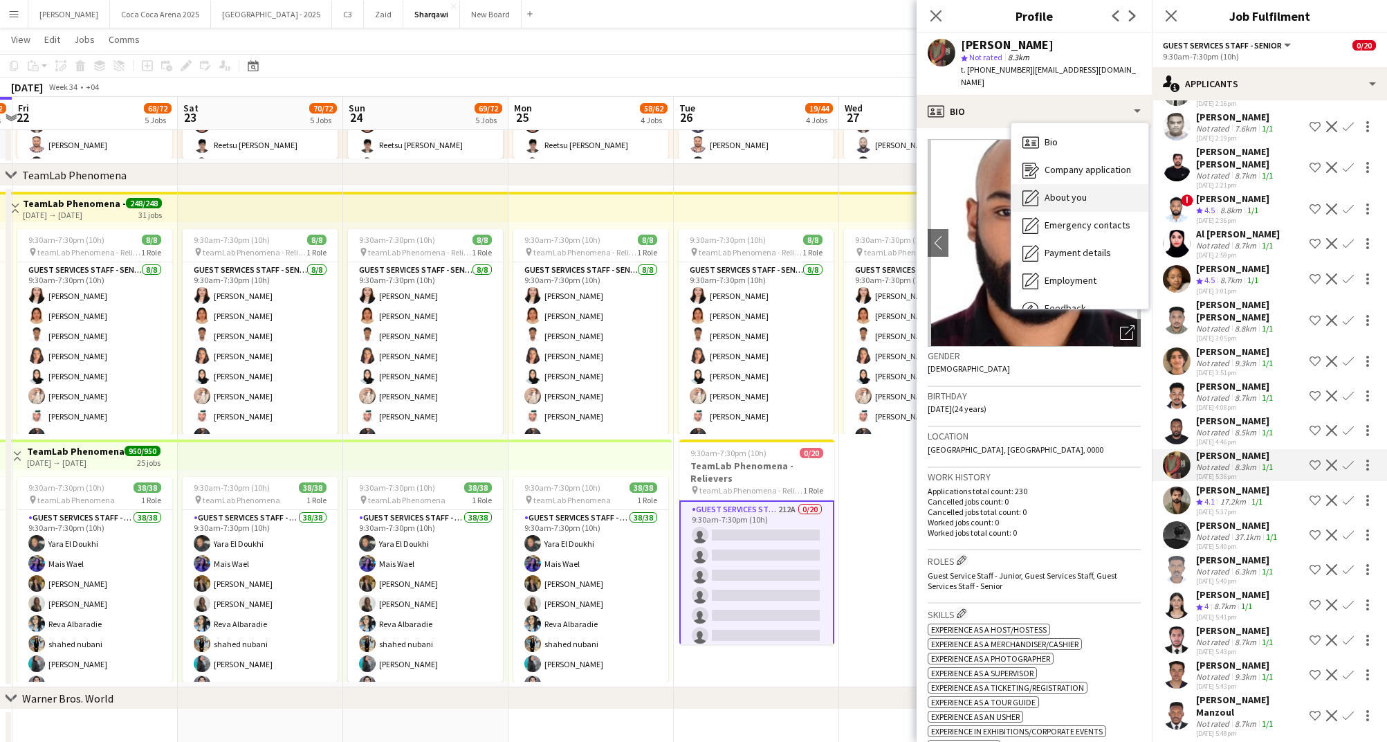
click at [1071, 191] on span "About you" at bounding box center [1066, 197] width 42 height 12
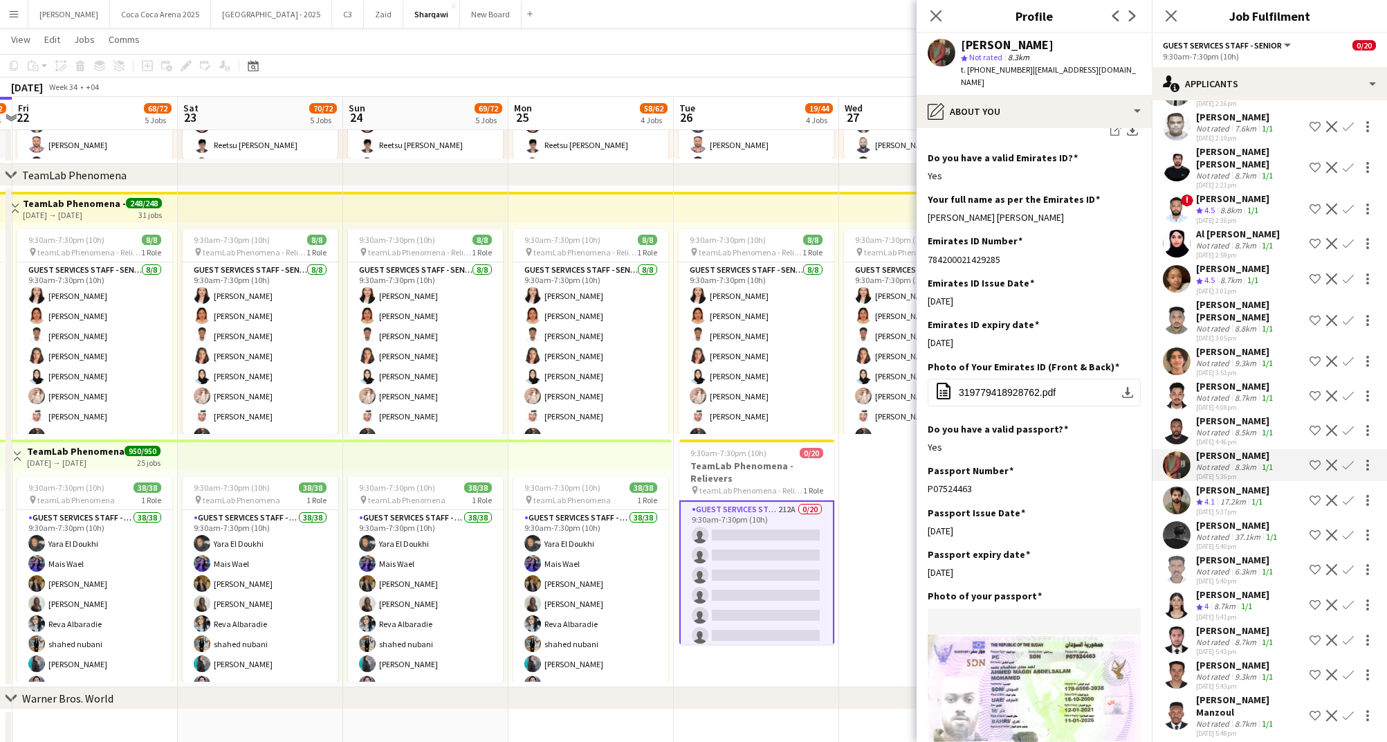
scroll to position [381, 0]
click at [1057, 382] on button "office-file-sheet 319779418928762.pdf download-bottom" at bounding box center [1034, 396] width 213 height 28
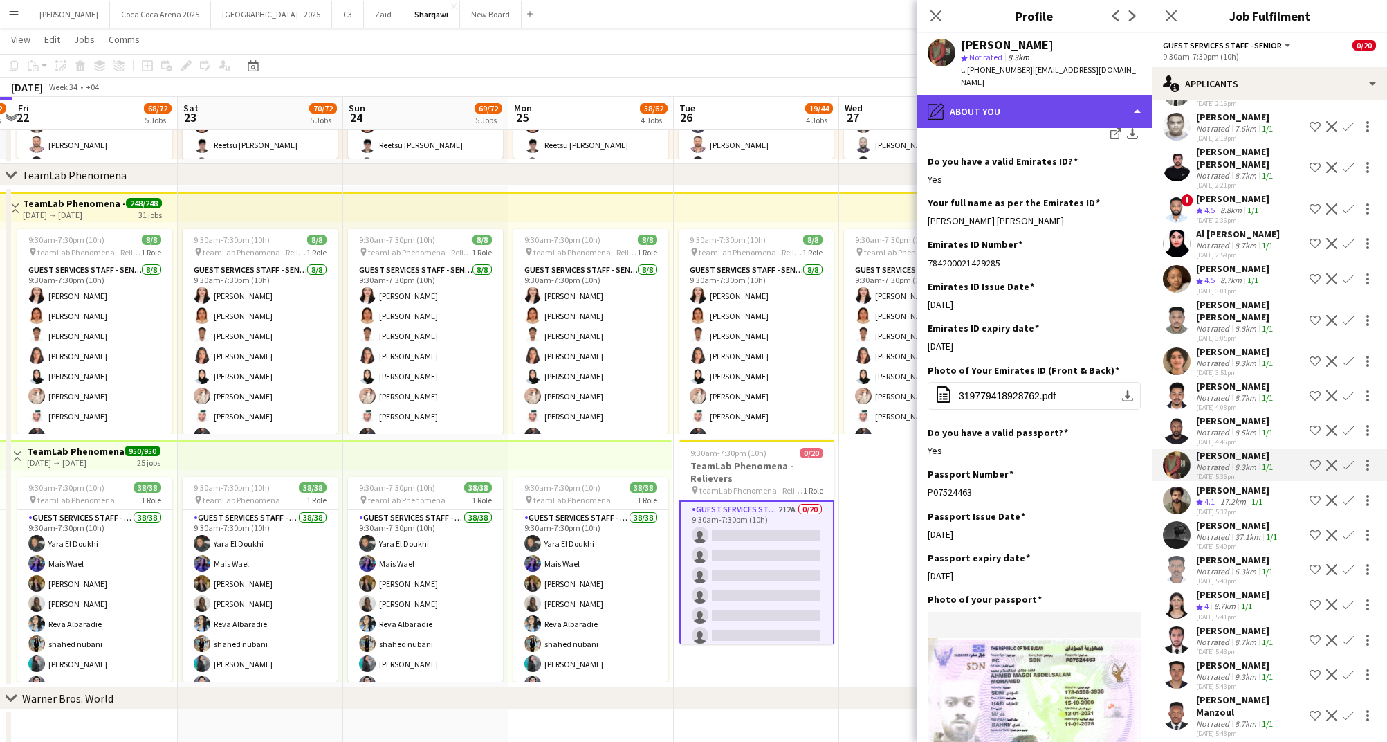
click at [1030, 101] on div "pencil4 About you" at bounding box center [1034, 111] width 235 height 33
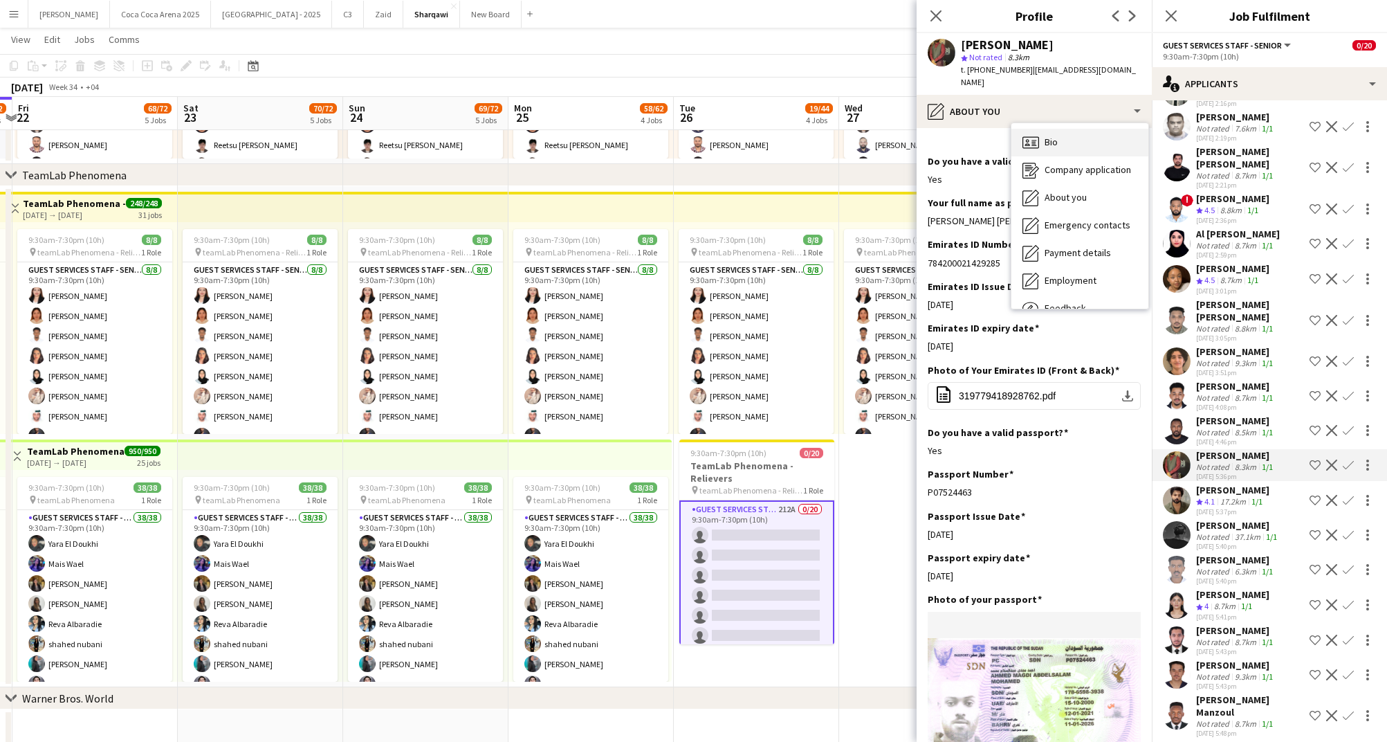
click at [1047, 136] on span "Bio" at bounding box center [1051, 142] width 13 height 12
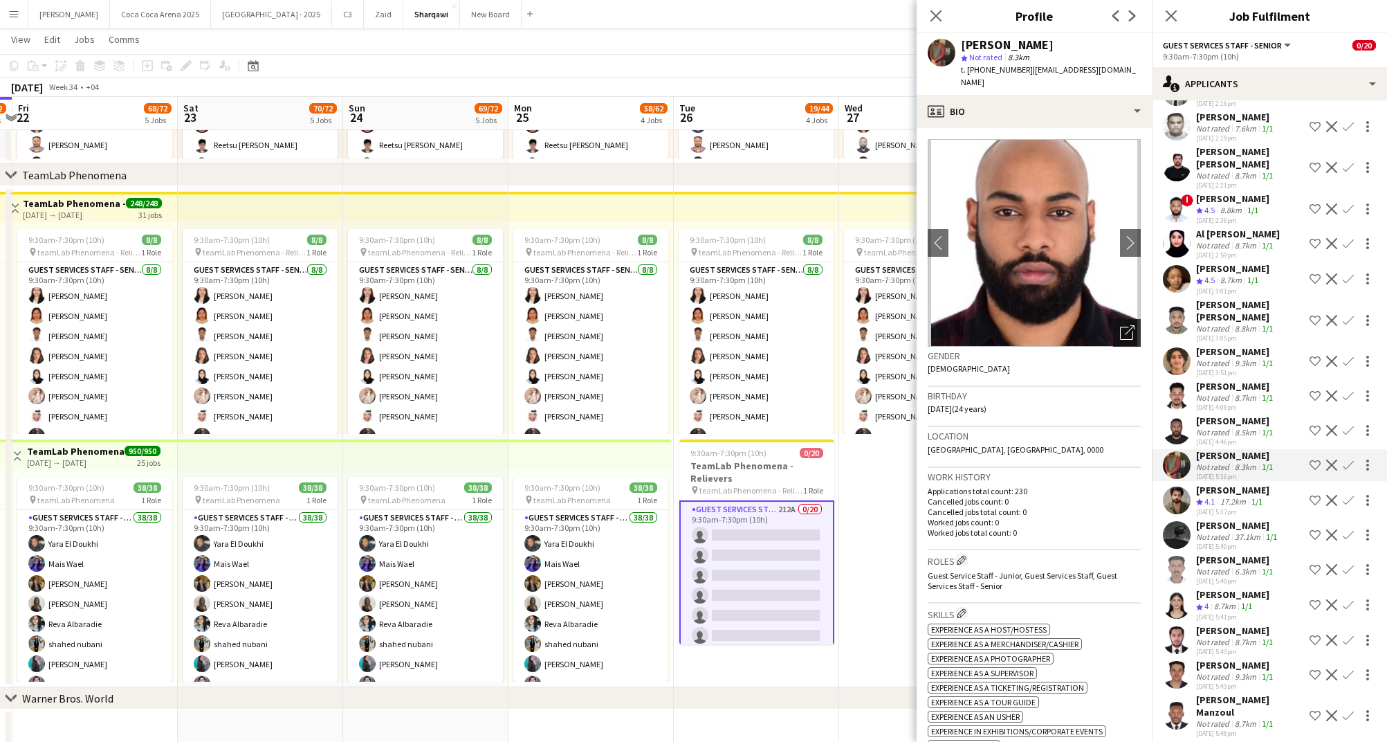
click at [1124, 325] on icon "Open photos pop-in" at bounding box center [1127, 332] width 15 height 15
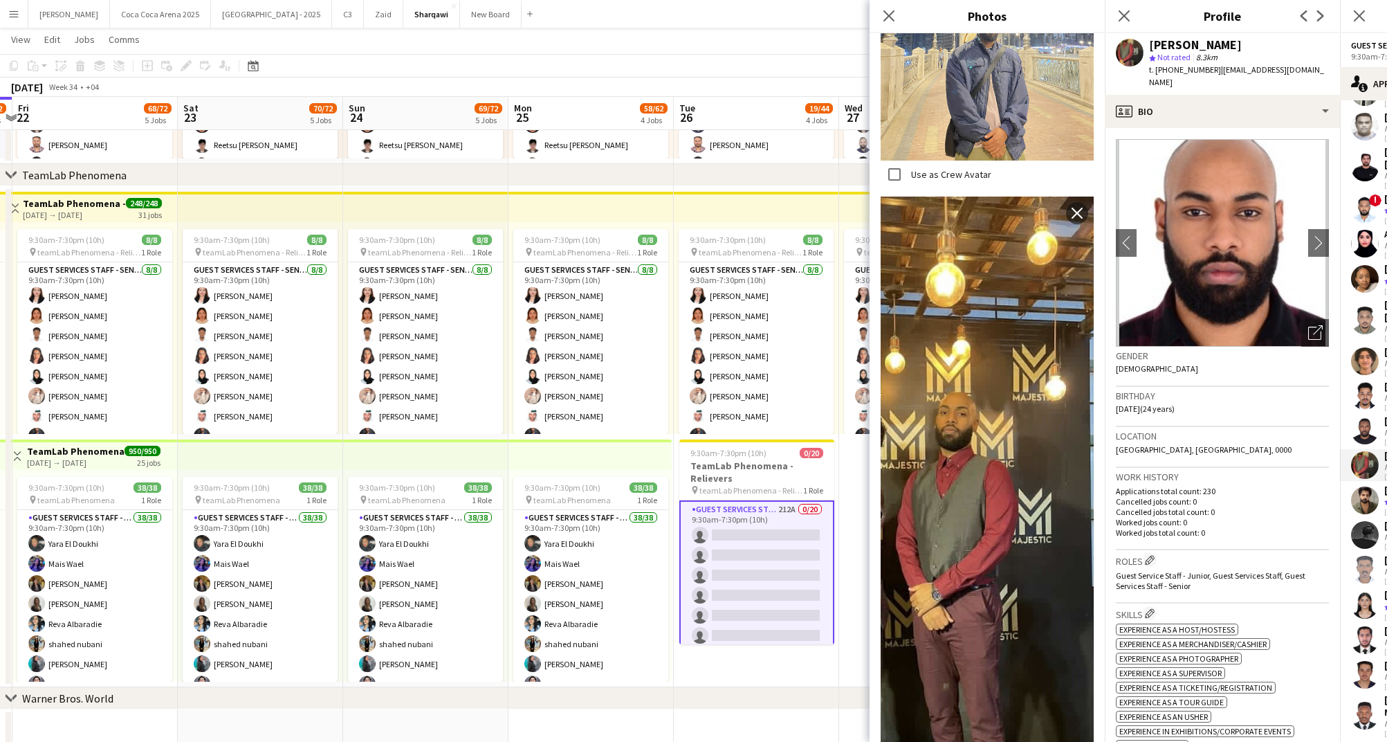
scroll to position [976, 0]
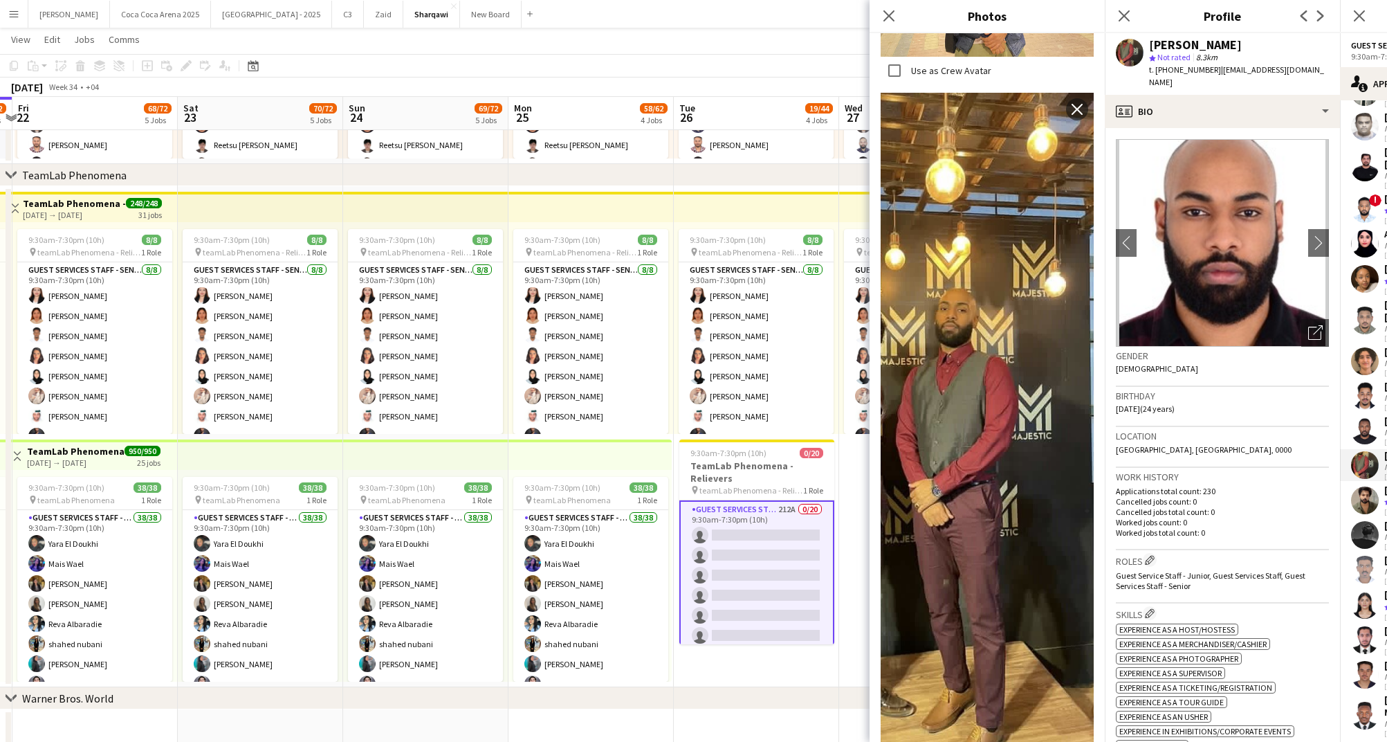
drag, startPoint x: 1212, startPoint y: 69, endPoint x: 1157, endPoint y: 71, distance: 54.7
click at [1157, 71] on div "t. [PHONE_NUMBER] | [EMAIL_ADDRESS][DOMAIN_NAME]" at bounding box center [1239, 76] width 180 height 25
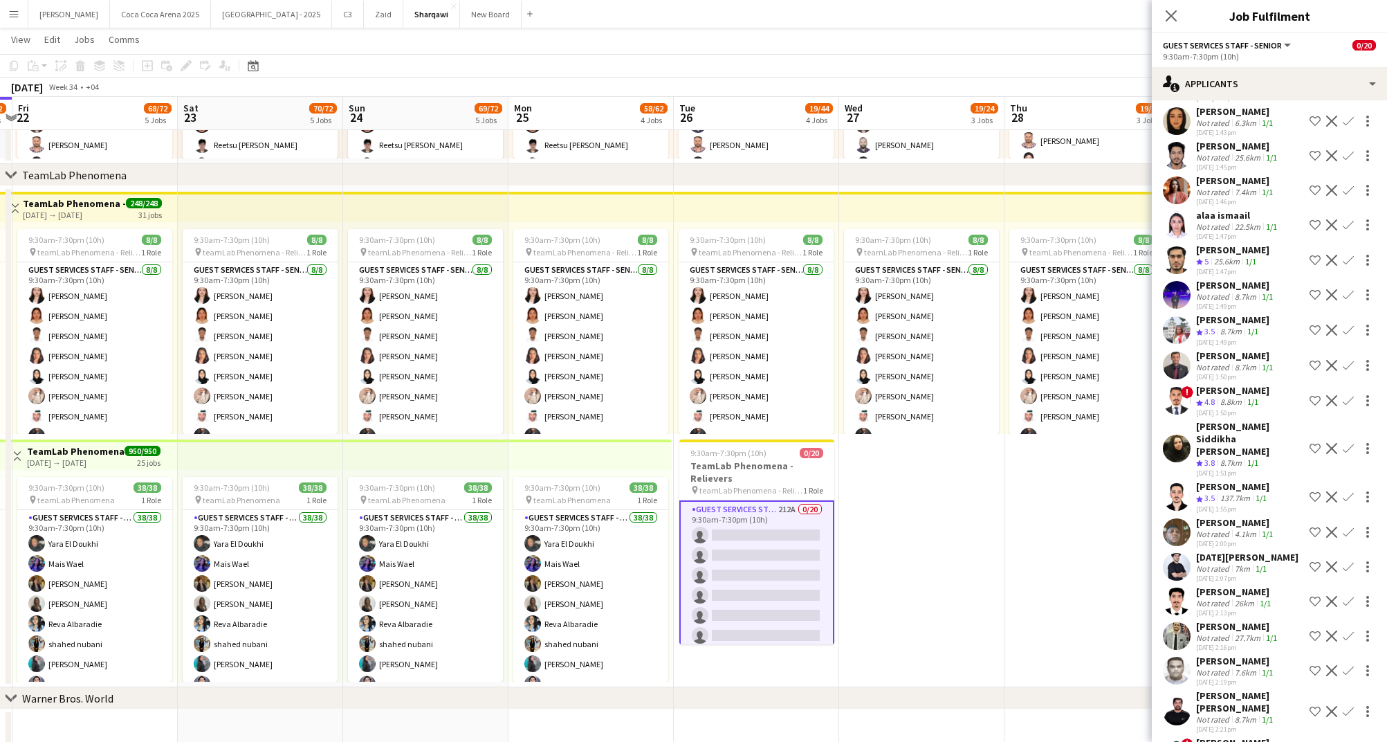
scroll to position [6349, 0]
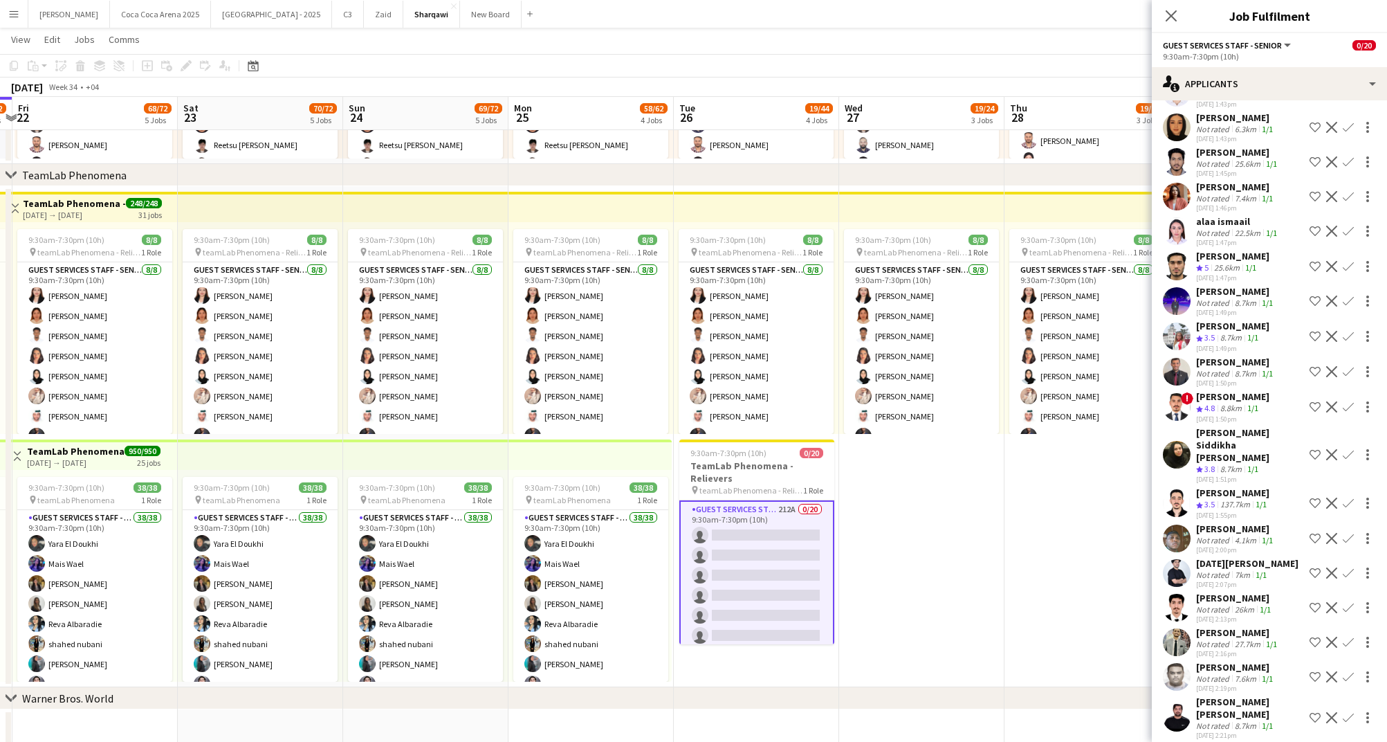
click at [1233, 464] on div "8.7km" at bounding box center [1231, 470] width 27 height 12
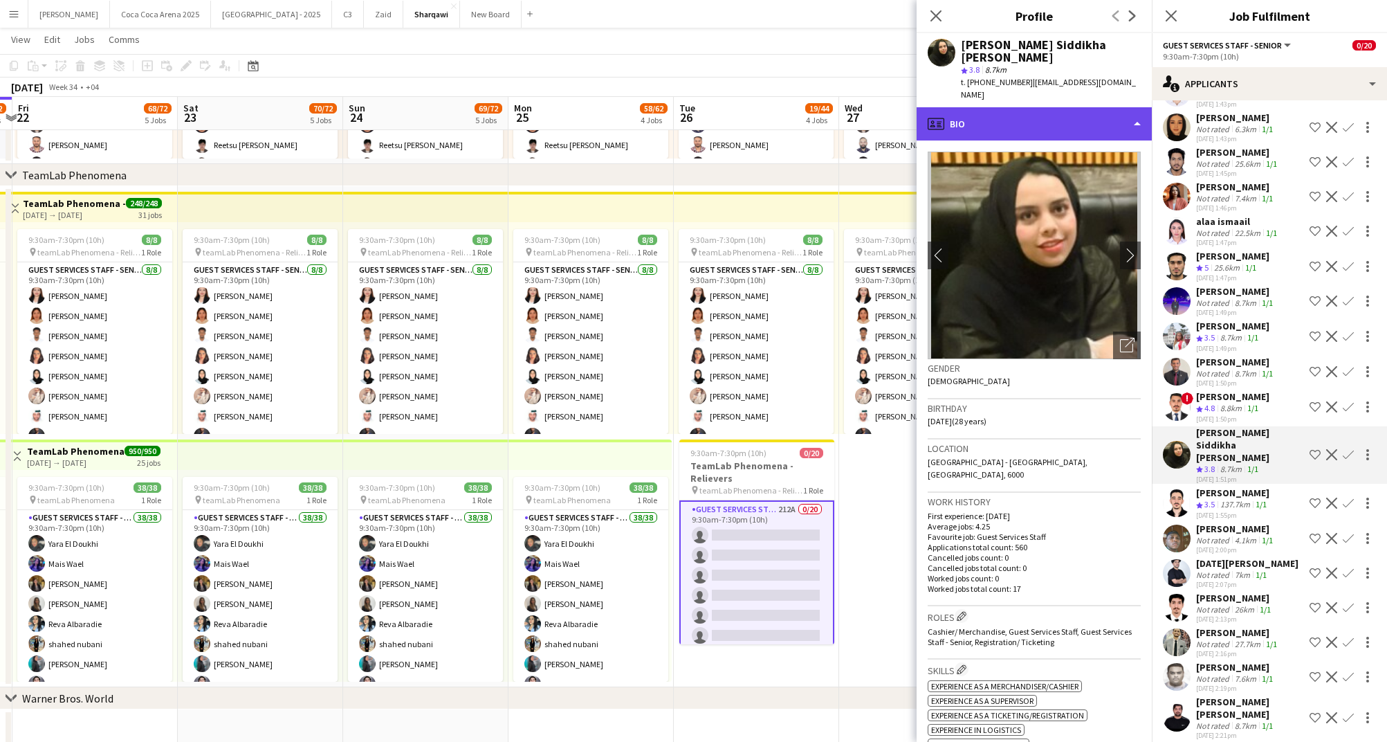
click at [998, 107] on div "profile Bio" at bounding box center [1034, 123] width 235 height 33
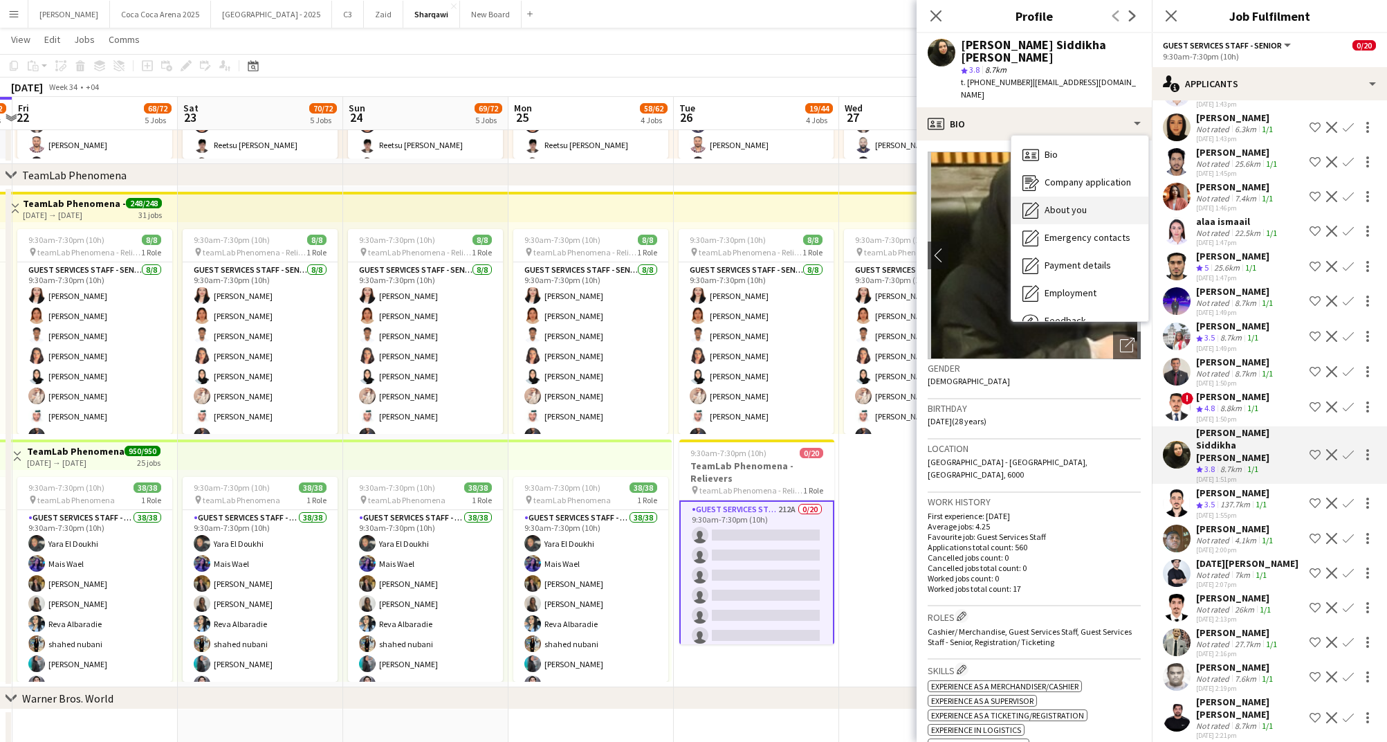
click at [1051, 203] on span "About you" at bounding box center [1066, 209] width 42 height 12
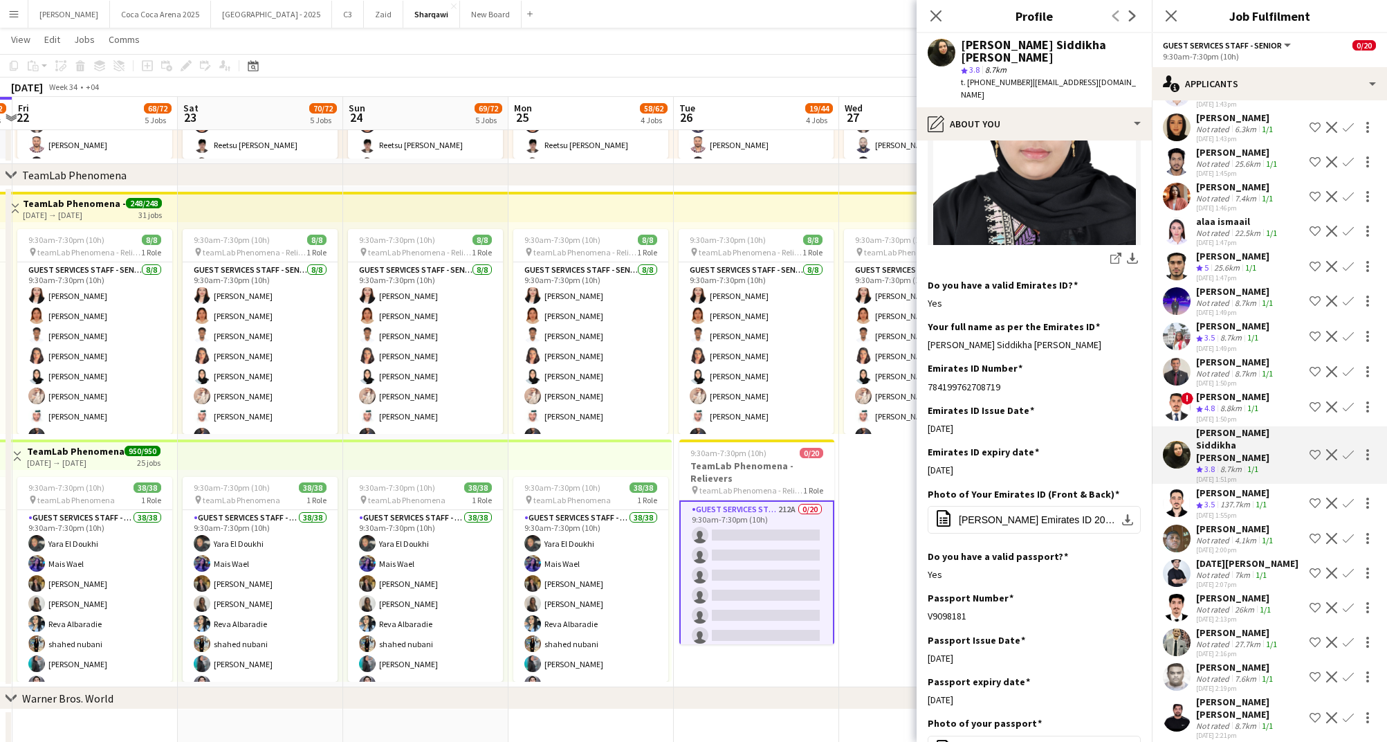
scroll to position [396, 0]
click at [1035, 513] on span "[PERSON_NAME] Emirates ID 2024.pdf" at bounding box center [1037, 518] width 156 height 11
click at [998, 107] on div "pencil4 About you" at bounding box center [1034, 123] width 235 height 33
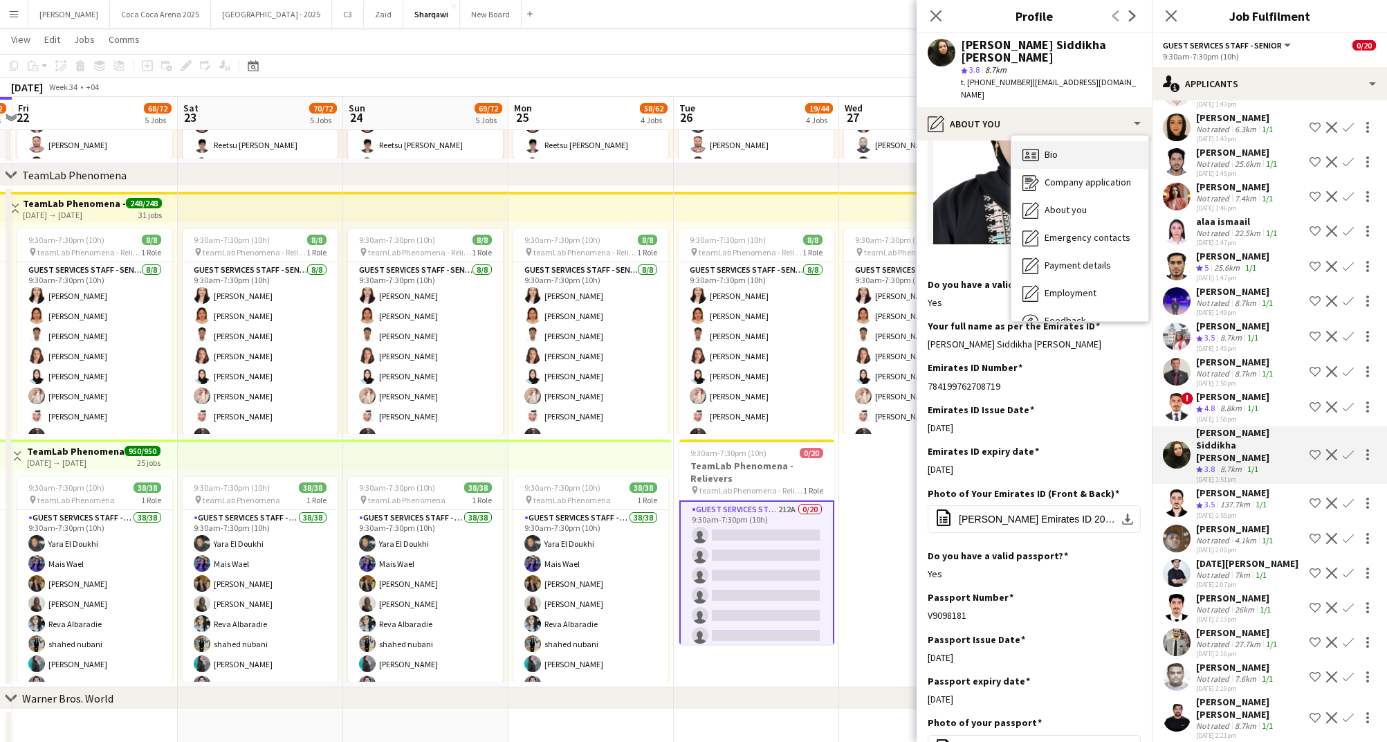
click at [1042, 141] on div "Bio Bio" at bounding box center [1080, 155] width 137 height 28
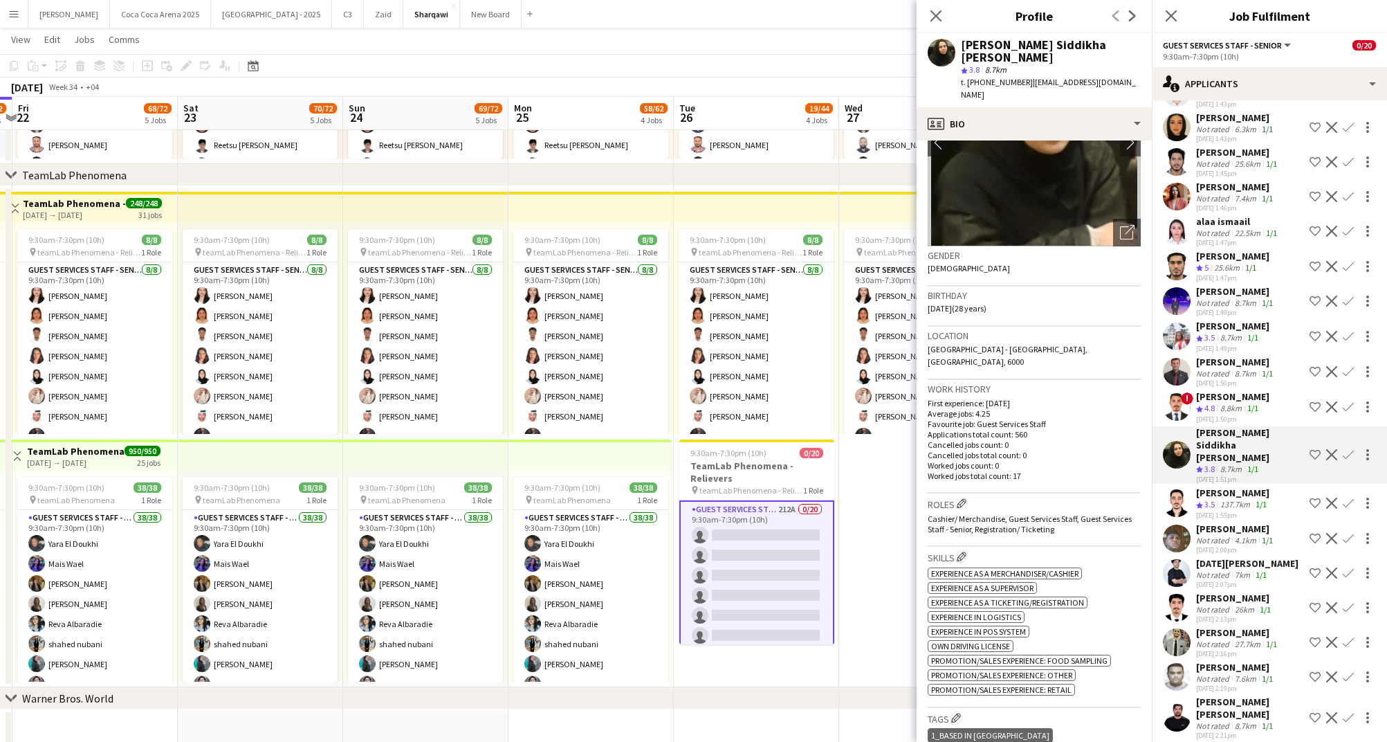
scroll to position [0, 0]
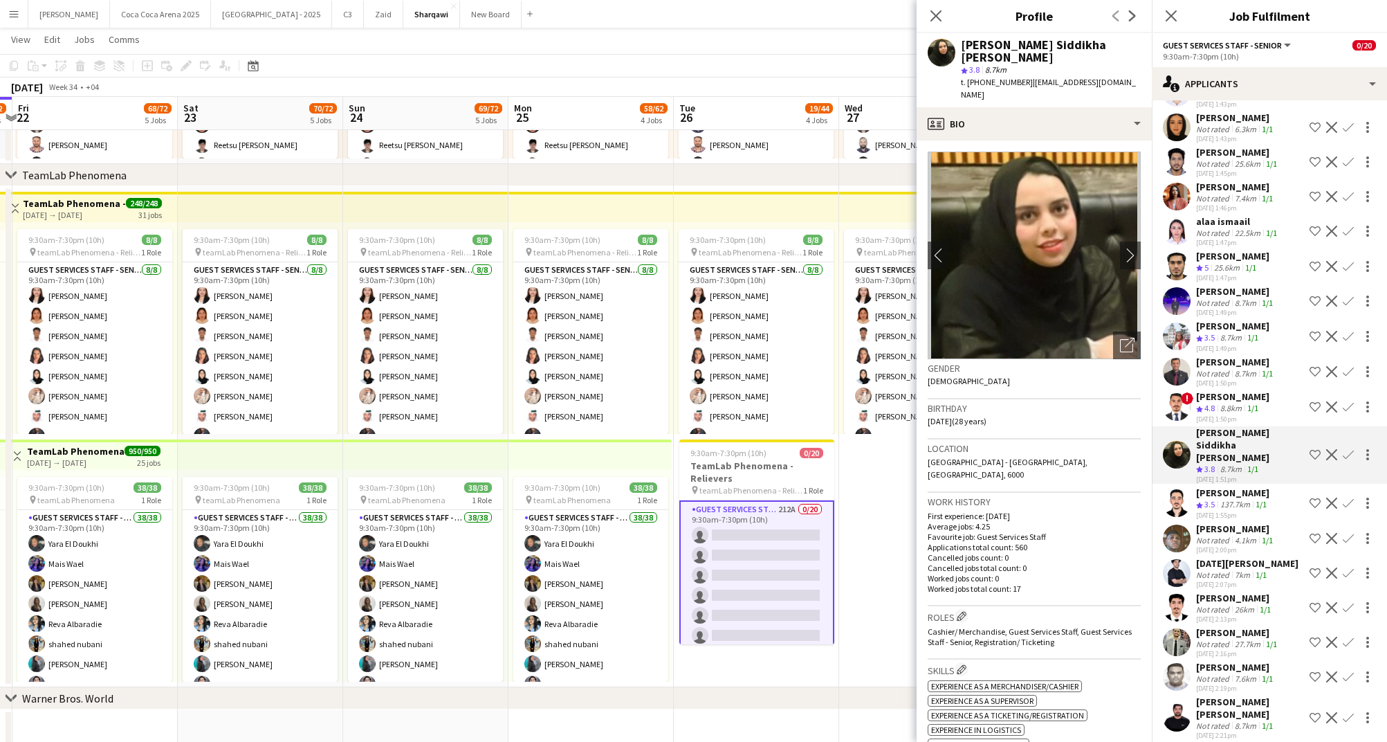
drag, startPoint x: 1024, startPoint y: 70, endPoint x: 969, endPoint y: 71, distance: 54.7
click at [969, 76] on div "t. [PHONE_NUMBER] | [EMAIL_ADDRESS][DOMAIN_NAME]" at bounding box center [1051, 88] width 180 height 25
click at [1214, 390] on div "[PERSON_NAME]" at bounding box center [1232, 396] width 73 height 12
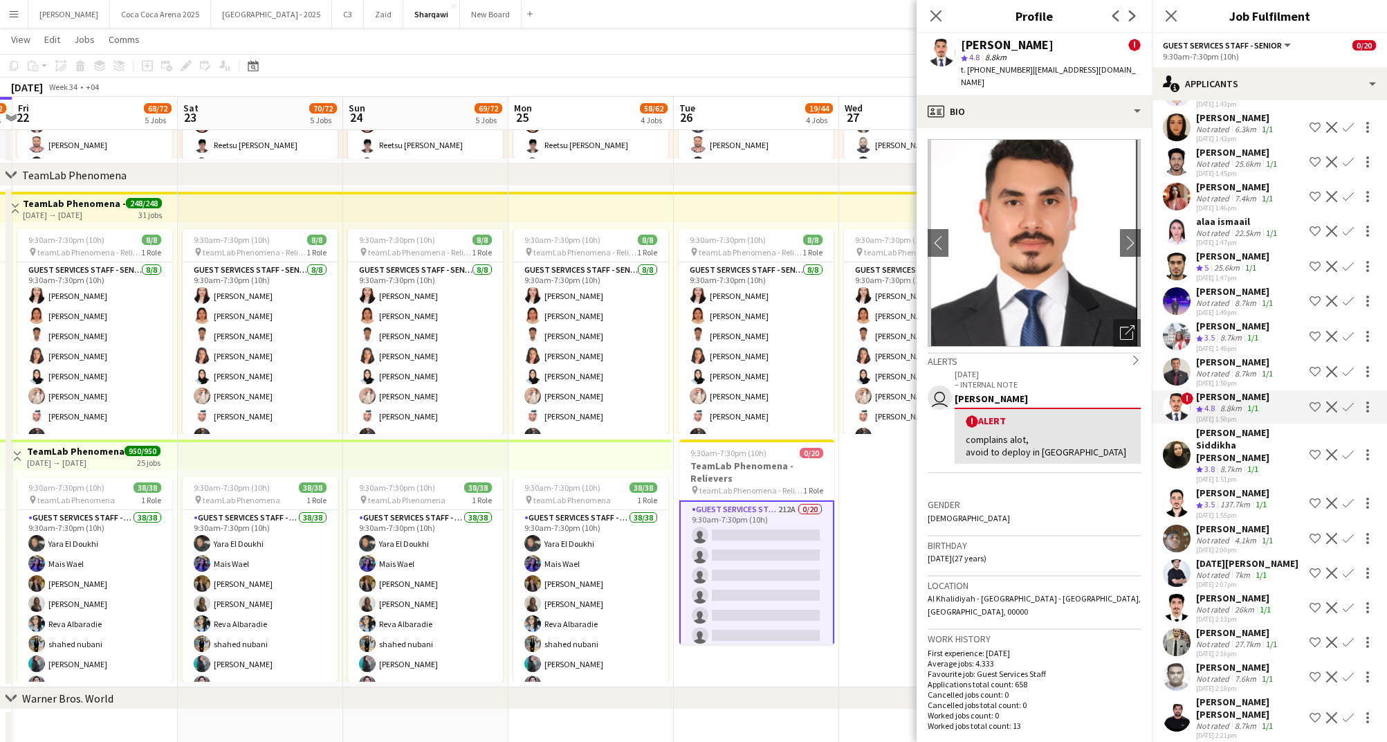
click at [1215, 356] on div "[PERSON_NAME]" at bounding box center [1236, 362] width 80 height 12
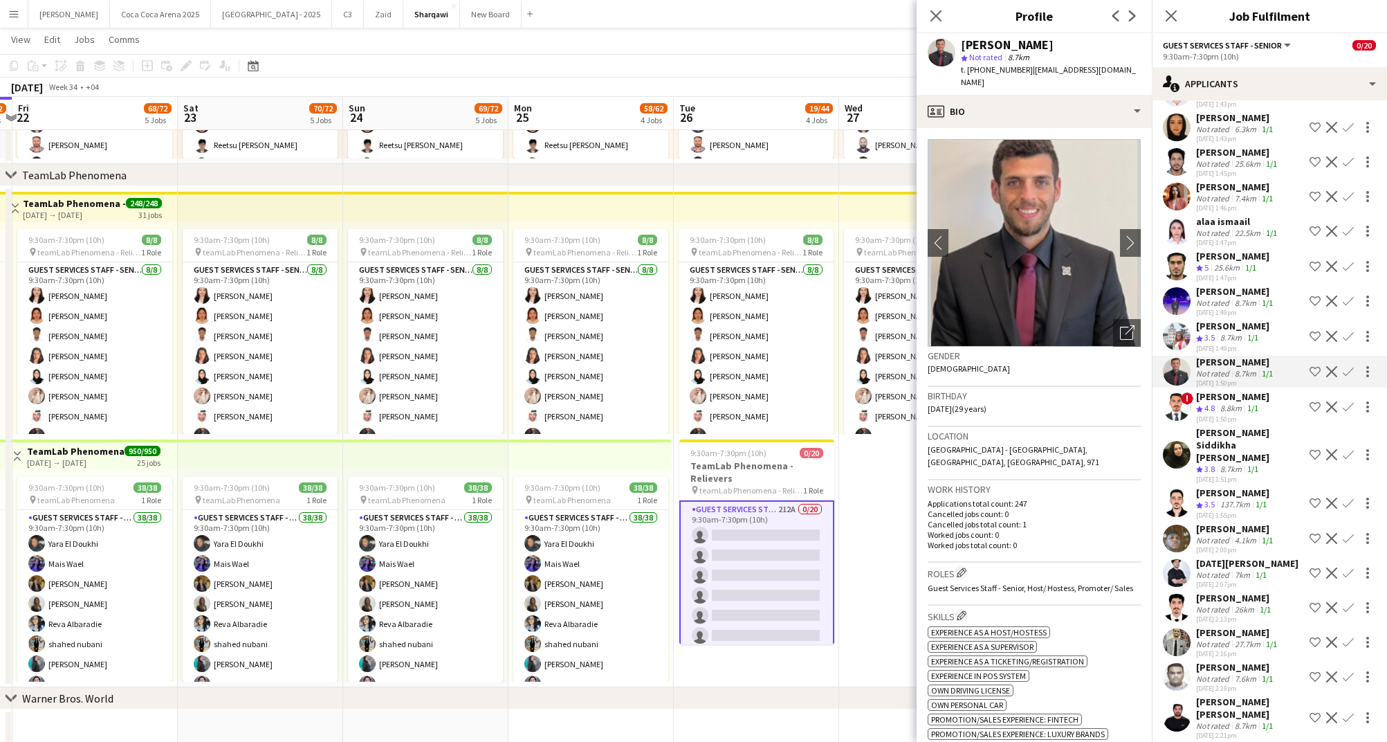
click at [1214, 320] on div "[PERSON_NAME]" at bounding box center [1232, 326] width 73 height 12
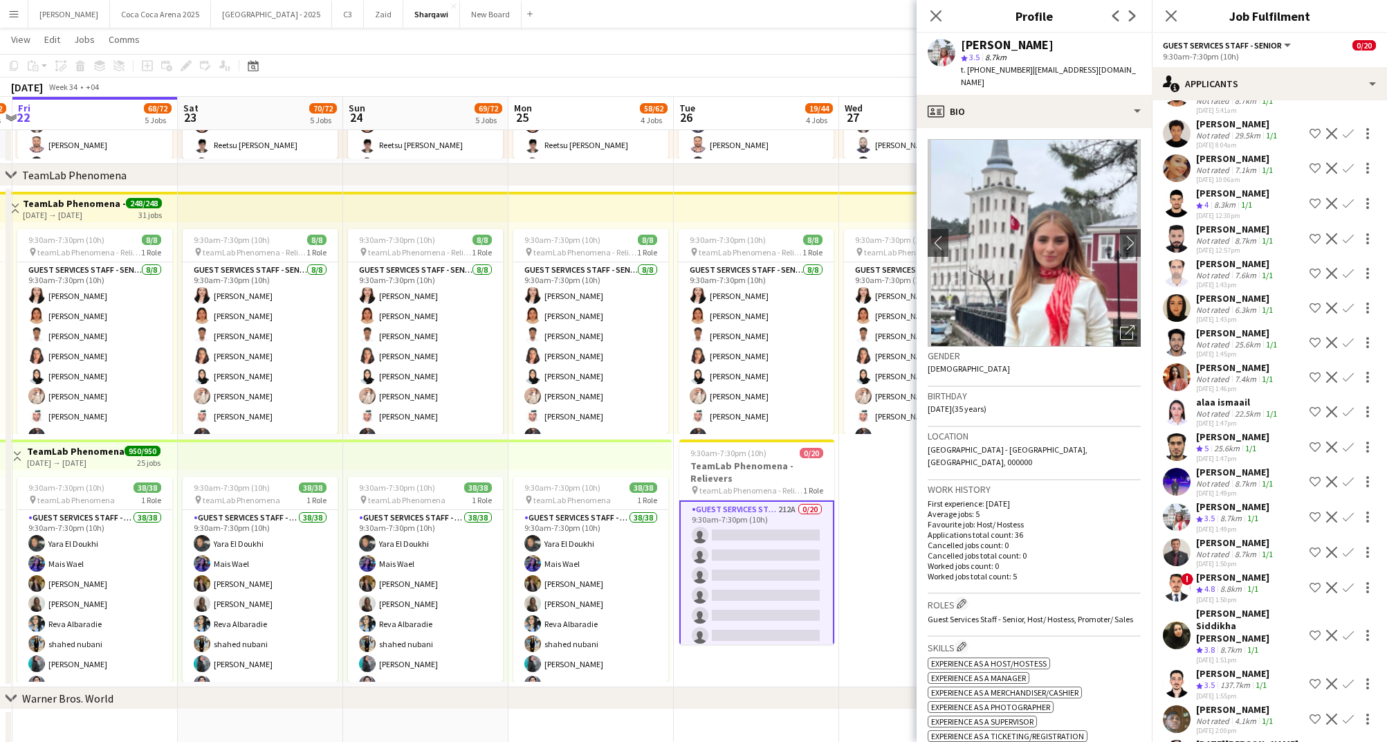
scroll to position [6123, 0]
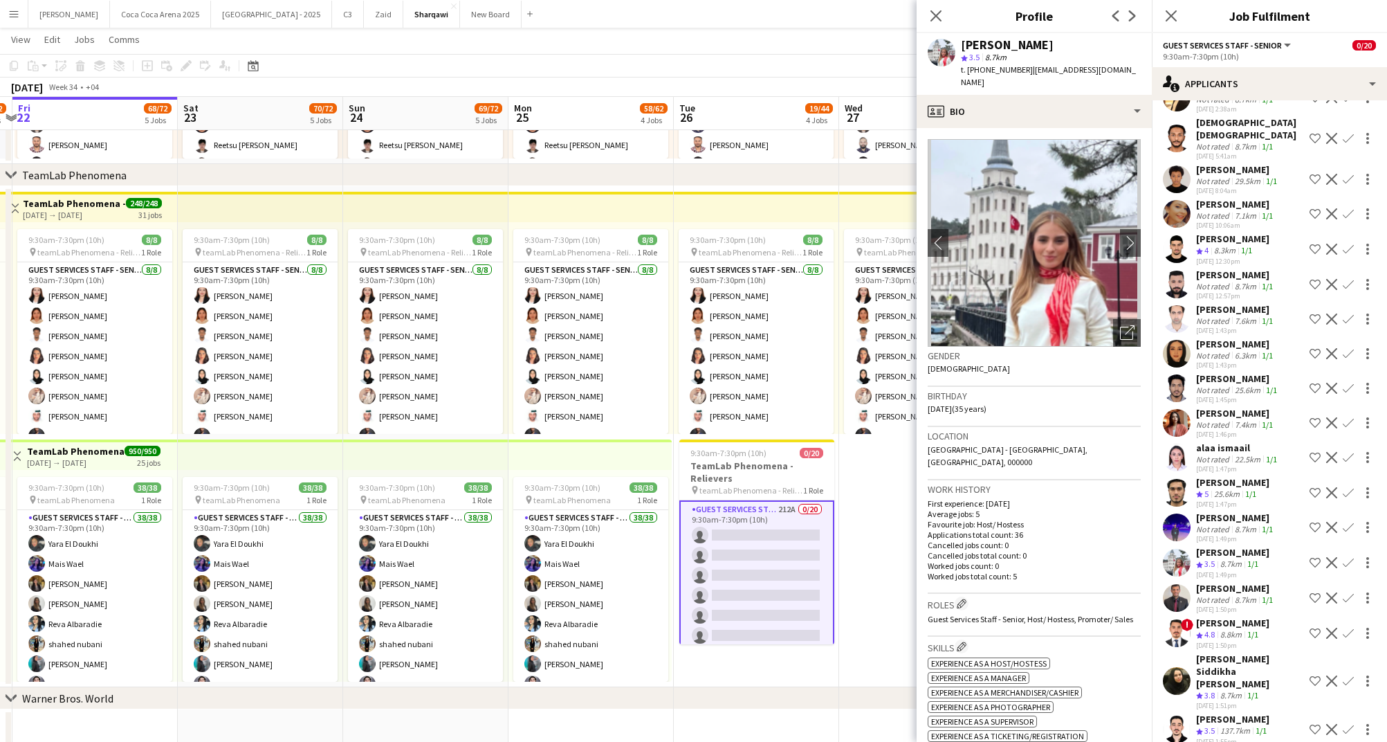
click at [1222, 441] on div "alaa ismaail" at bounding box center [1238, 447] width 84 height 12
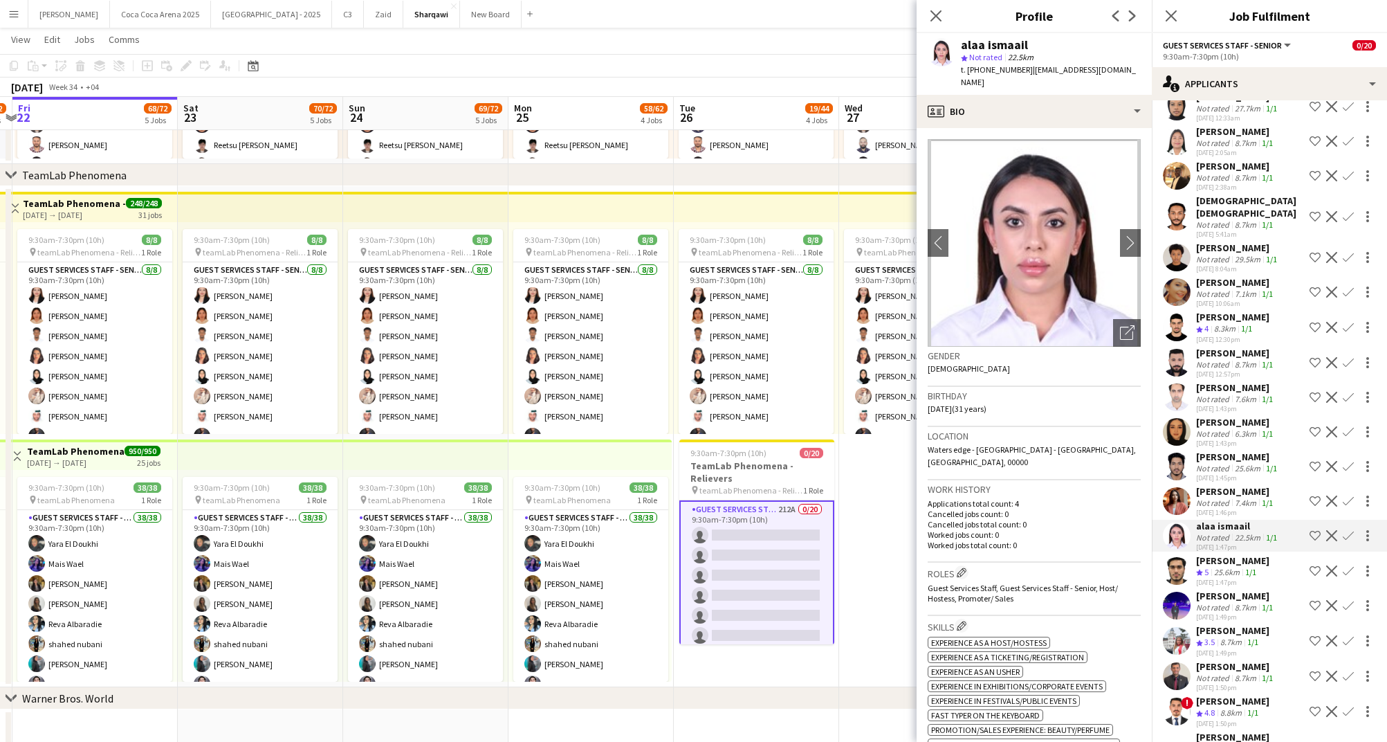
scroll to position [6003, 0]
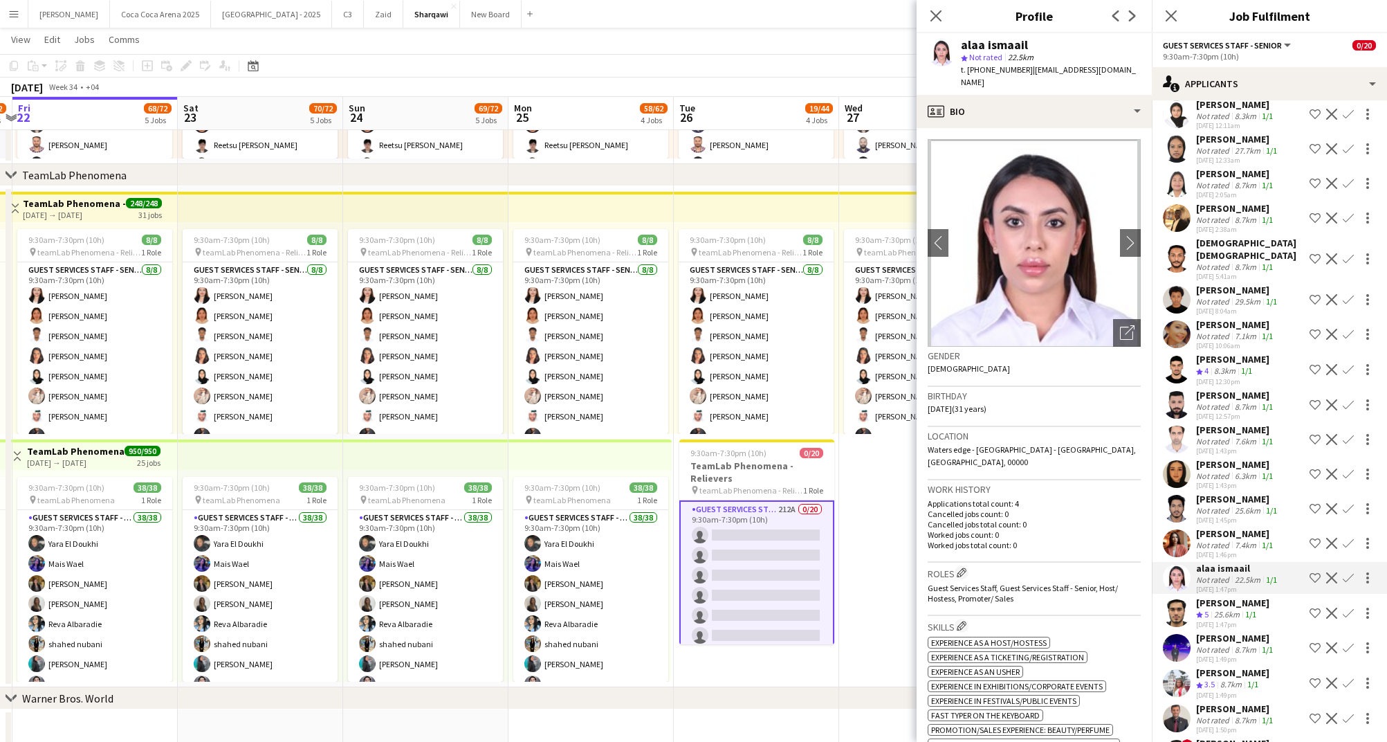
click at [1216, 353] on div "[PERSON_NAME]" at bounding box center [1232, 359] width 73 height 12
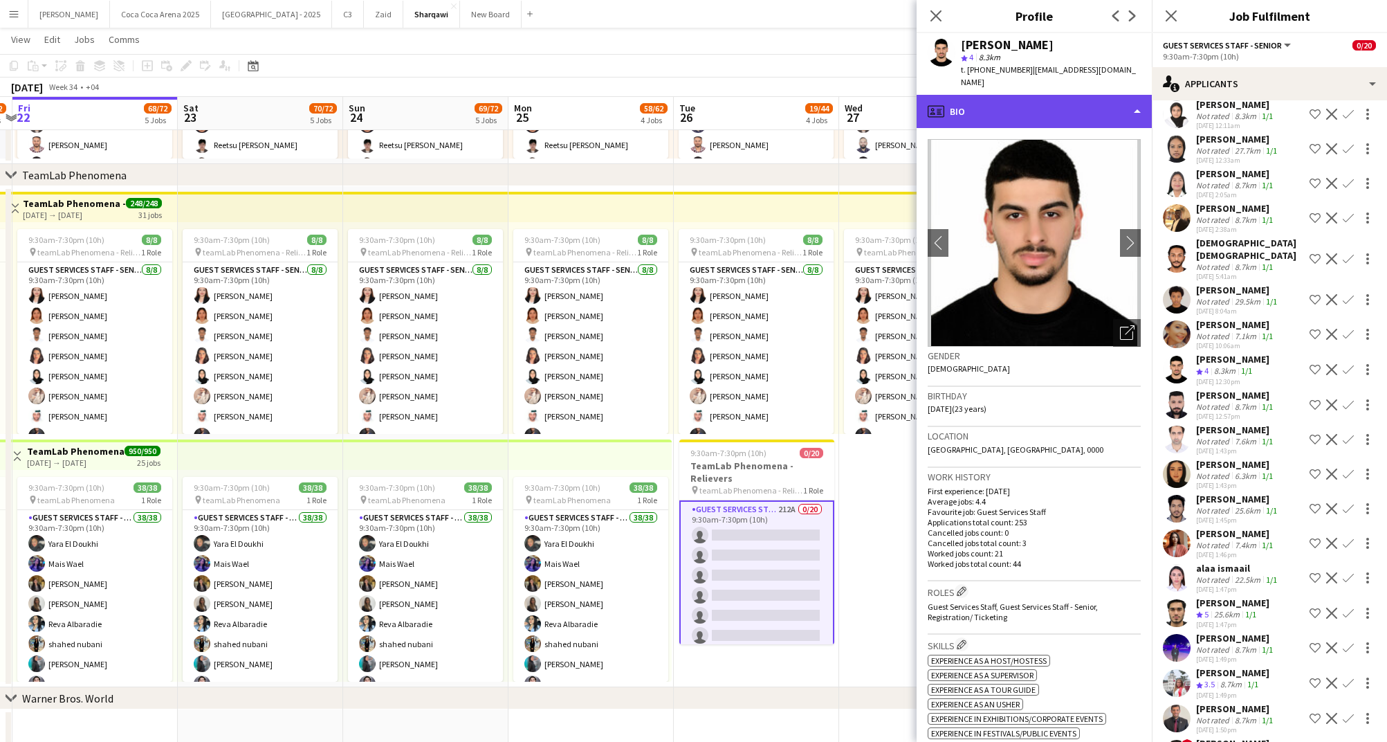
click at [1040, 96] on div "profile Bio" at bounding box center [1034, 111] width 235 height 33
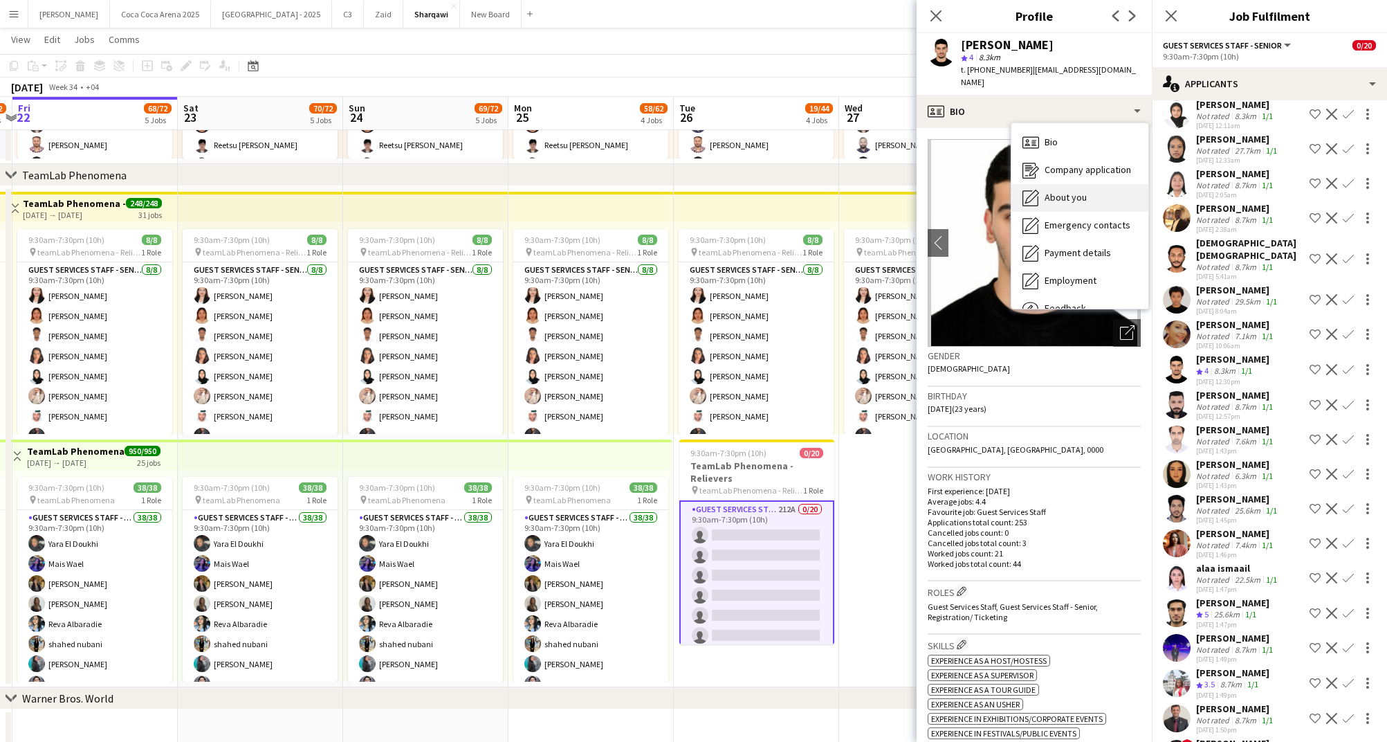
click at [1074, 191] on span "About you" at bounding box center [1066, 197] width 42 height 12
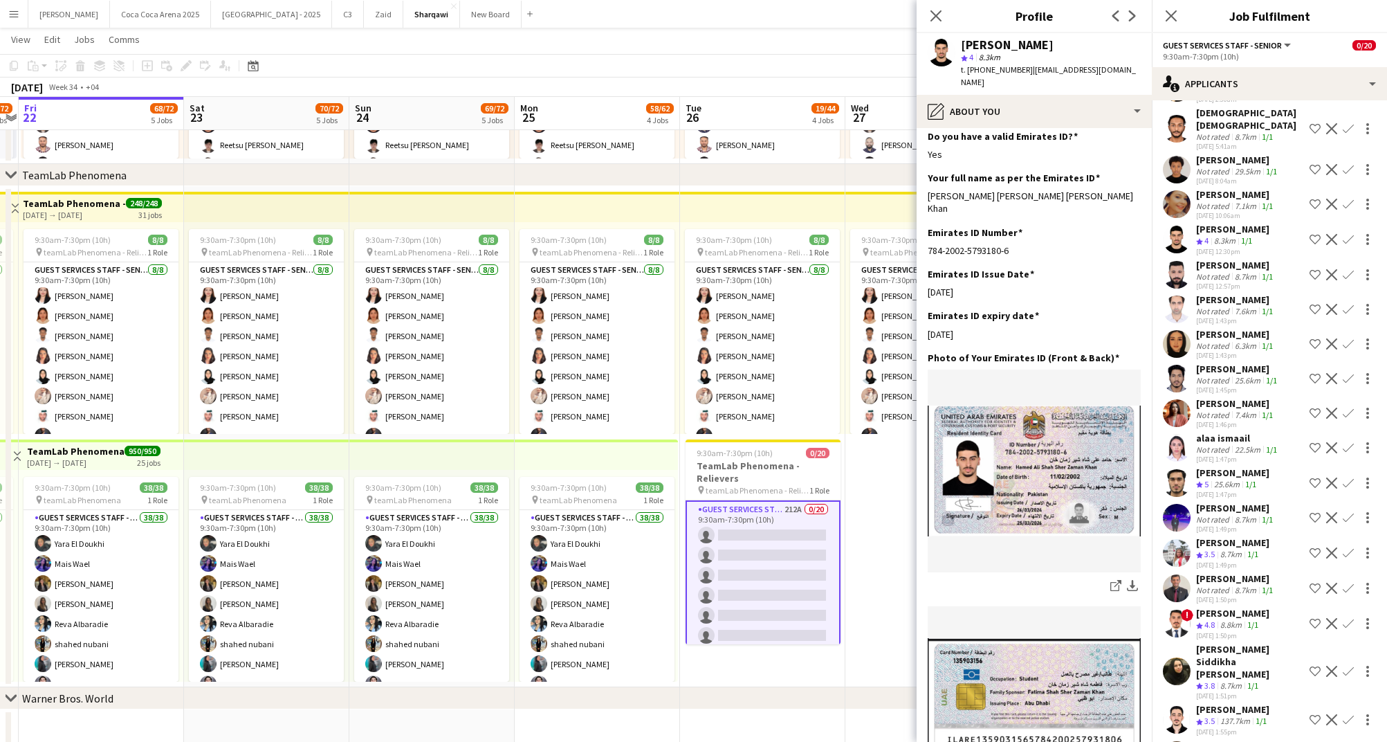
scroll to position [6151, 0]
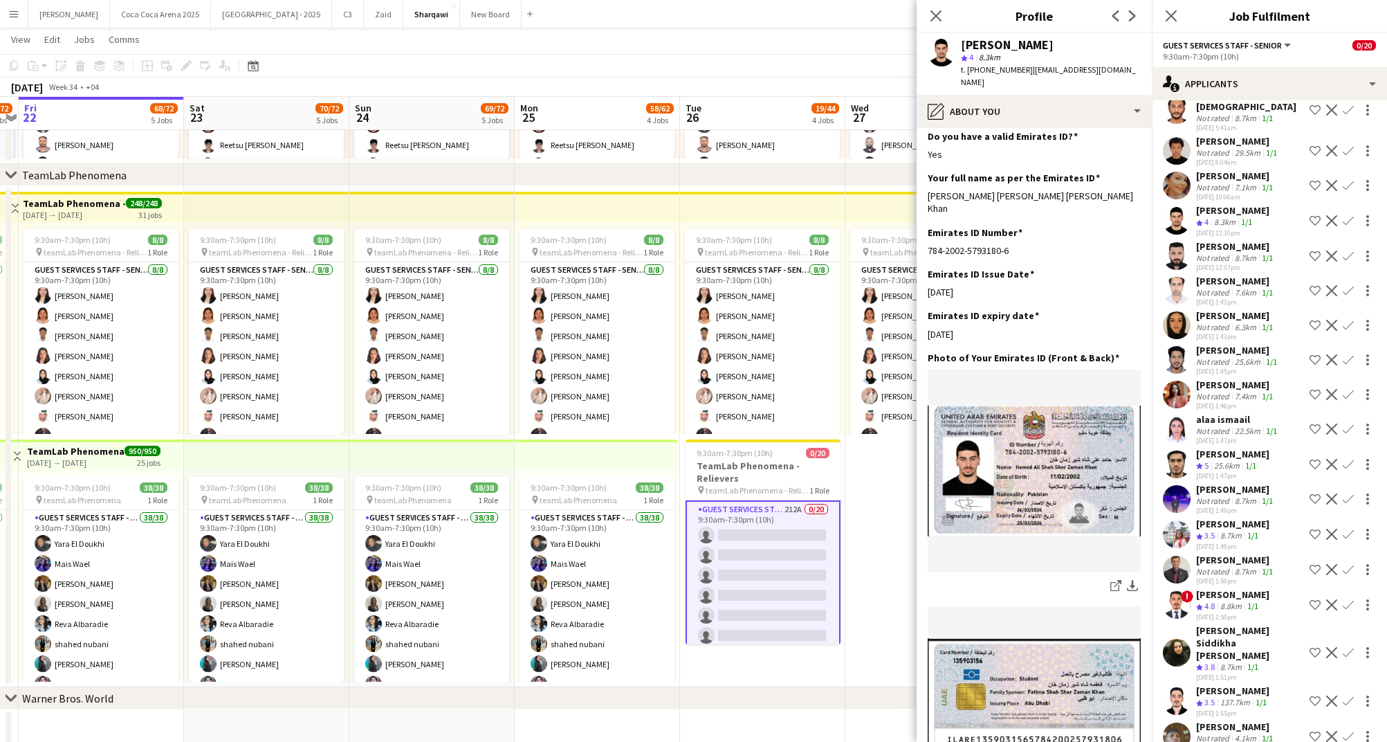
click at [1232, 684] on div "[PERSON_NAME]" at bounding box center [1232, 690] width 73 height 12
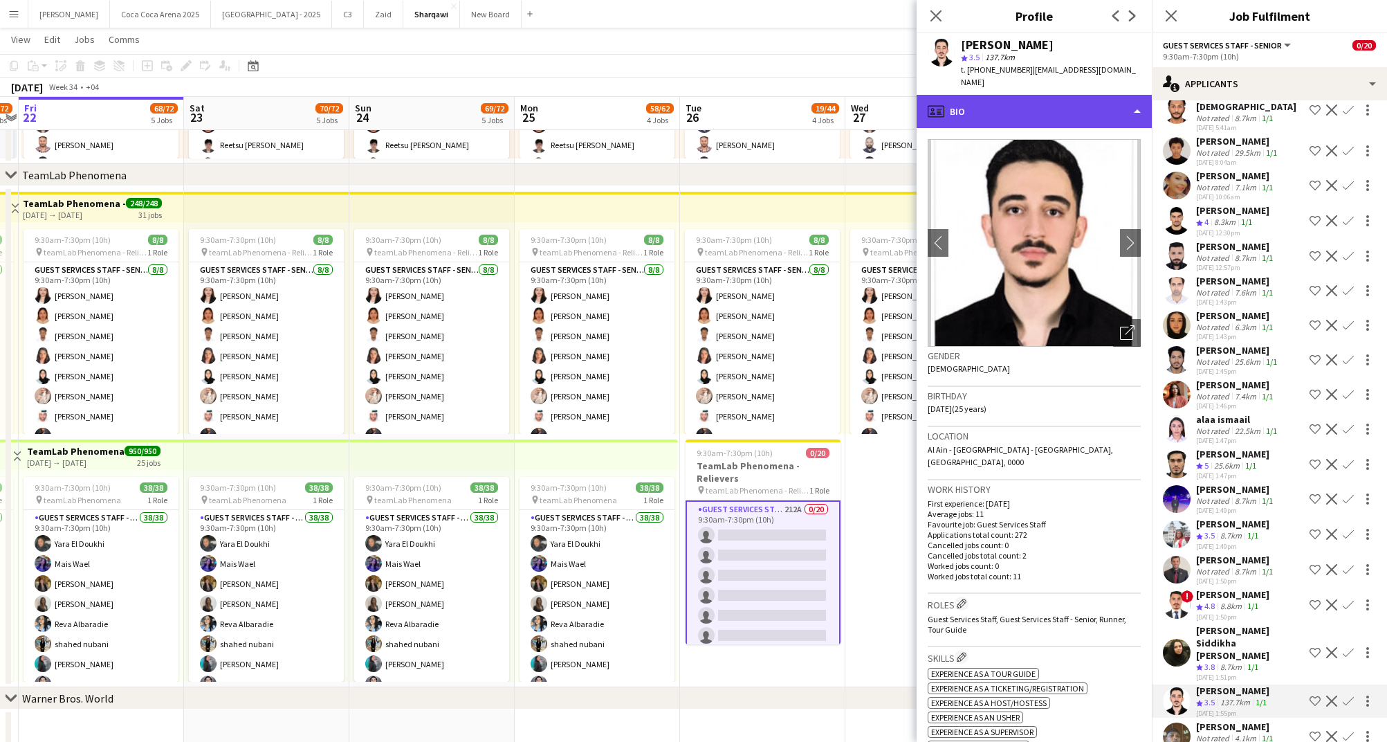
click at [989, 109] on div "profile Bio" at bounding box center [1034, 111] width 235 height 33
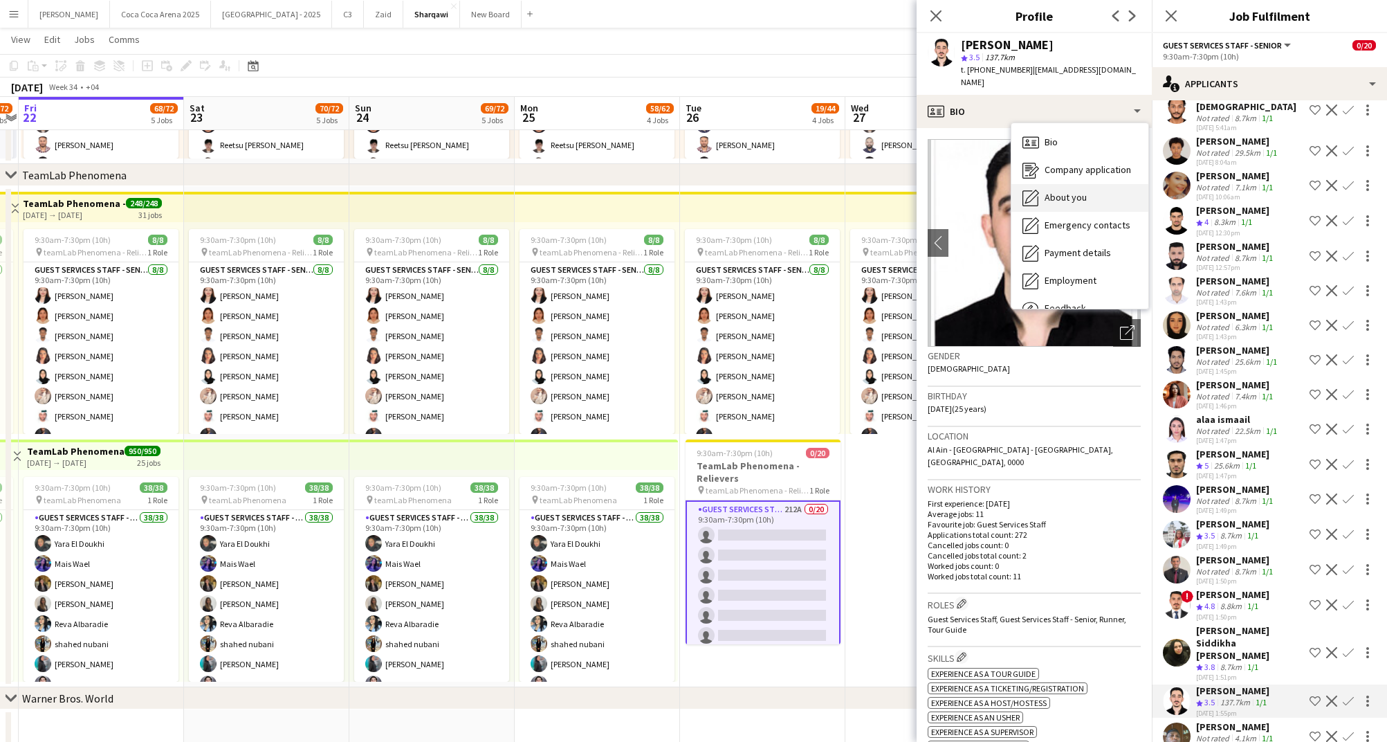
click at [1060, 197] on span "About you" at bounding box center [1066, 197] width 42 height 12
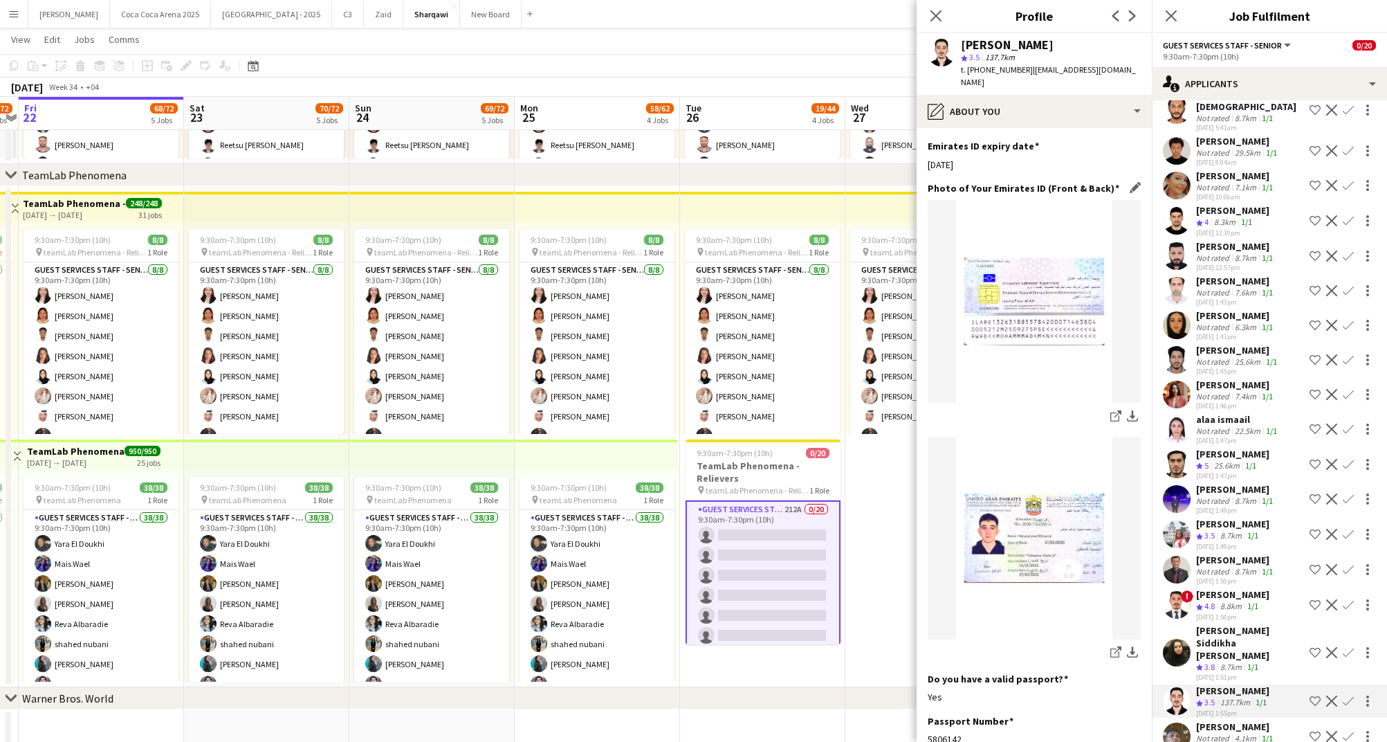
scroll to position [769, 0]
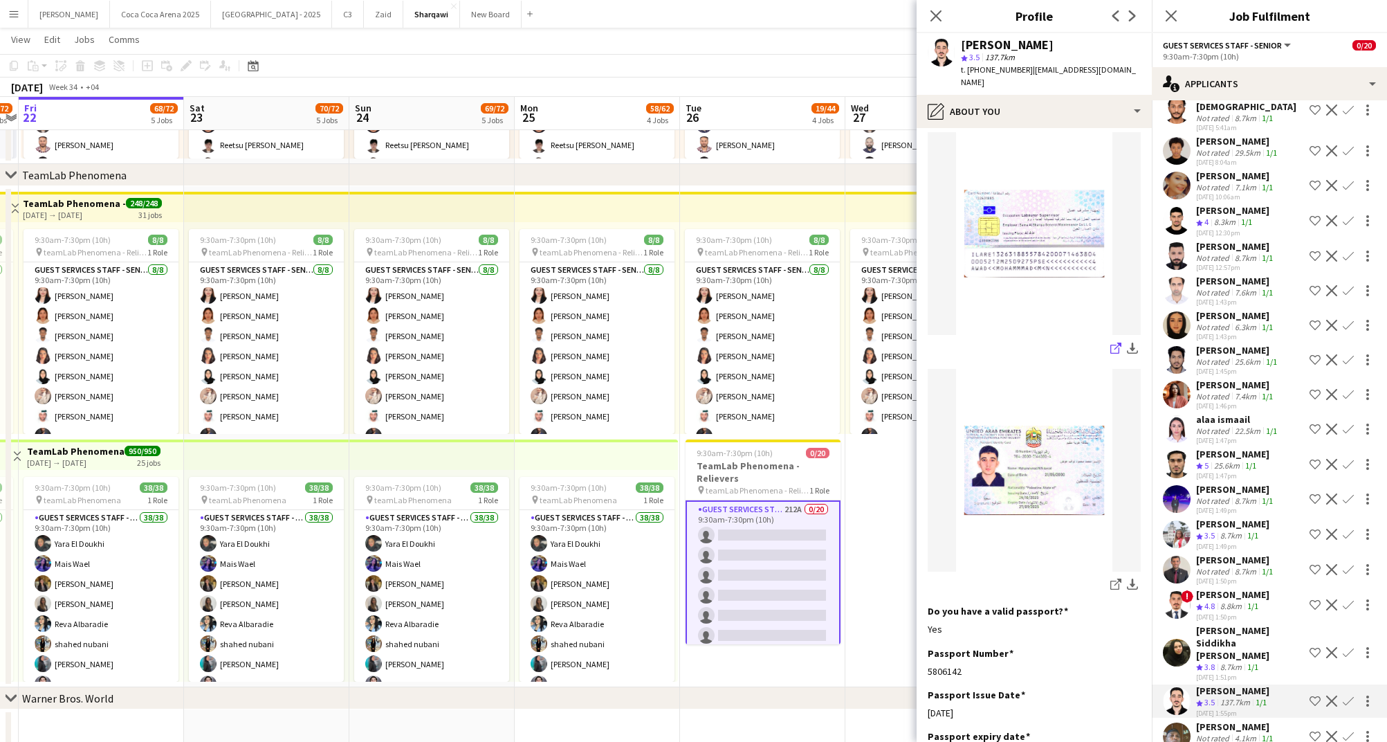
click at [1113, 345] on icon at bounding box center [1115, 349] width 9 height 9
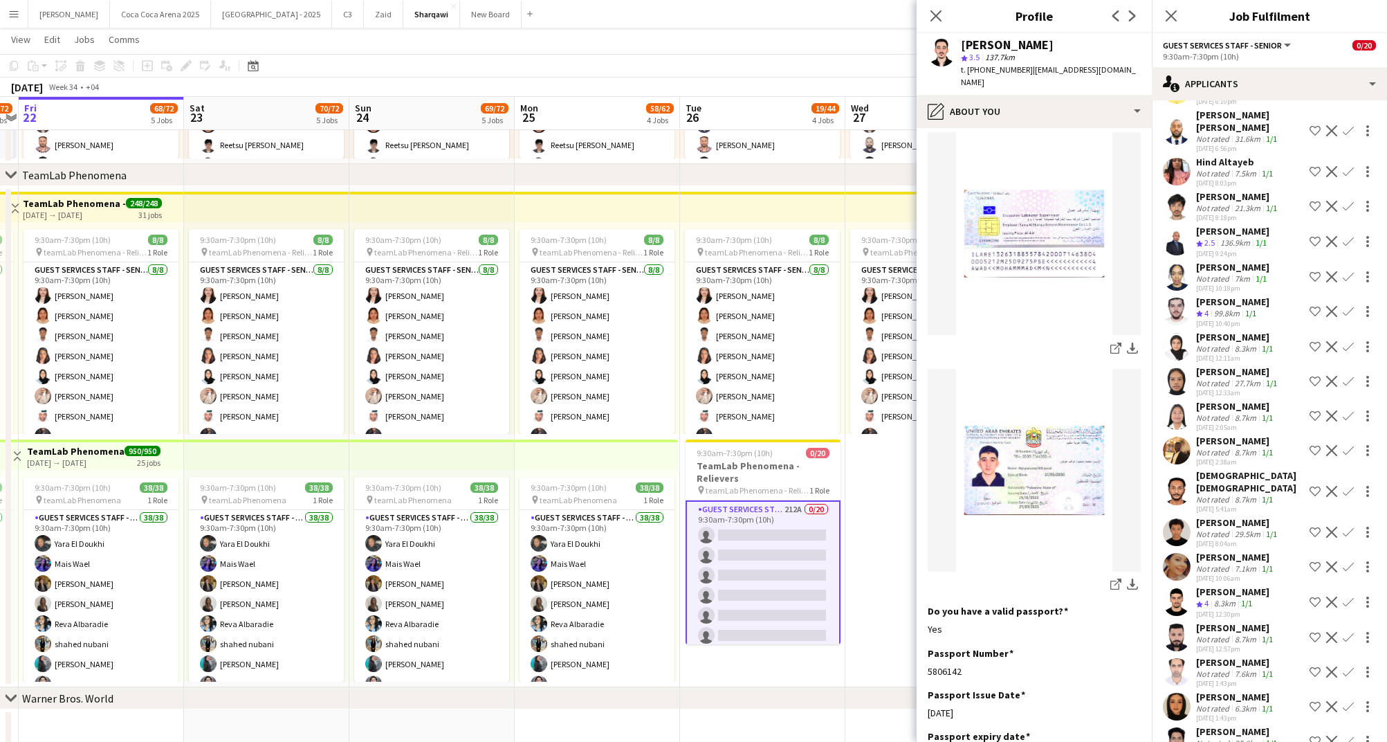
scroll to position [5761, 0]
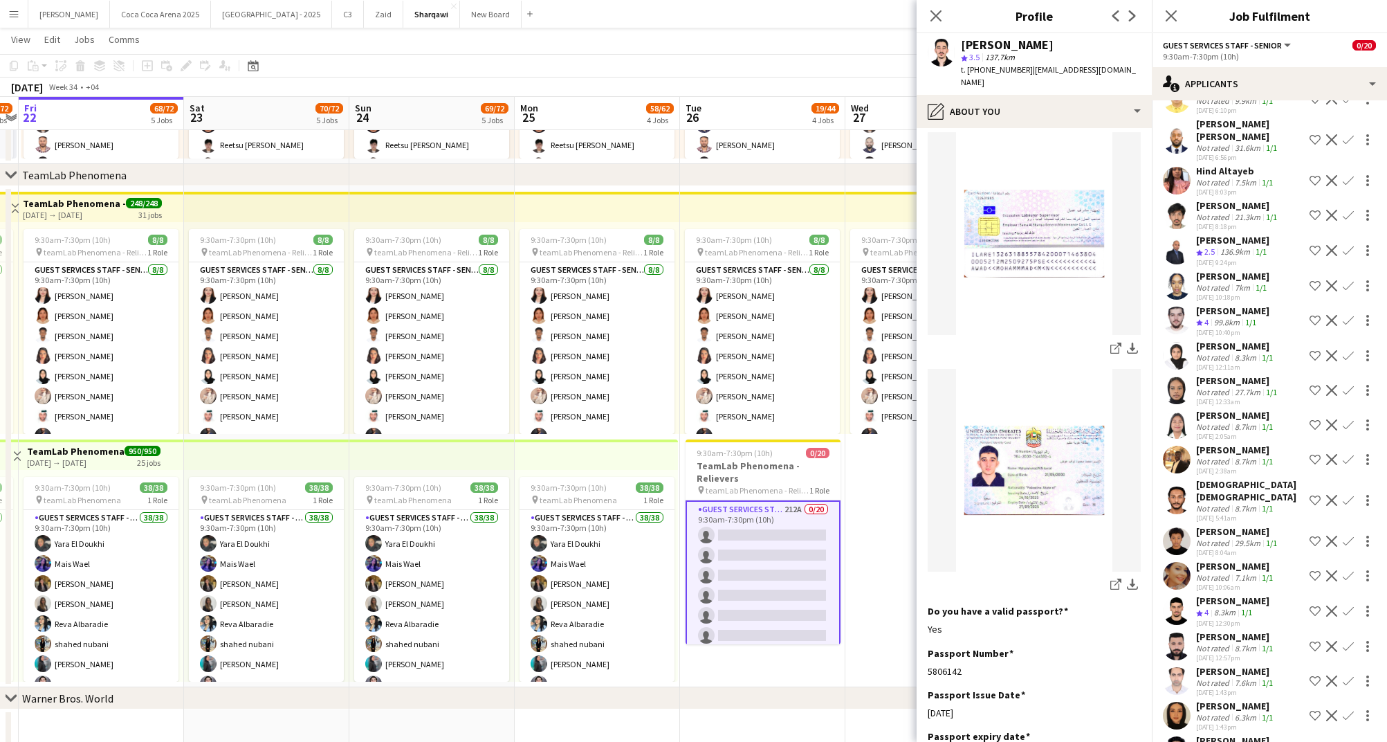
click at [1237, 304] on div "[PERSON_NAME]" at bounding box center [1232, 310] width 73 height 12
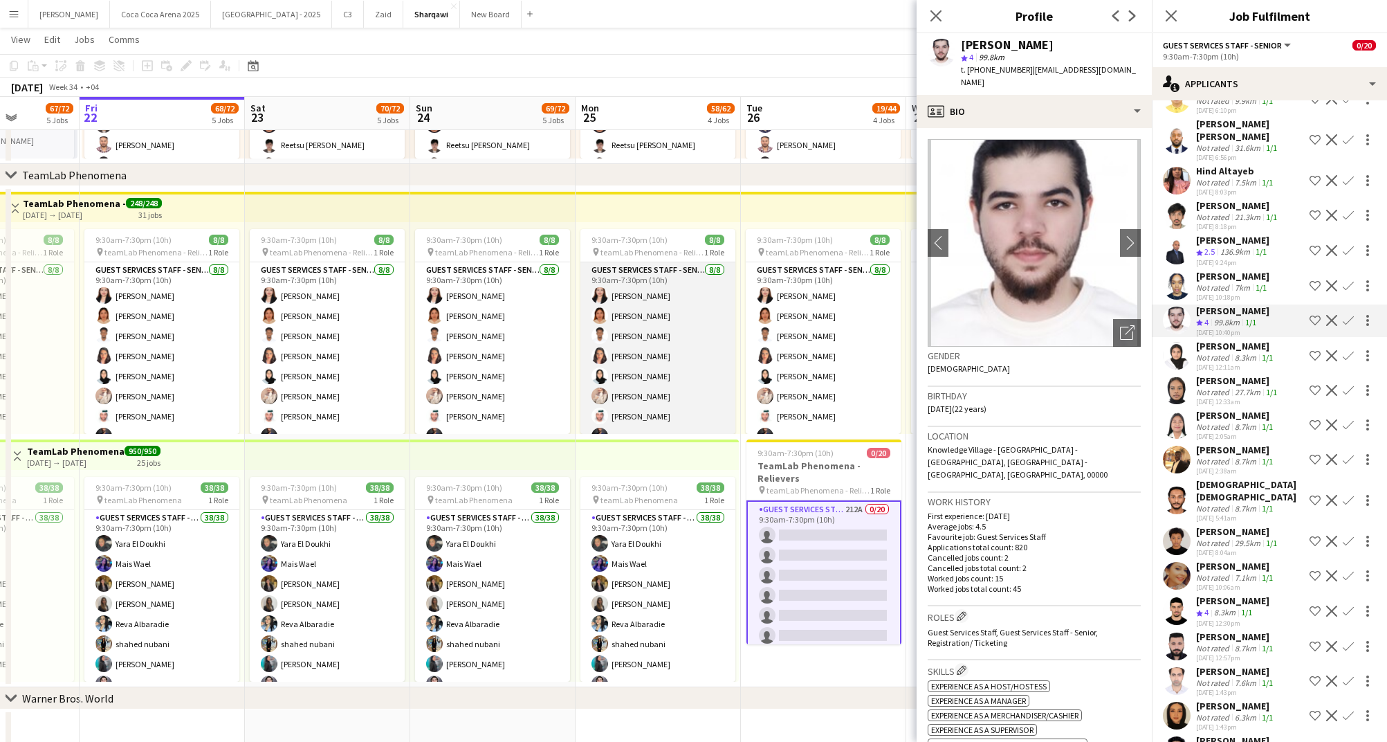
scroll to position [0, 565]
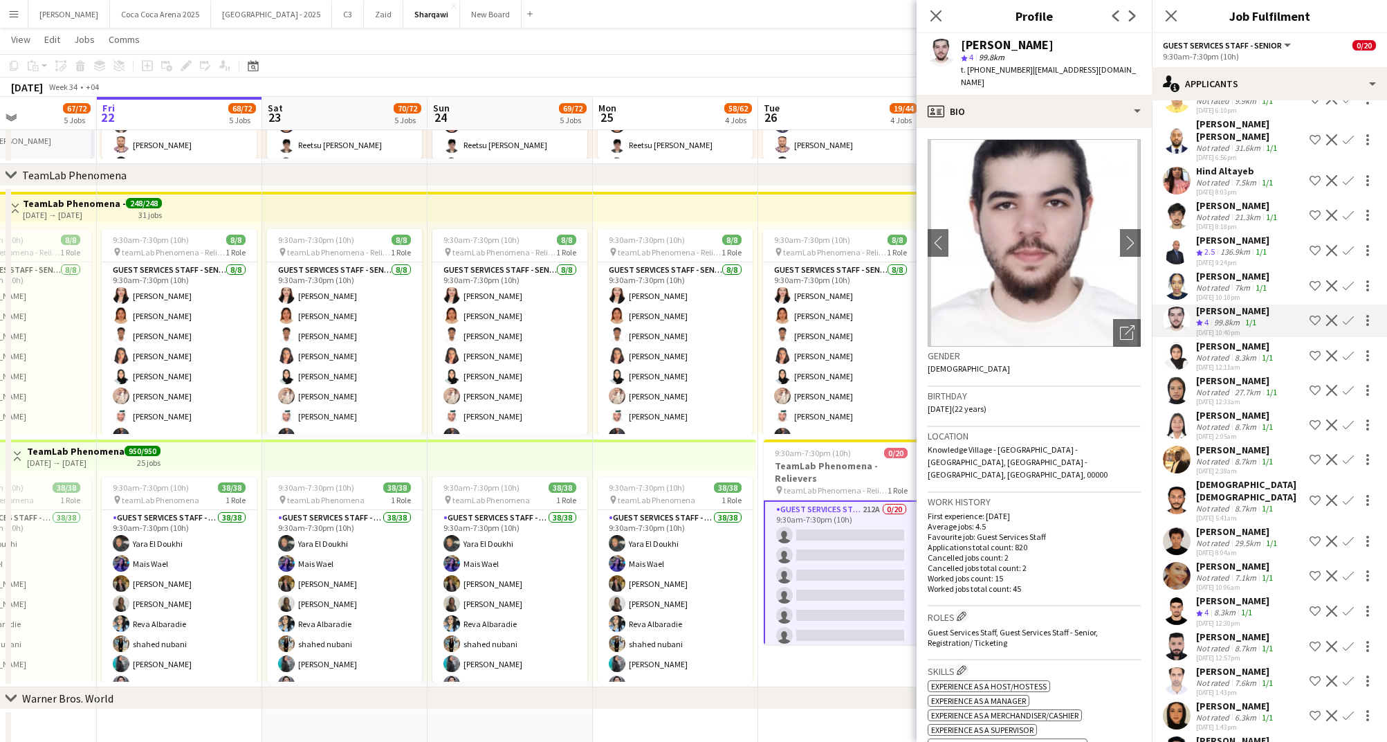
click at [1212, 270] on div "[PERSON_NAME]" at bounding box center [1232, 276] width 73 height 12
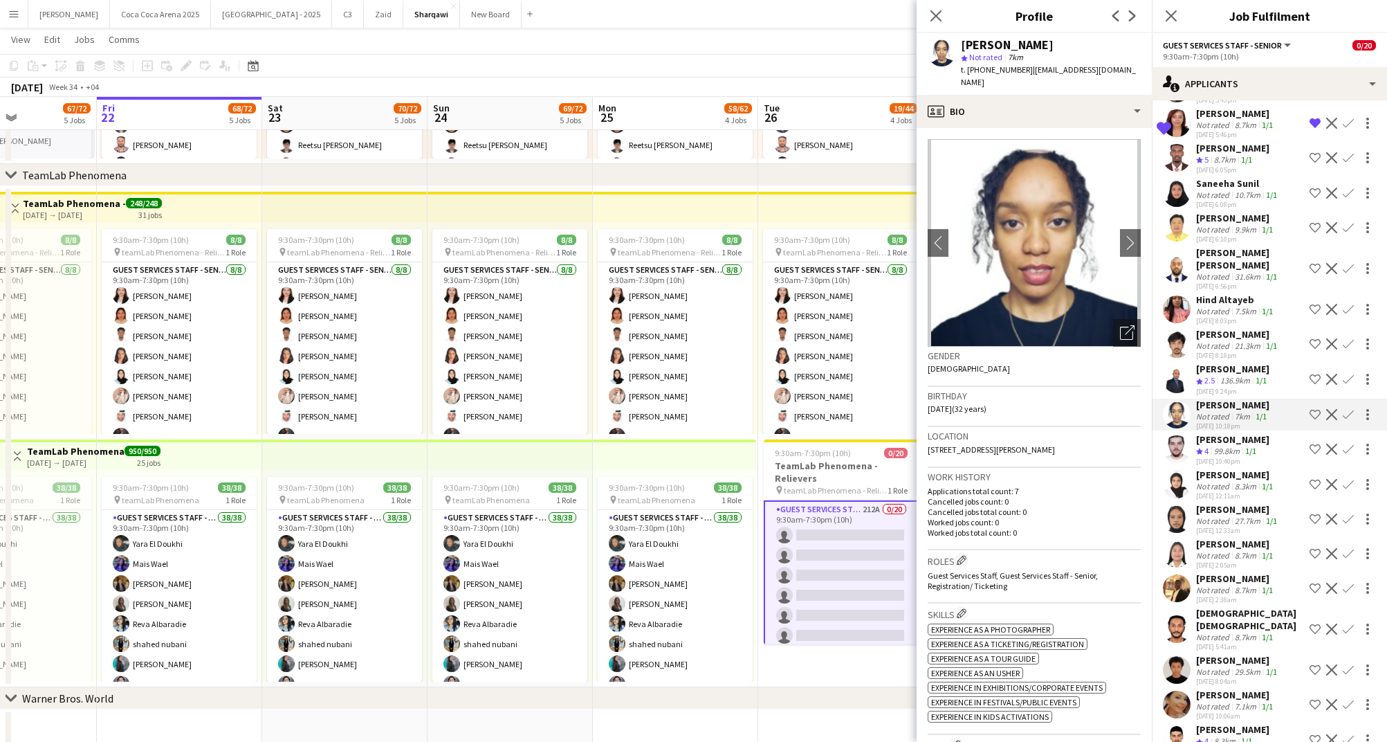
scroll to position [5636, 0]
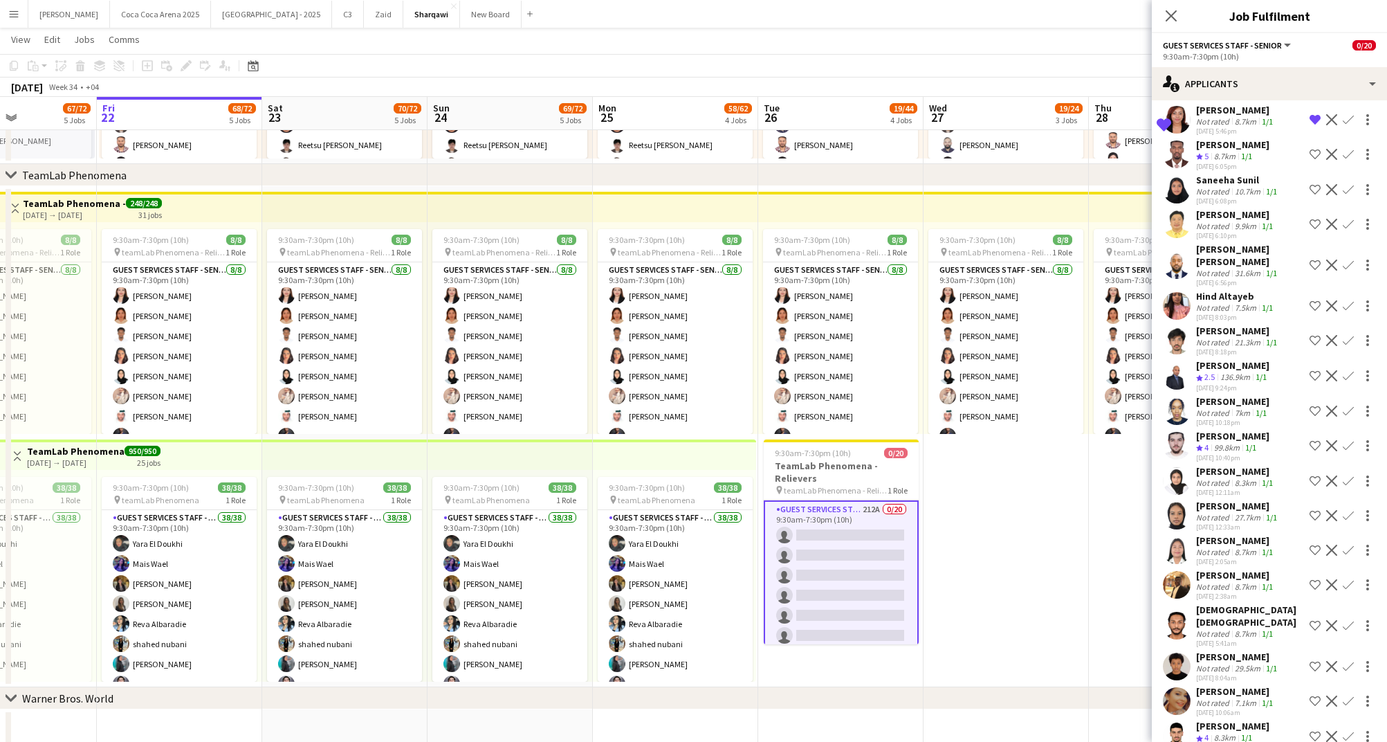
click at [1217, 430] on div "[PERSON_NAME]" at bounding box center [1232, 436] width 73 height 12
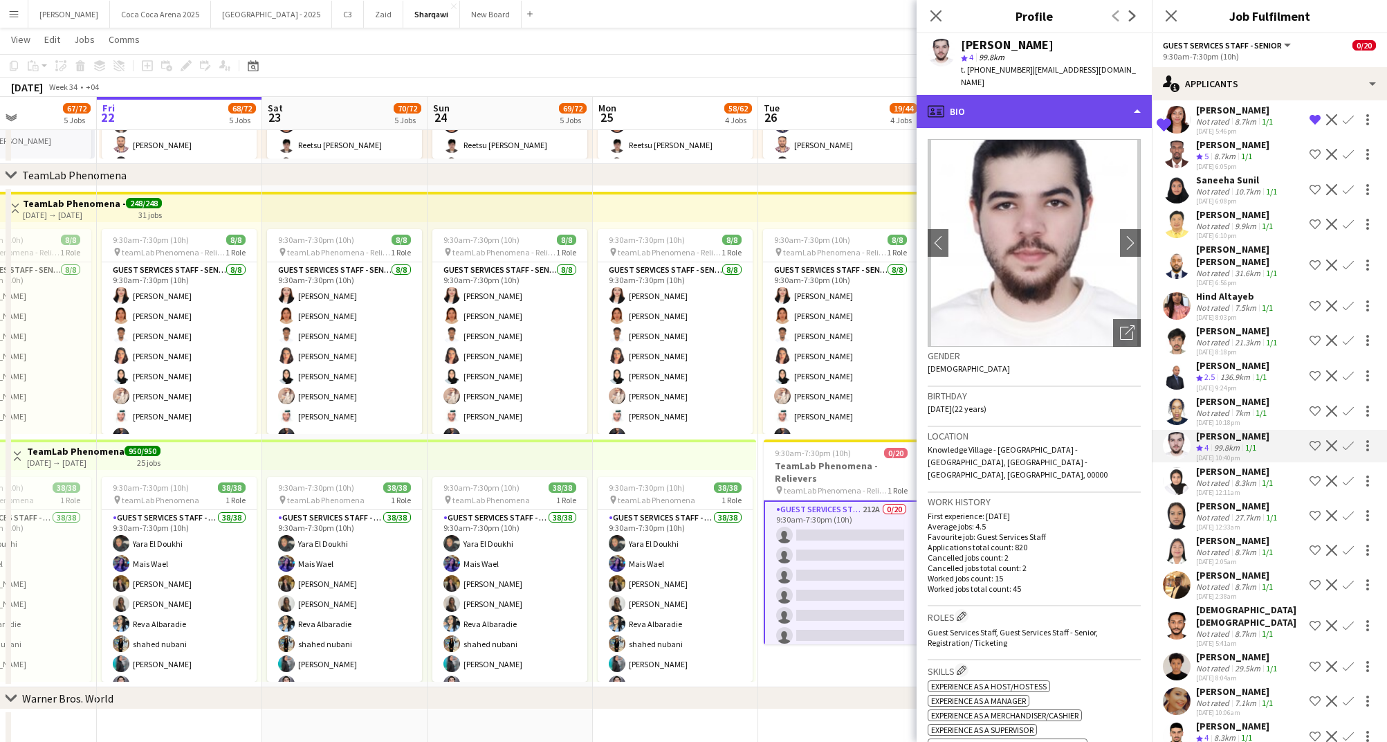
click at [1012, 102] on div "profile Bio" at bounding box center [1034, 111] width 235 height 33
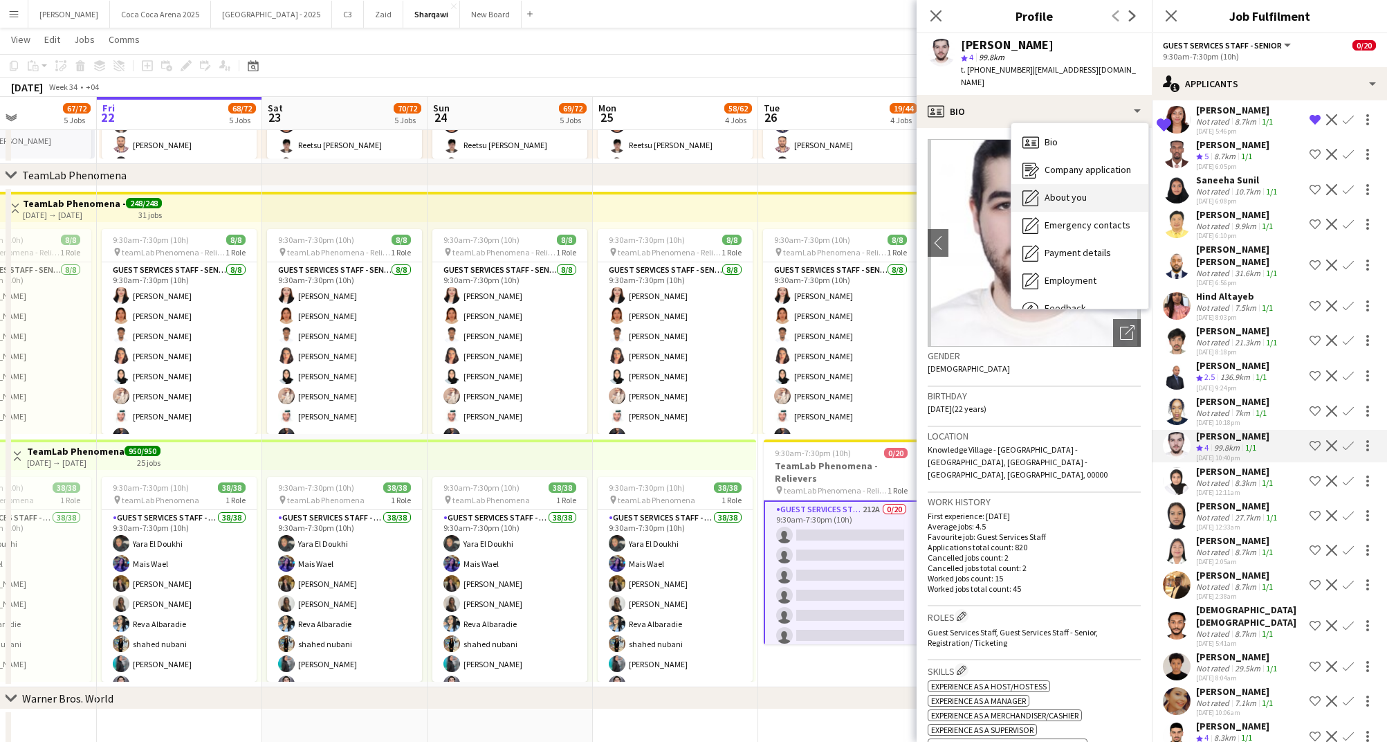
click at [1057, 191] on span "About you" at bounding box center [1066, 197] width 42 height 12
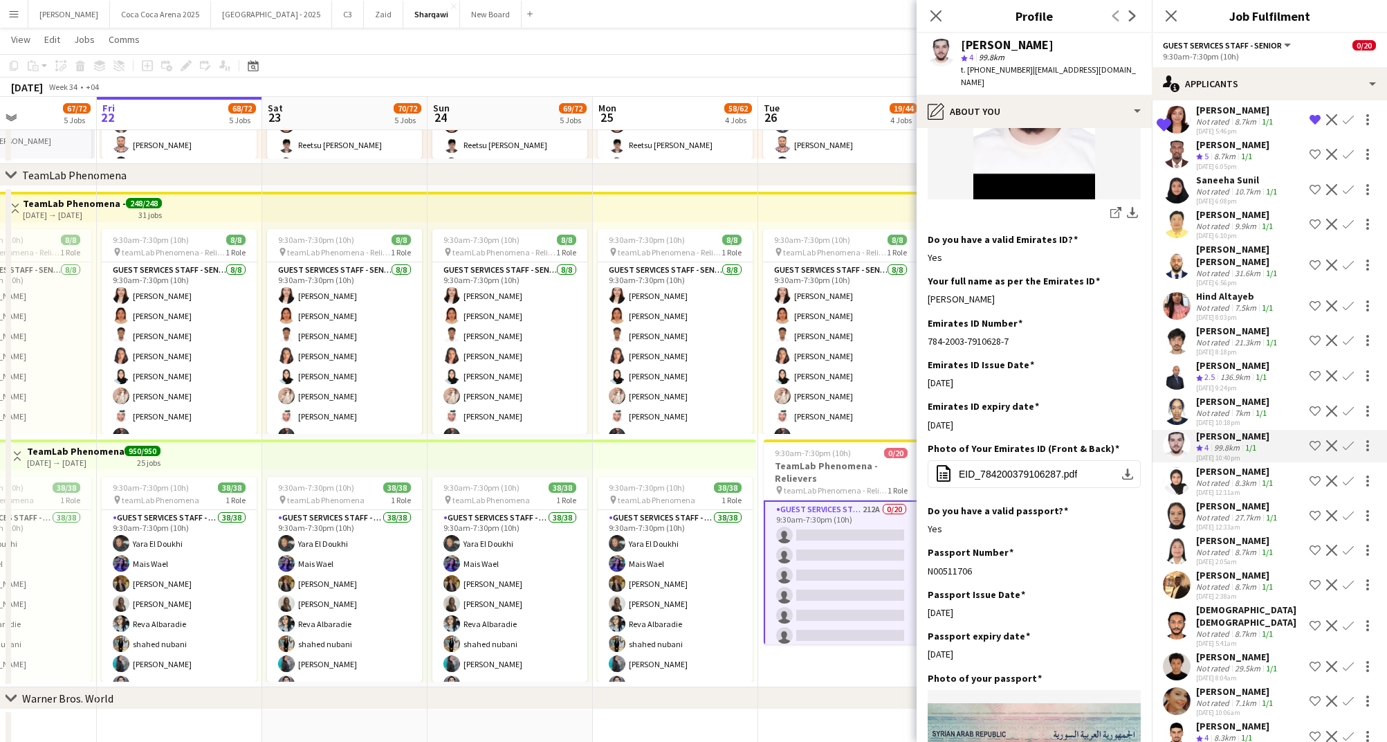
scroll to position [427, 0]
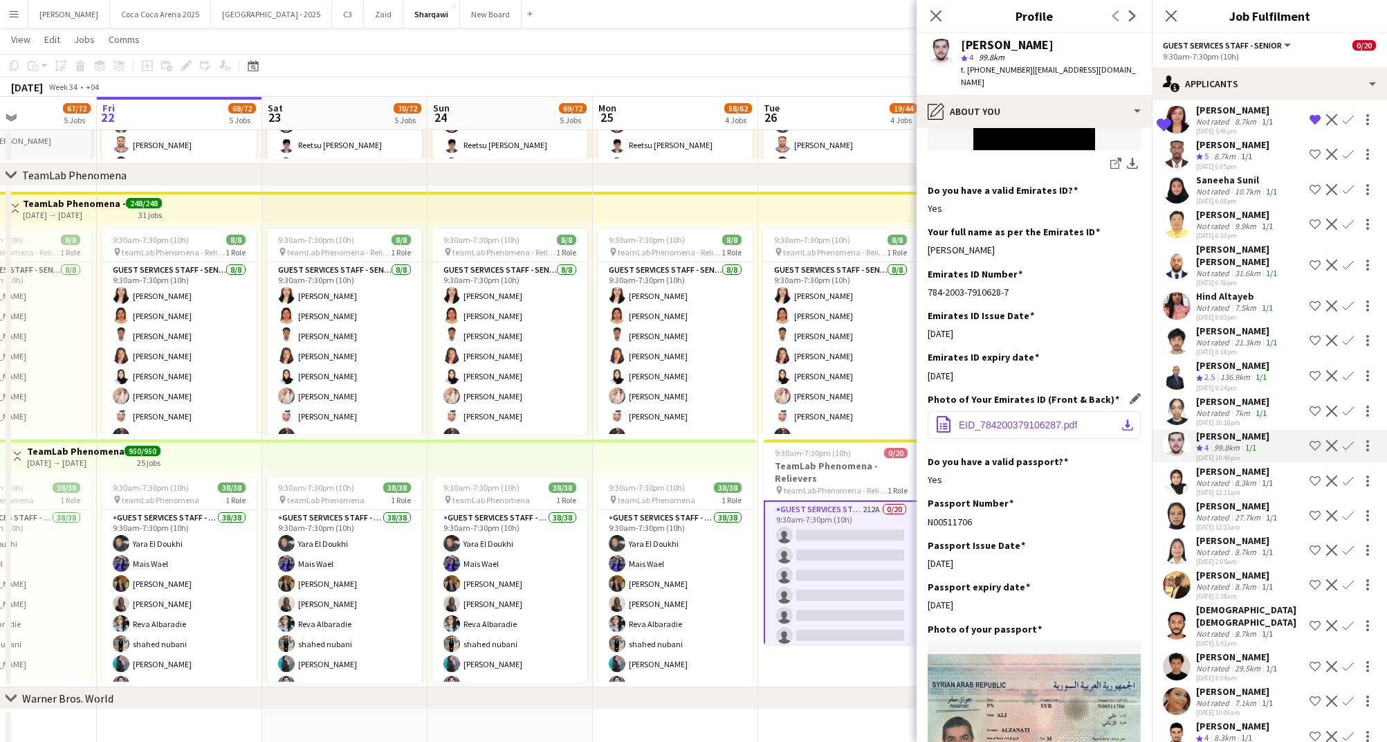
click at [1018, 419] on span "EID_784200379106287.pdf" at bounding box center [1018, 424] width 118 height 11
click at [1045, 419] on span "EID_784200379106287.pdf" at bounding box center [1018, 424] width 118 height 11
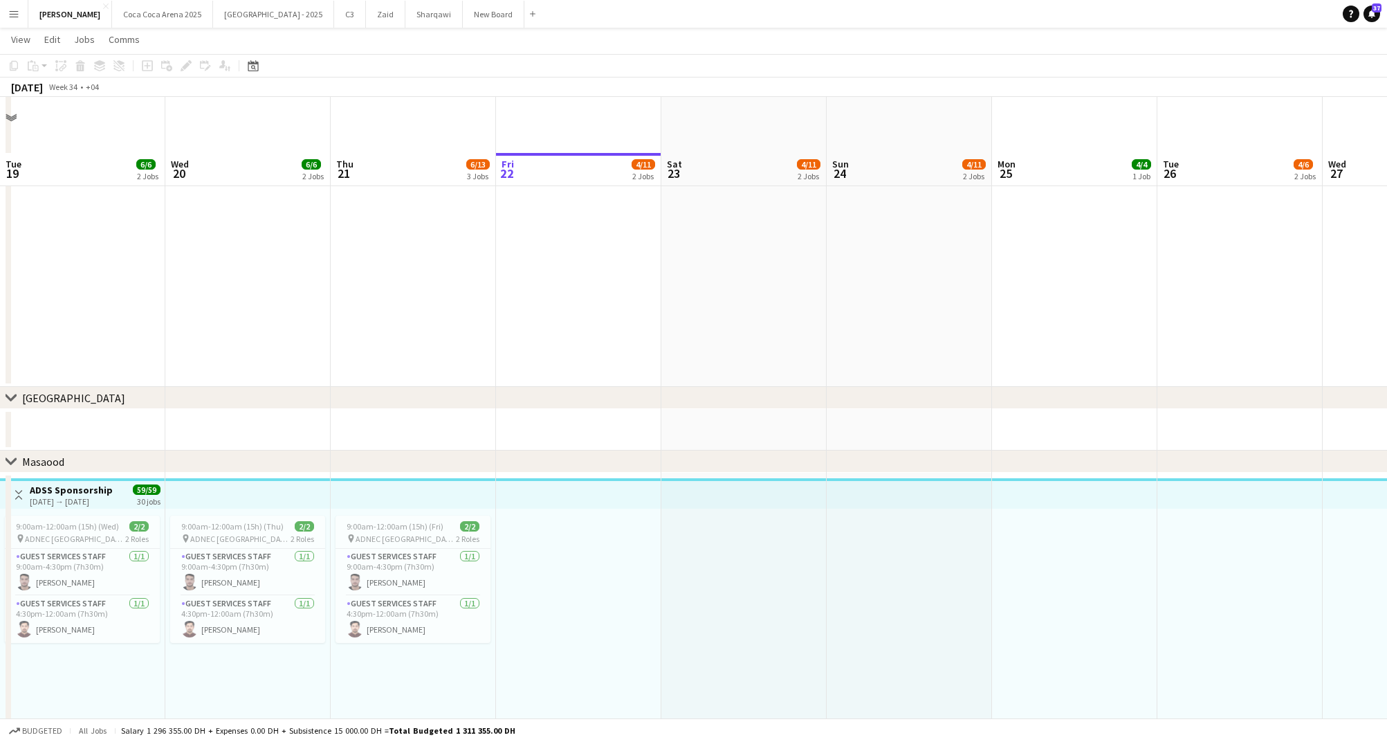
scroll to position [1991, 0]
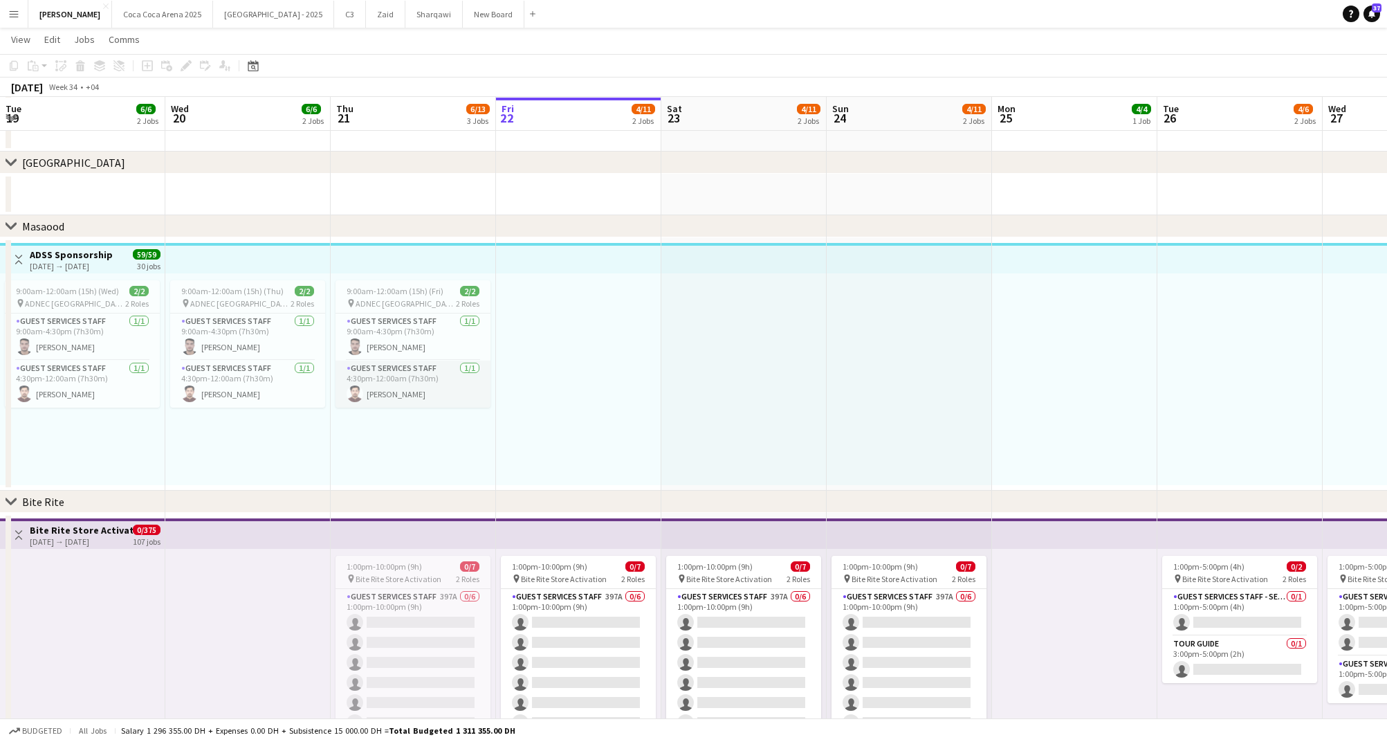
click at [408, 365] on app-card-role "Guest Services Staff 1/1 4:30pm-12:00am (7h30m) Wajid Khan" at bounding box center [413, 384] width 155 height 47
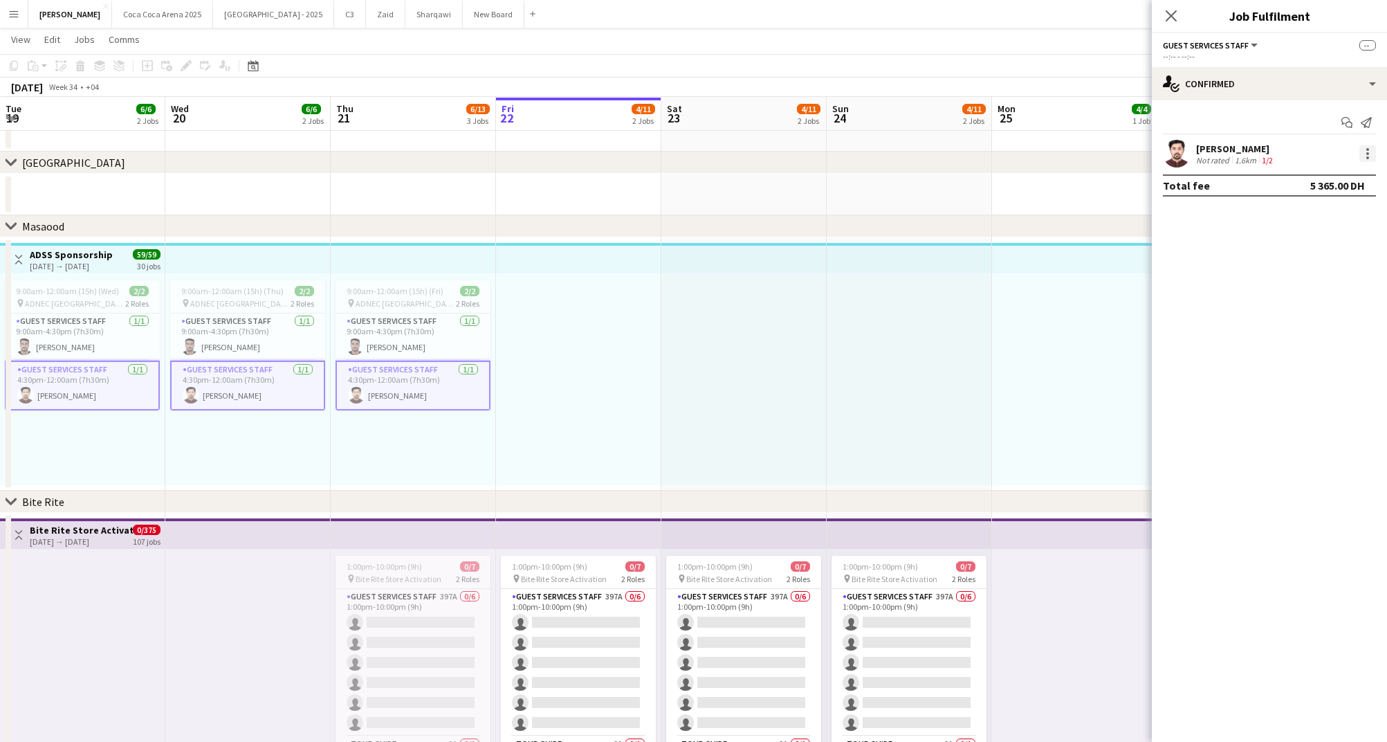
click at [1362, 152] on div at bounding box center [1368, 153] width 17 height 17
click at [1188, 235] on div at bounding box center [693, 371] width 1387 height 742
click at [1186, 147] on app-user-avatar at bounding box center [1177, 154] width 28 height 28
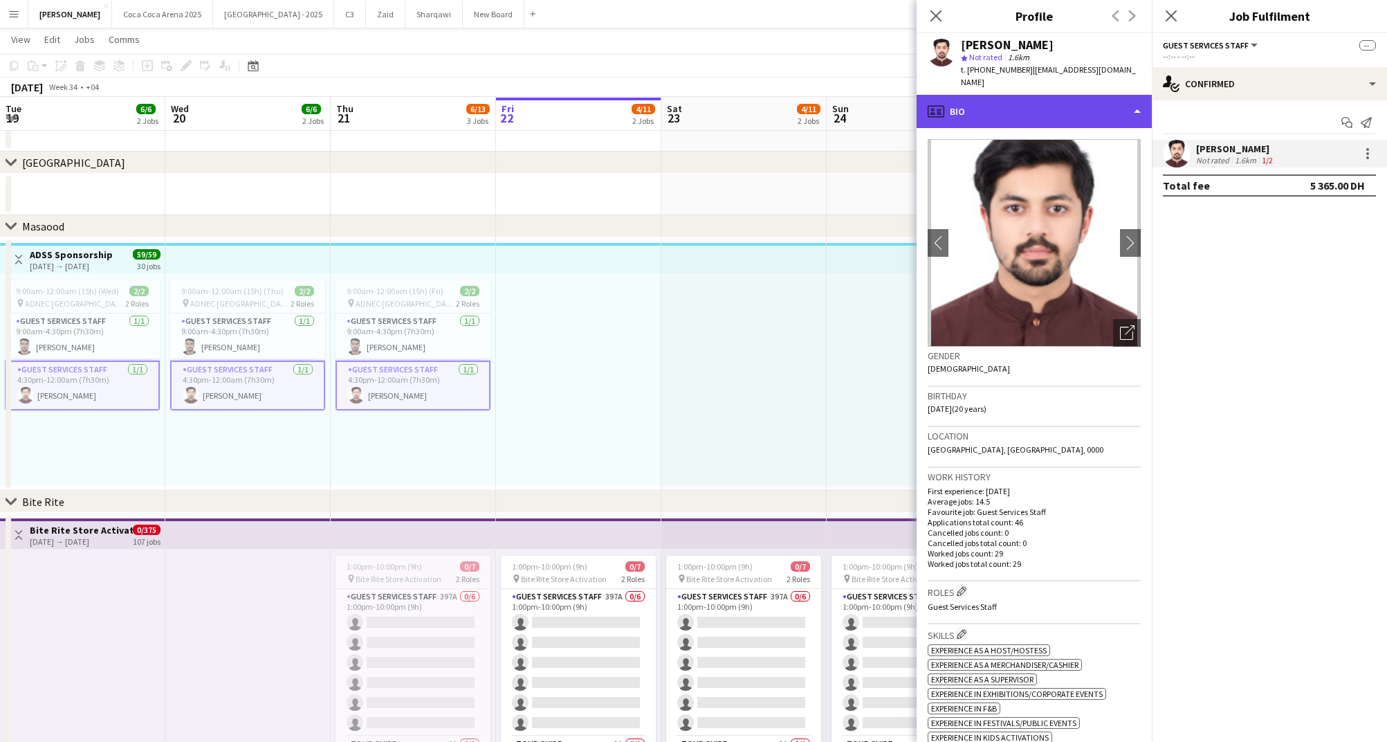
click at [979, 97] on div "profile Bio" at bounding box center [1034, 111] width 235 height 33
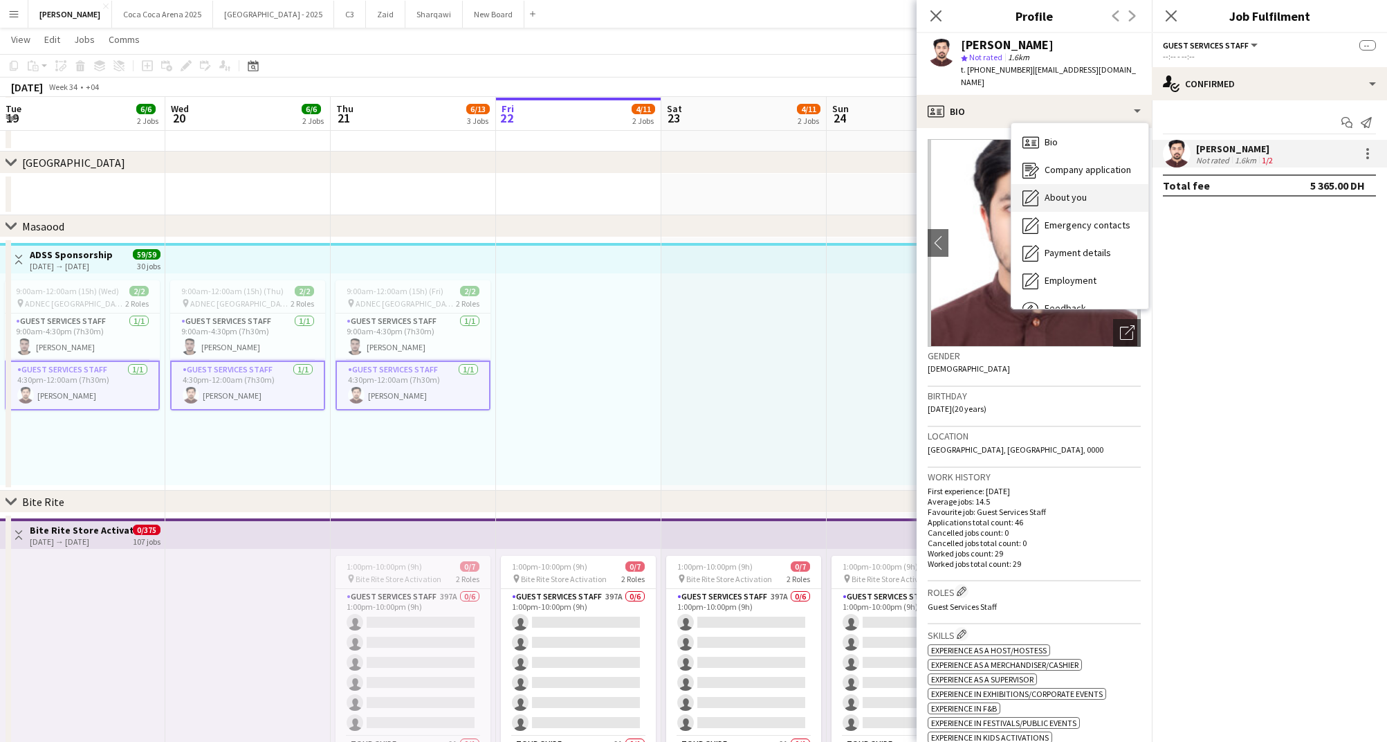
click at [1049, 191] on span "About you" at bounding box center [1066, 197] width 42 height 12
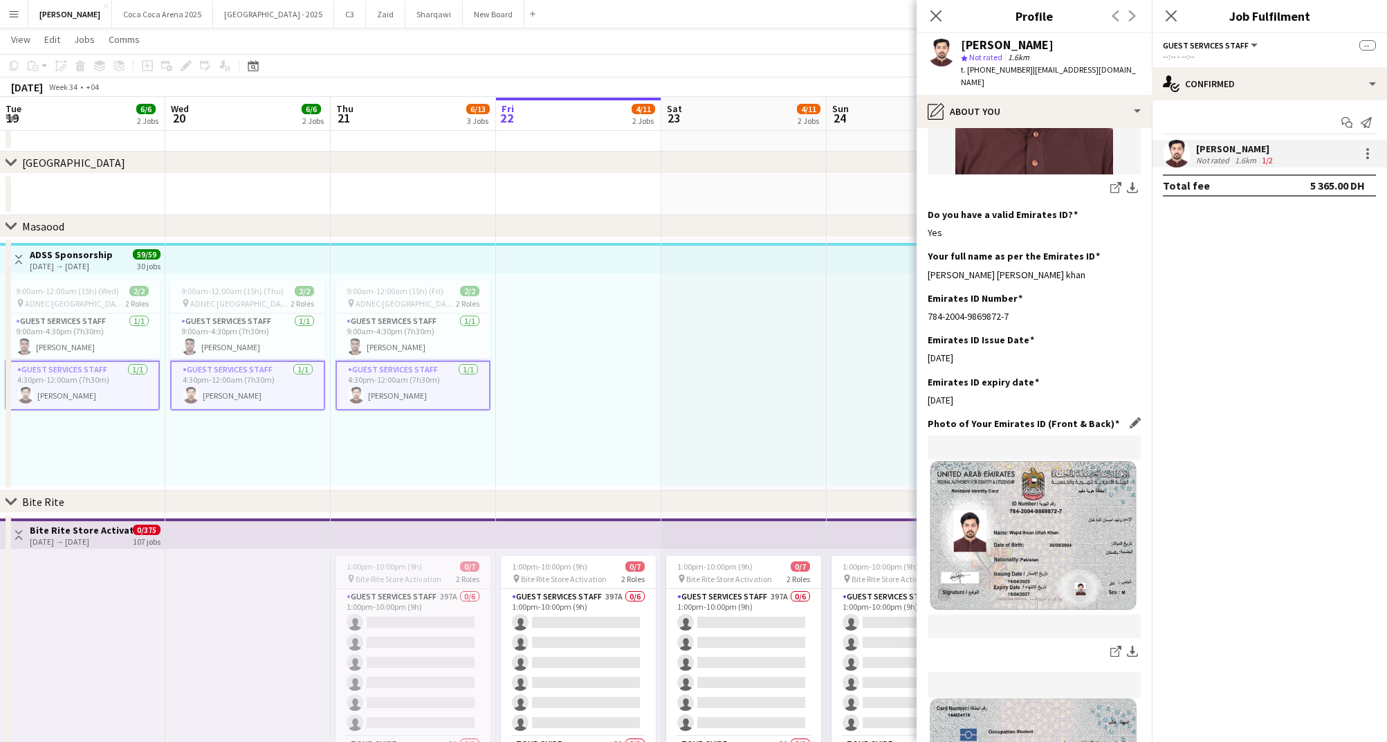
scroll to position [450, 0]
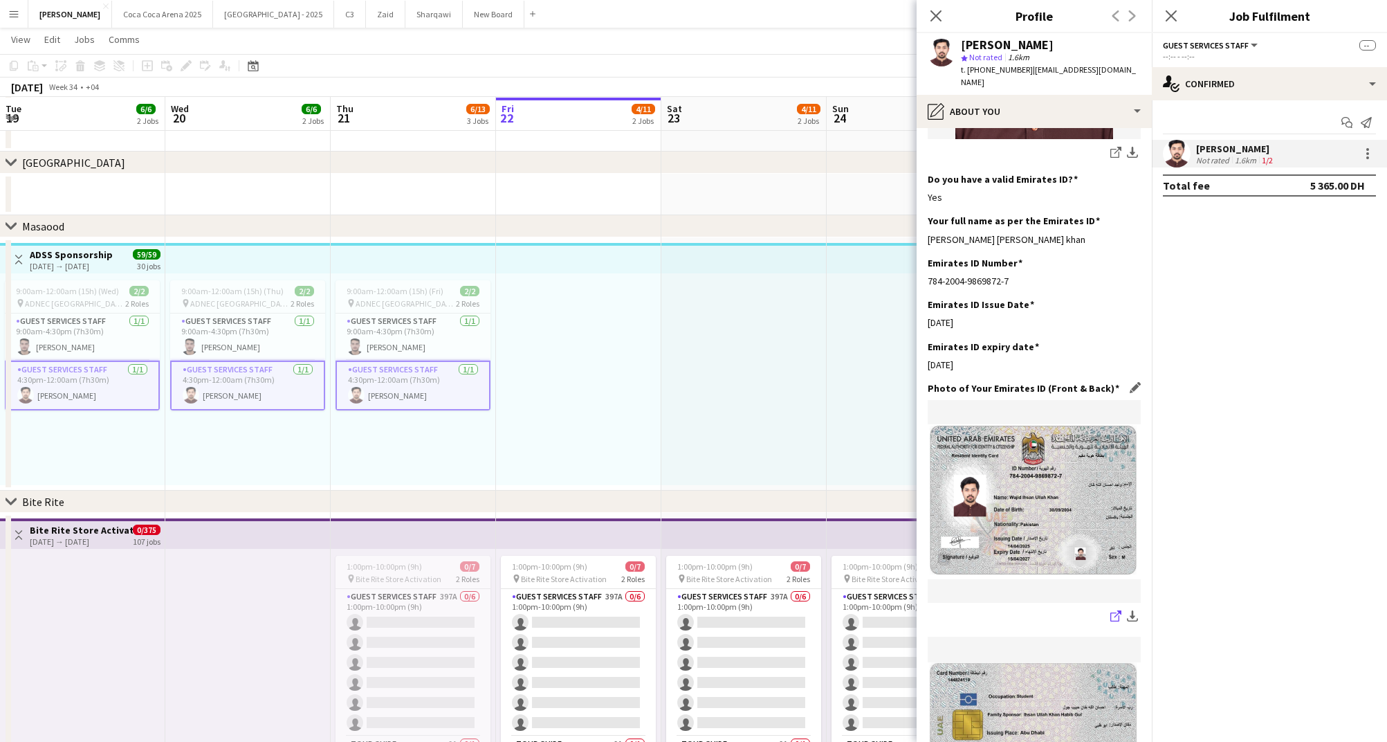
click at [1113, 610] on icon "share-external-link-1" at bounding box center [1116, 615] width 11 height 11
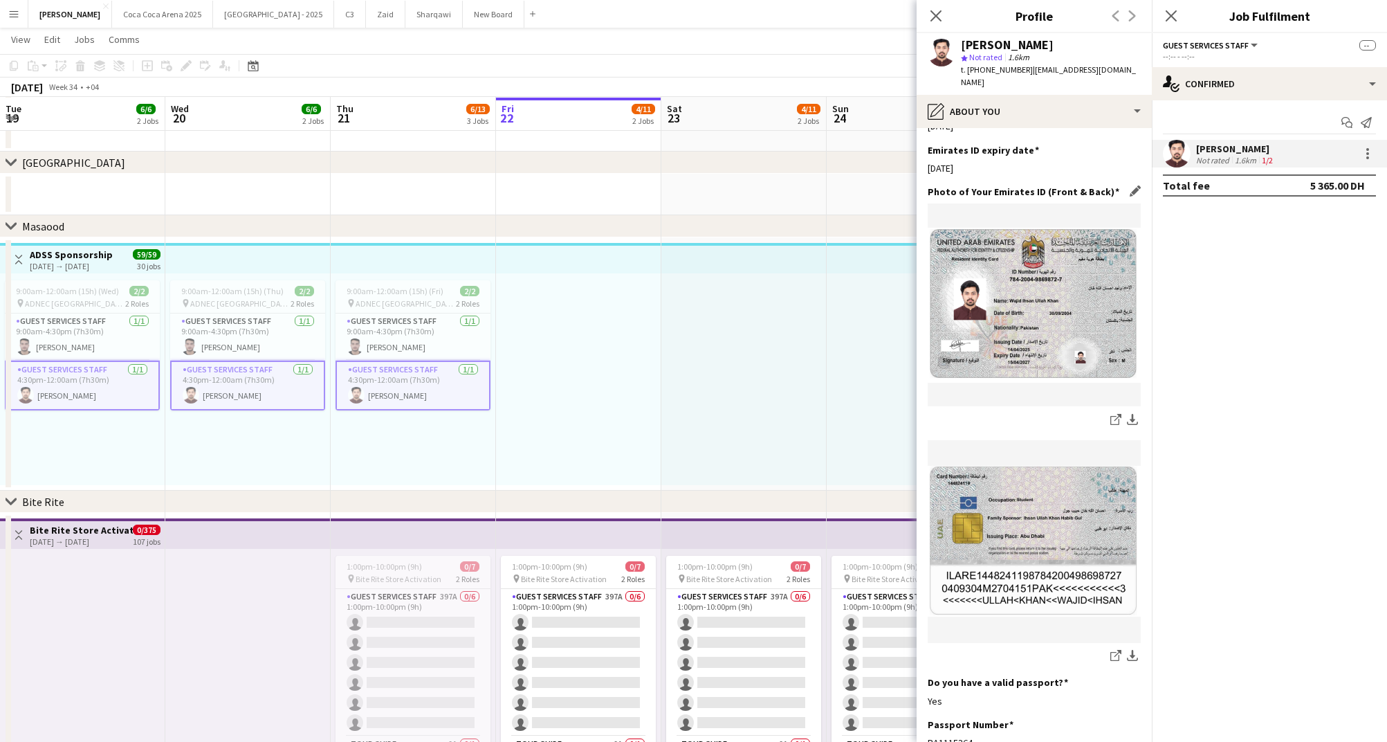
scroll to position [665, 0]
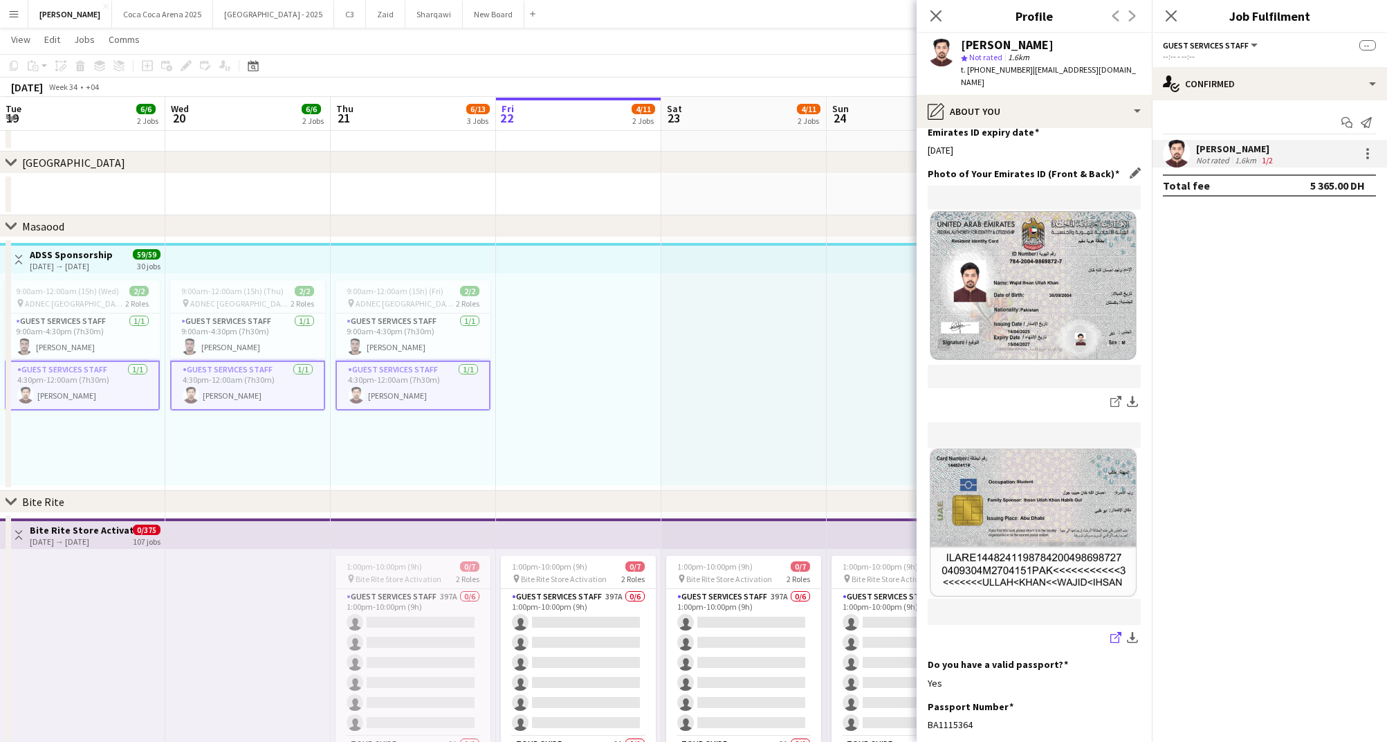
click at [1113, 632] on icon "share-external-link-1" at bounding box center [1116, 637] width 11 height 11
click at [932, 16] on icon "Close pop-in" at bounding box center [935, 15] width 13 height 13
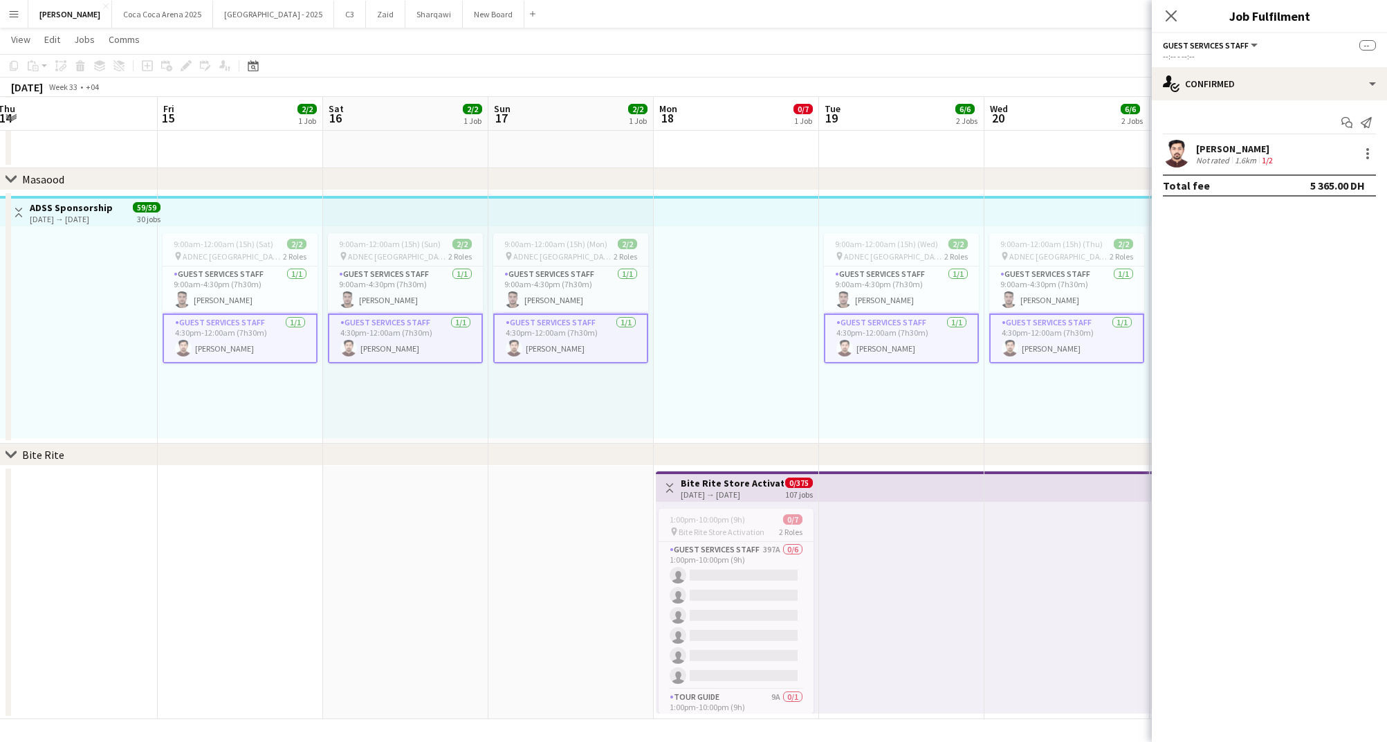
scroll to position [0, 332]
